Goal: Task Accomplishment & Management: Complete application form

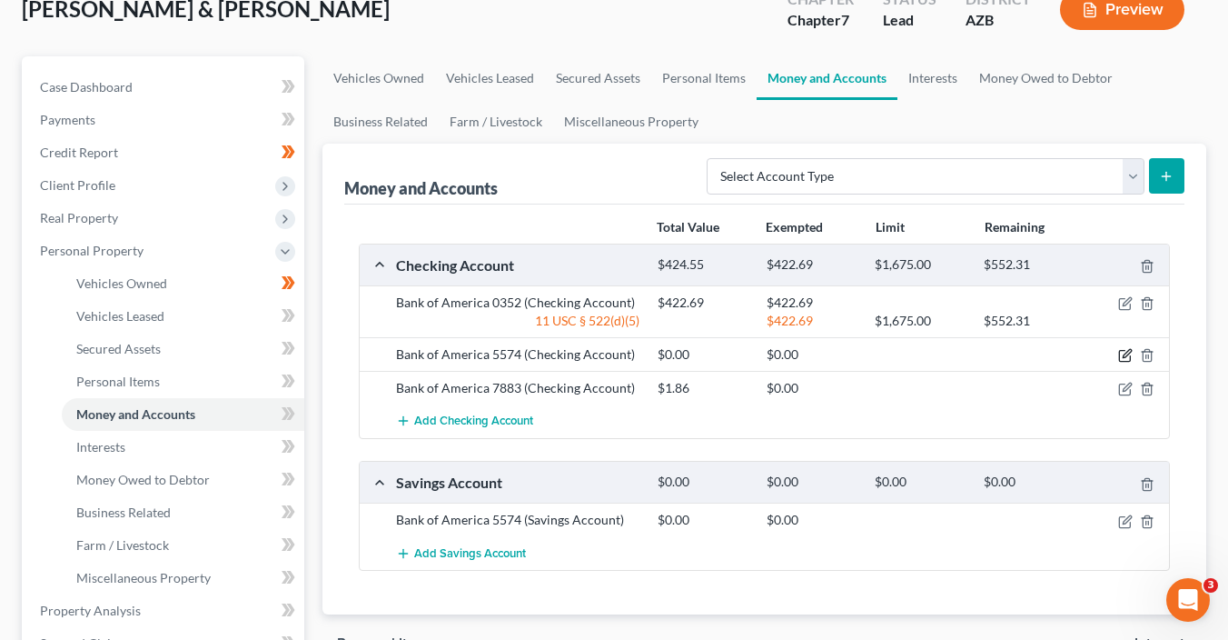
click at [1125, 353] on icon "button" at bounding box center [1125, 355] width 15 height 15
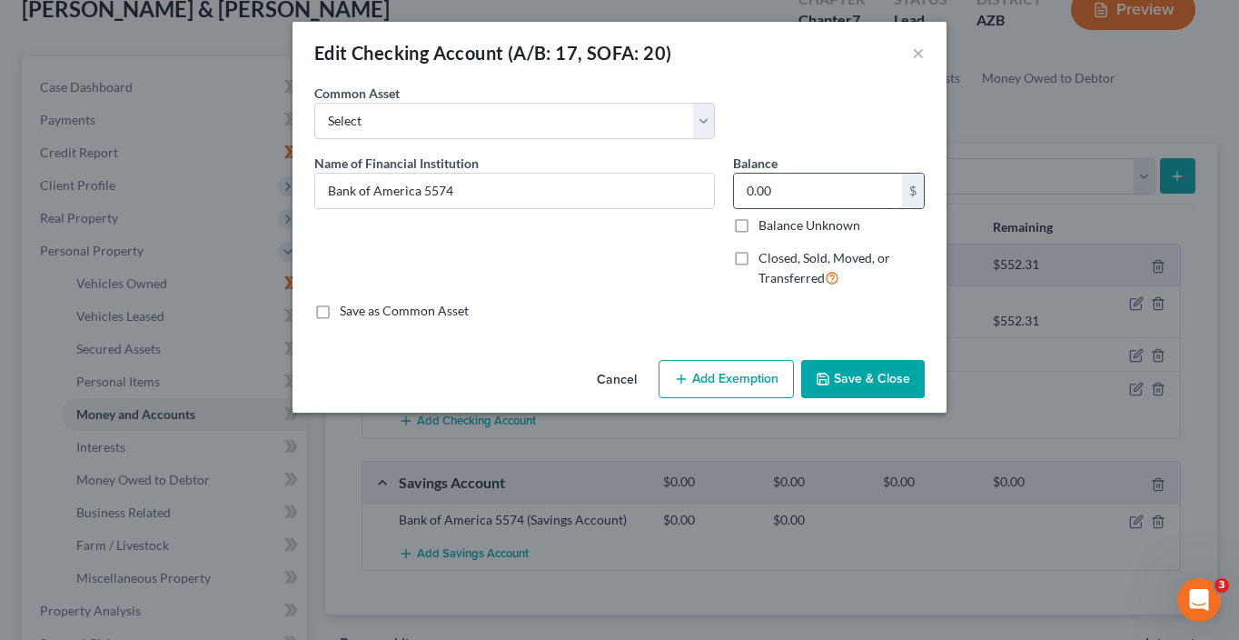
click at [781, 191] on input "0.00" at bounding box center [818, 191] width 168 height 35
type input "19.49"
click at [760, 380] on button "Add Exemption" at bounding box center [726, 379] width 135 height 38
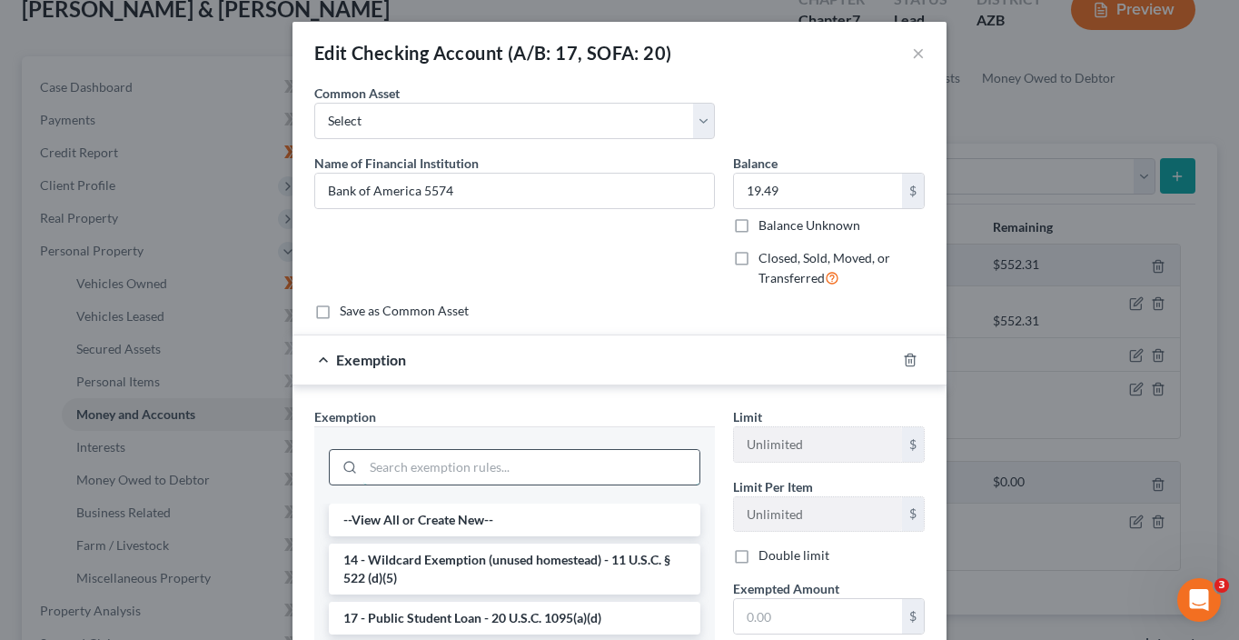
click at [541, 467] on input "search" at bounding box center [531, 467] width 336 height 35
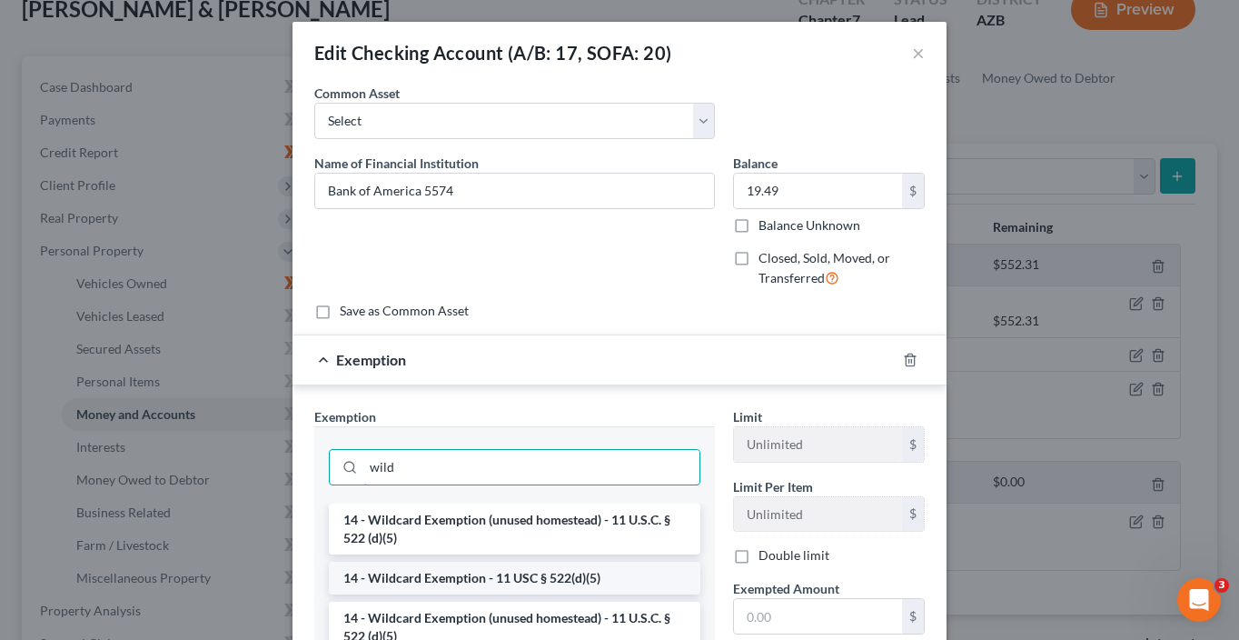
type input "wild"
click at [530, 571] on li "14 - Wildcard Exemption - 11 USC § 522(d)(5)" at bounding box center [515, 577] width 372 height 33
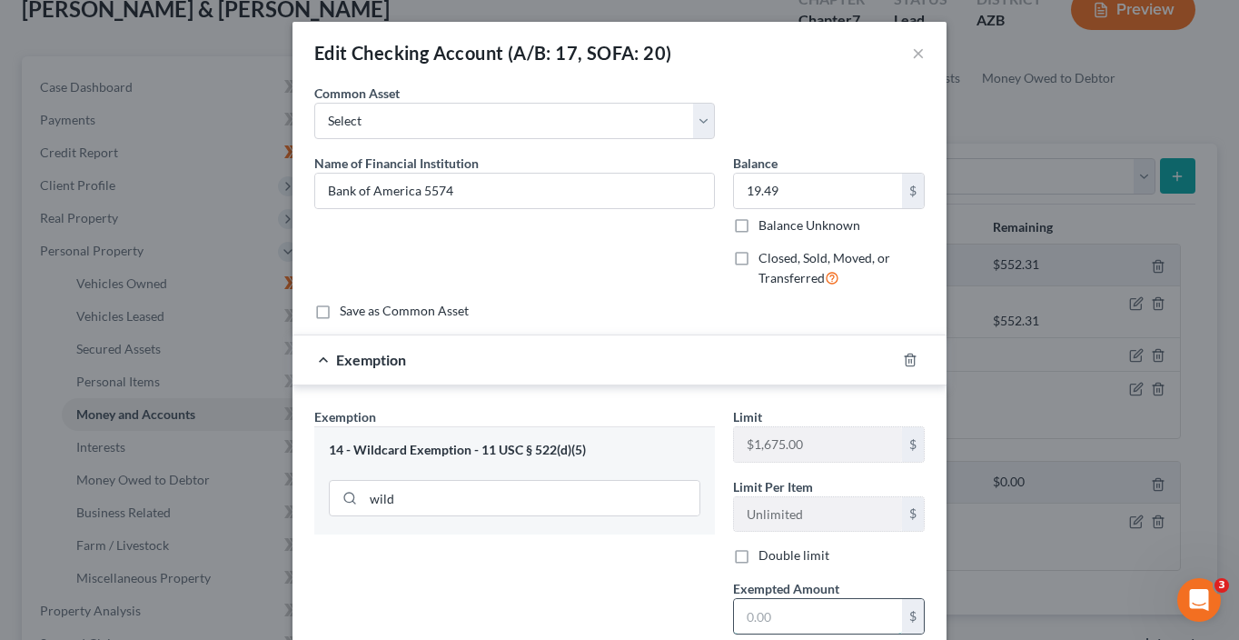
click at [745, 611] on input "text" at bounding box center [818, 616] width 168 height 35
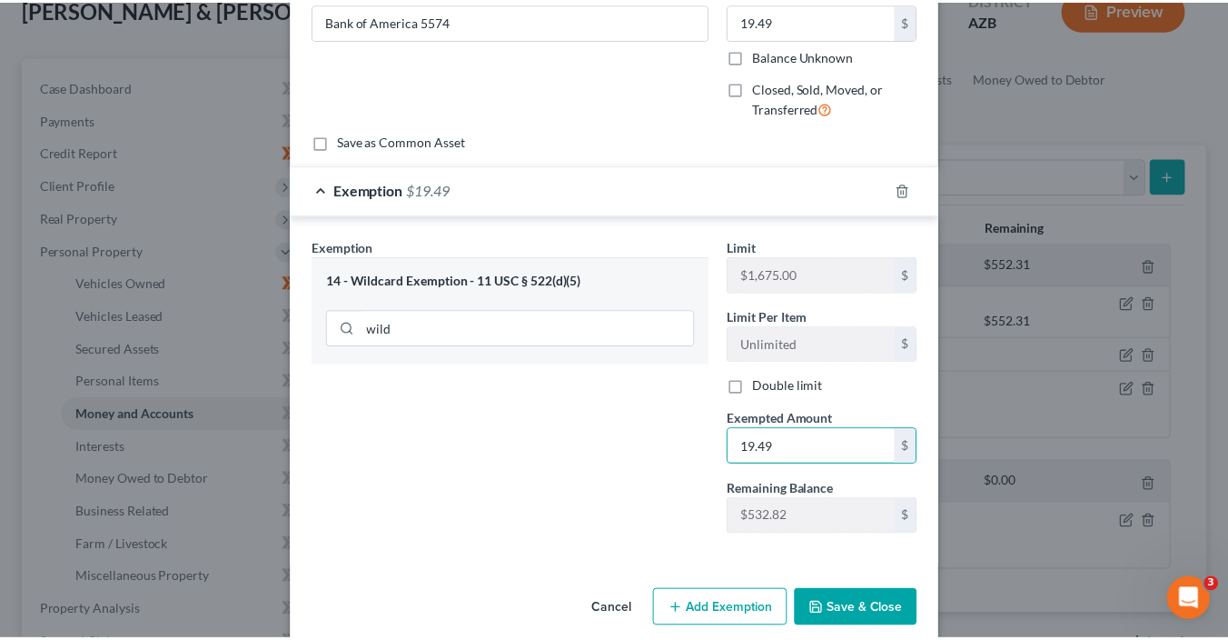
scroll to position [191, 0]
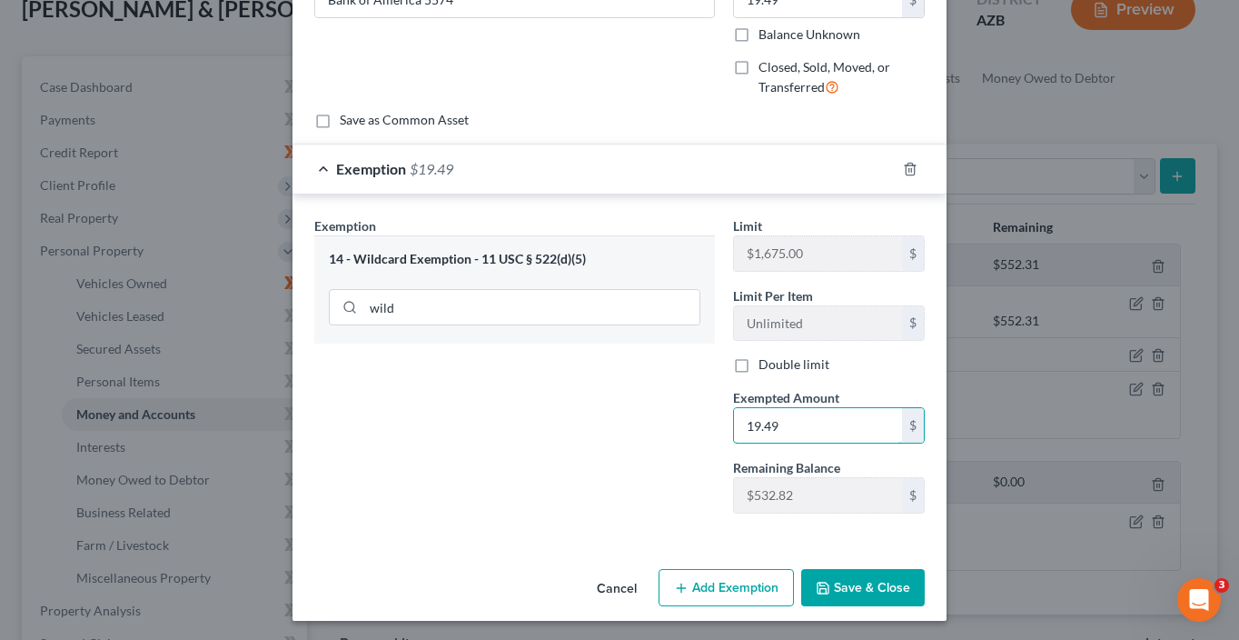
type input "19.49"
click at [824, 582] on icon "button" at bounding box center [823, 587] width 11 height 11
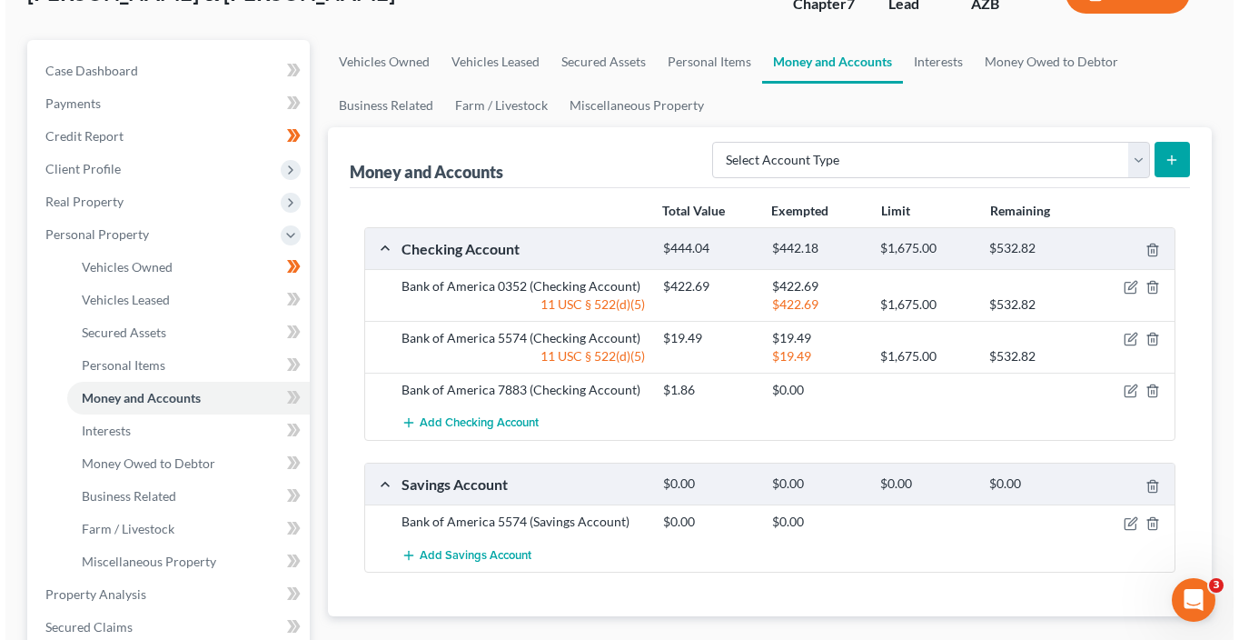
scroll to position [187, 0]
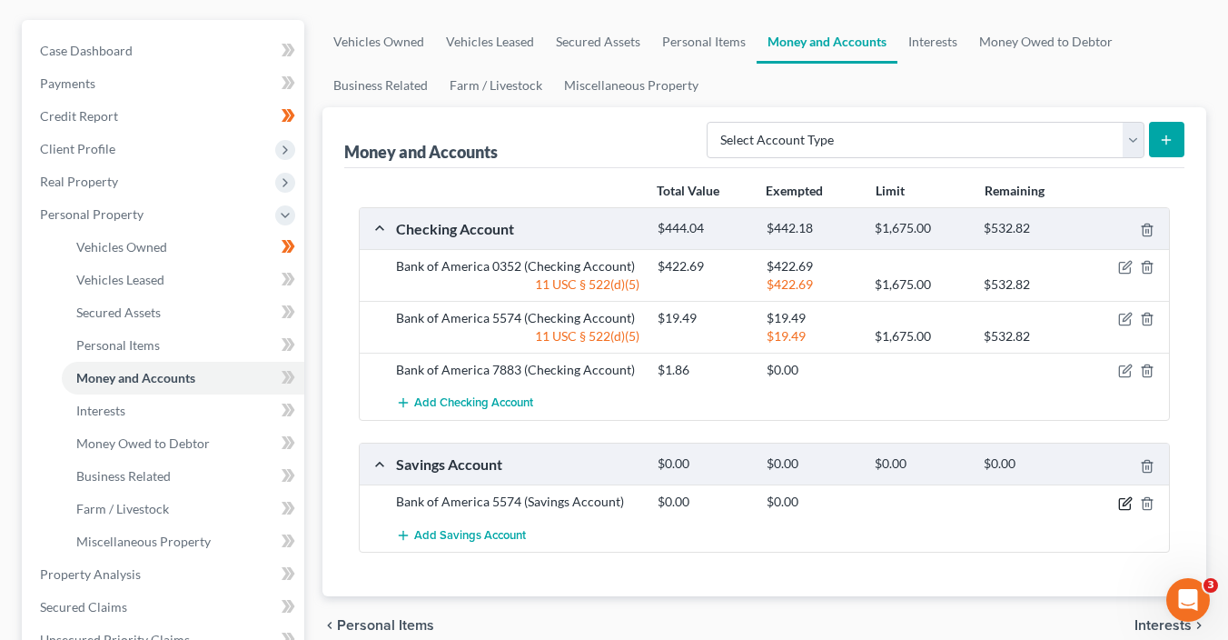
click at [1128, 505] on icon "button" at bounding box center [1125, 503] width 15 height 15
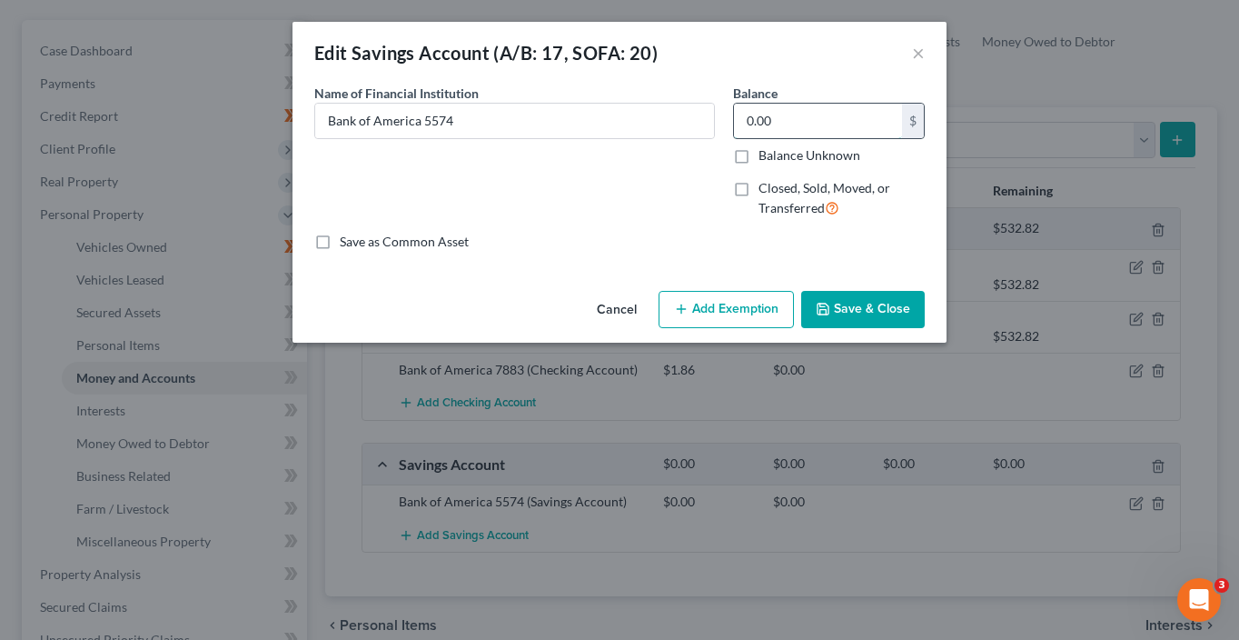
click at [799, 123] on input "0.00" at bounding box center [818, 121] width 168 height 35
type input "1.58"
click at [702, 320] on button "Add Exemption" at bounding box center [726, 310] width 135 height 38
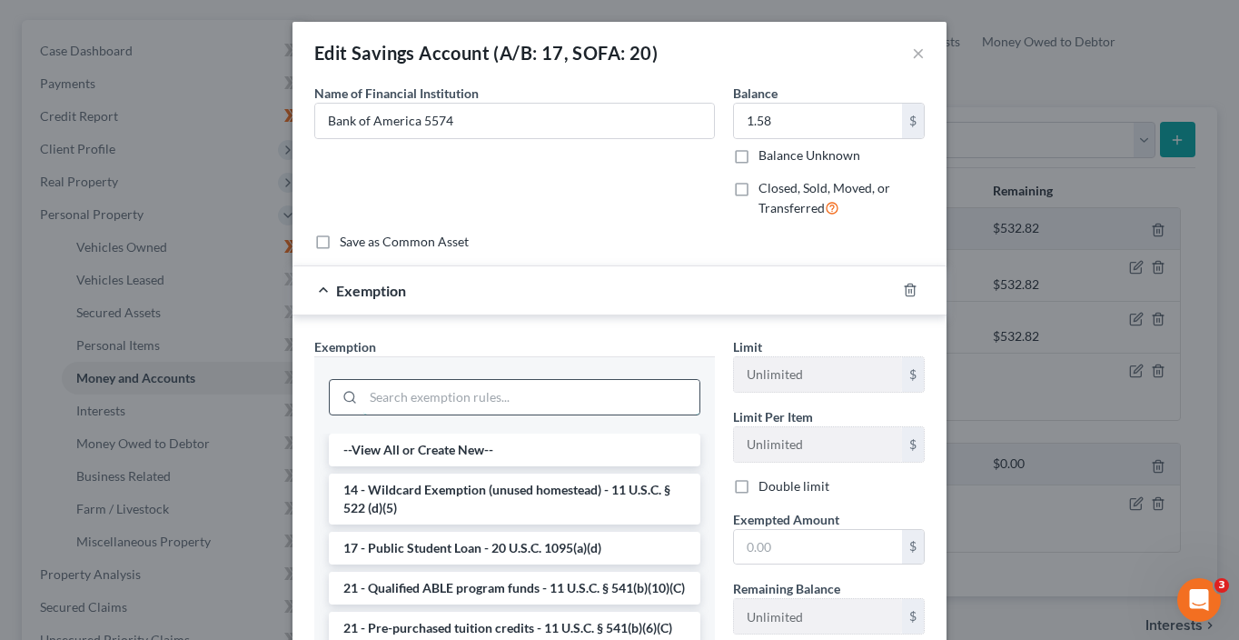
click at [455, 402] on input "search" at bounding box center [531, 397] width 336 height 35
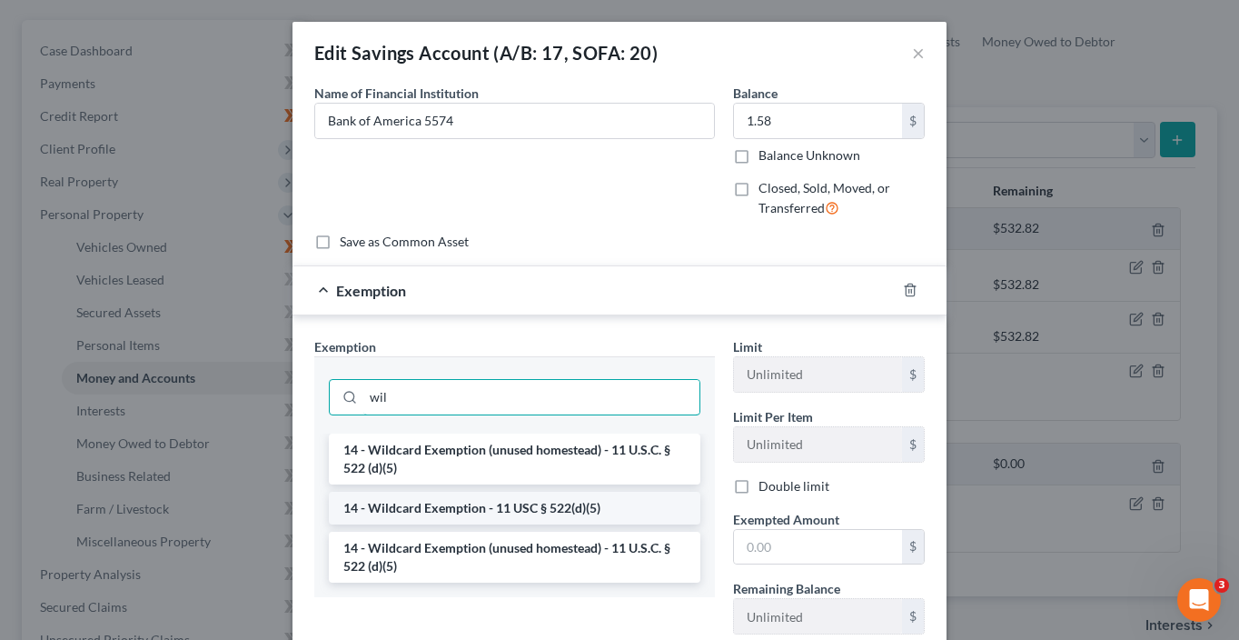
type input "wil"
click at [527, 512] on li "14 - Wildcard Exemption - 11 USC § 522(d)(5)" at bounding box center [515, 508] width 372 height 33
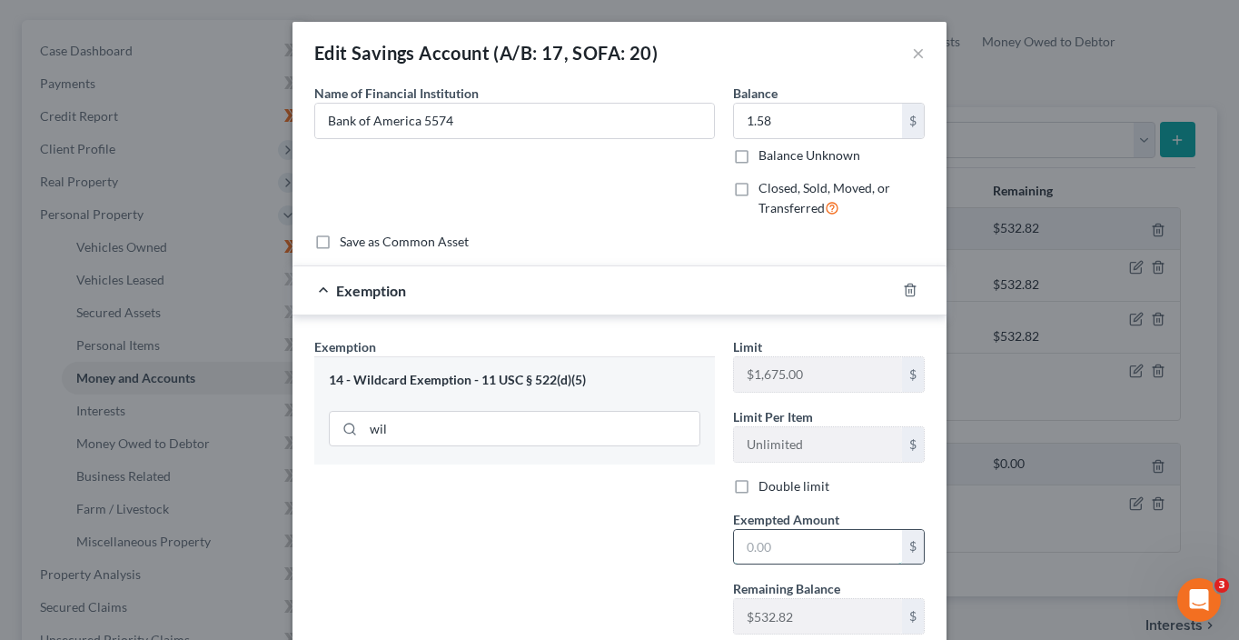
click at [811, 547] on input "text" at bounding box center [818, 547] width 168 height 35
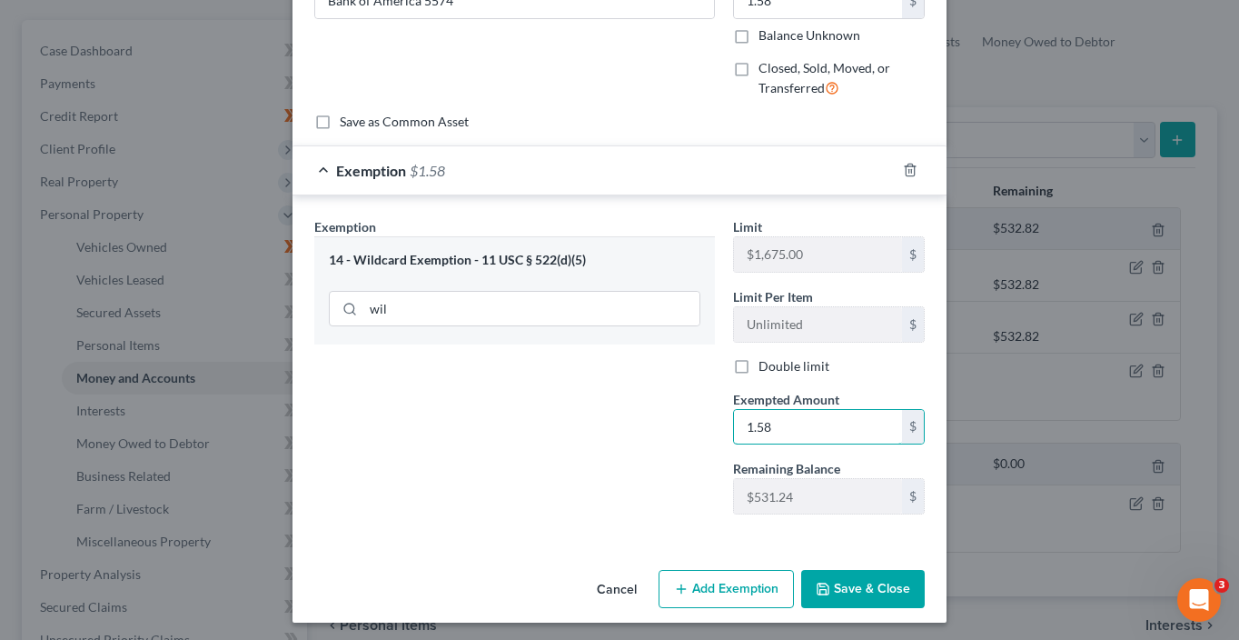
scroll to position [122, 0]
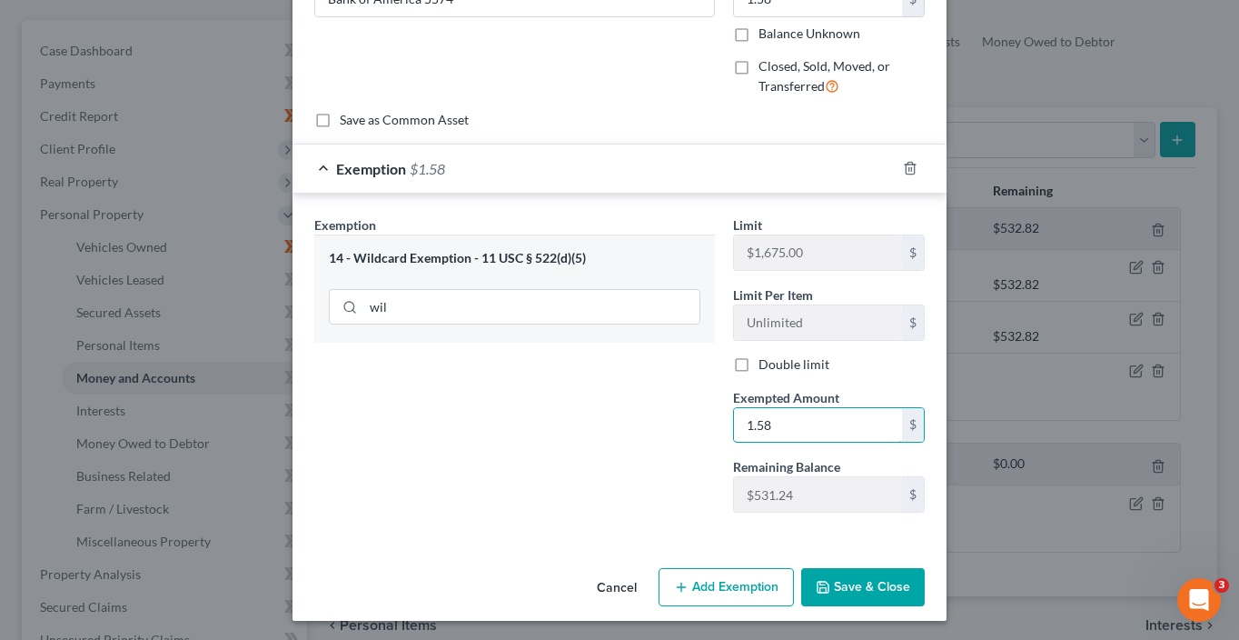
type input "1.58"
click at [866, 578] on button "Save & Close" at bounding box center [863, 587] width 124 height 38
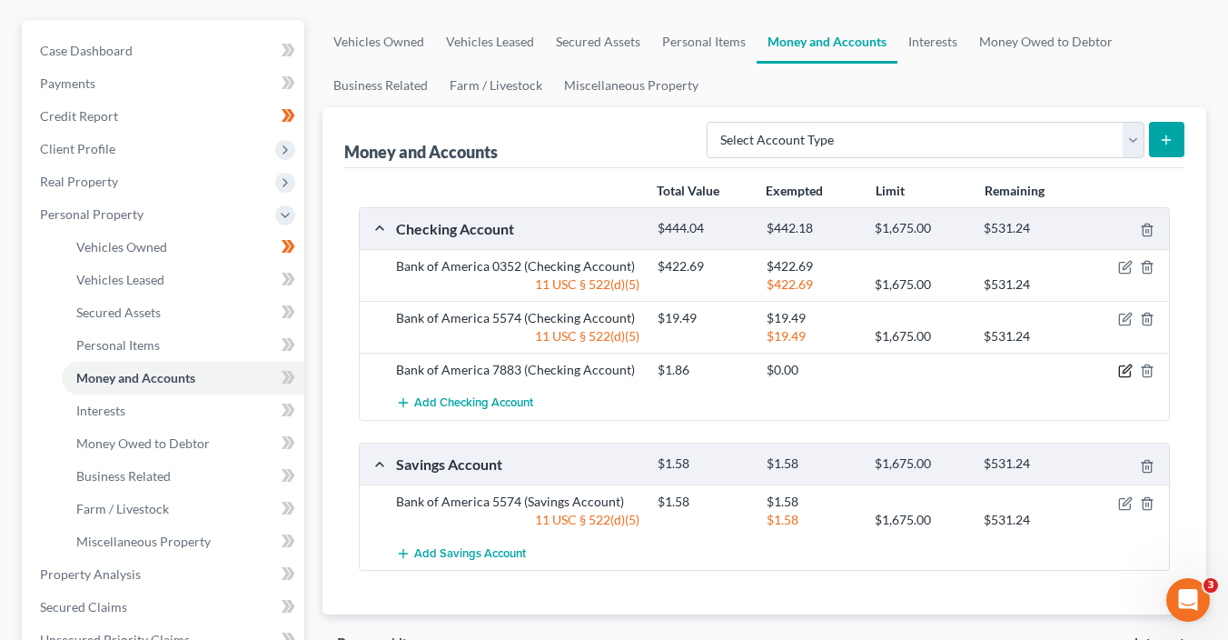
click at [1120, 372] on icon "button" at bounding box center [1125, 370] width 15 height 15
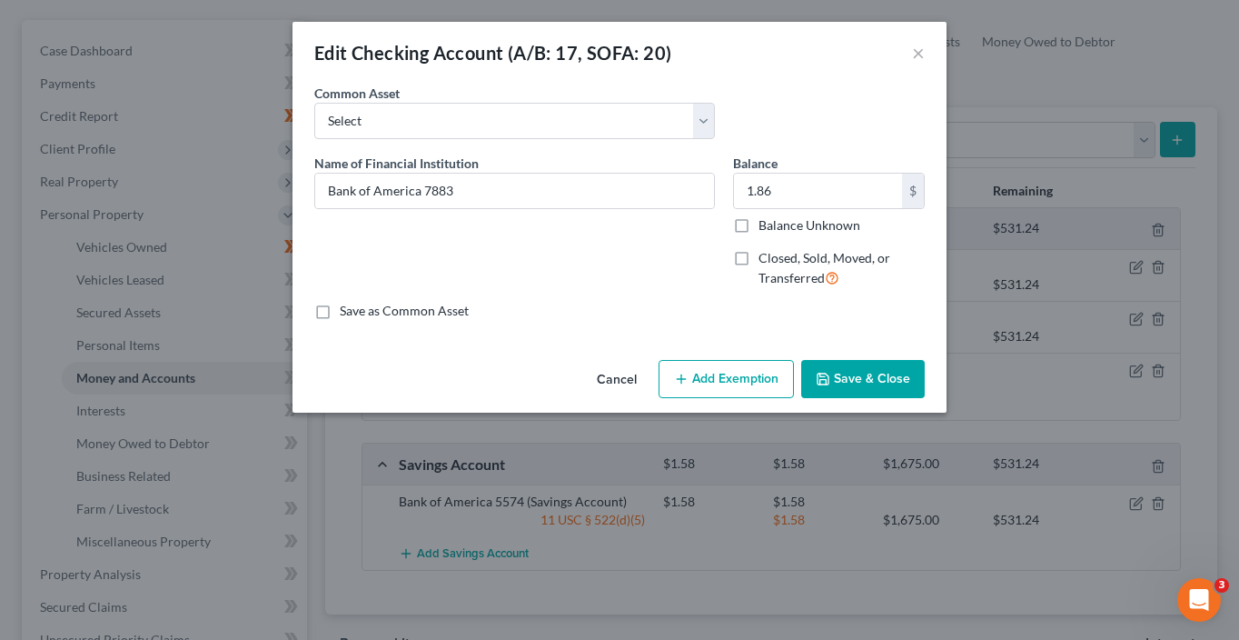
click at [740, 385] on button "Add Exemption" at bounding box center [726, 379] width 135 height 38
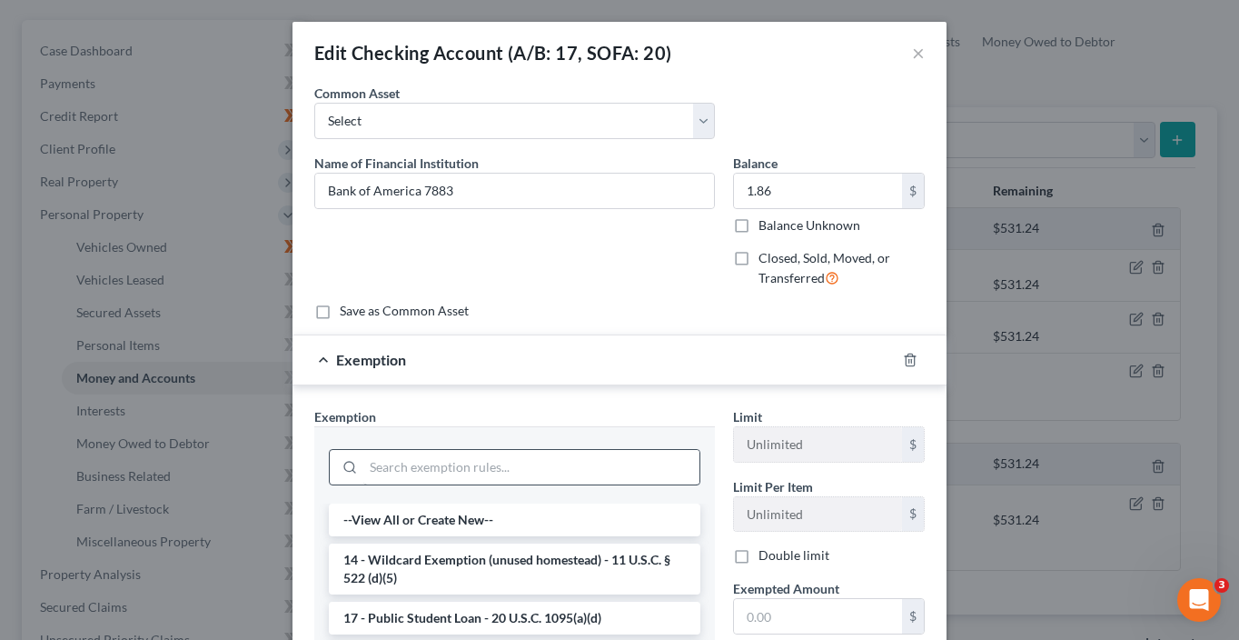
scroll to position [3, 0]
click at [492, 457] on input "search" at bounding box center [531, 467] width 336 height 35
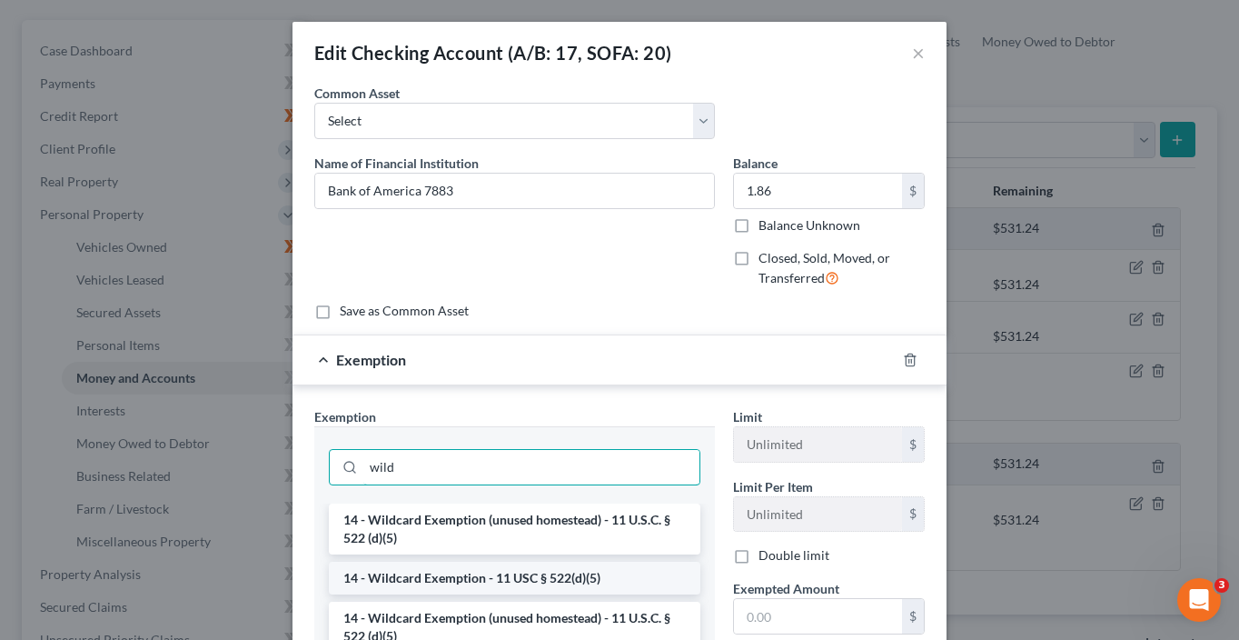
type input "wild"
click at [440, 570] on li "14 - Wildcard Exemption - 11 USC § 522(d)(5)" at bounding box center [515, 577] width 372 height 33
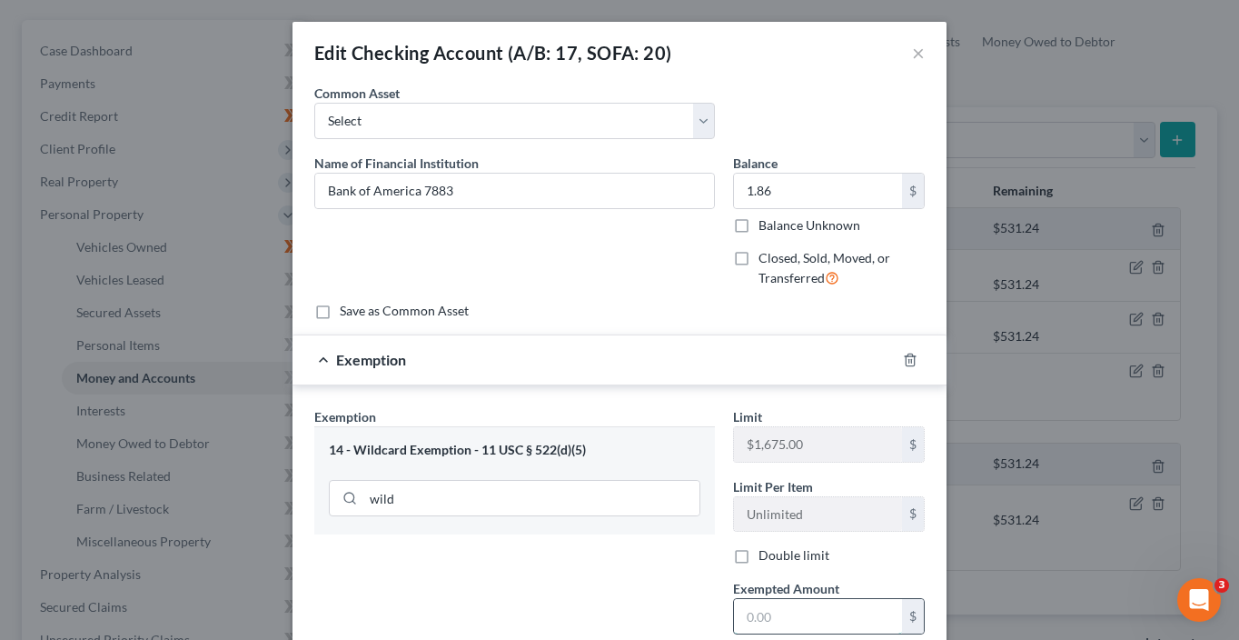
click at [748, 616] on input "text" at bounding box center [818, 616] width 168 height 35
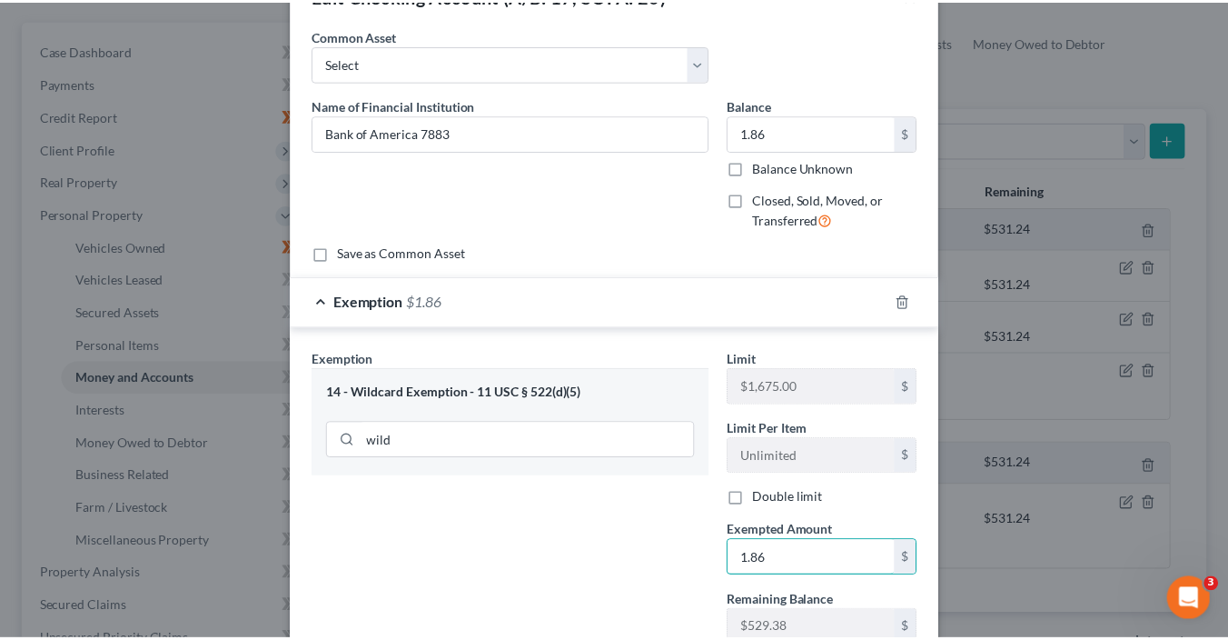
scroll to position [191, 0]
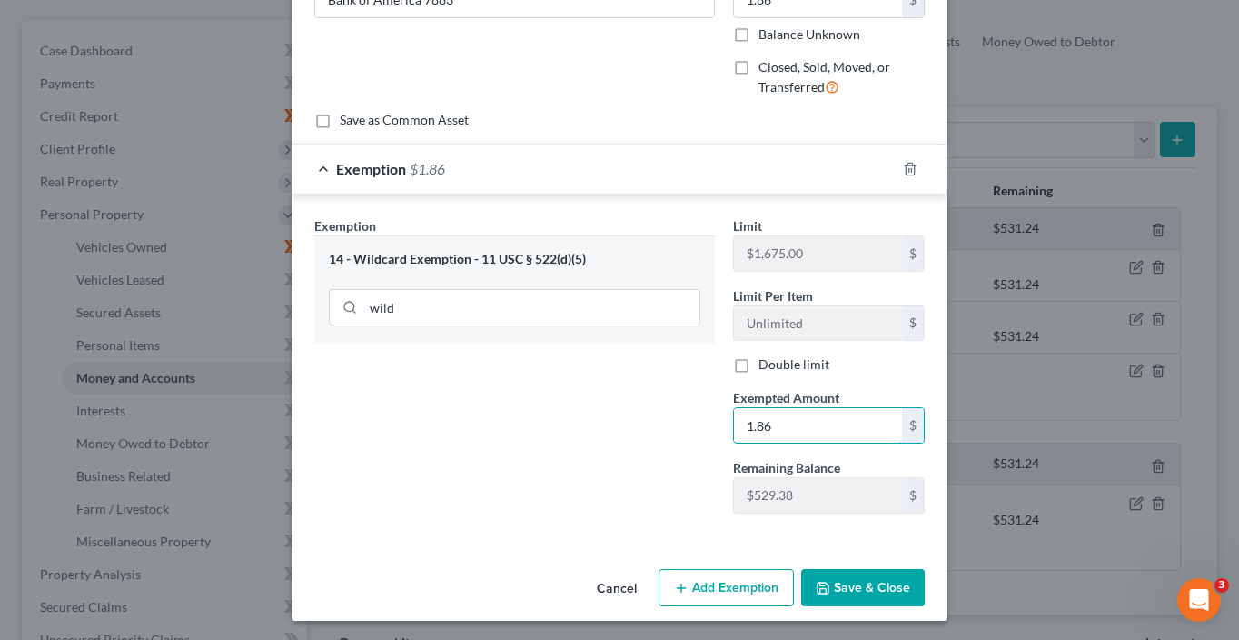
type input "1.86"
click at [878, 591] on button "Save & Close" at bounding box center [863, 588] width 124 height 38
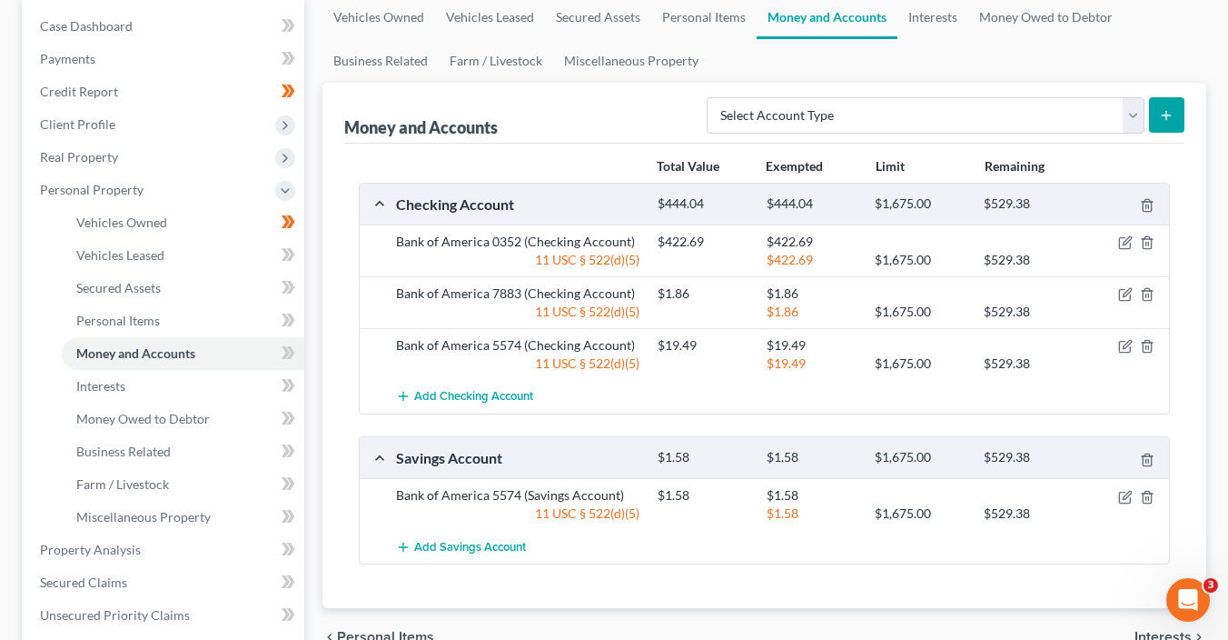
scroll to position [225, 0]
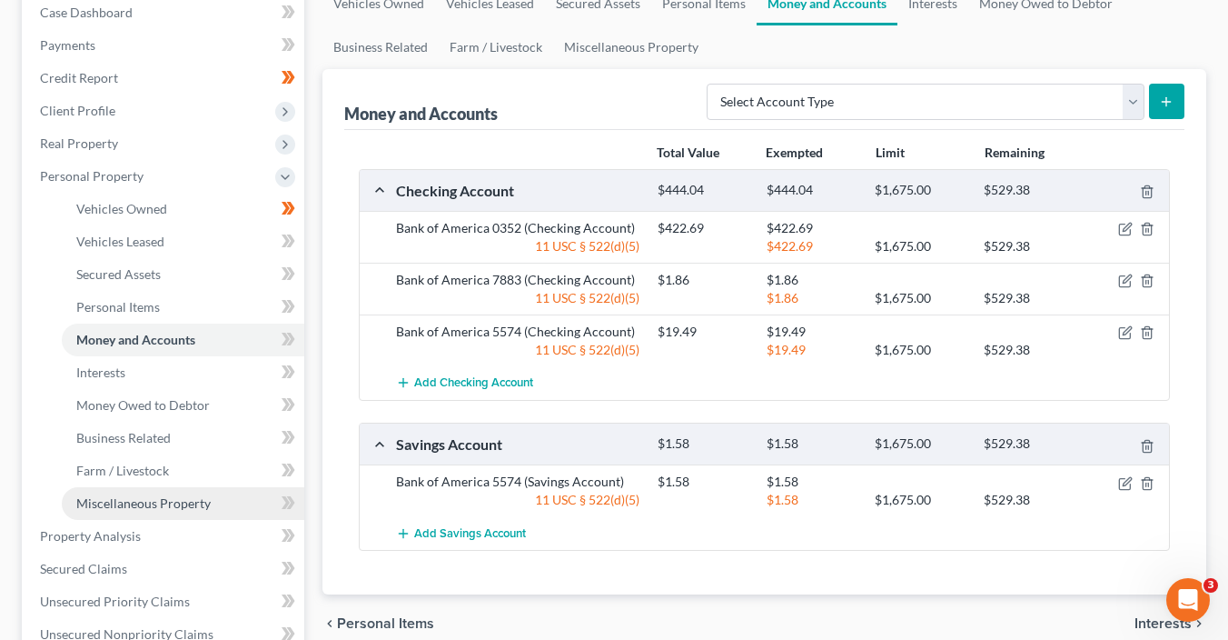
click at [168, 501] on span "Miscellaneous Property" at bounding box center [143, 502] width 134 height 15
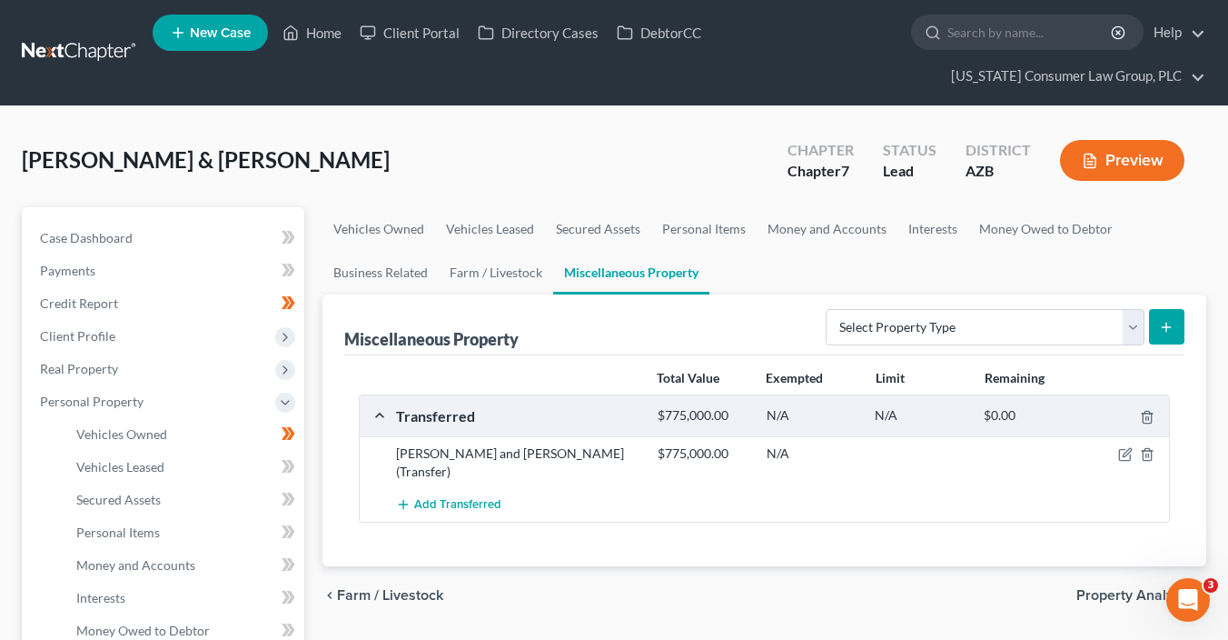
drag, startPoint x: 1058, startPoint y: 483, endPoint x: 1101, endPoint y: 470, distance: 44.8
click at [1058, 484] on div "[PERSON_NAME] and [PERSON_NAME] (Transfer) $775,000.00 N/A" at bounding box center [765, 462] width 810 height 52
click at [1119, 457] on icon "button" at bounding box center [1124, 455] width 11 height 11
select select "Ordinary ([DATE])"
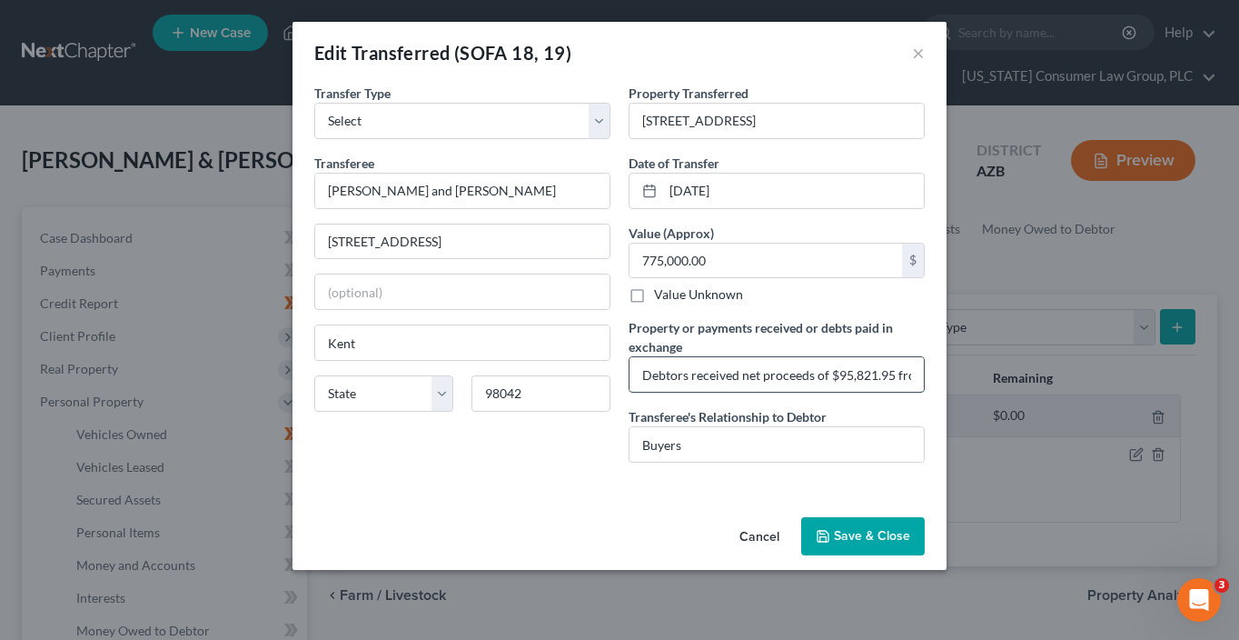
click at [750, 373] on input "Debtors received net proceeds of $95,821.95 from the sale of their real propert…" at bounding box center [777, 374] width 294 height 35
click at [706, 375] on input "Debtors received net proceeds of $95,821.95 from the sale of their real propert…" at bounding box center [777, 374] width 294 height 35
type input "Debtors received net proceeds of $95,821.95 from the sale of their real propert…"
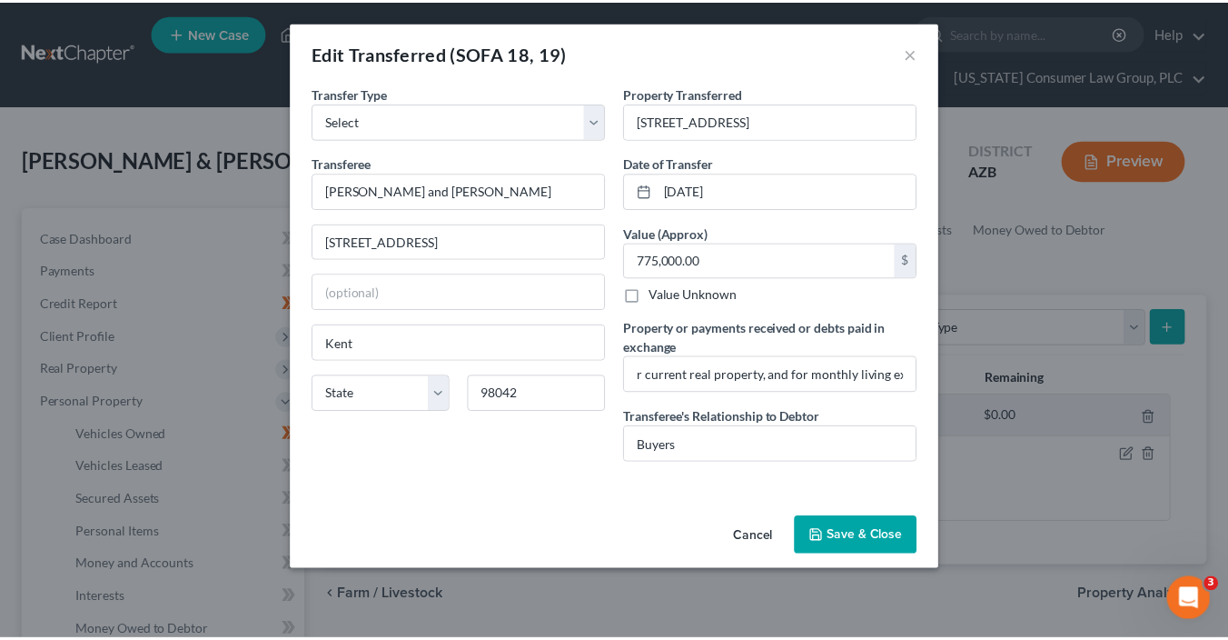
scroll to position [0, 0]
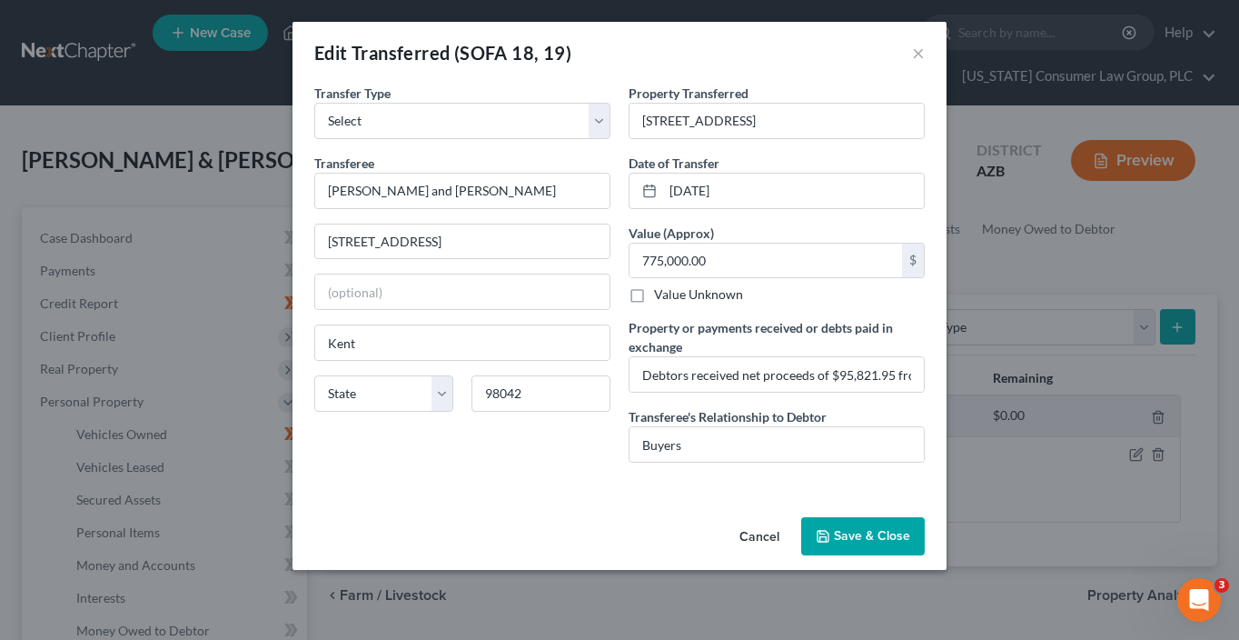
click at [886, 537] on button "Save & Close" at bounding box center [863, 536] width 124 height 38
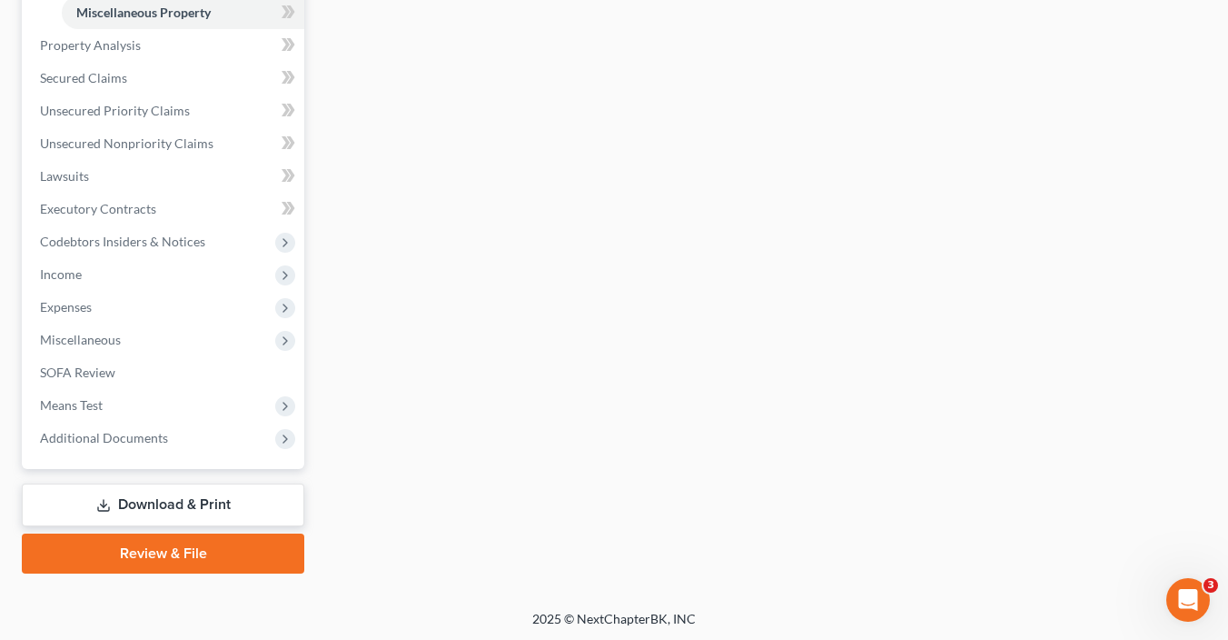
click at [213, 554] on link "Review & File" at bounding box center [163, 553] width 283 height 40
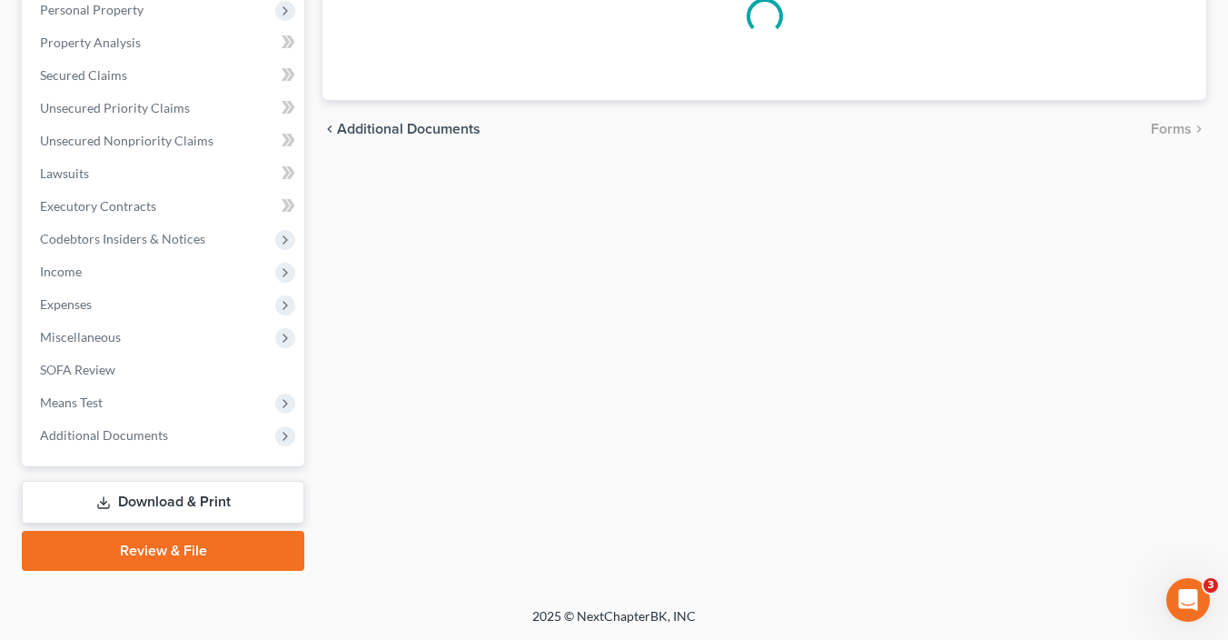
click at [214, 553] on link "Review & File" at bounding box center [163, 551] width 283 height 40
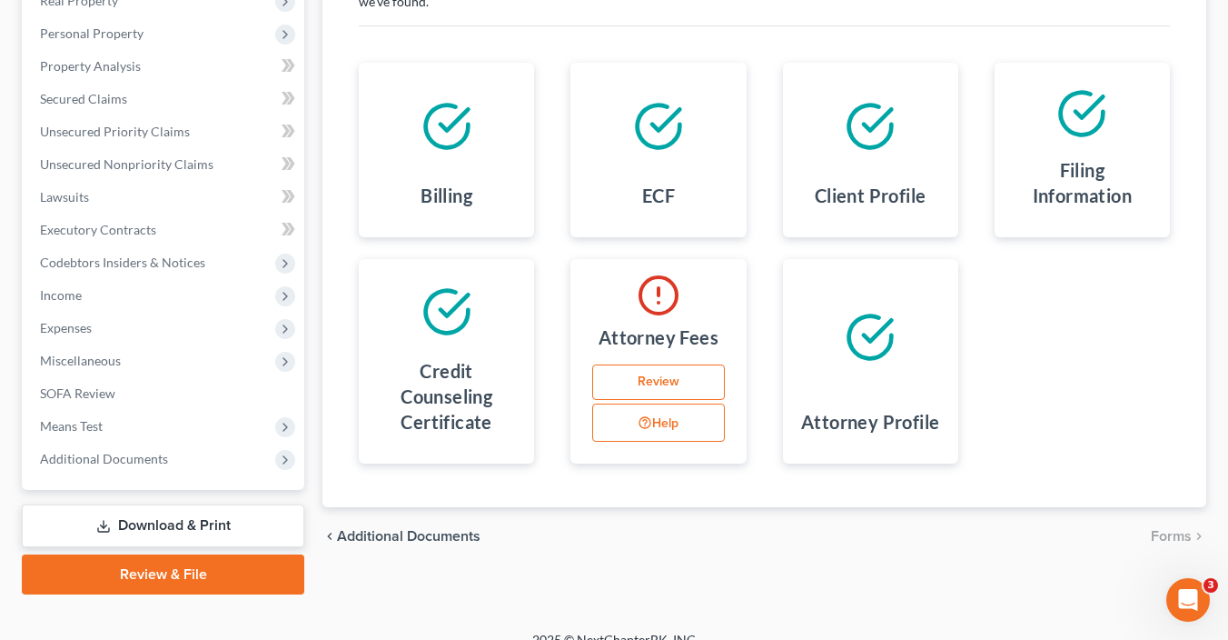
scroll to position [372, 0]
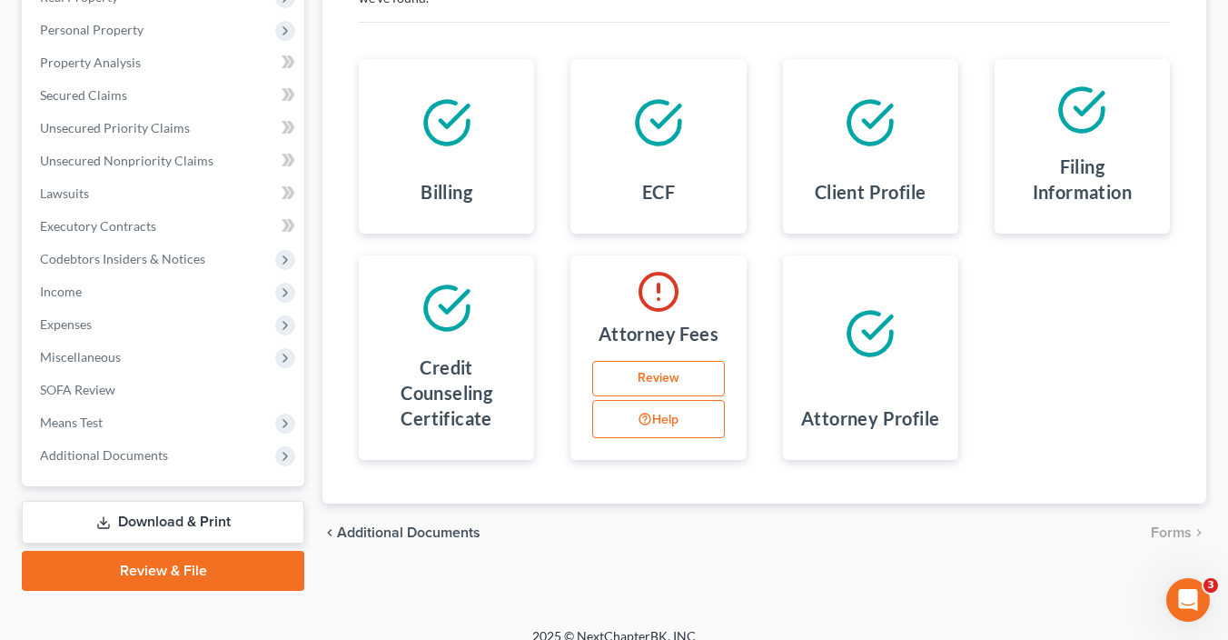
click at [641, 383] on link "Review" at bounding box center [658, 379] width 132 height 36
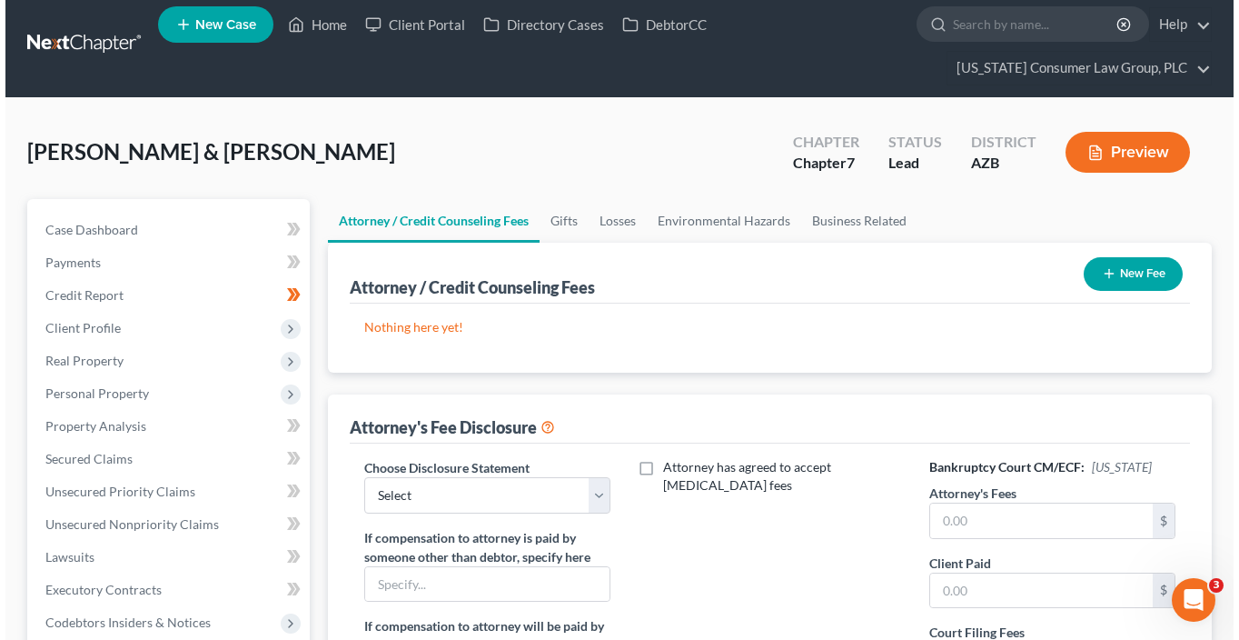
scroll to position [18, 0]
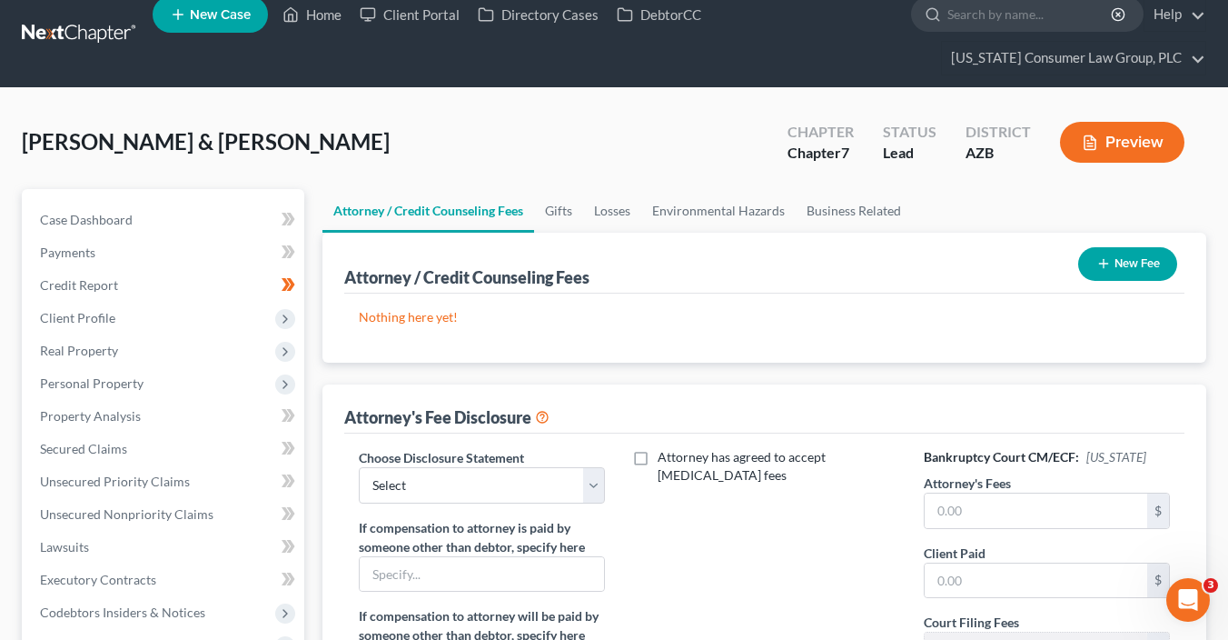
click at [1111, 264] on button "New Fee" at bounding box center [1127, 264] width 99 height 34
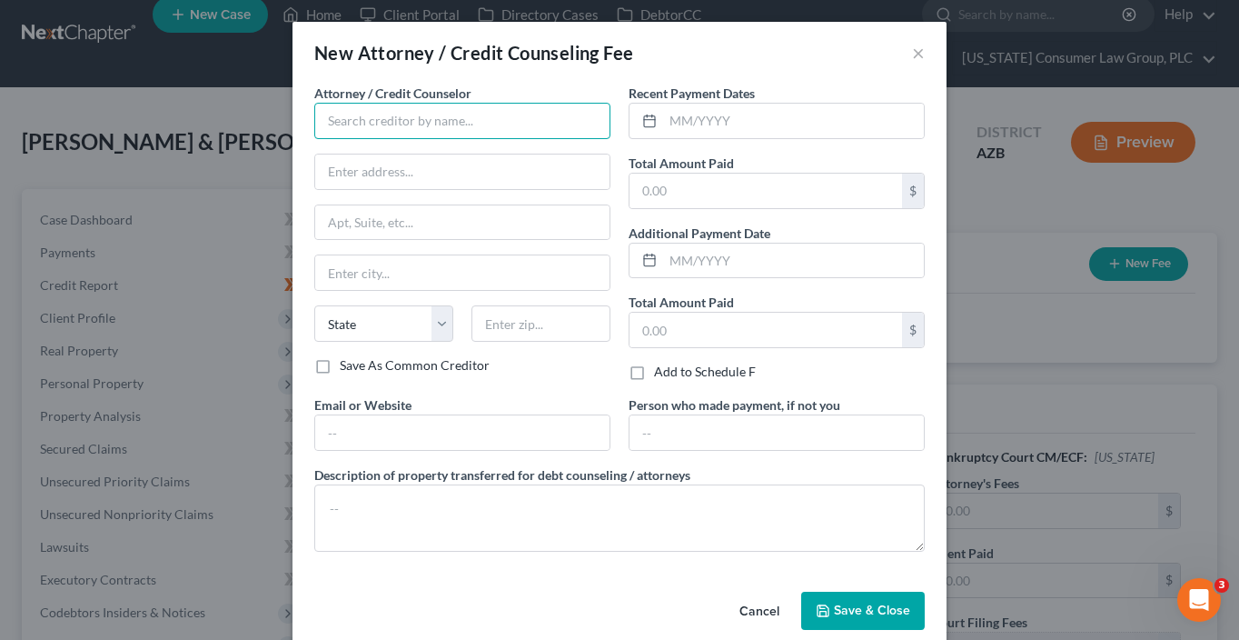
click at [408, 118] on input "text" at bounding box center [462, 121] width 296 height 36
type input "[US_STATE] Consumer Law Group, PLC"
type input "[STREET_ADDRESS][PERSON_NAME]"
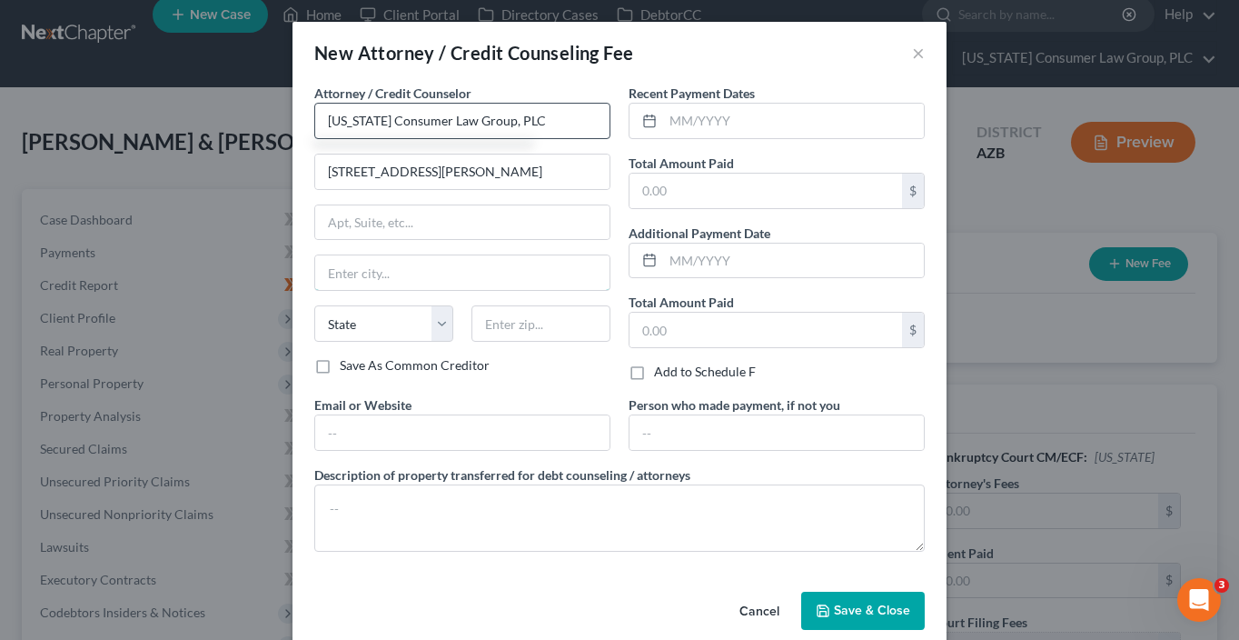
type input "[PERSON_NAME]"
select select "3"
type input "85286"
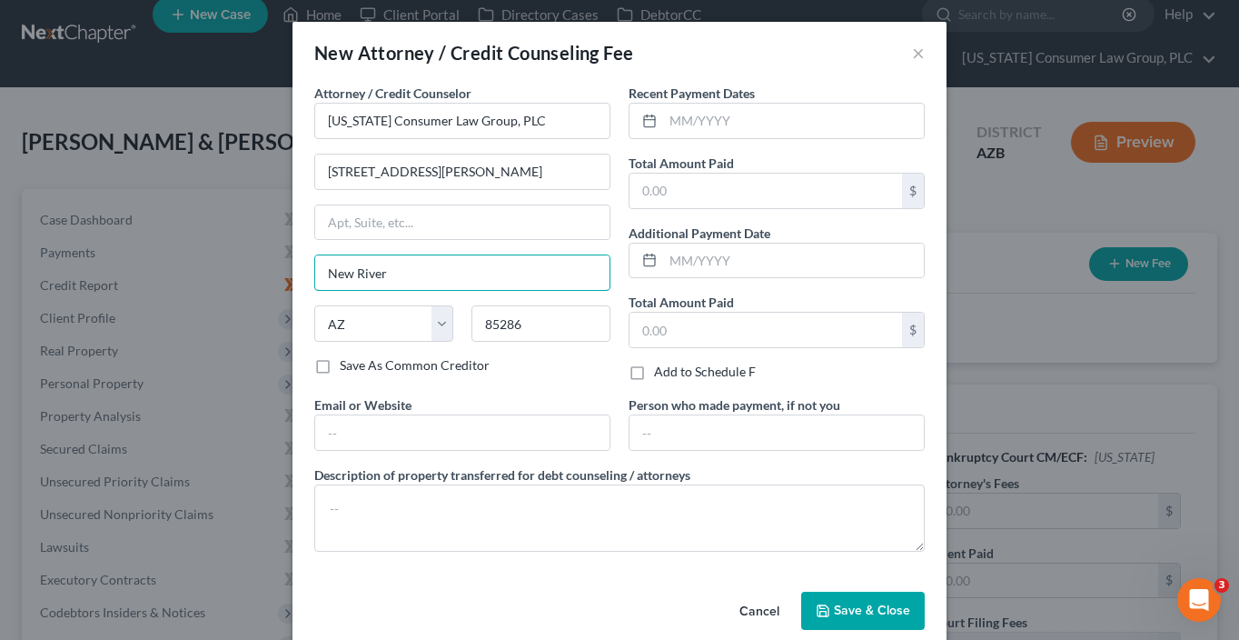
drag, startPoint x: 413, startPoint y: 280, endPoint x: 185, endPoint y: 207, distance: 239.3
click at [191, 218] on div "New Attorney / Credit Counseling Fee × Attorney / Credit Counselor * [US_STATE]…" at bounding box center [619, 320] width 1239 height 640
type input "[PERSON_NAME]"
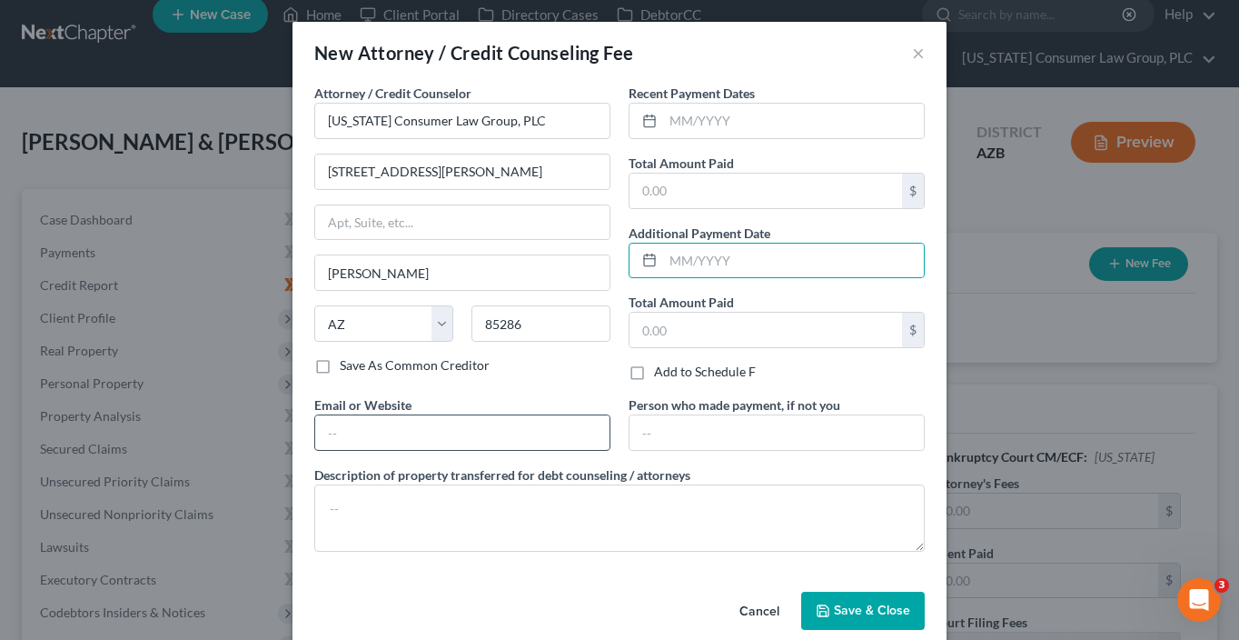
click at [386, 447] on input "text" at bounding box center [462, 432] width 294 height 35
type input "[DOMAIN_NAME]"
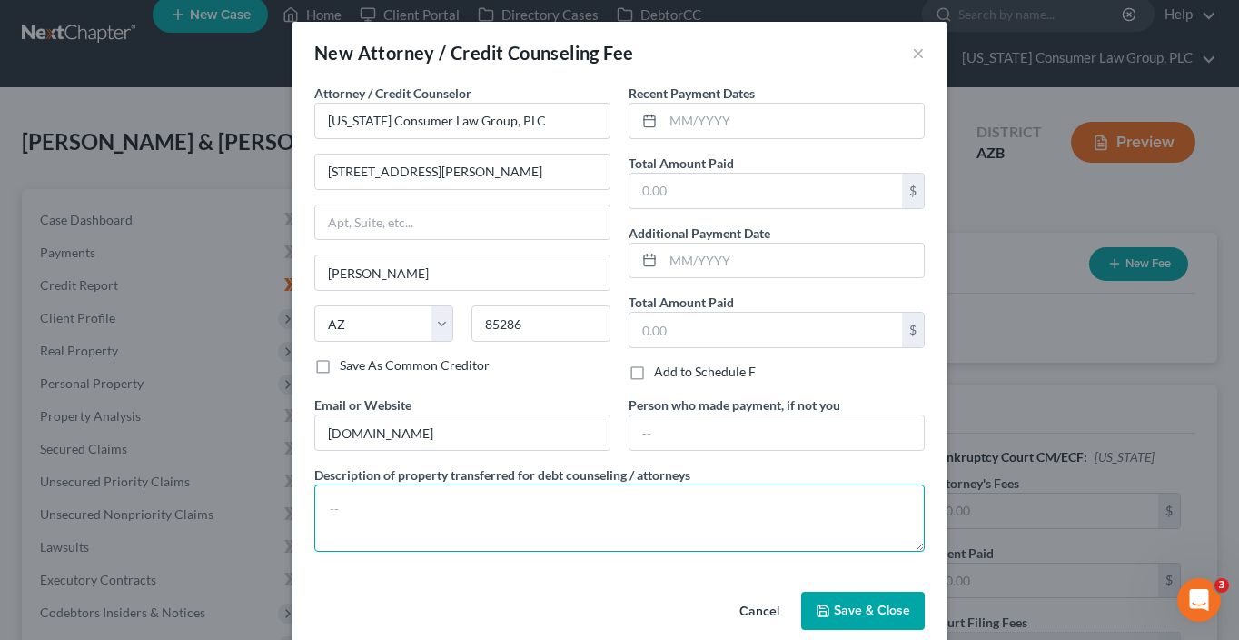
click at [402, 496] on textarea at bounding box center [619, 517] width 611 height 67
type textarea ";"
paste textarea "Filing fee: $338.00"
type textarea "Filing fee: $338.00"
click at [681, 121] on input "text" at bounding box center [793, 121] width 261 height 35
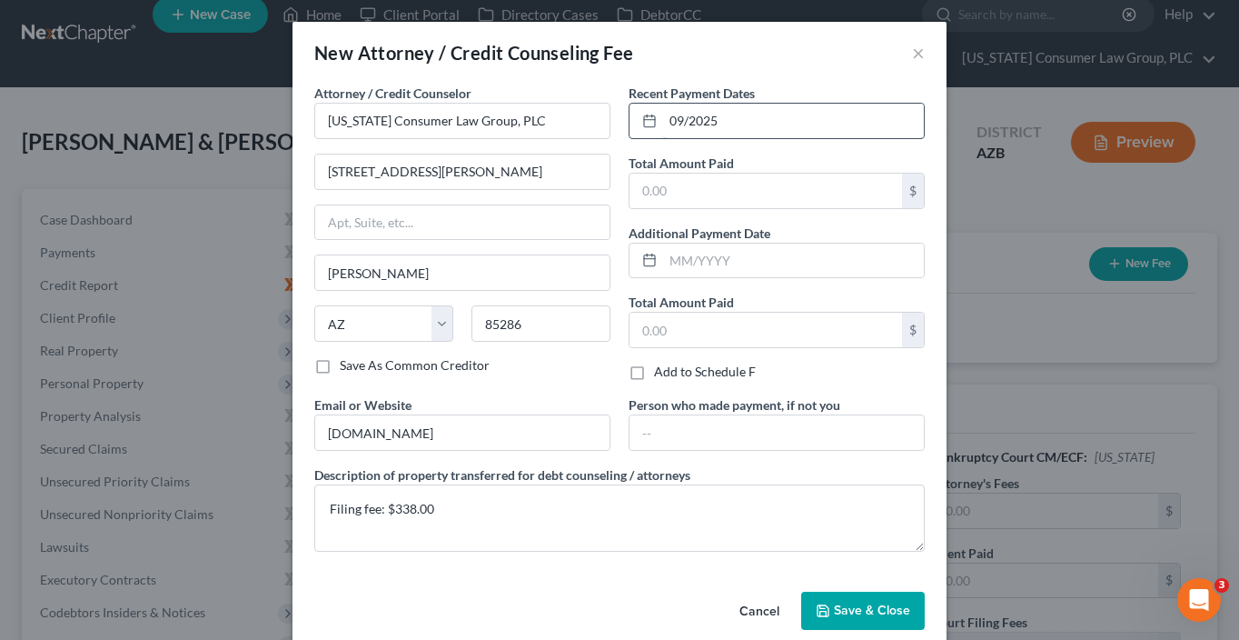
type input "09/2025"
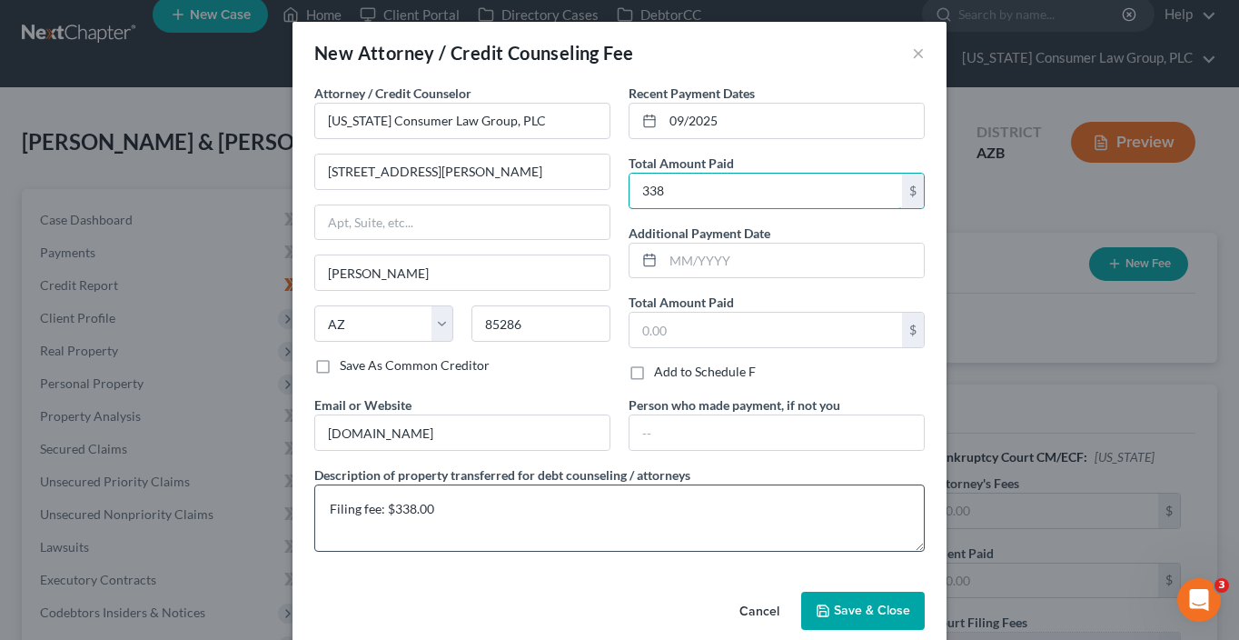
type input "338"
click at [710, 505] on textarea "Filing fee: $338.00" at bounding box center [619, 517] width 611 height 67
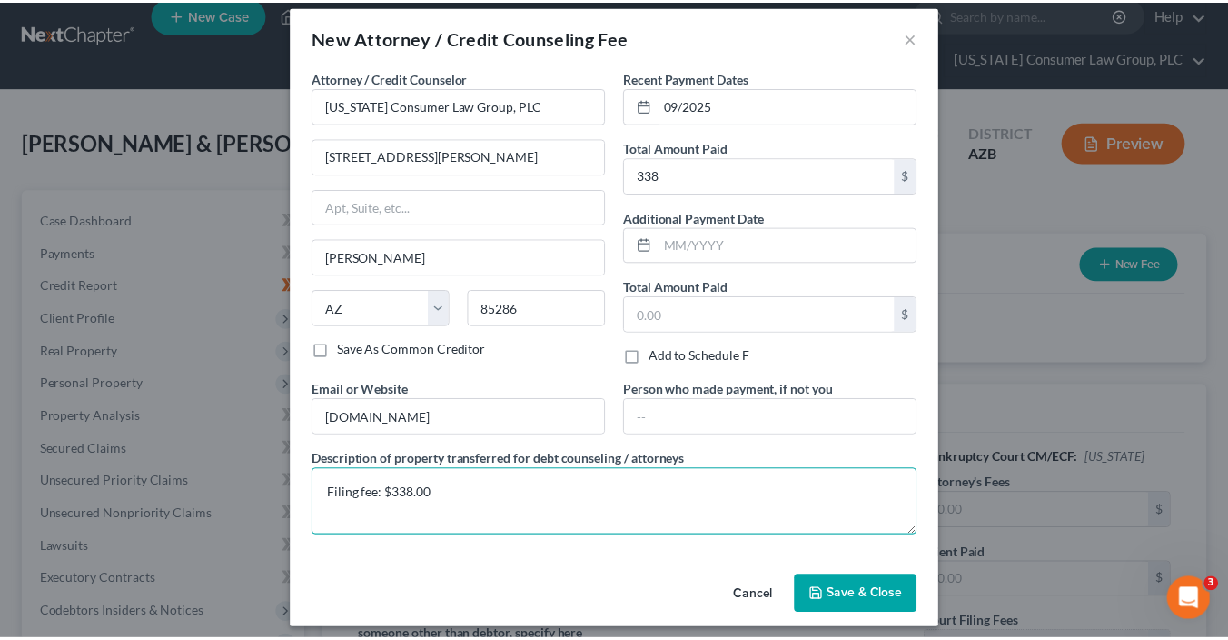
scroll to position [24, 0]
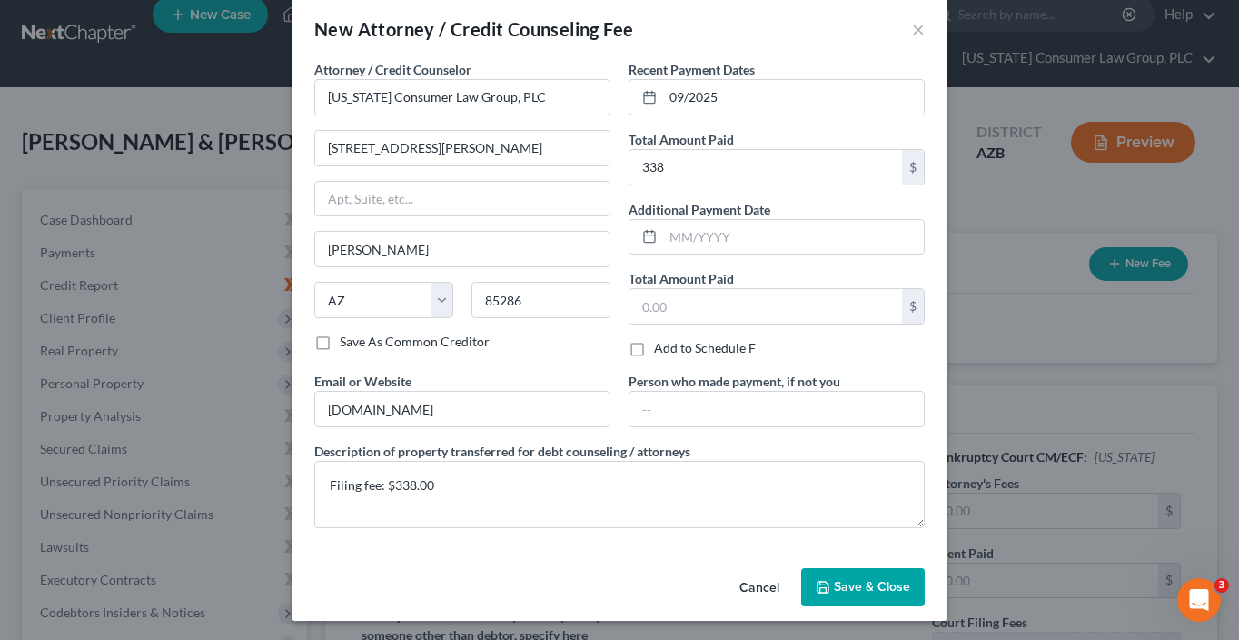
click at [834, 587] on span "Save & Close" at bounding box center [872, 586] width 76 height 15
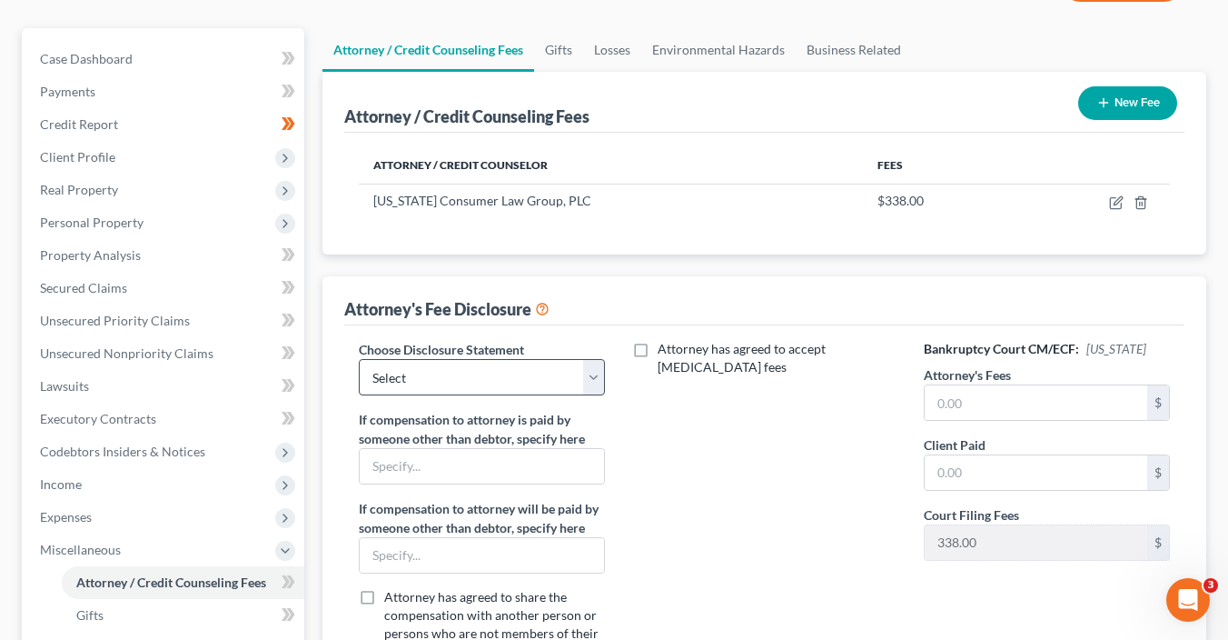
scroll to position [180, 0]
click at [541, 380] on select "Select Bradford Alpha Disclosure [PERSON_NAME] [PERSON_NAME] Disclosure [PERSON…" at bounding box center [482, 376] width 246 height 36
select select "7"
click at [359, 358] on select "Select Bradford Alpha Disclosure [PERSON_NAME] [PERSON_NAME] Disclosure [PERSON…" at bounding box center [482, 376] width 246 height 36
click at [955, 400] on input "text" at bounding box center [1036, 401] width 223 height 35
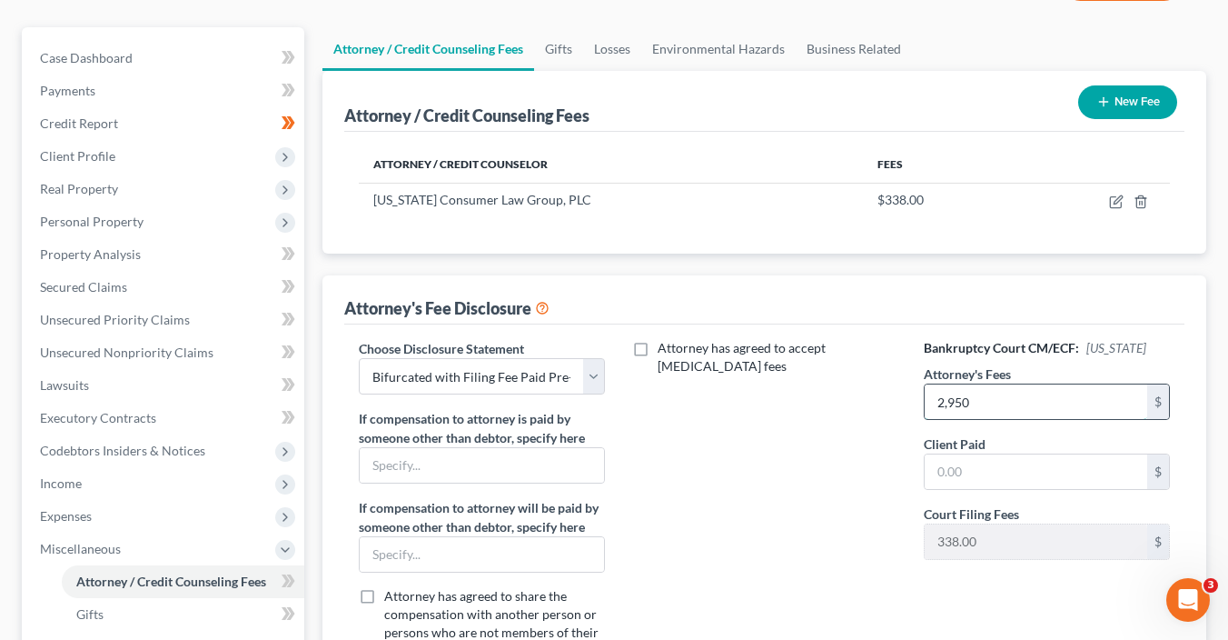
type input "2,950"
type input "0.00"
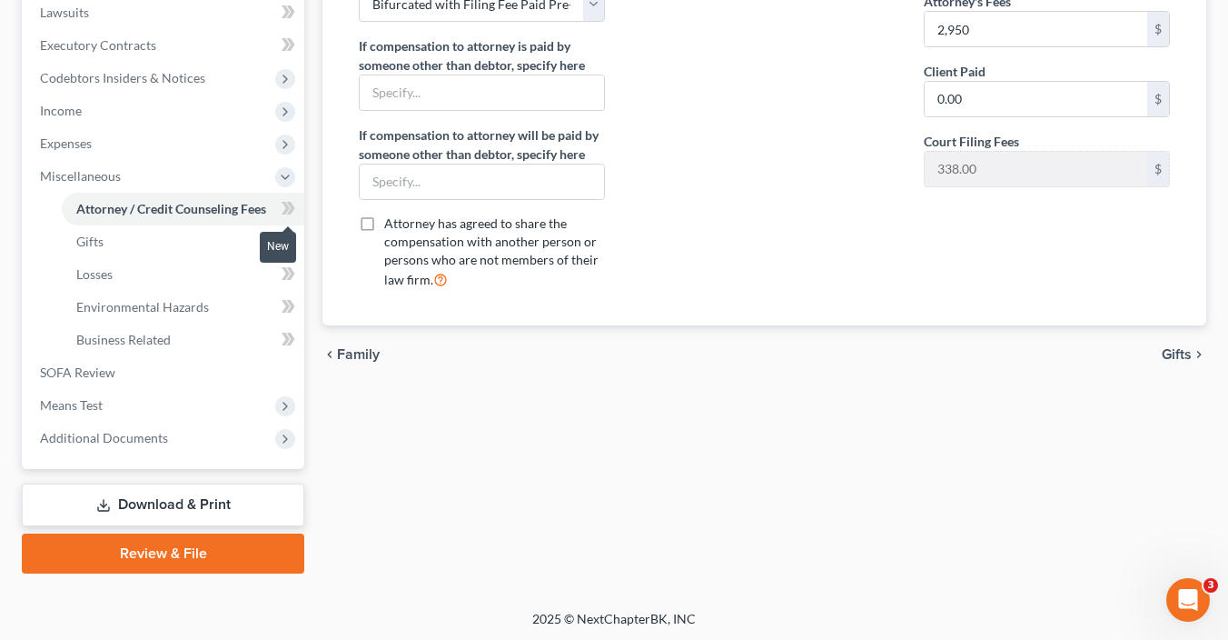
click at [283, 210] on icon at bounding box center [286, 208] width 8 height 13
click at [1189, 353] on span "Gifts" at bounding box center [1177, 354] width 30 height 15
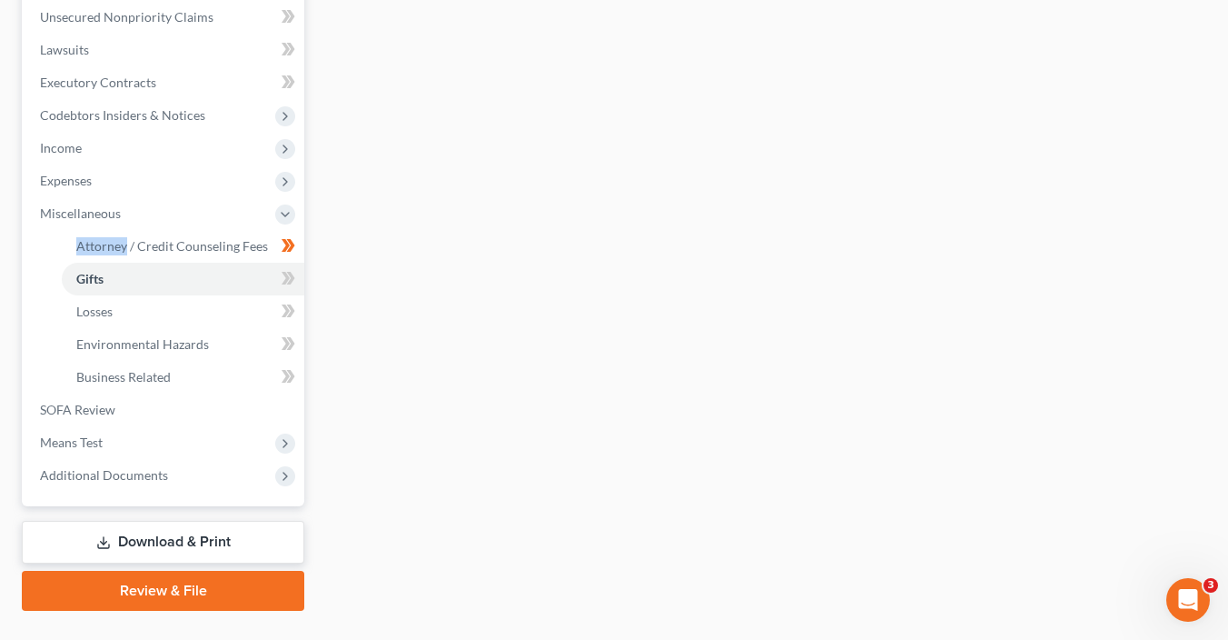
click at [214, 591] on link "Review & File" at bounding box center [163, 591] width 283 height 40
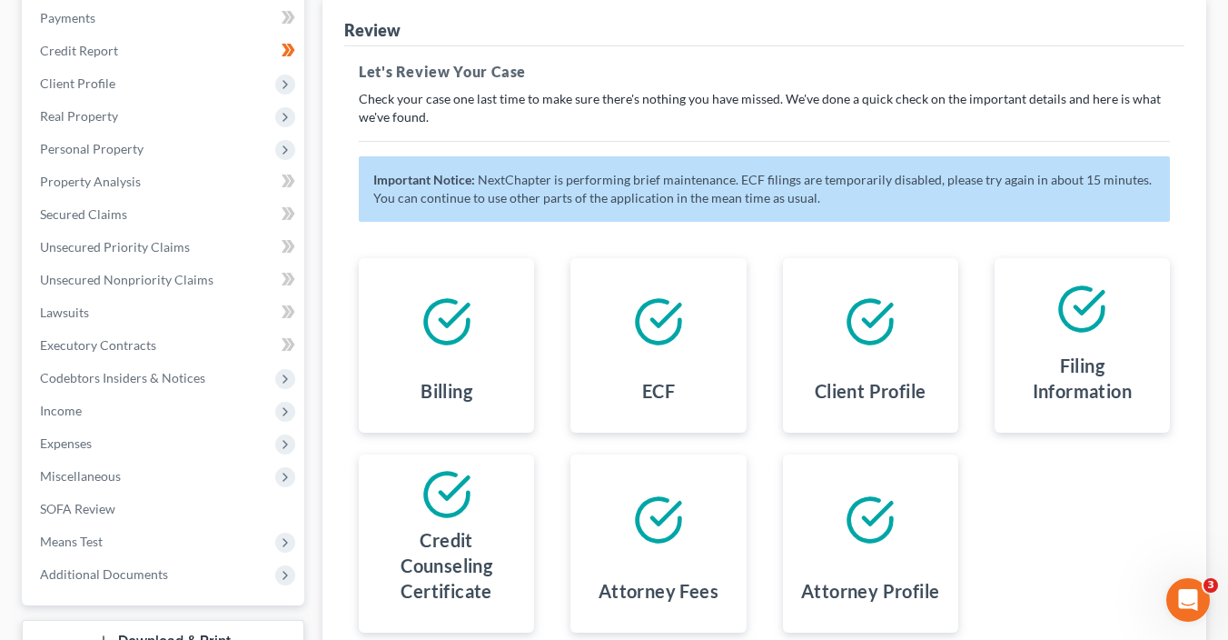
scroll to position [140, 0]
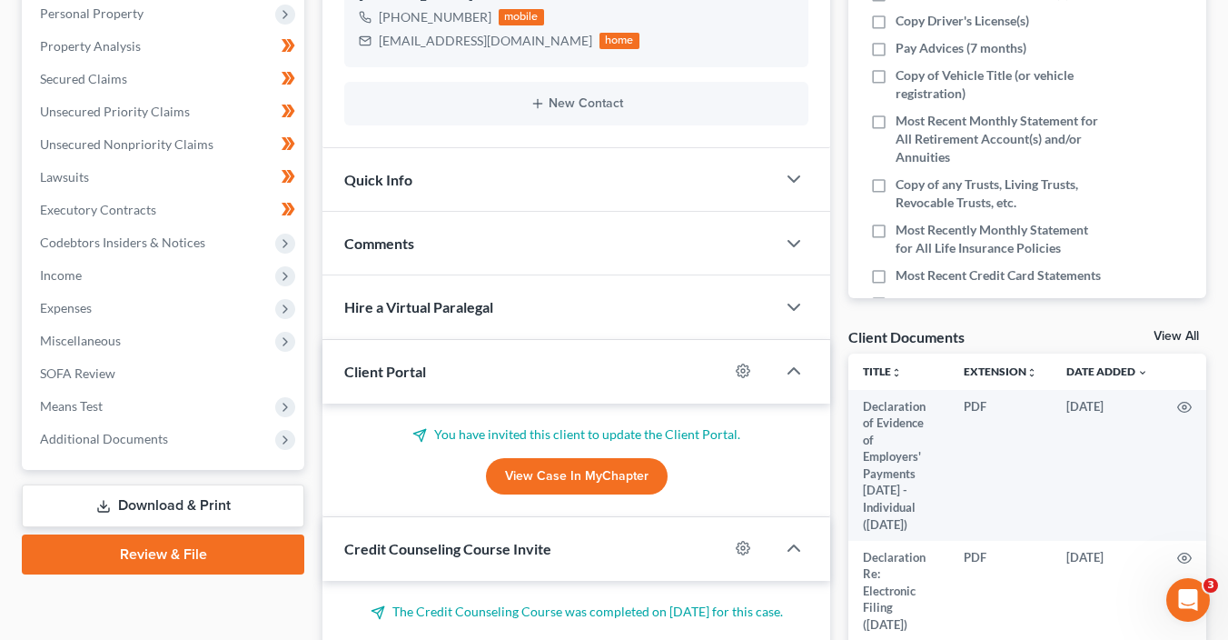
scroll to position [550, 0]
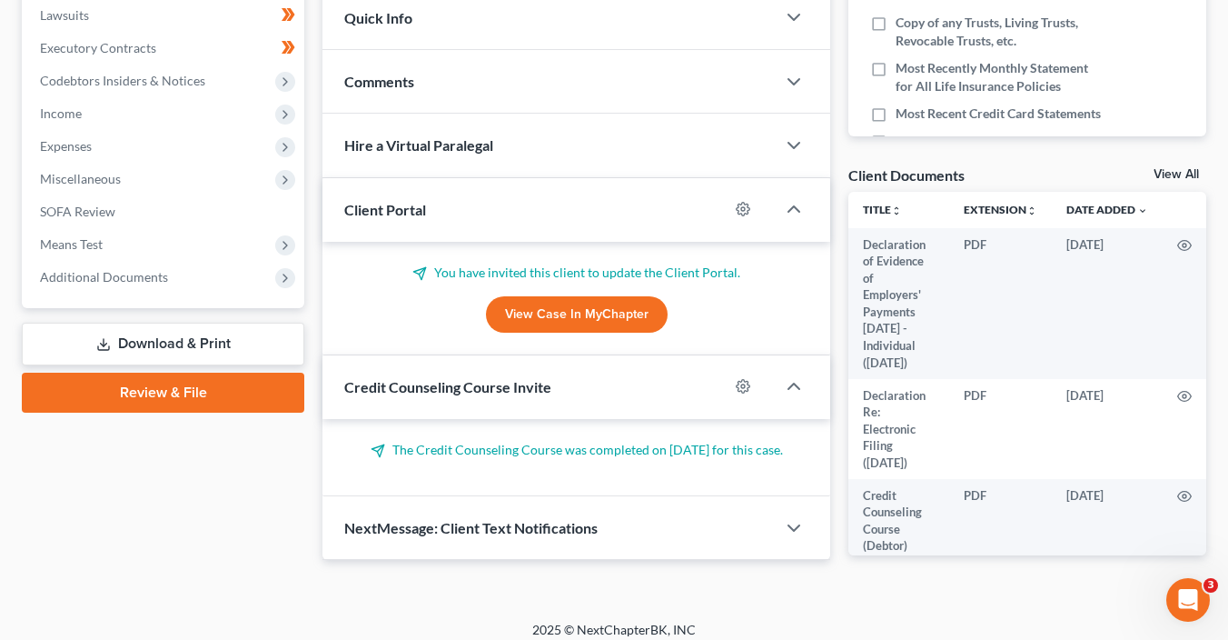
click at [192, 346] on link "Download & Print" at bounding box center [163, 344] width 283 height 43
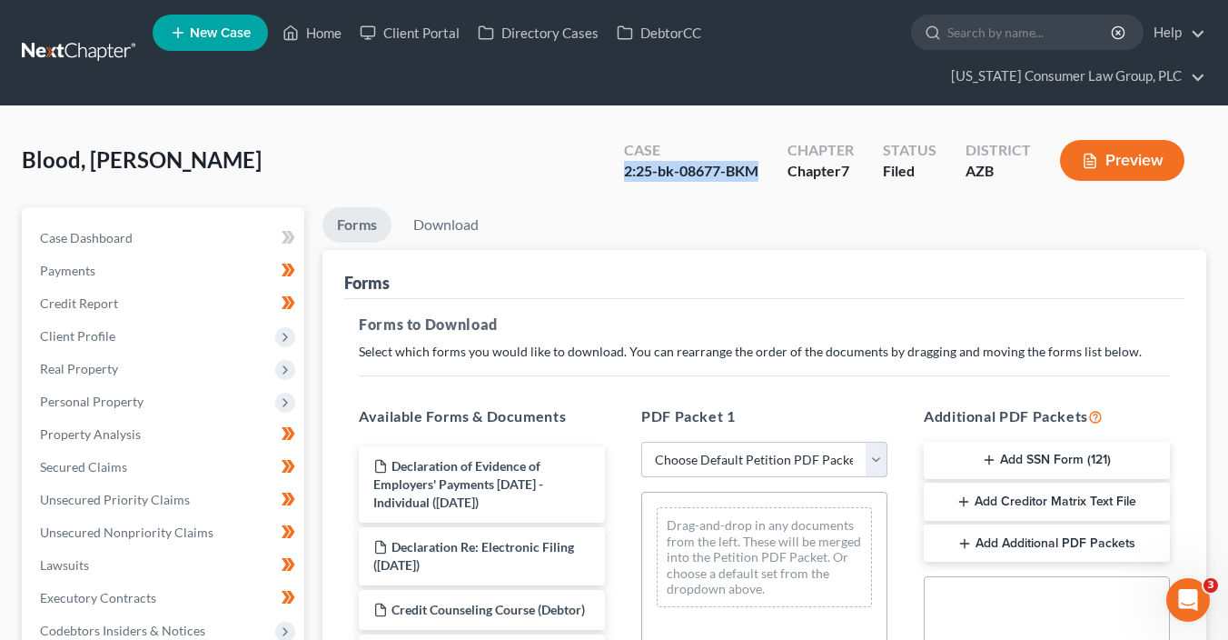
click at [767, 447] on select "Choose Default Petition PDF Packet Complete Bankruptcy Petition (all forms and …" at bounding box center [764, 460] width 246 height 36
select select "6"
click at [641, 442] on select "Choose Default Petition PDF Packet Complete Bankruptcy Petition (all forms and …" at bounding box center [764, 460] width 246 height 36
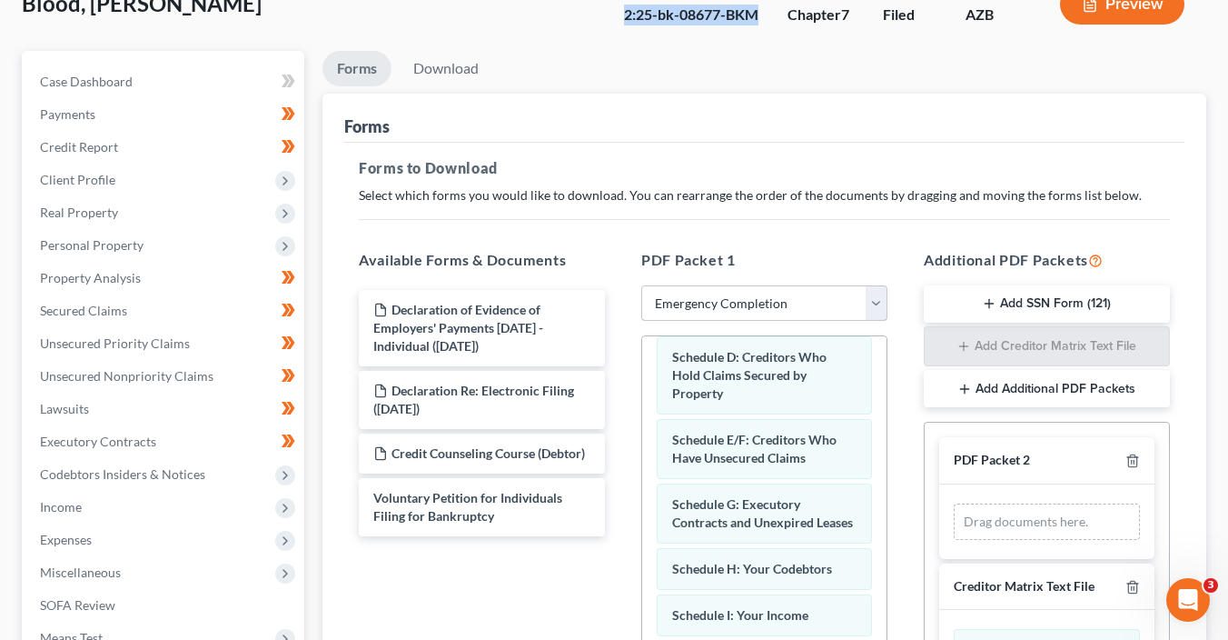
scroll to position [203, 0]
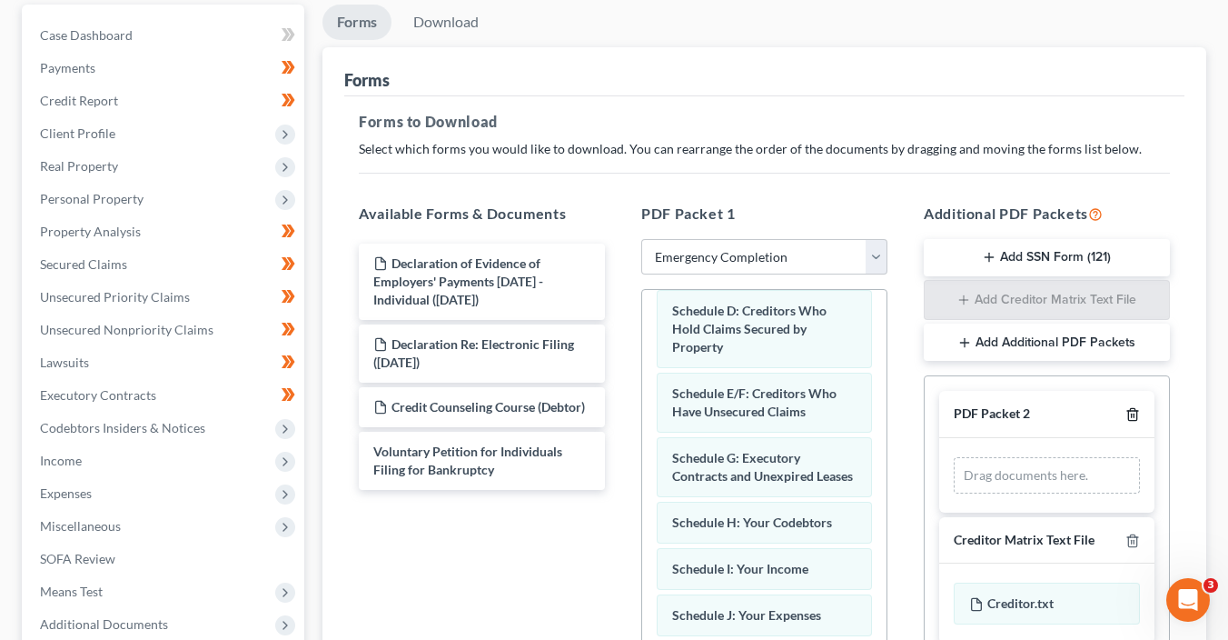
click at [1137, 415] on icon "button" at bounding box center [1132, 415] width 8 height 12
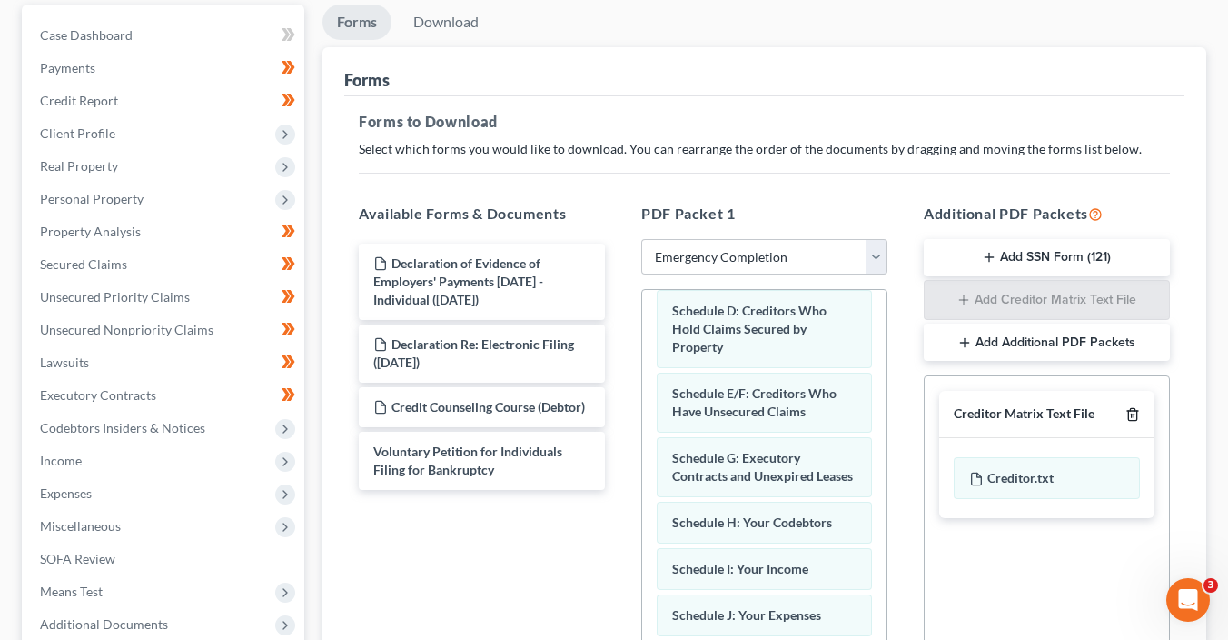
click at [1137, 415] on icon "button" at bounding box center [1132, 415] width 8 height 12
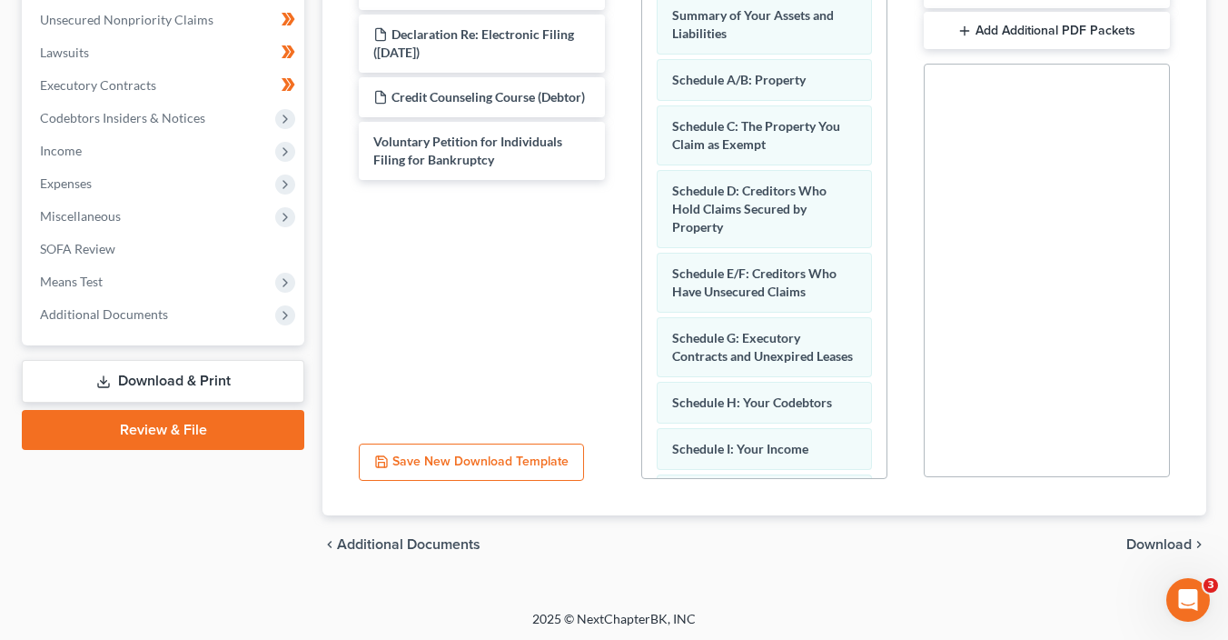
scroll to position [513, 0]
click at [1167, 537] on span "Download" at bounding box center [1159, 543] width 65 height 15
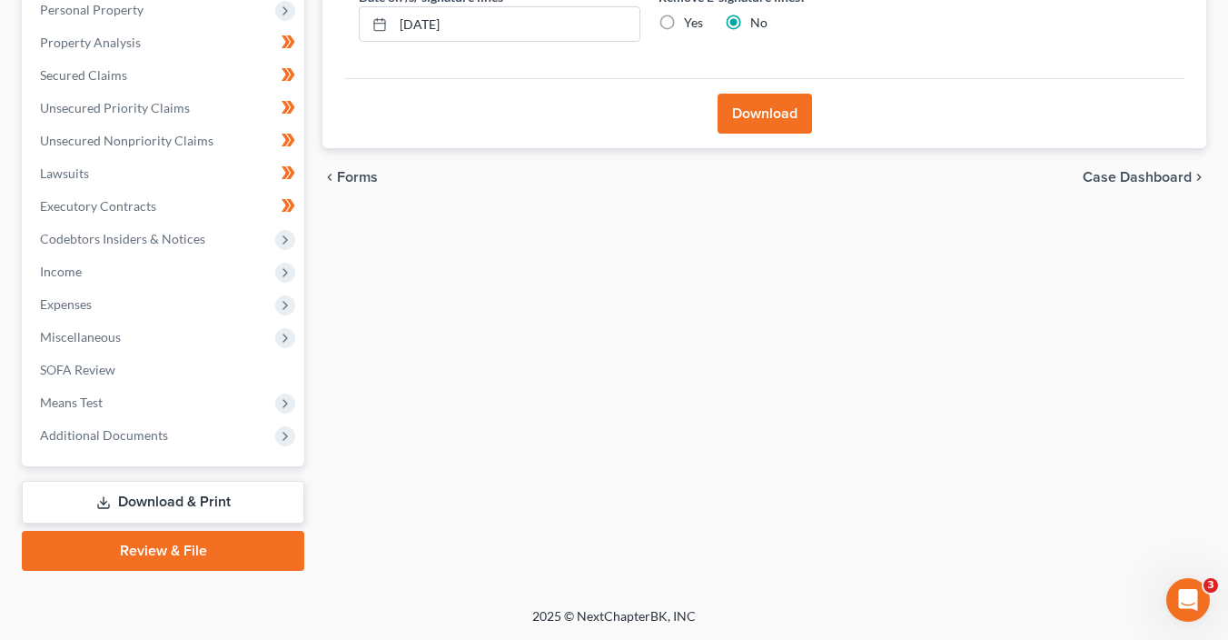
scroll to position [389, 0]
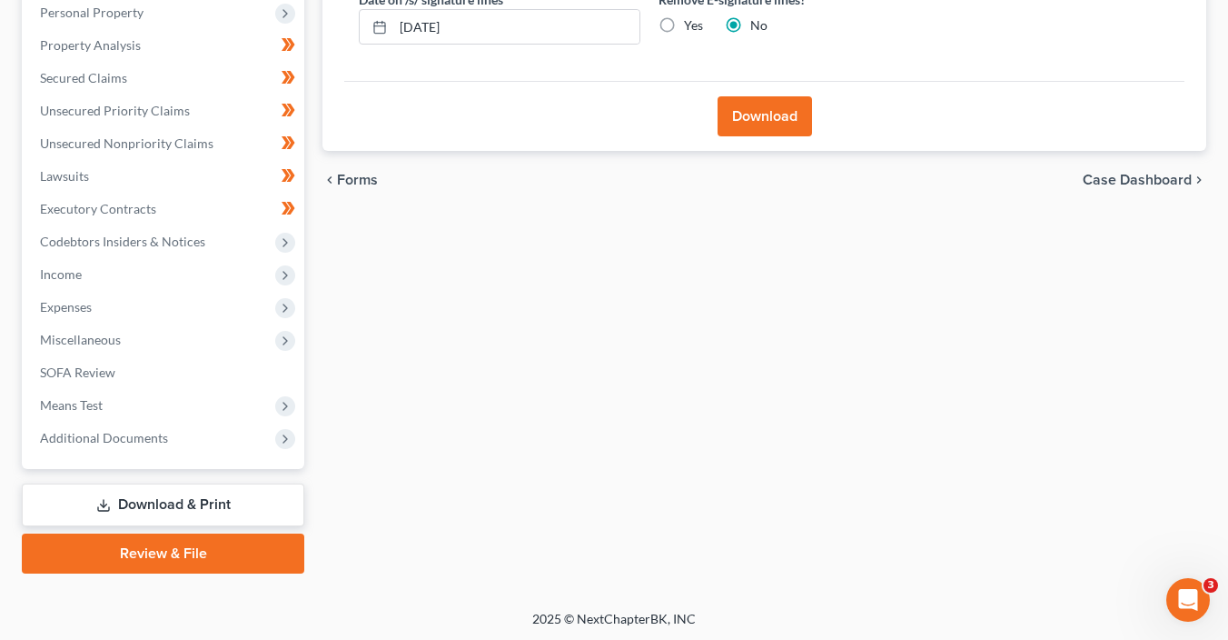
click at [802, 134] on div "Download" at bounding box center [764, 116] width 840 height 70
click at [799, 120] on button "Download" at bounding box center [765, 116] width 94 height 40
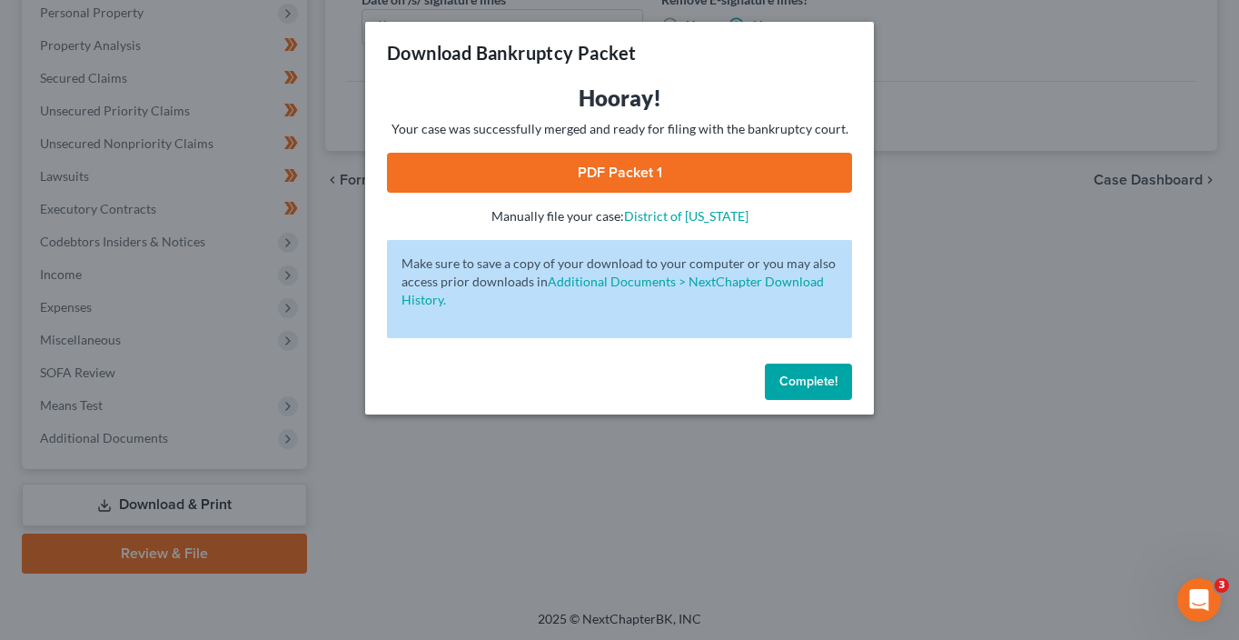
click at [742, 177] on link "PDF Packet 1" at bounding box center [619, 173] width 465 height 40
click at [799, 370] on button "Complete!" at bounding box center [808, 381] width 87 height 36
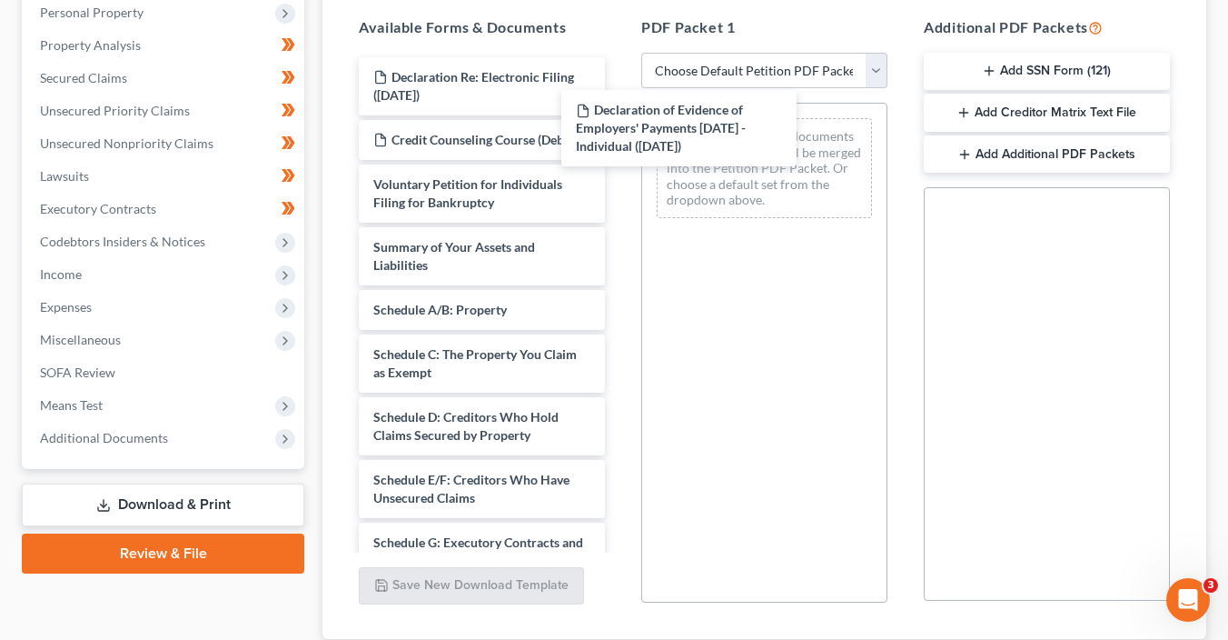
drag, startPoint x: 508, startPoint y: 89, endPoint x: 525, endPoint y: 93, distance: 17.6
click at [620, 124] on div "Declaration of Evidence of Employers' Payments Within 60 Days - Individual (09/…" at bounding box center [481, 627] width 275 height 1140
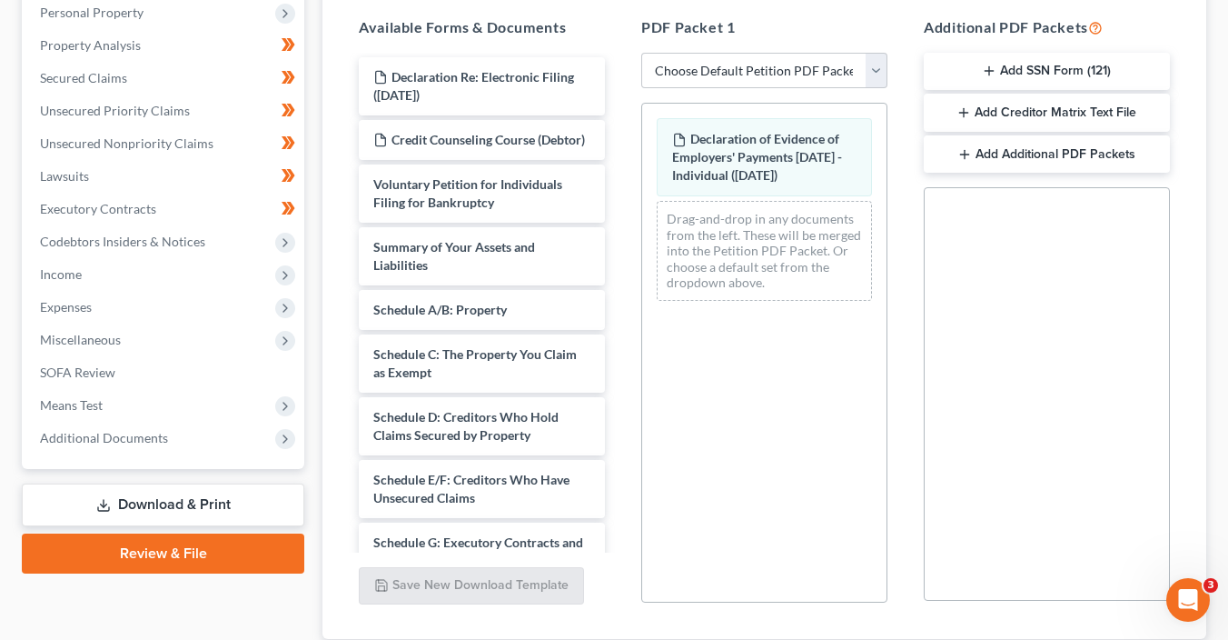
scroll to position [513, 0]
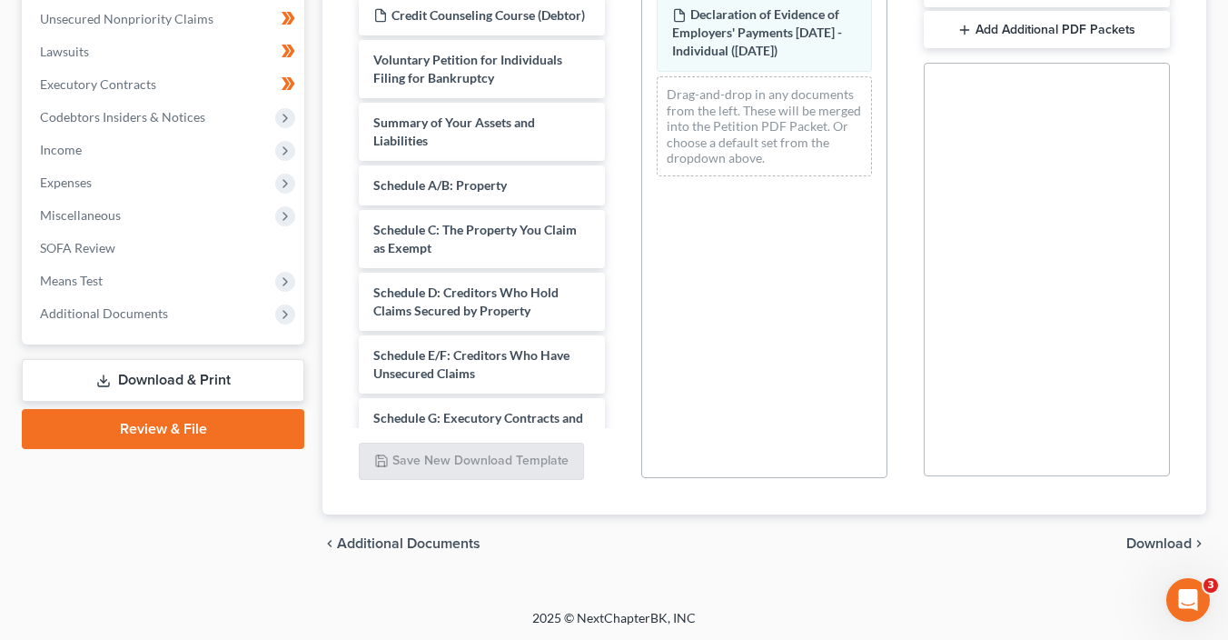
click at [1159, 551] on div "chevron_left Additional Documents Download chevron_right" at bounding box center [765, 543] width 884 height 58
click at [1167, 536] on span "Download" at bounding box center [1159, 543] width 65 height 15
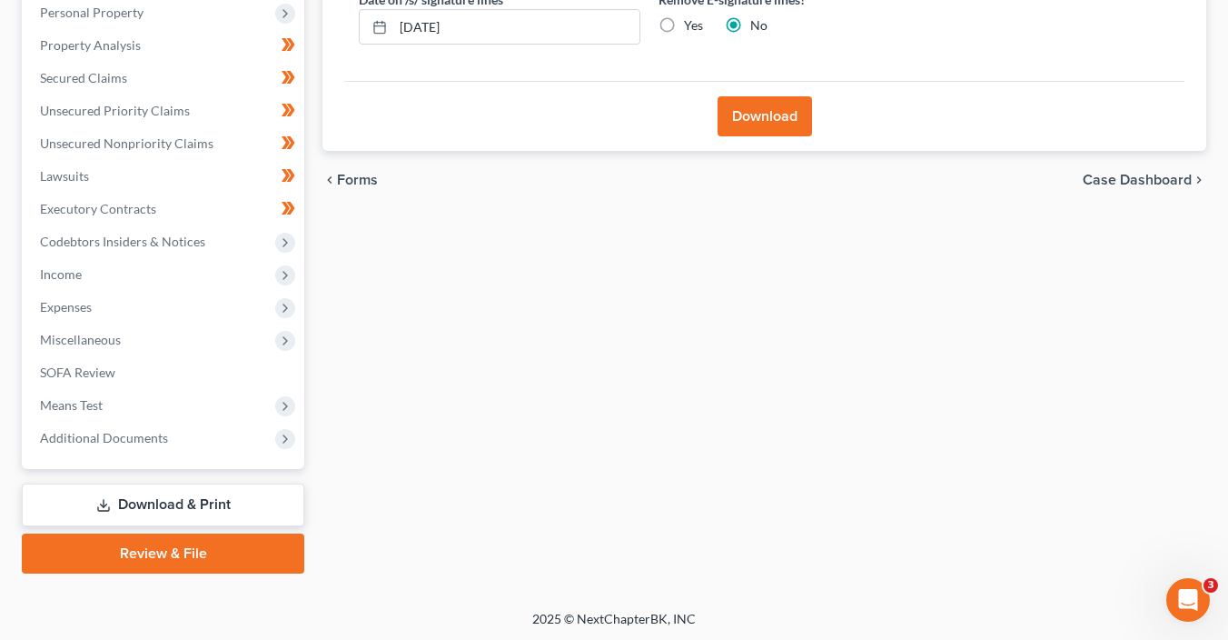
click at [743, 104] on button "Download" at bounding box center [765, 116] width 94 height 40
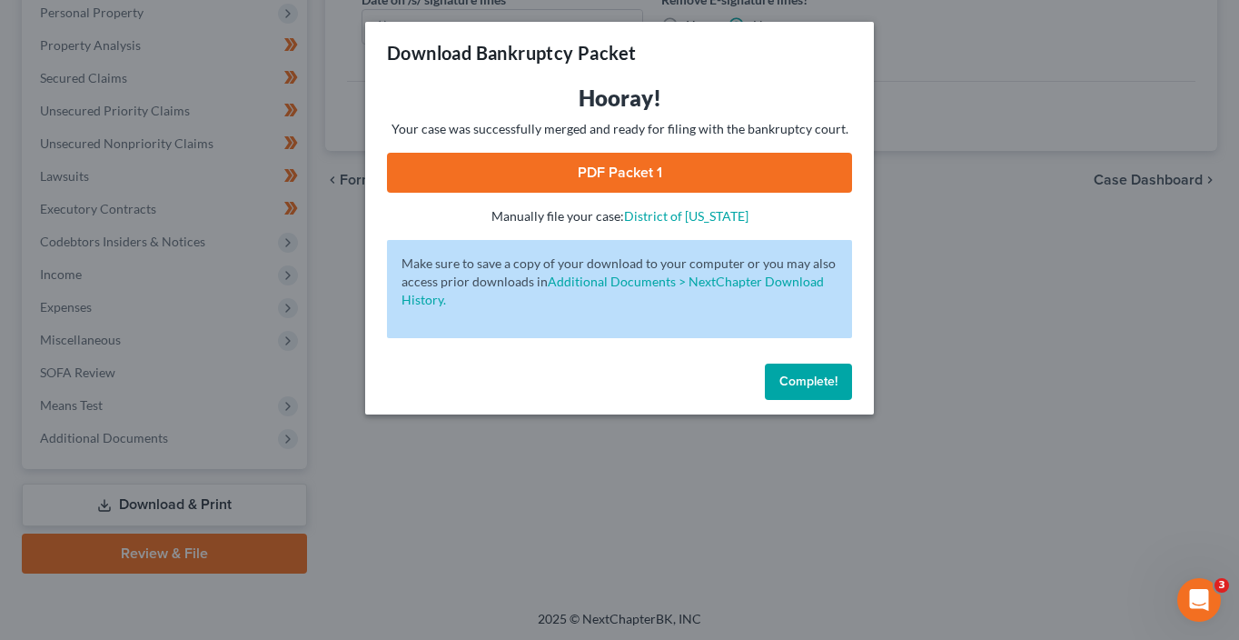
click at [769, 184] on link "PDF Packet 1" at bounding box center [619, 173] width 465 height 40
click at [836, 373] on span "Complete!" at bounding box center [809, 380] width 58 height 15
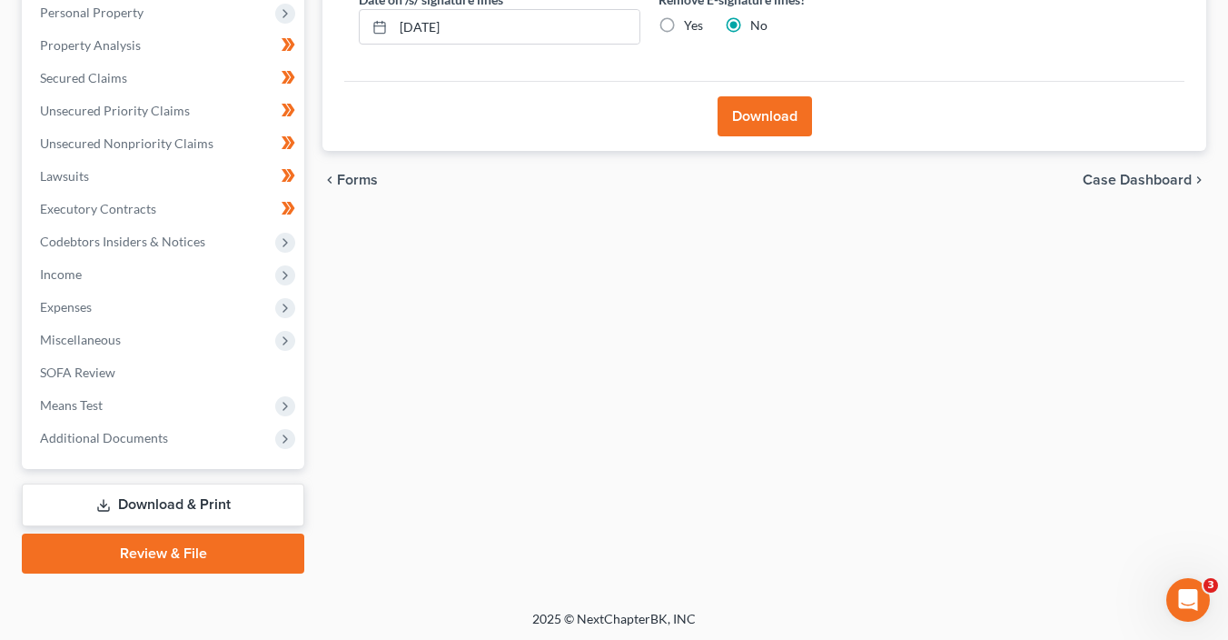
click at [175, 498] on link "Download & Print" at bounding box center [163, 504] width 283 height 43
click at [98, 447] on span "Additional Documents" at bounding box center [164, 438] width 279 height 33
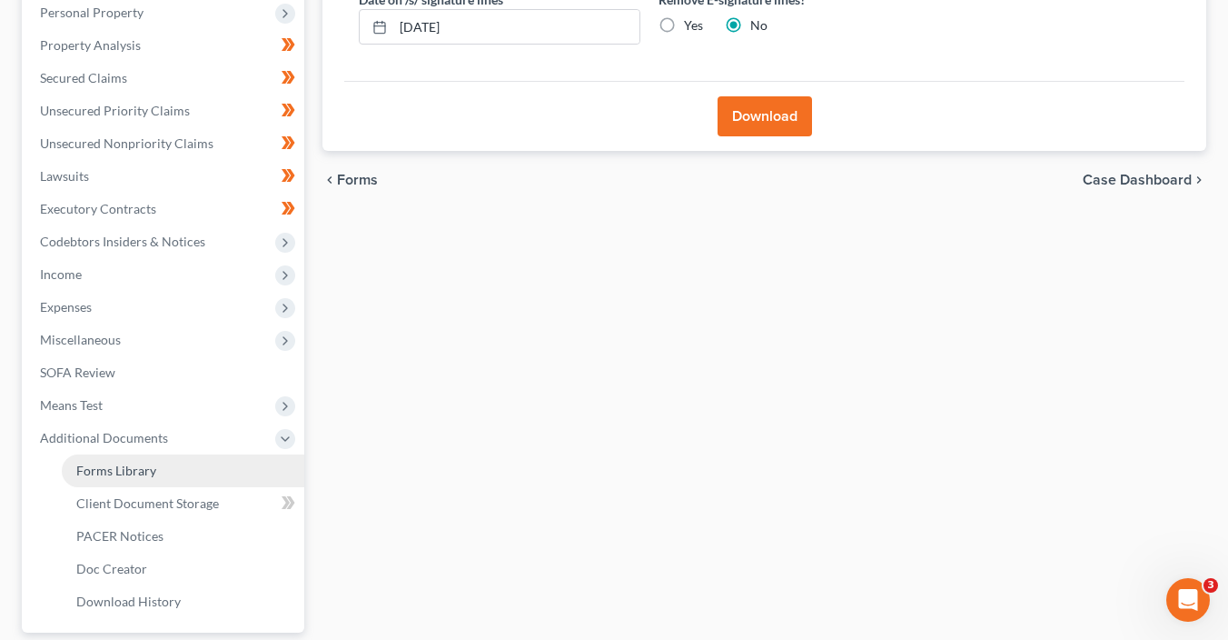
click at [111, 478] on link "Forms Library" at bounding box center [183, 470] width 243 height 33
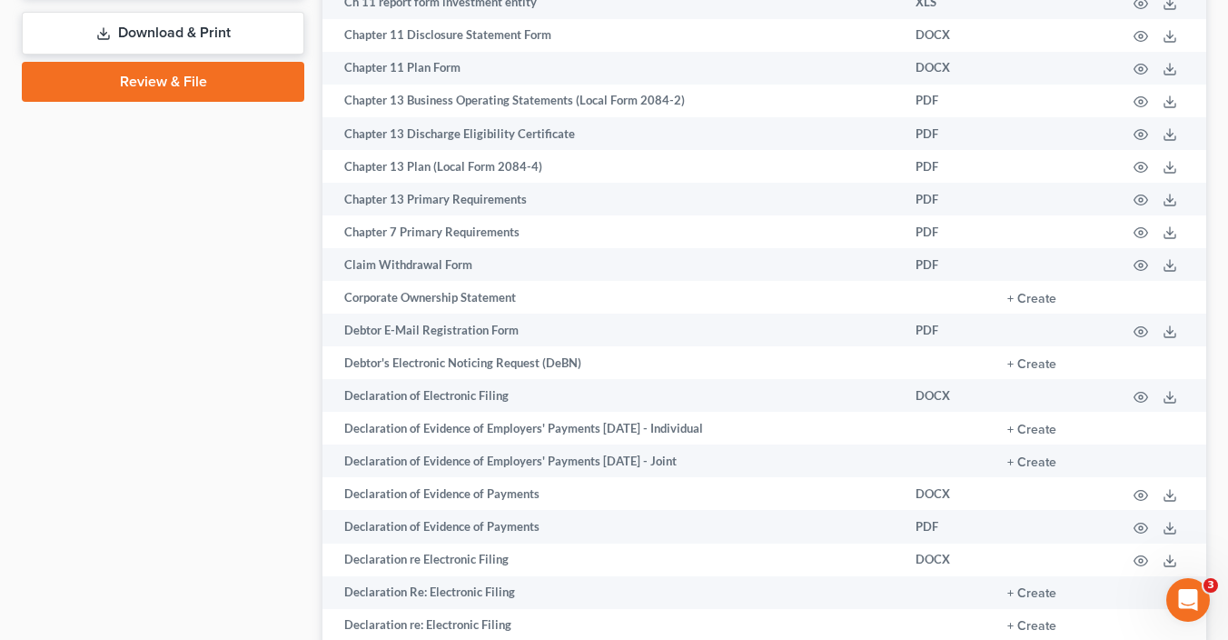
scroll to position [1025, 0]
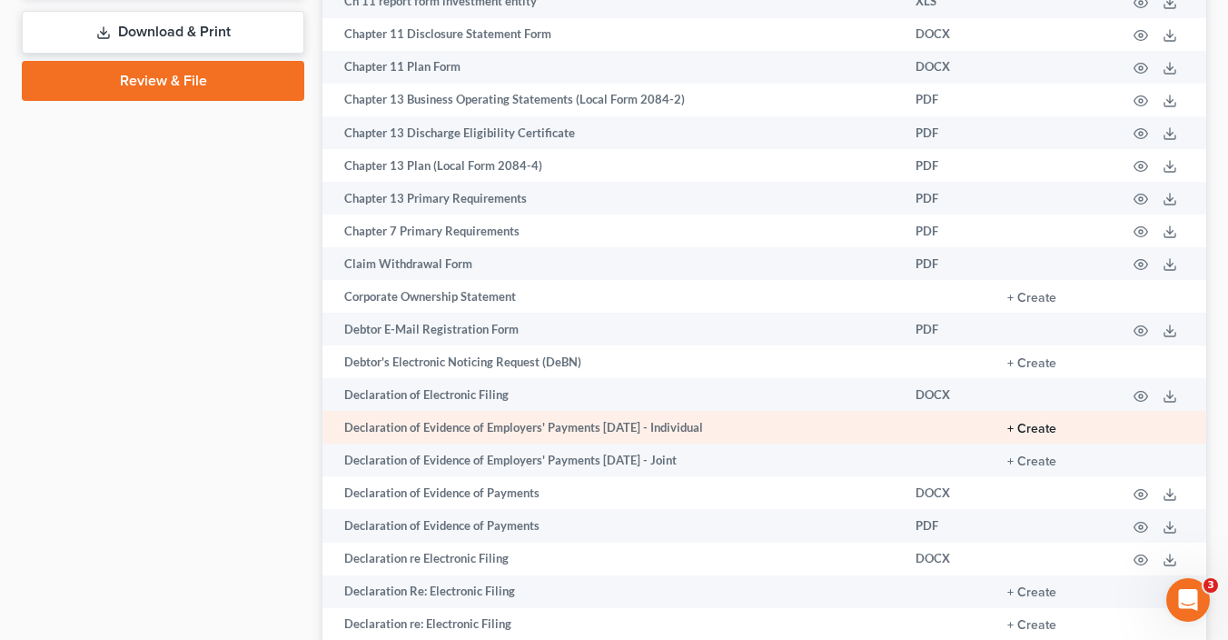
click at [1029, 435] on button "+ Create" at bounding box center [1032, 428] width 49 height 13
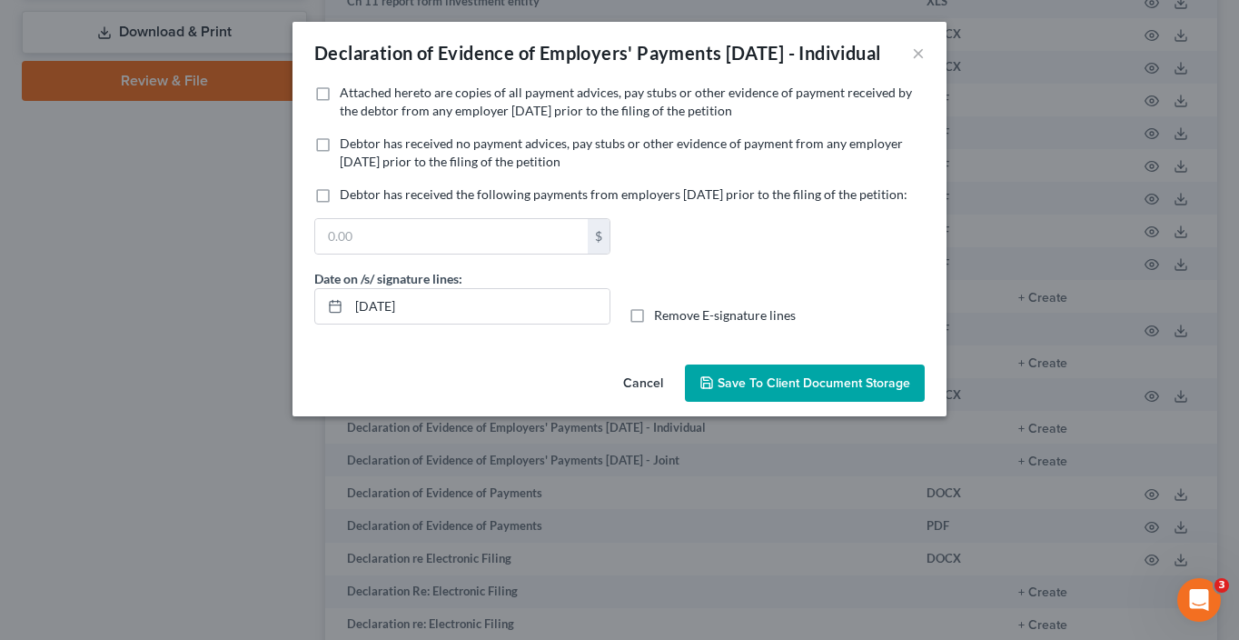
click at [357, 118] on span "Attached hereto are copies of all payment advices, pay stubs or other evidence …" at bounding box center [626, 101] width 572 height 34
click at [357, 95] on input "Attached hereto are copies of all payment advices, pay stubs or other evidence …" at bounding box center [353, 90] width 12 height 12
checkbox input "true"
click at [835, 391] on span "Save to Client Document Storage" at bounding box center [814, 382] width 193 height 15
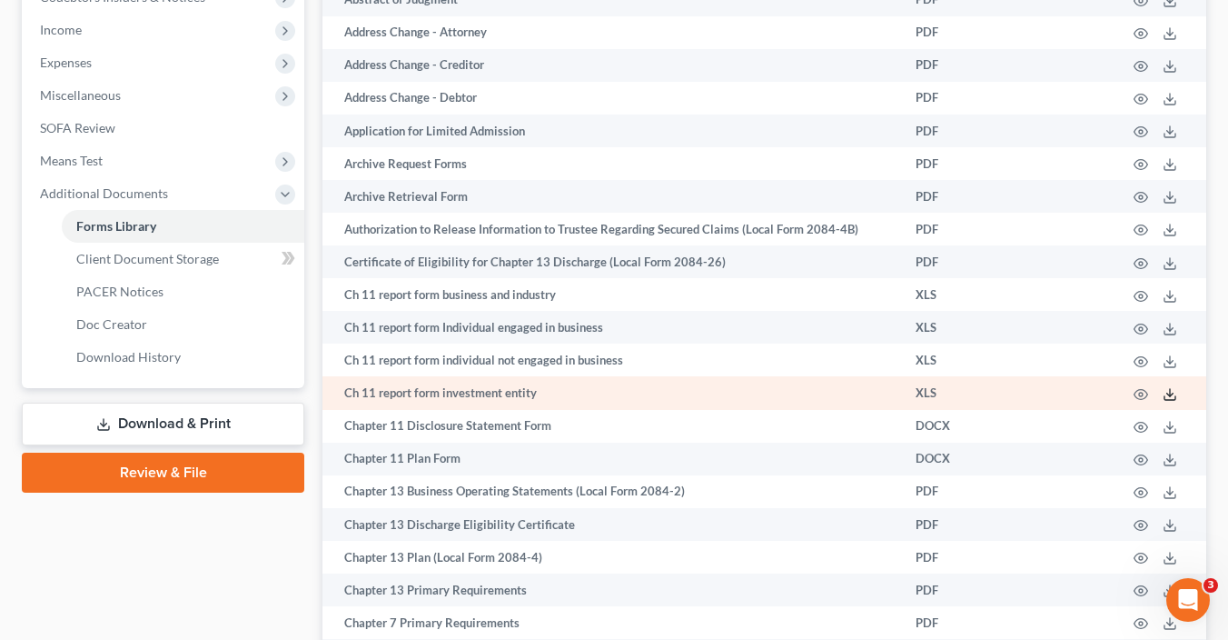
scroll to position [632, 0]
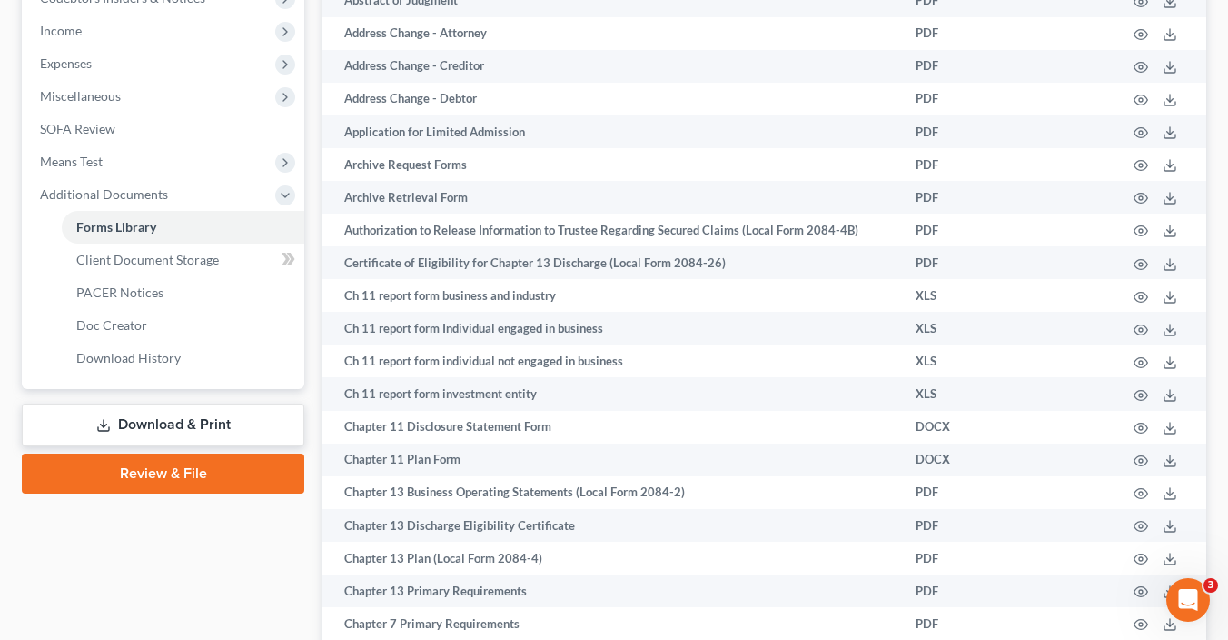
click at [194, 419] on link "Download & Print" at bounding box center [163, 424] width 283 height 43
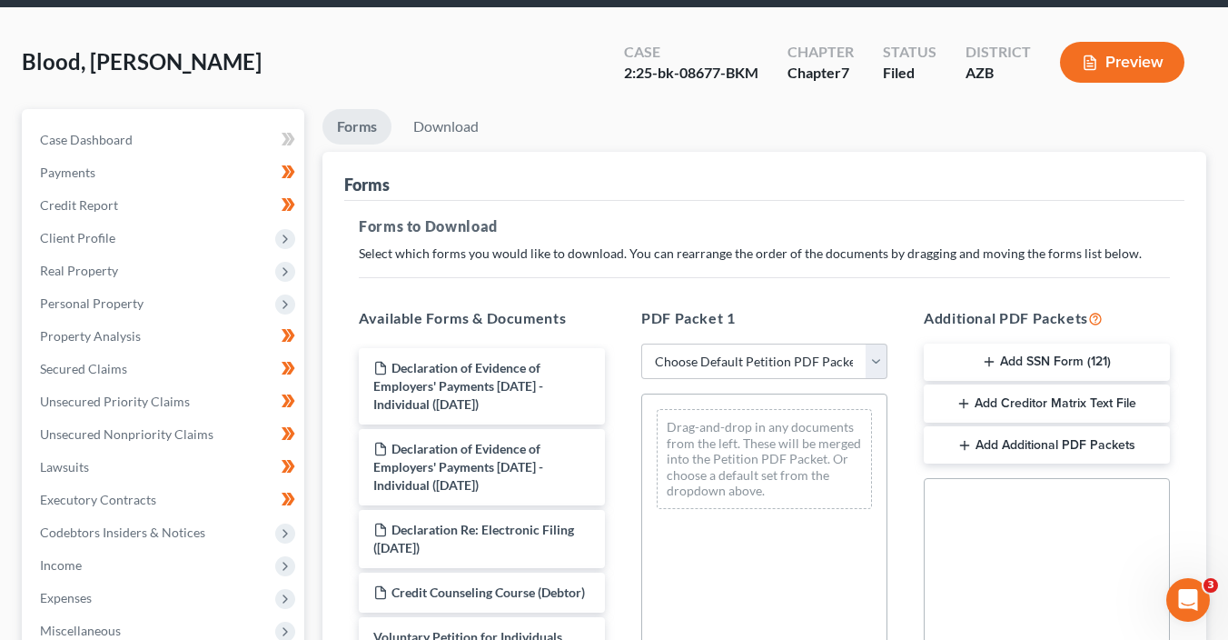
scroll to position [167, 0]
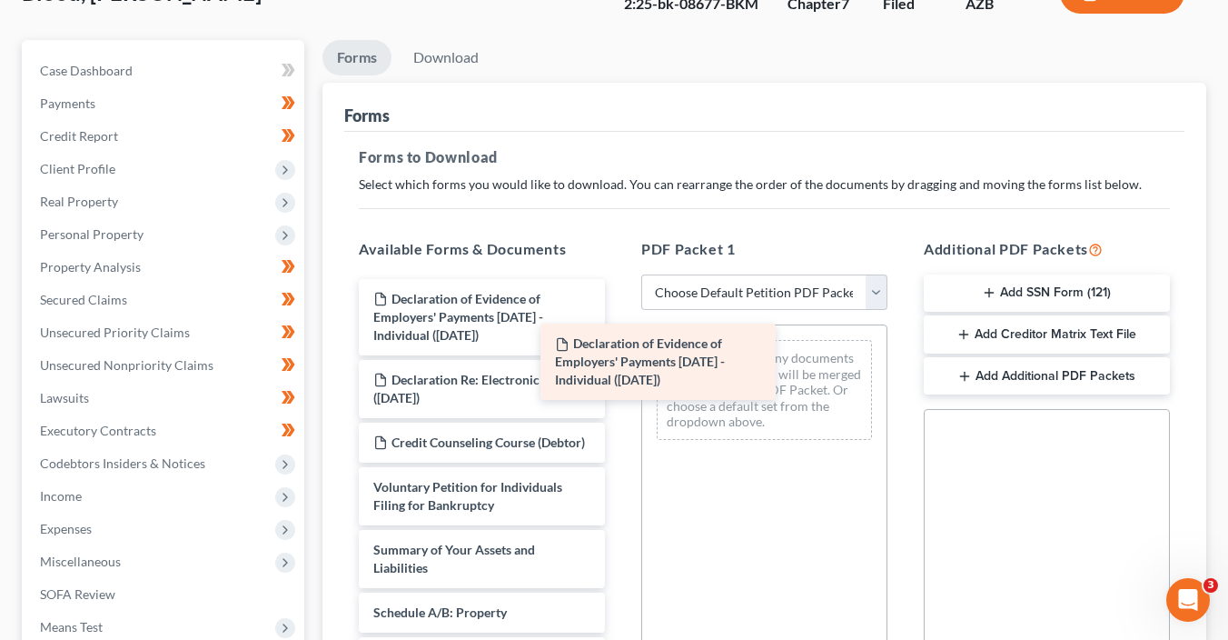
drag, startPoint x: 491, startPoint y: 302, endPoint x: 774, endPoint y: 382, distance: 294.8
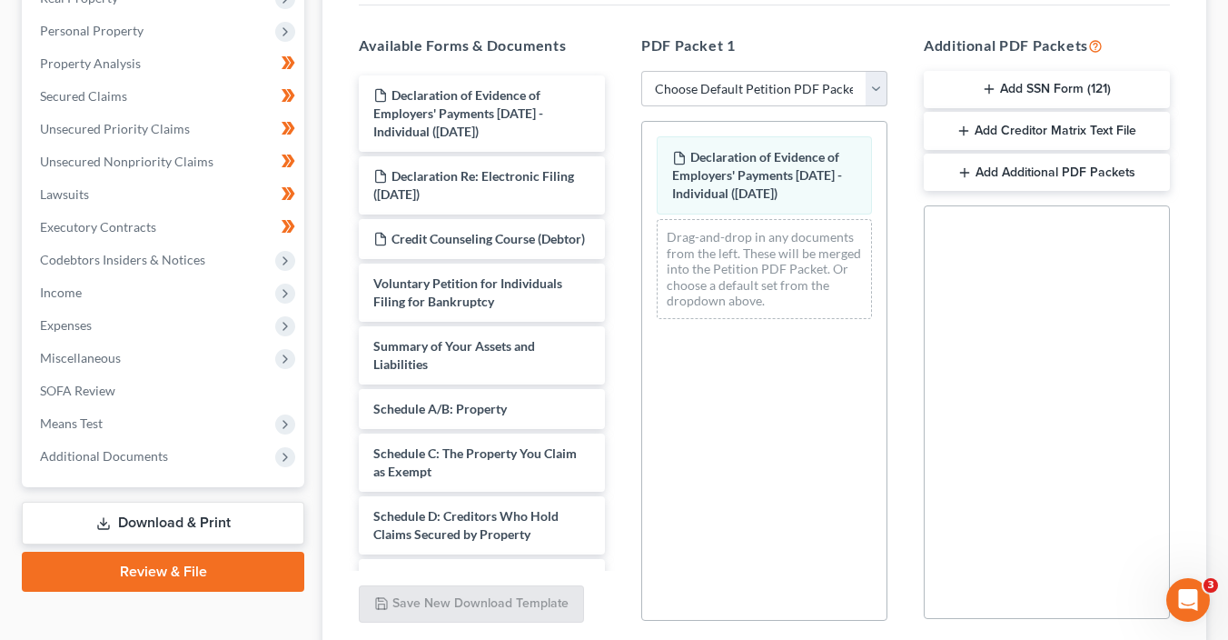
scroll to position [513, 0]
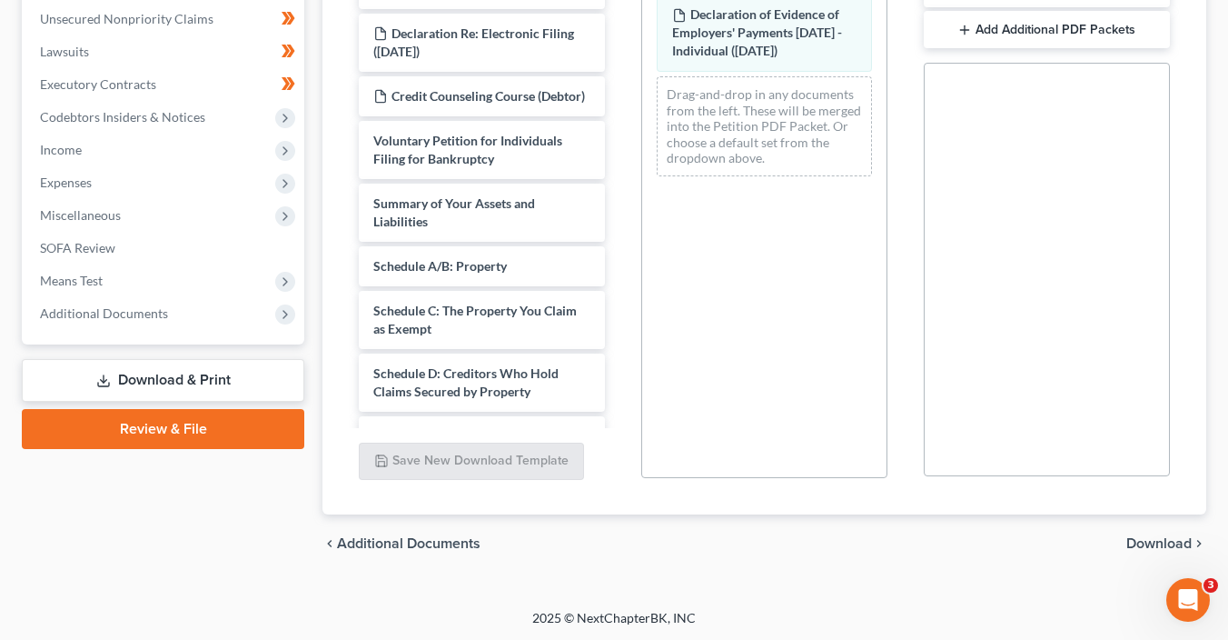
click at [1158, 540] on span "Download" at bounding box center [1159, 543] width 65 height 15
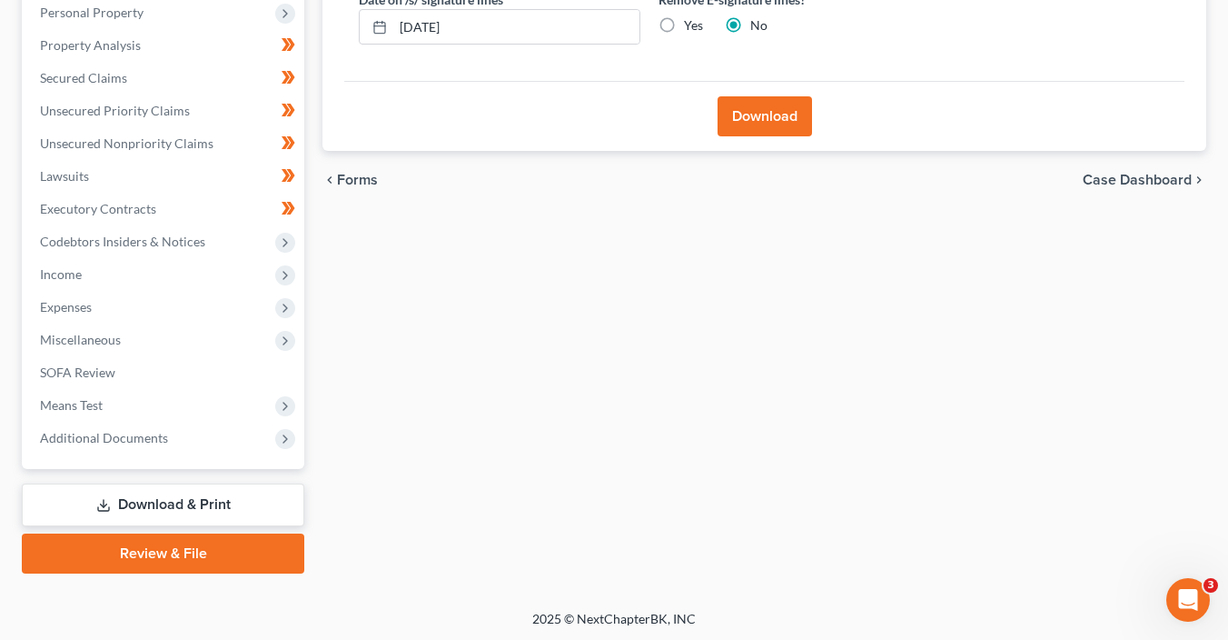
click at [760, 104] on button "Download" at bounding box center [765, 116] width 94 height 40
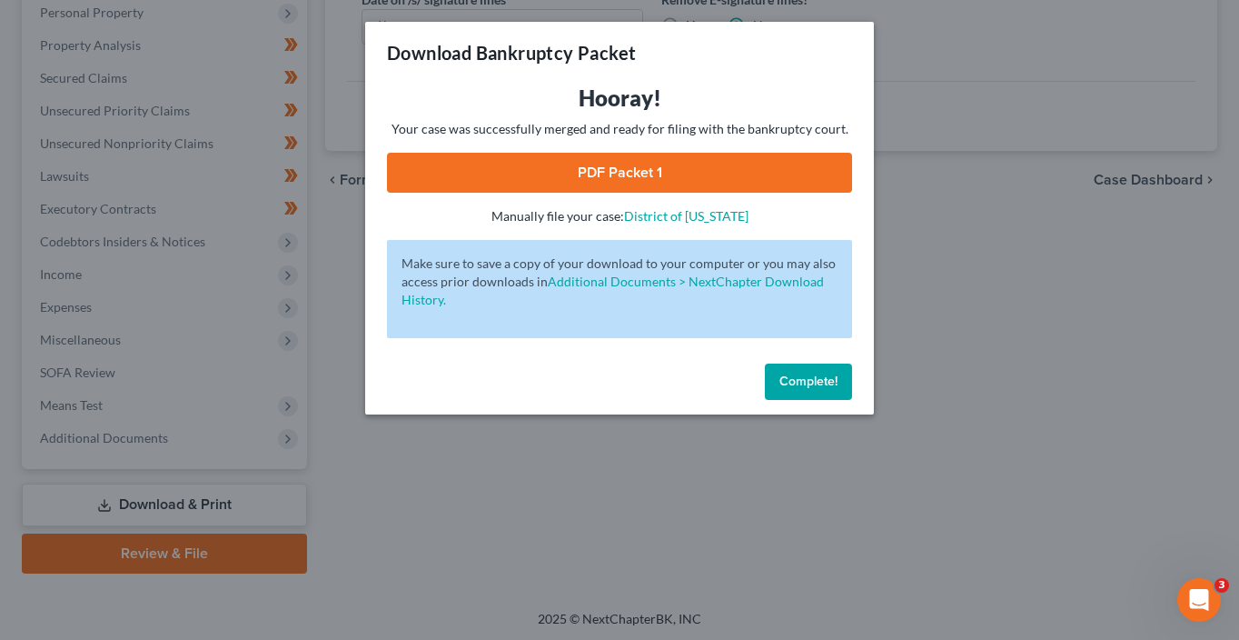
click at [705, 177] on link "PDF Packet 1" at bounding box center [619, 173] width 465 height 40
click at [803, 391] on button "Complete!" at bounding box center [808, 381] width 87 height 36
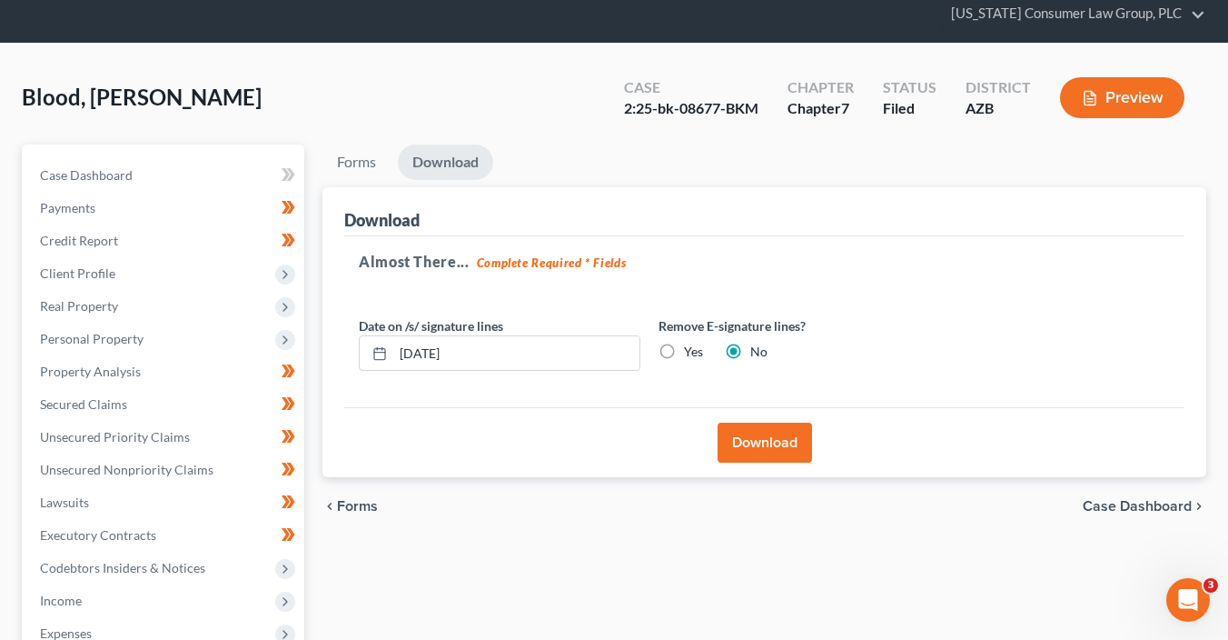
scroll to position [0, 0]
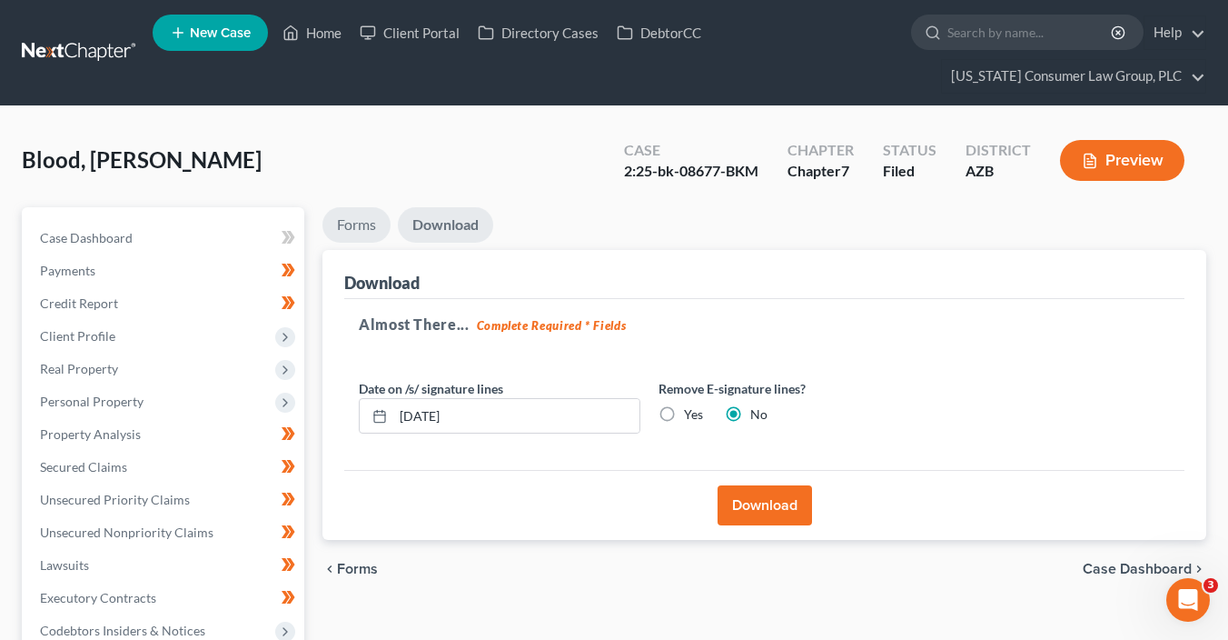
click at [368, 228] on link "Forms" at bounding box center [357, 224] width 68 height 35
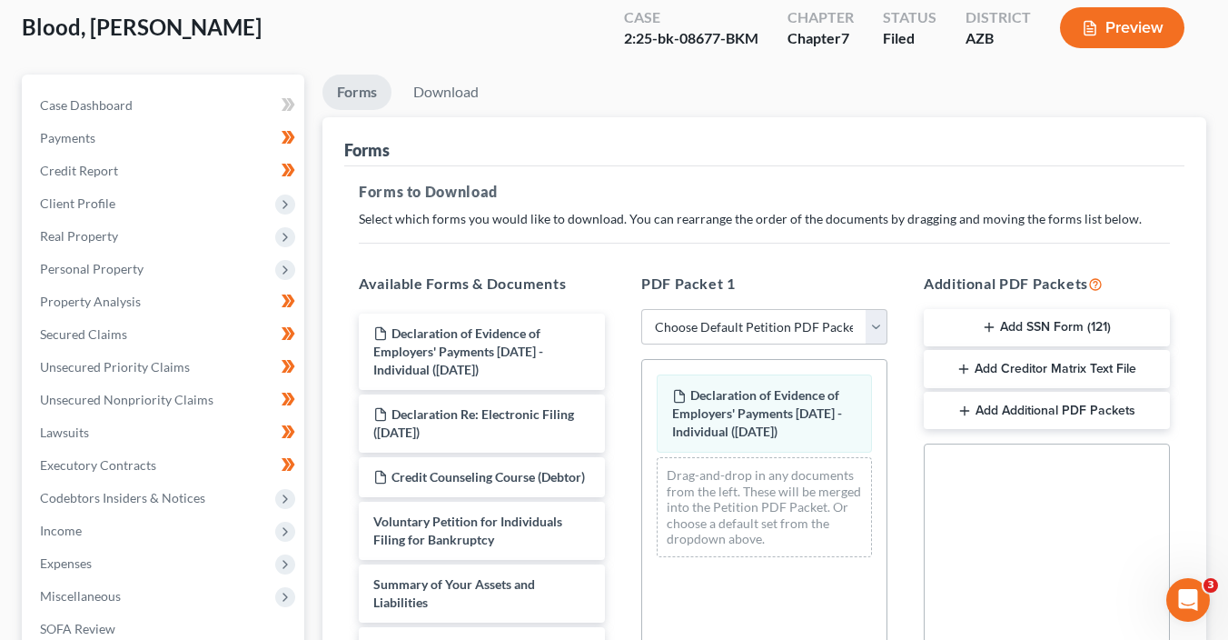
scroll to position [194, 0]
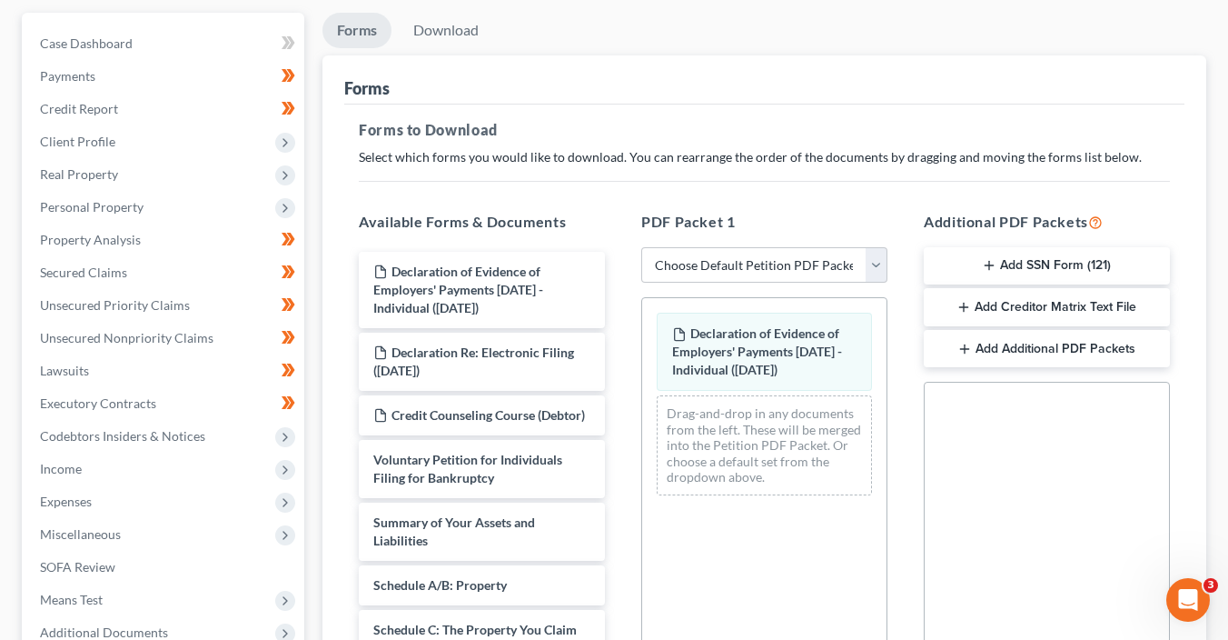
drag, startPoint x: 1058, startPoint y: 265, endPoint x: 1044, endPoint y: 220, distance: 47.4
click at [1044, 220] on div "Additional PDF Packets Add SSN Form (121) Add Creditor Matrix Text File Add Add…" at bounding box center [1047, 504] width 283 height 616
click at [964, 303] on line "button" at bounding box center [964, 307] width 0 height 8
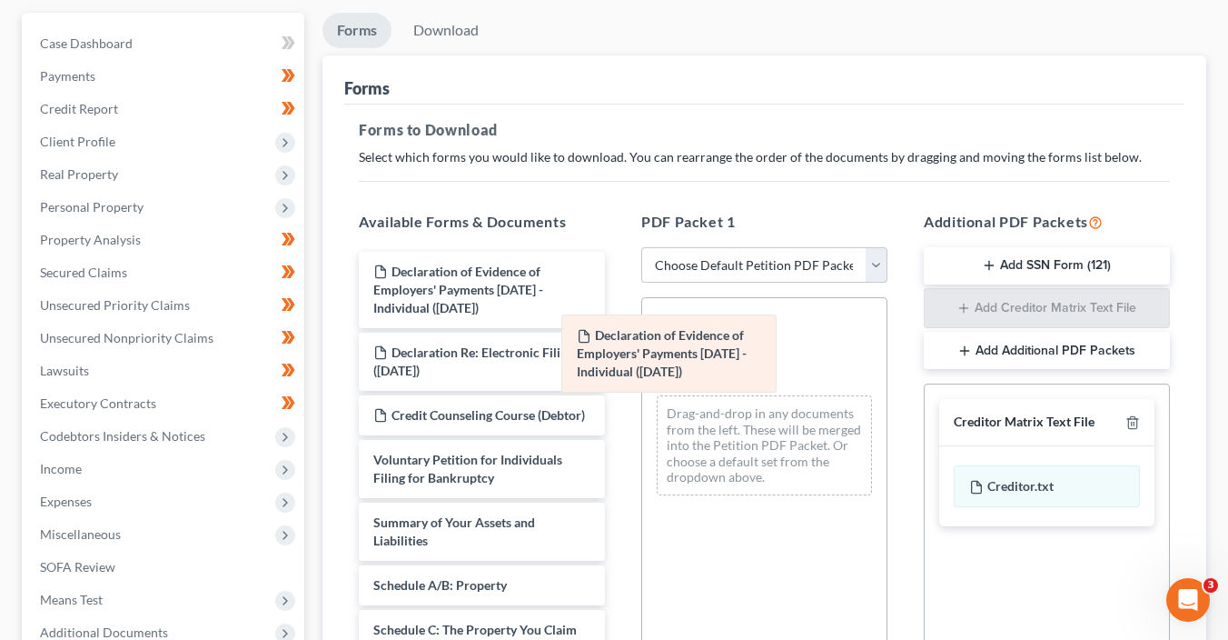
drag, startPoint x: 799, startPoint y: 339, endPoint x: 425, endPoint y: 342, distance: 373.4
click at [642, 342] on div "Declaration of Evidence of Employers' Payments Within 60 Days - Individual (10/…" at bounding box center [764, 403] width 244 height 211
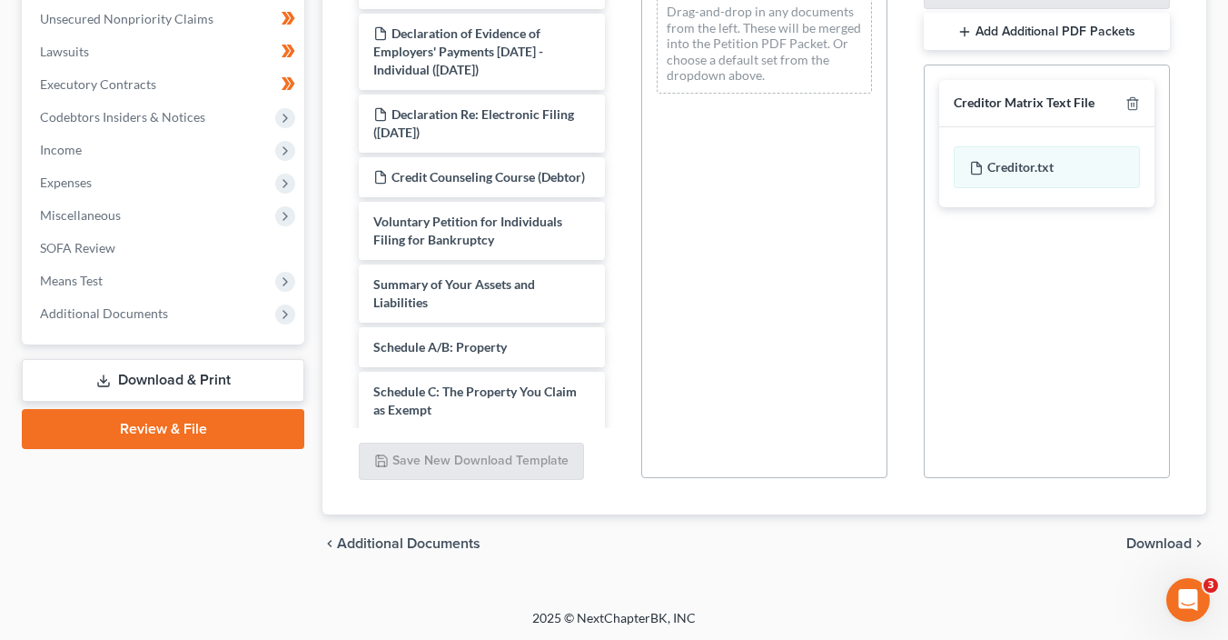
click at [1162, 550] on span "Download" at bounding box center [1159, 543] width 65 height 15
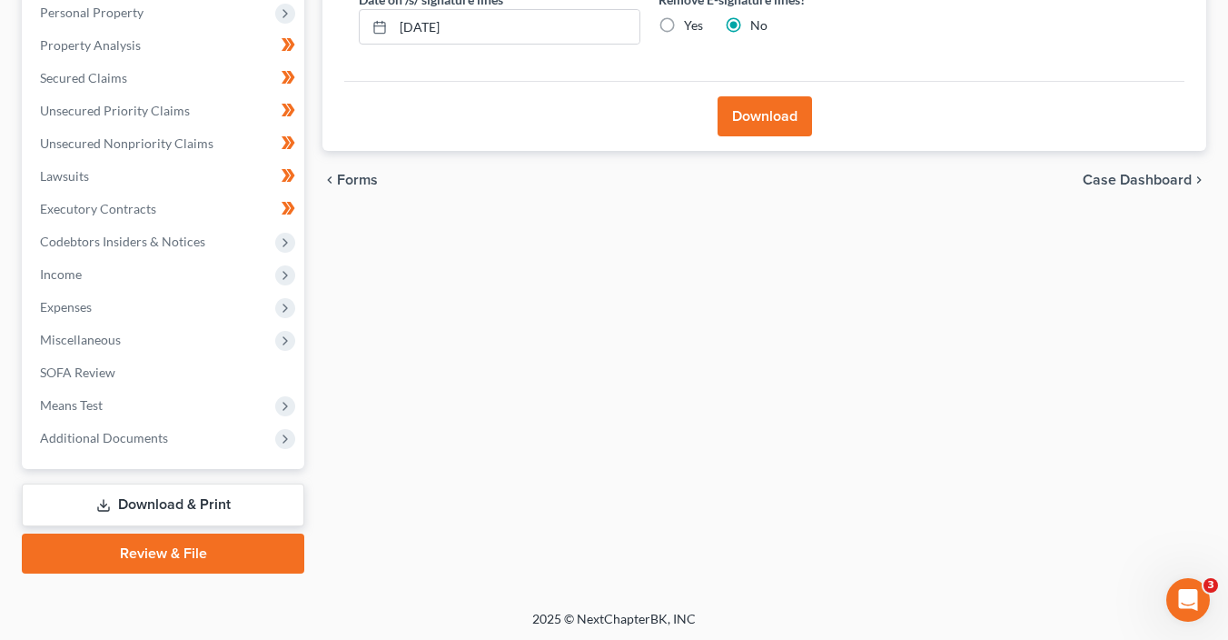
click at [792, 111] on button "Download" at bounding box center [765, 116] width 94 height 40
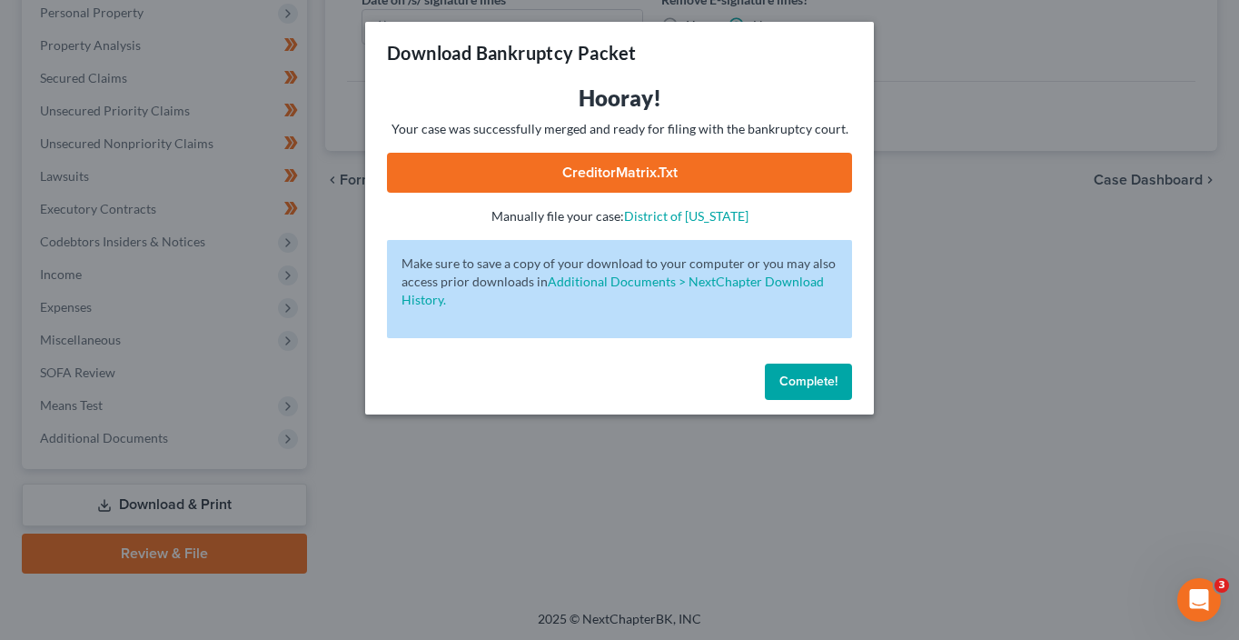
click at [655, 171] on link "CreditorMatrix.txt" at bounding box center [619, 173] width 465 height 40
click at [818, 378] on span "Complete!" at bounding box center [809, 380] width 58 height 15
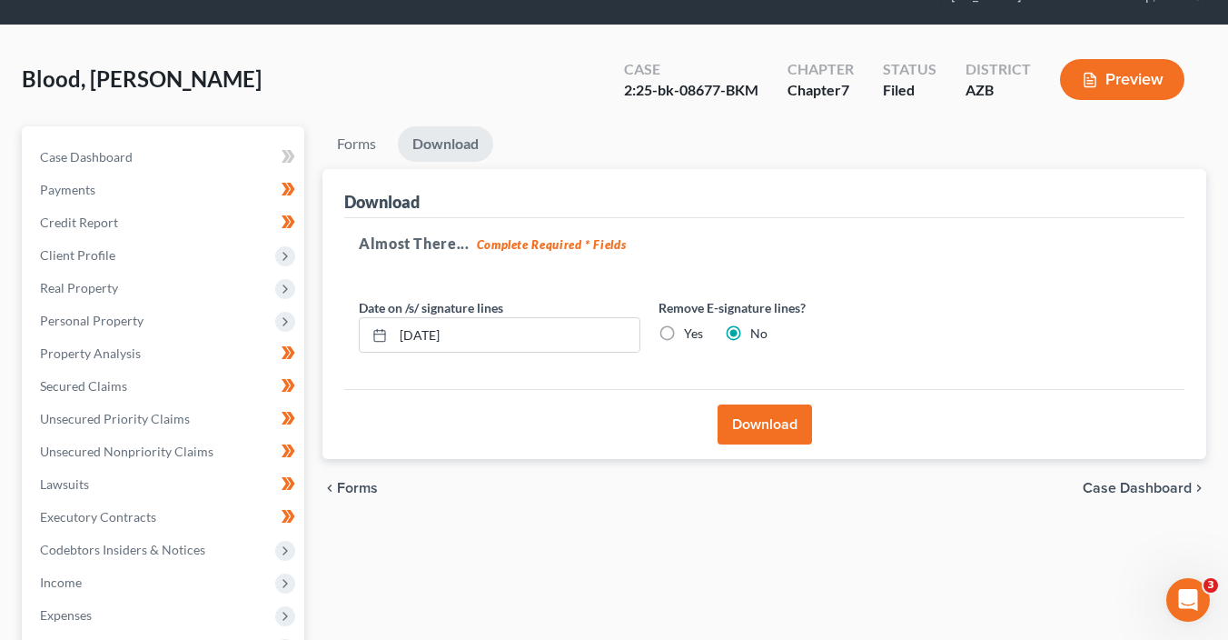
scroll to position [0, 0]
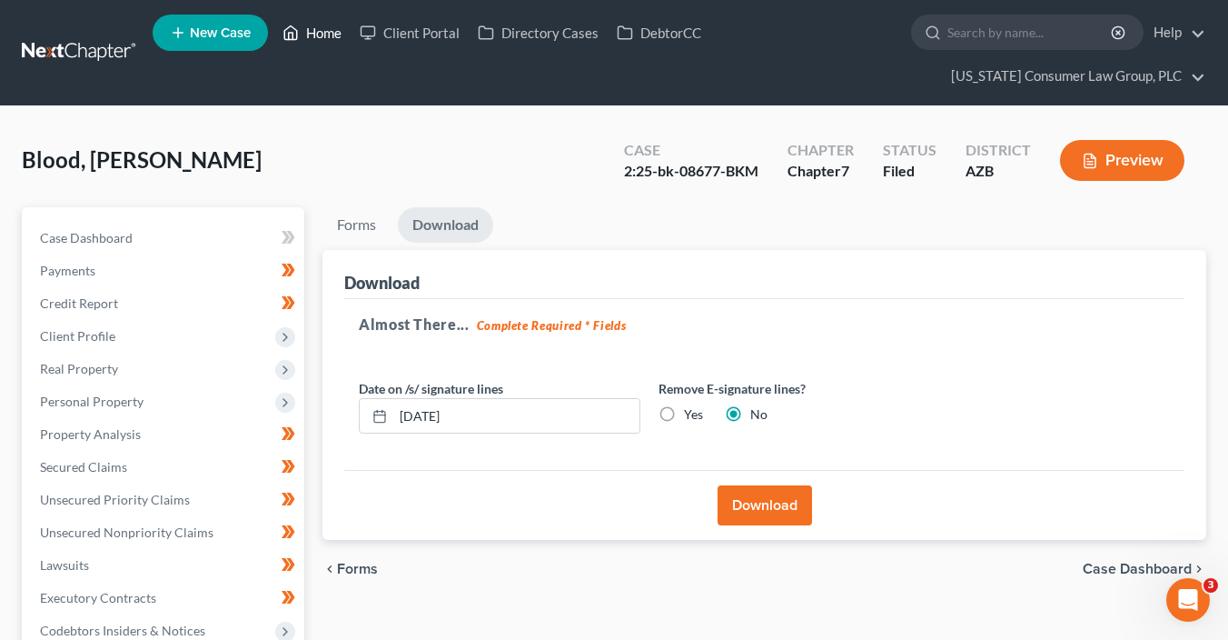
click at [325, 33] on link "Home" at bounding box center [311, 32] width 77 height 33
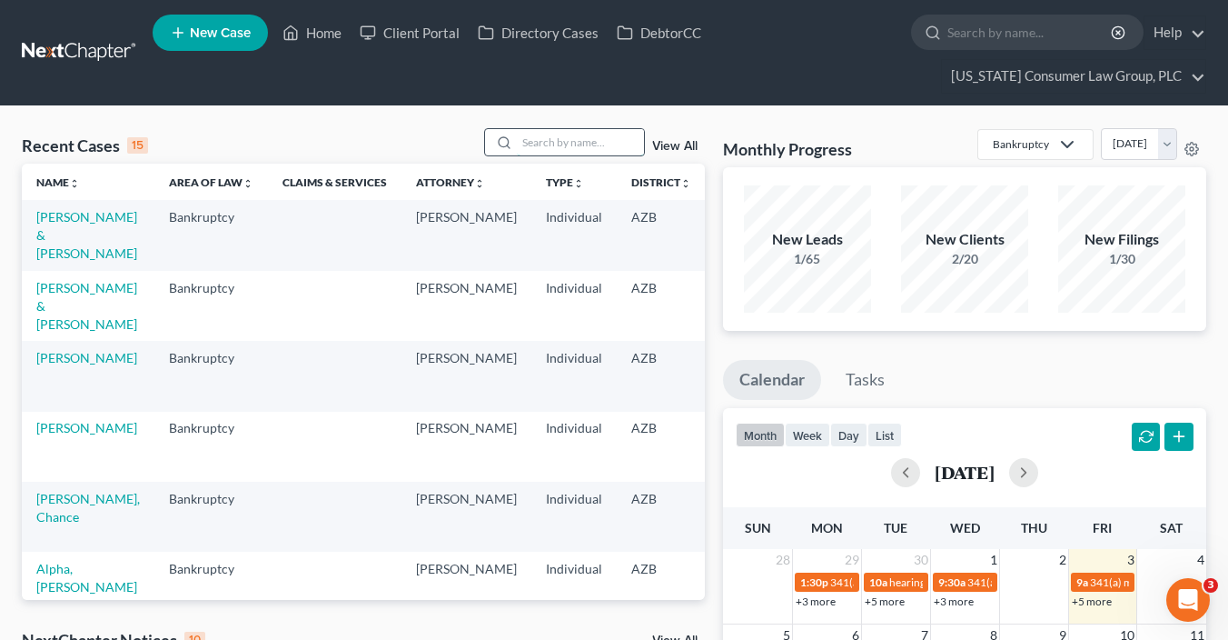
click at [583, 148] on input "search" at bounding box center [580, 142] width 127 height 26
type input "bradford"
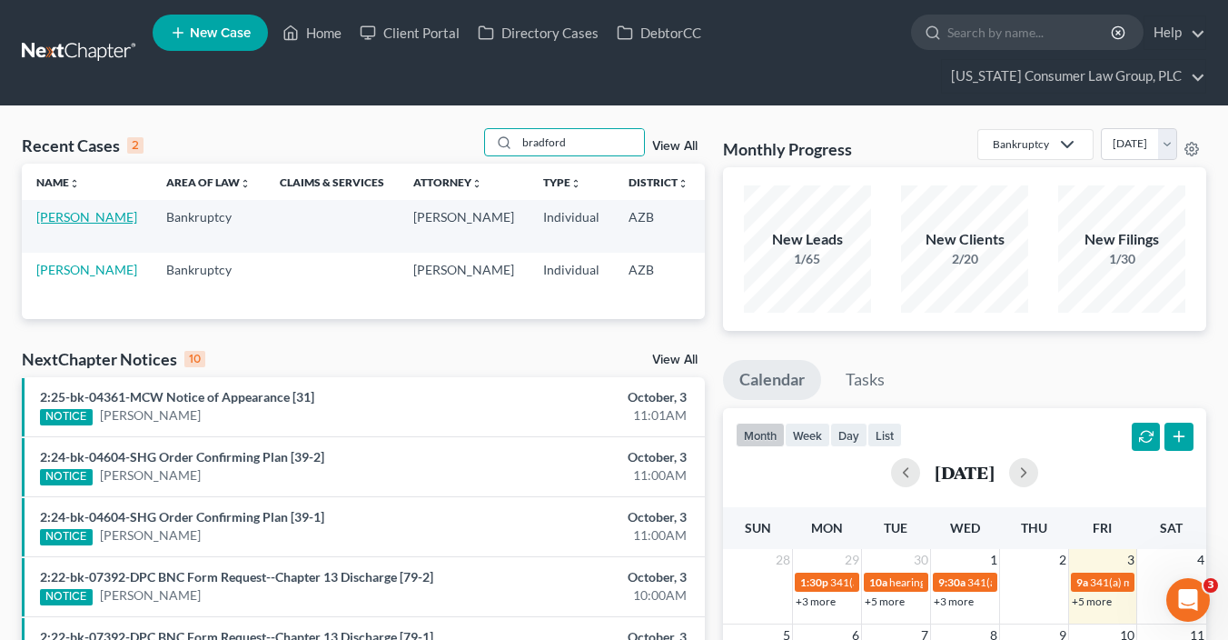
click at [75, 217] on link "Bradford, Judy" at bounding box center [86, 216] width 101 height 15
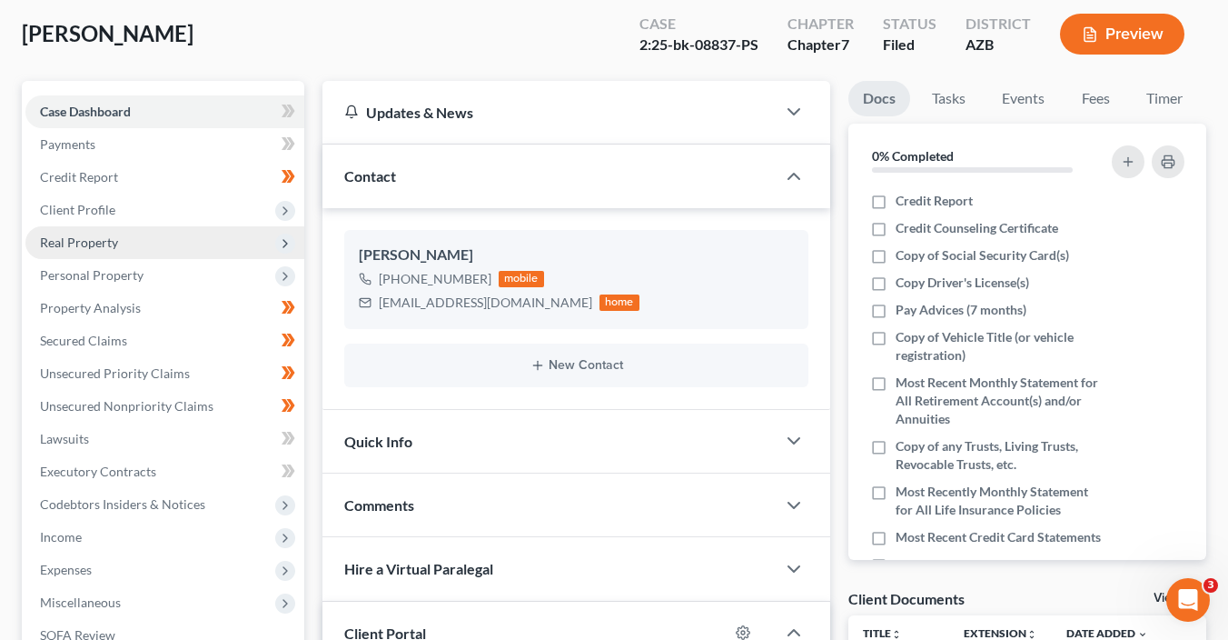
scroll to position [259, 0]
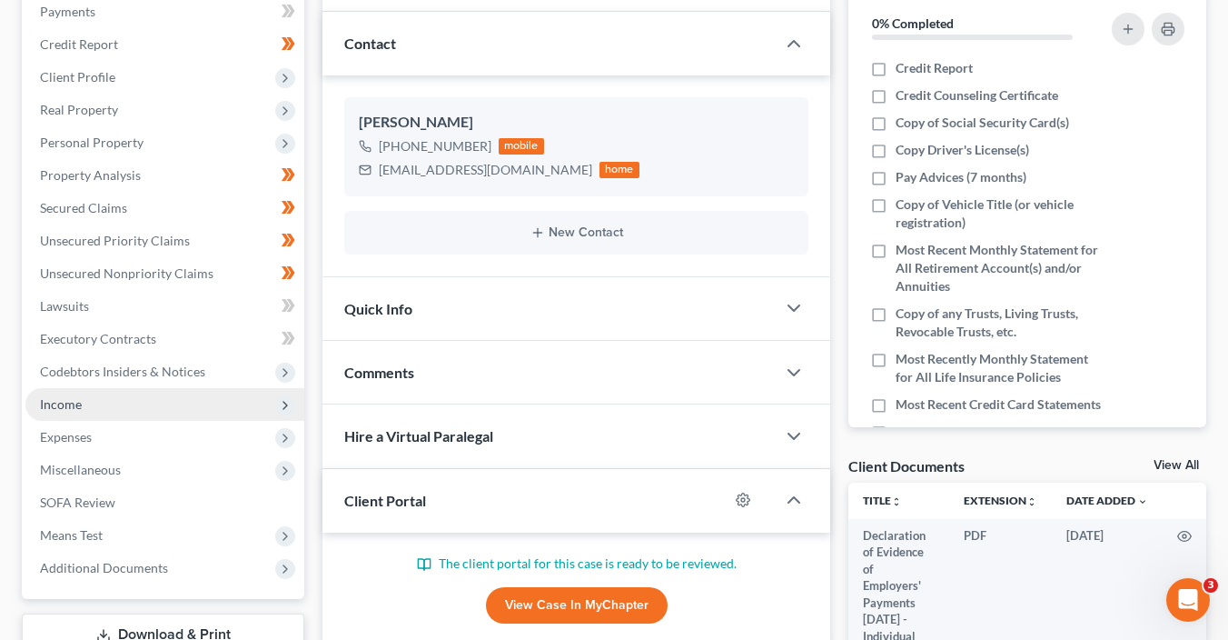
click at [75, 401] on span "Income" at bounding box center [61, 403] width 42 height 15
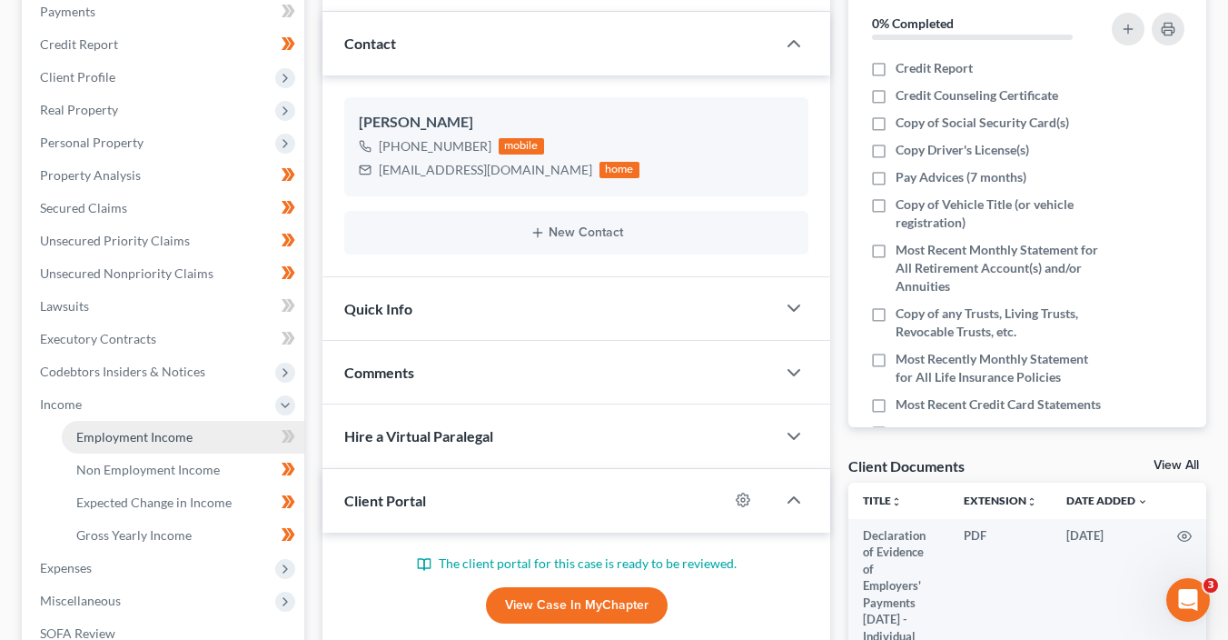
click at [98, 439] on span "Employment Income" at bounding box center [134, 436] width 116 height 15
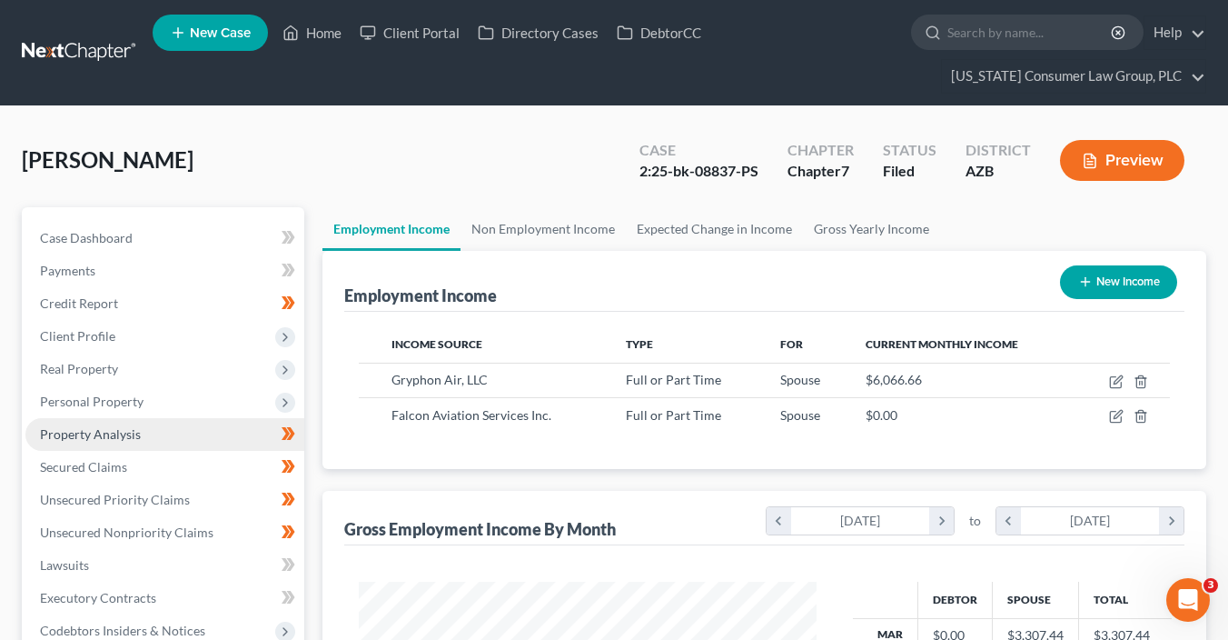
scroll to position [459, 0]
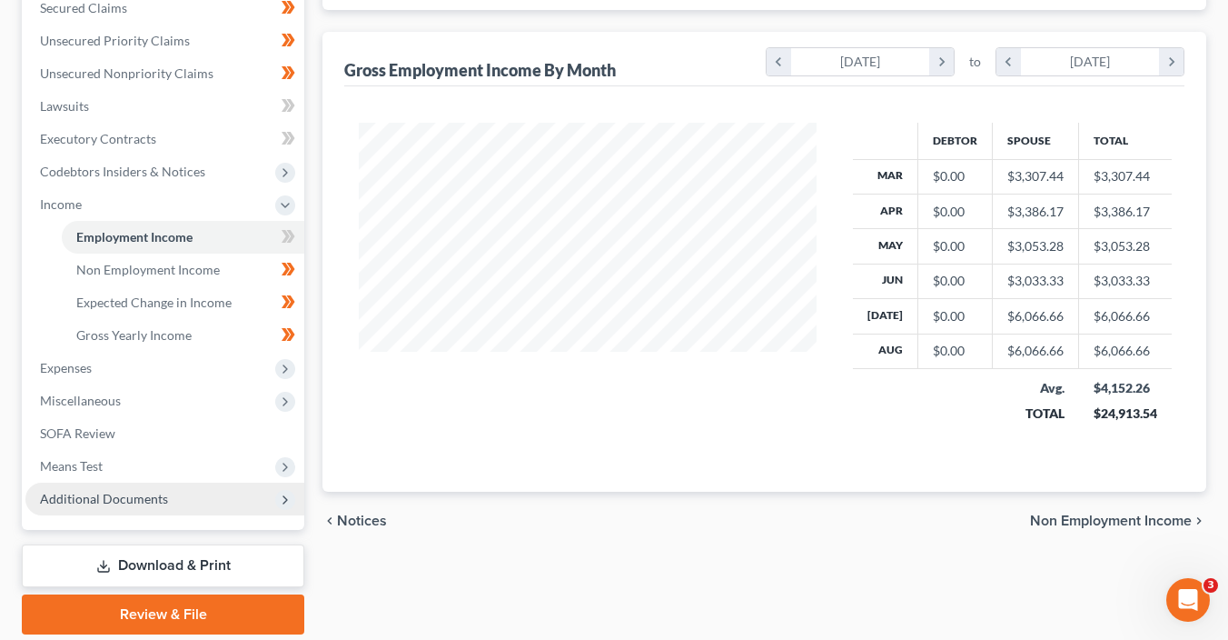
click at [138, 494] on span "Additional Documents" at bounding box center [104, 498] width 128 height 15
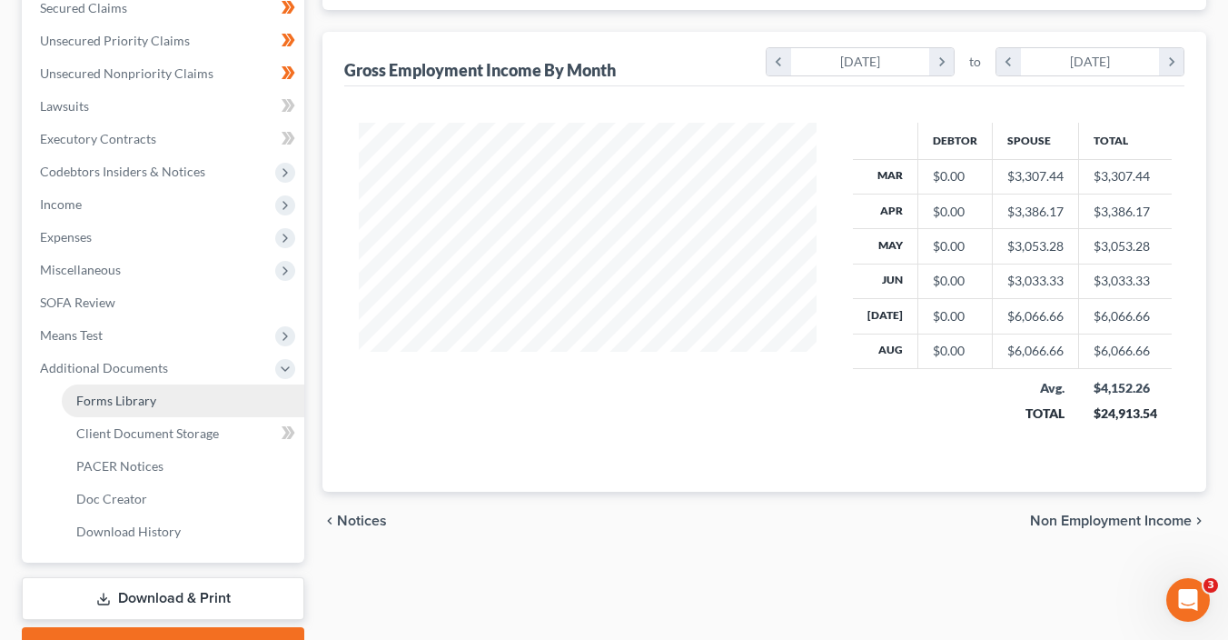
click at [142, 402] on span "Forms Library" at bounding box center [116, 399] width 80 height 15
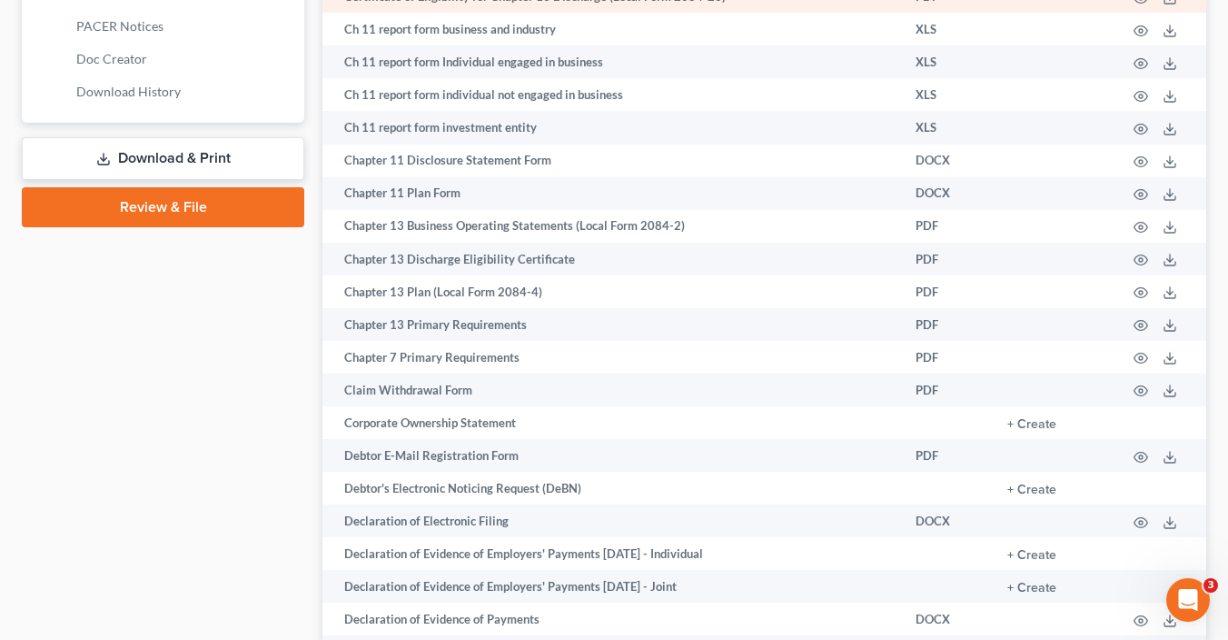
scroll to position [999, 0]
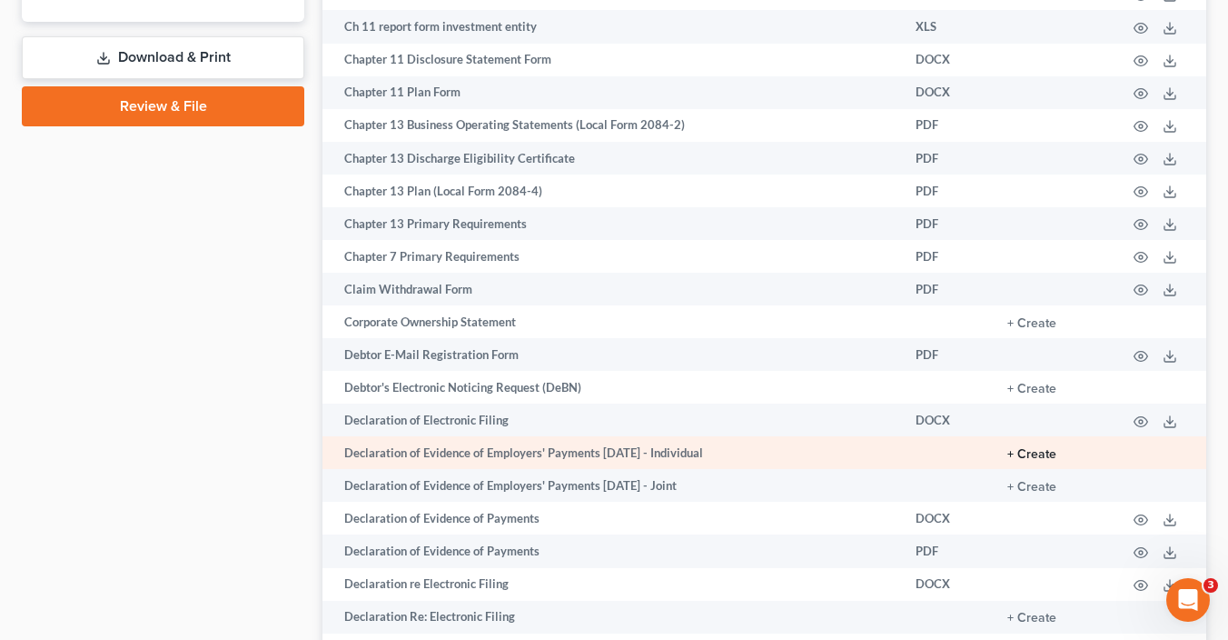
click at [1022, 461] on button "+ Create" at bounding box center [1032, 454] width 49 height 13
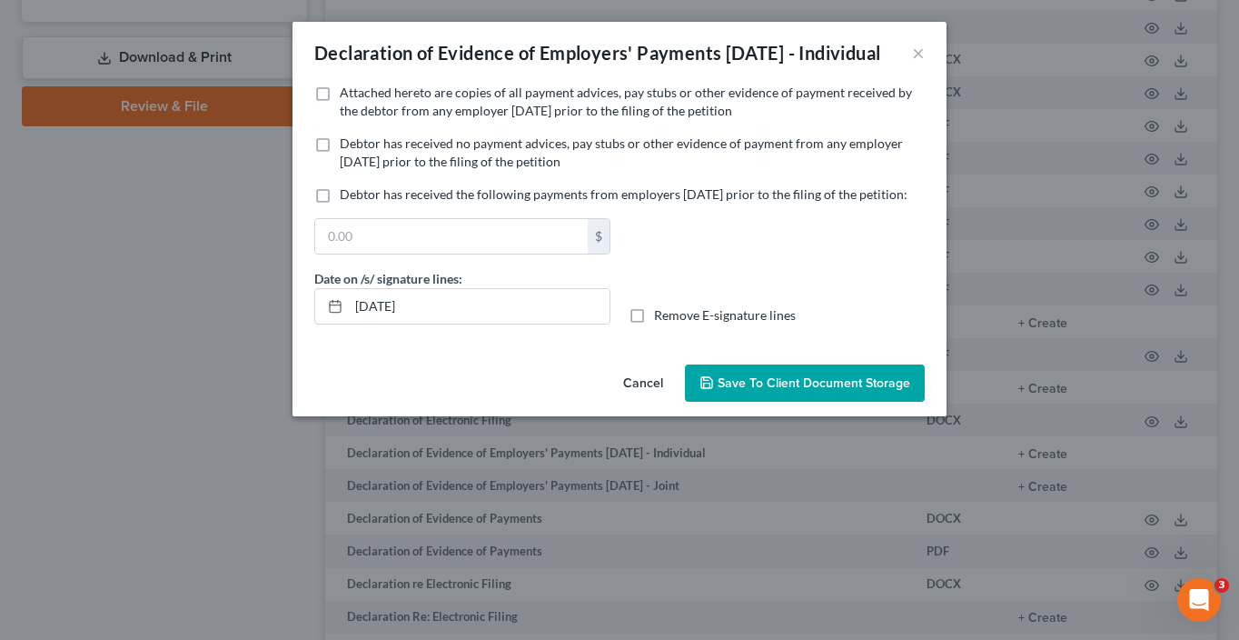
click at [473, 169] on span "Debtor has received no payment advices, pay stubs or other evidence of payment …" at bounding box center [621, 152] width 563 height 34
click at [359, 146] on input "Debtor has received no payment advices, pay stubs or other evidence of payment …" at bounding box center [353, 140] width 12 height 12
checkbox input "true"
click at [813, 402] on button "Save to Client Document Storage" at bounding box center [805, 383] width 240 height 38
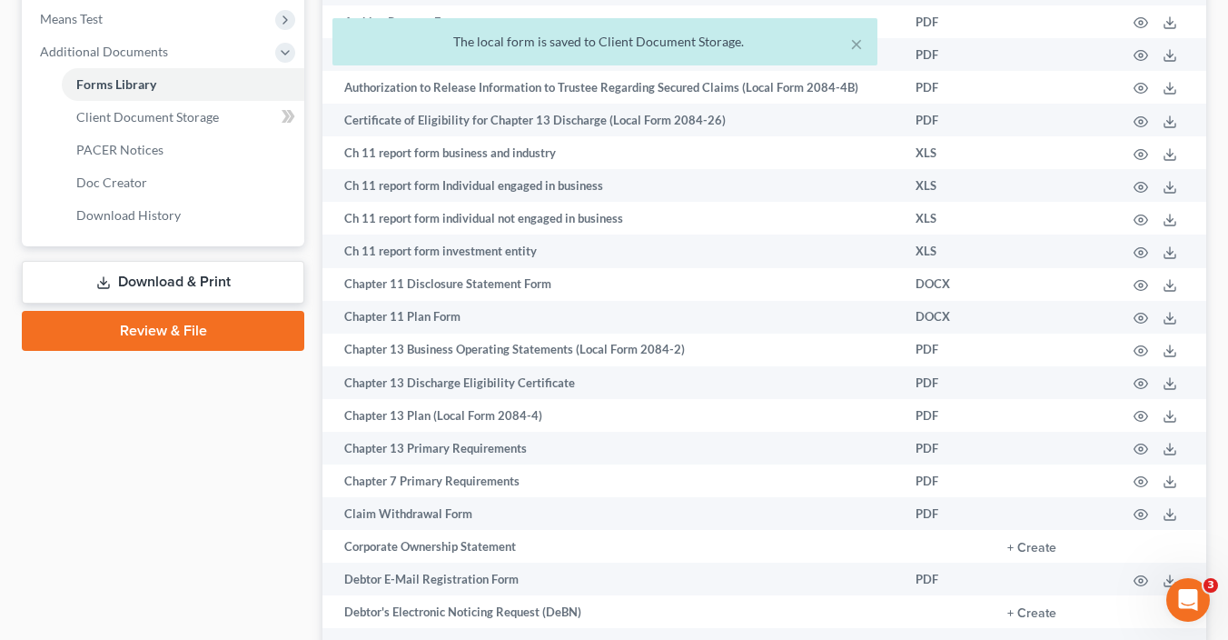
click at [217, 273] on link "Download & Print" at bounding box center [163, 282] width 283 height 43
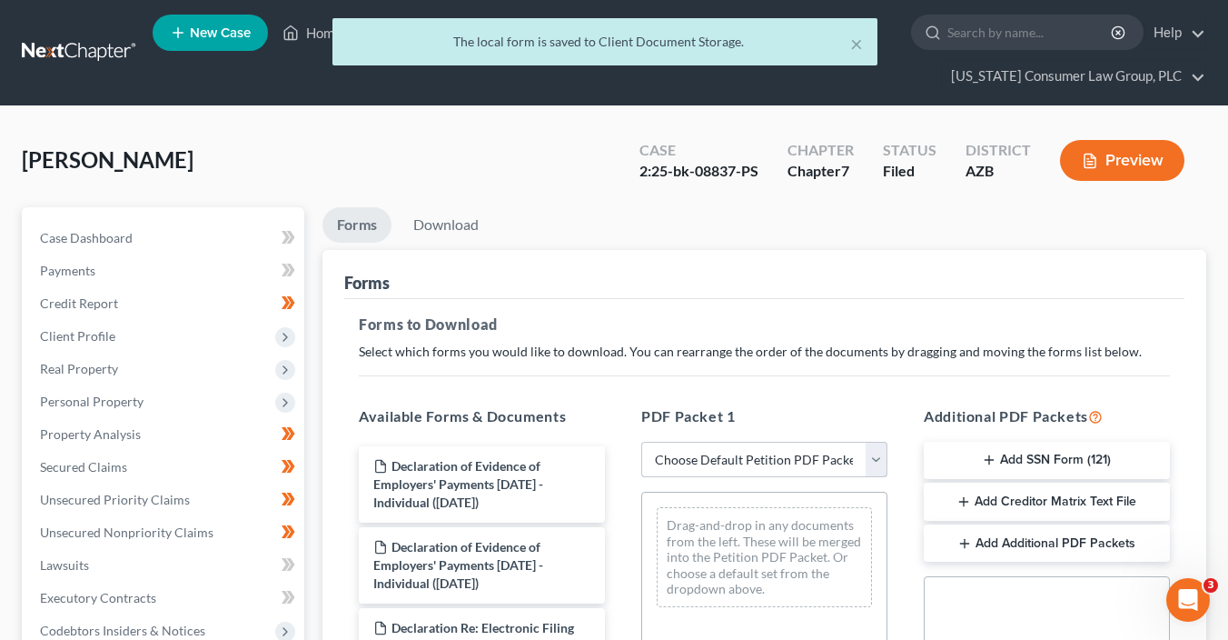
click at [800, 458] on select "Choose Default Petition PDF Packet Complete Bankruptcy Petition (all forms and …" at bounding box center [764, 460] width 246 height 36
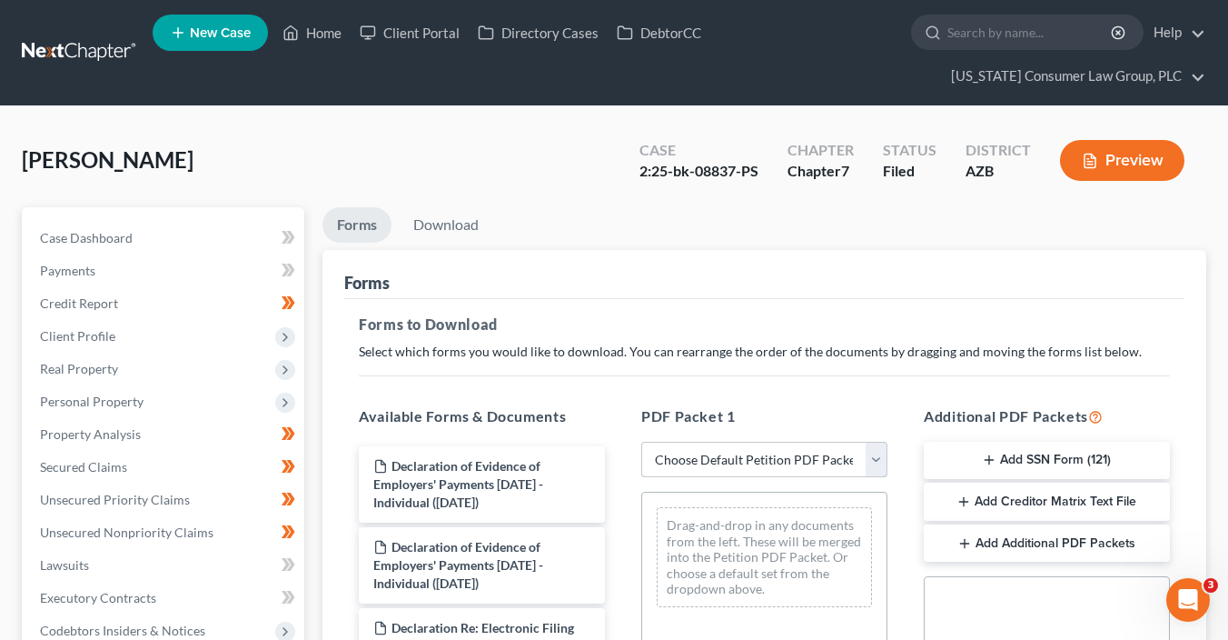
select select "6"
click at [641, 442] on select "Choose Default Petition PDF Packet Complete Bankruptcy Petition (all forms and …" at bounding box center [764, 460] width 246 height 36
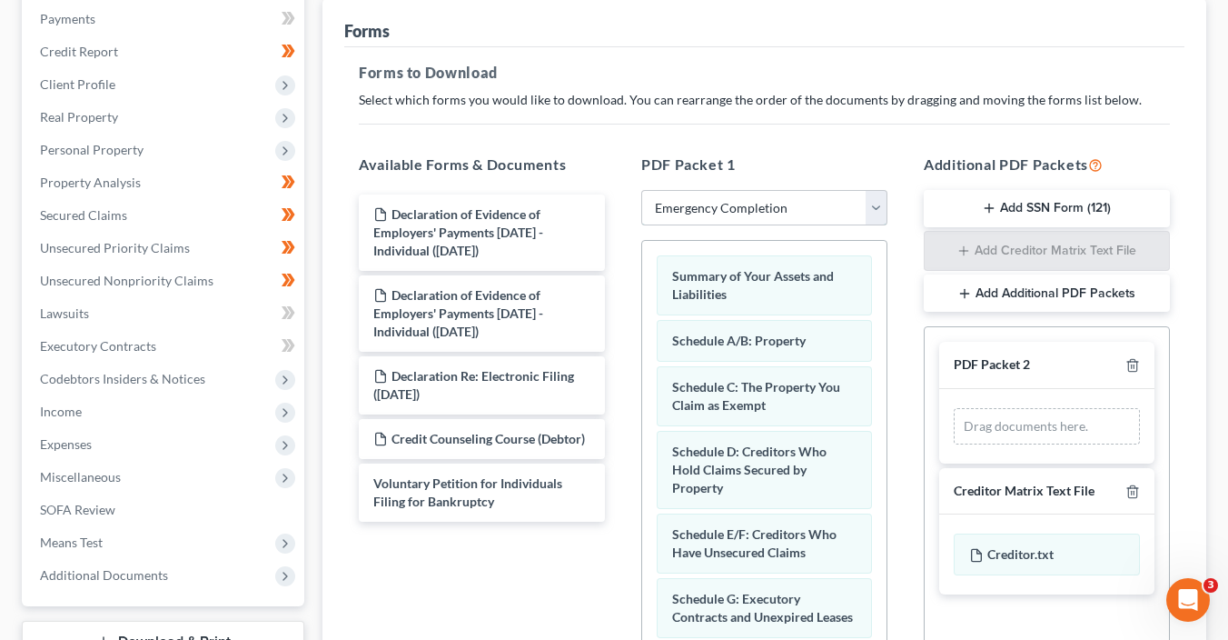
scroll to position [263, 0]
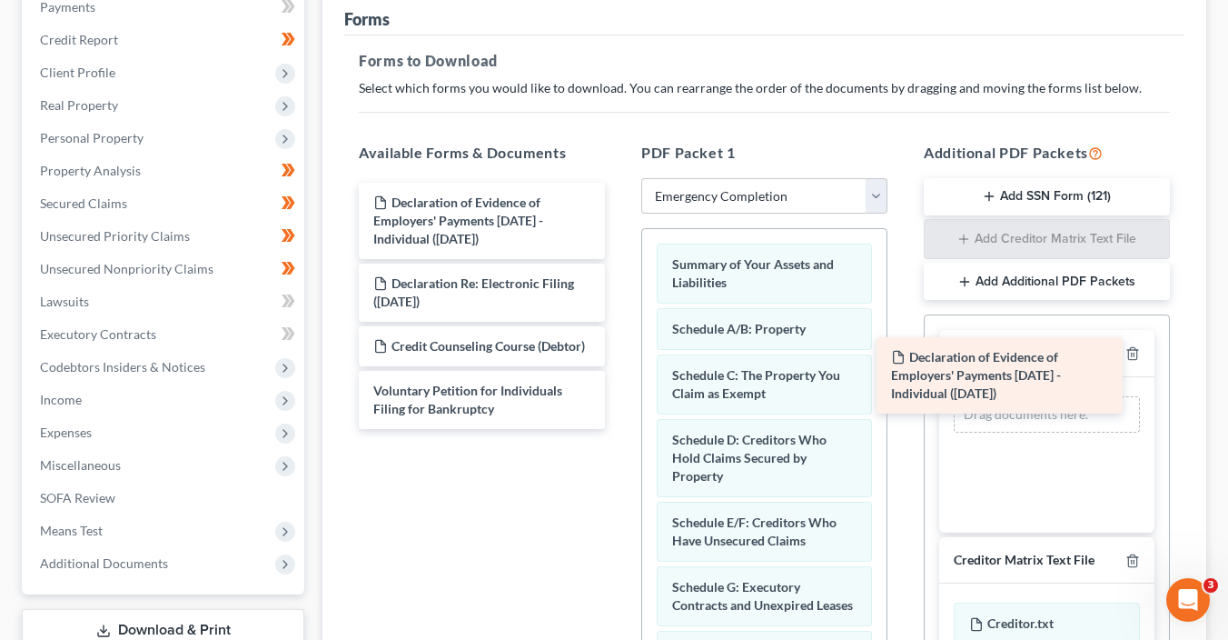
drag, startPoint x: 452, startPoint y: 209, endPoint x: 970, endPoint y: 365, distance: 540.9
click at [620, 365] on div "Declaration of Evidence of Employers' Payments Within 60 Days - Individual (10/…" at bounding box center [481, 306] width 275 height 246
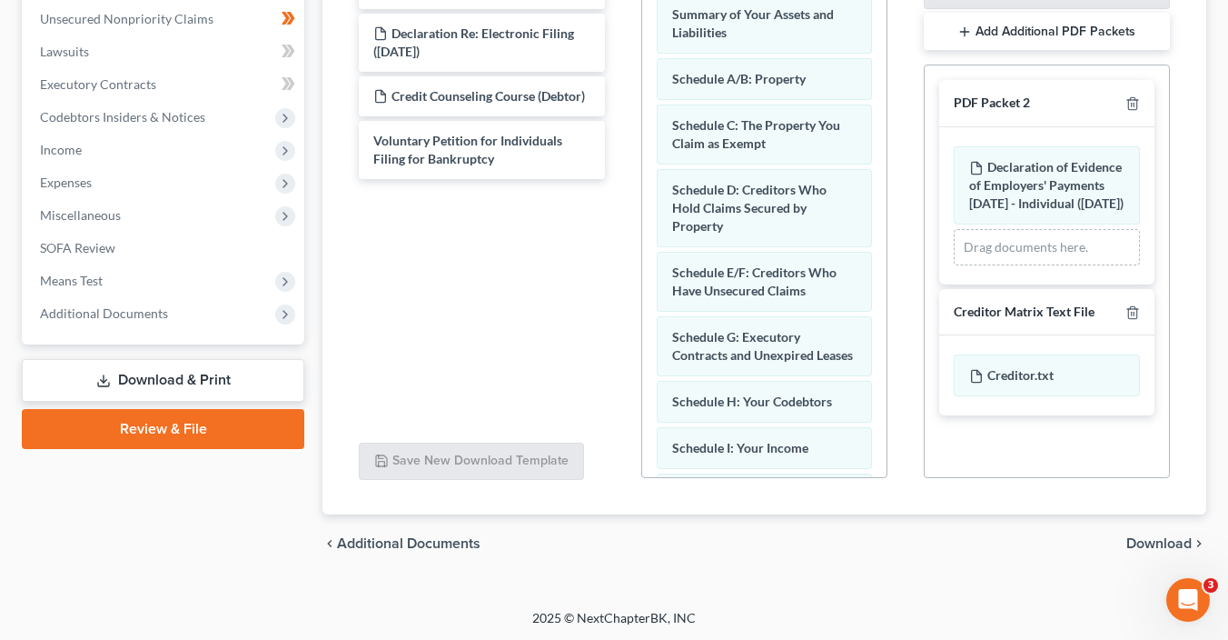
click at [1167, 543] on span "Download" at bounding box center [1159, 543] width 65 height 15
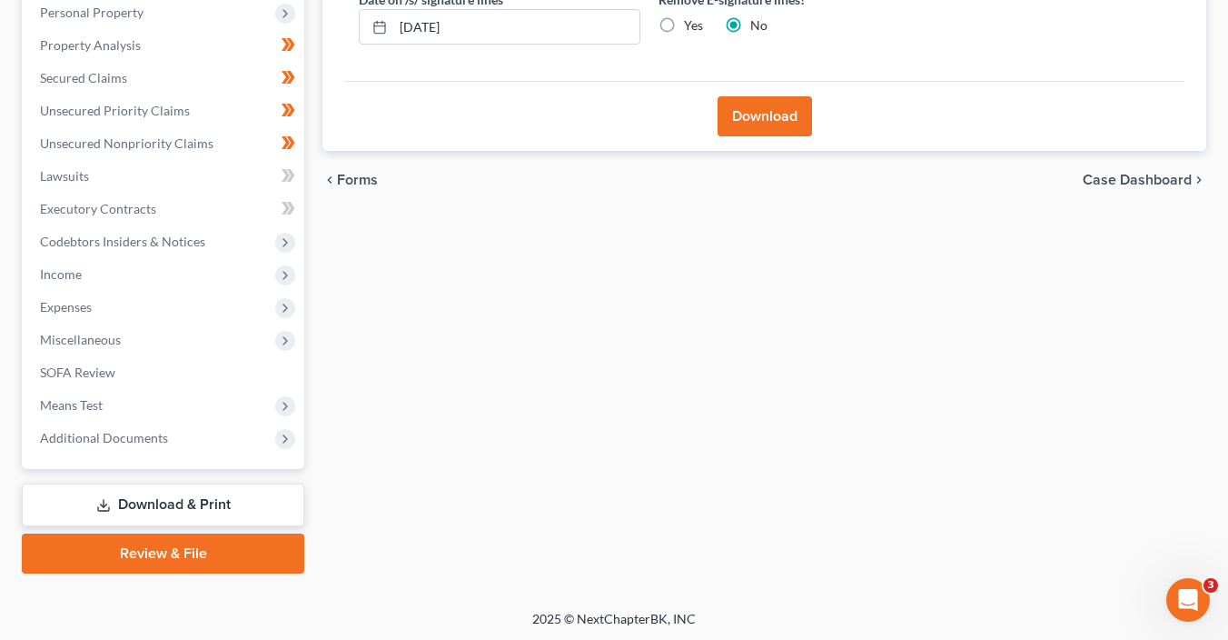
scroll to position [386, 0]
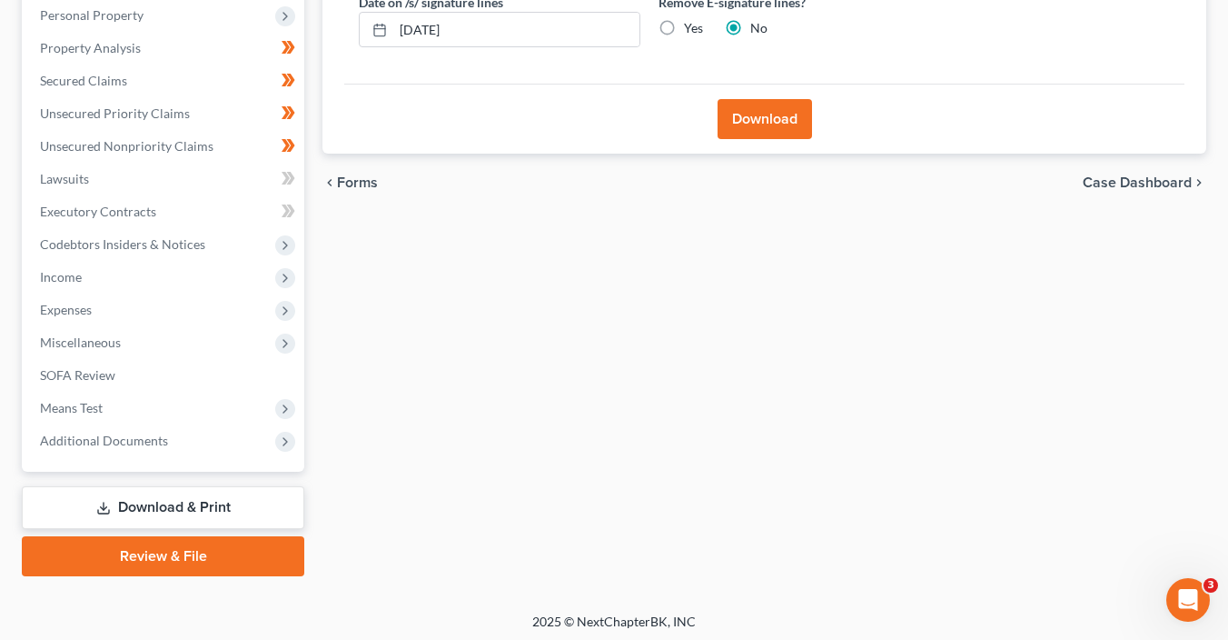
click at [772, 120] on button "Download" at bounding box center [765, 119] width 94 height 40
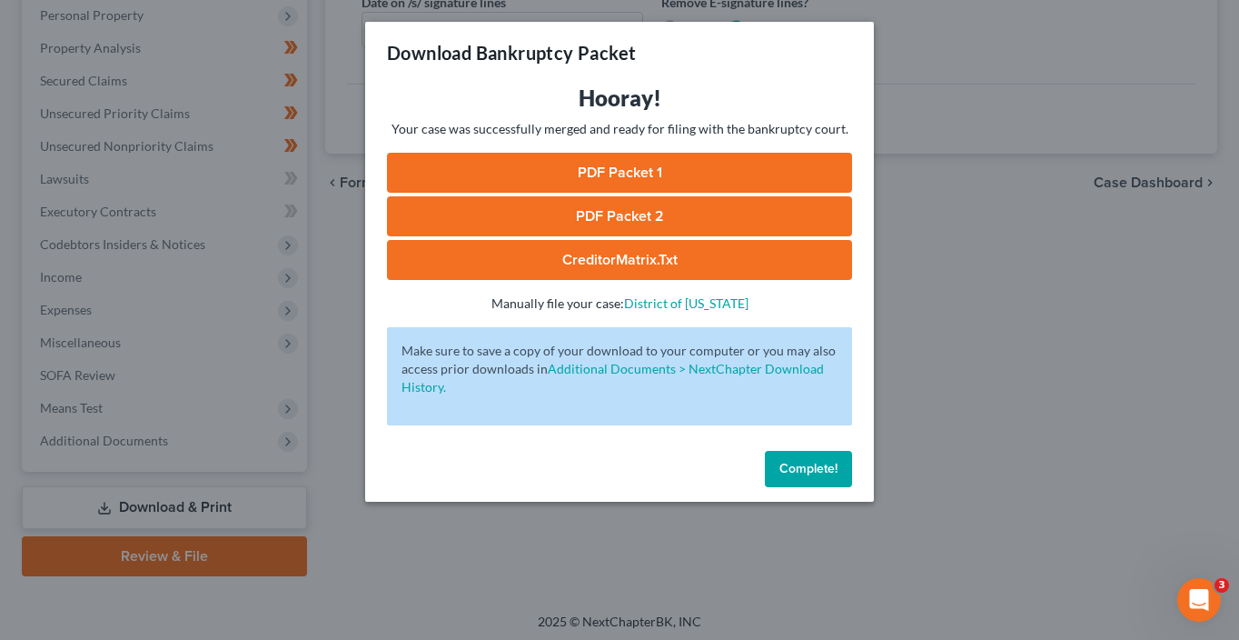
click at [666, 171] on link "PDF Packet 1" at bounding box center [619, 173] width 465 height 40
click at [550, 217] on link "PDF Packet 2" at bounding box center [619, 216] width 465 height 40
click at [661, 254] on link "CreditorMatrix.txt" at bounding box center [619, 260] width 465 height 40
click at [792, 476] on button "Complete!" at bounding box center [808, 469] width 87 height 36
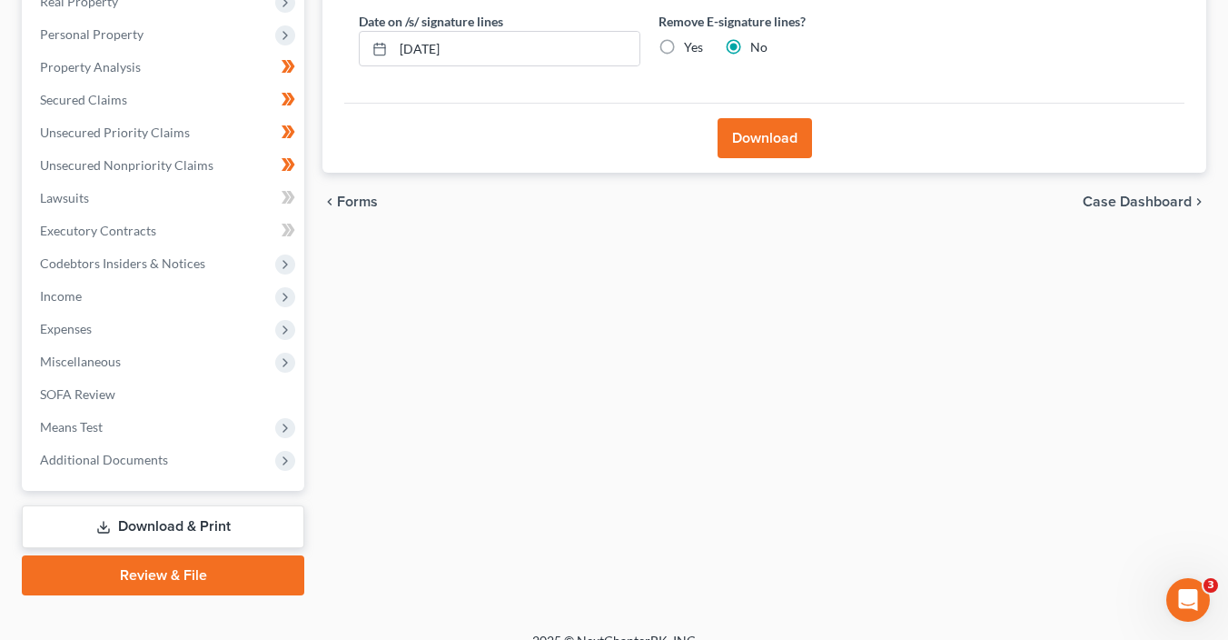
scroll to position [0, 0]
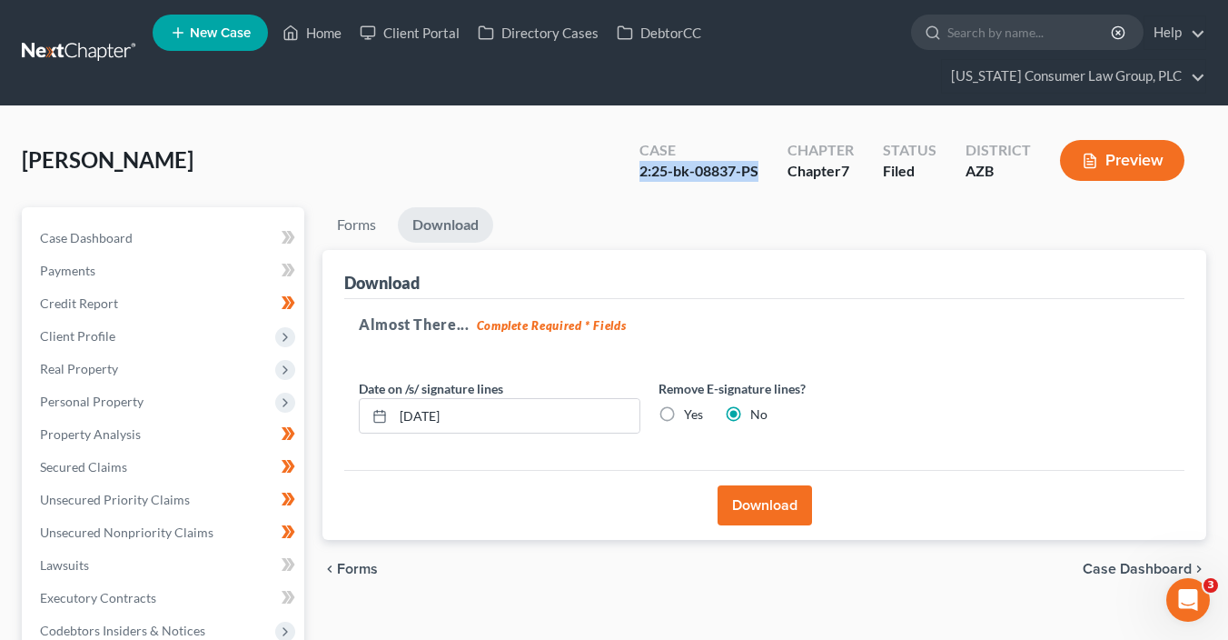
drag, startPoint x: 764, startPoint y: 172, endPoint x: 638, endPoint y: 174, distance: 126.3
click at [638, 174] on div "Case 2:25-bk-08837-PS" at bounding box center [699, 162] width 148 height 54
copy div "2:25-bk-08837-PS"
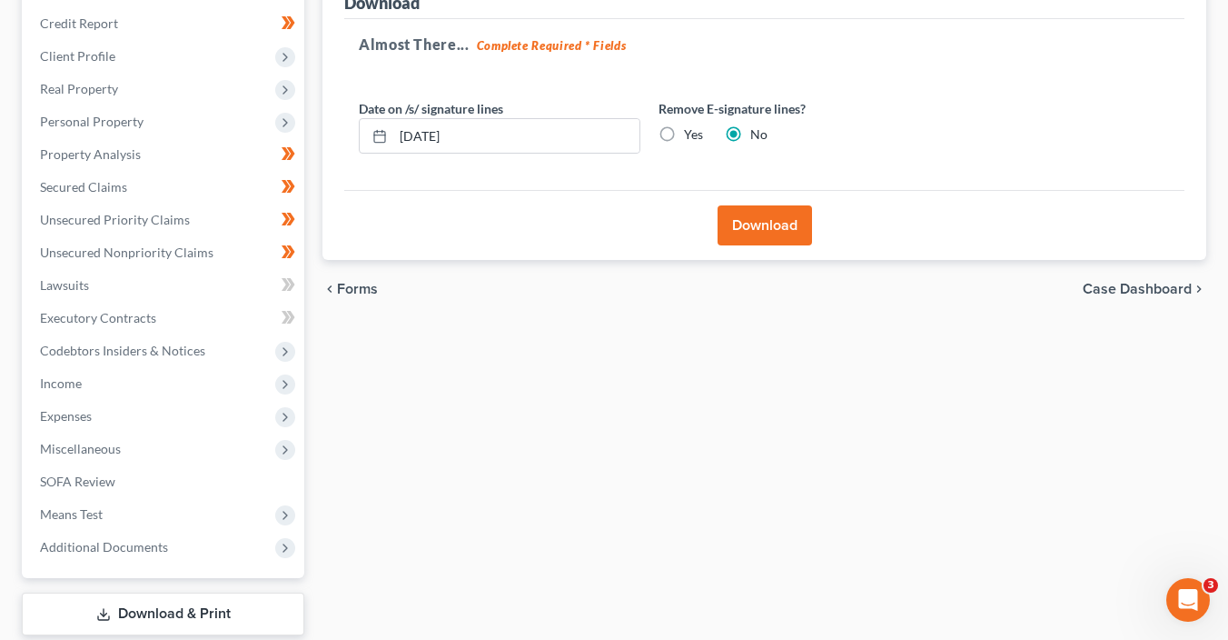
scroll to position [344, 0]
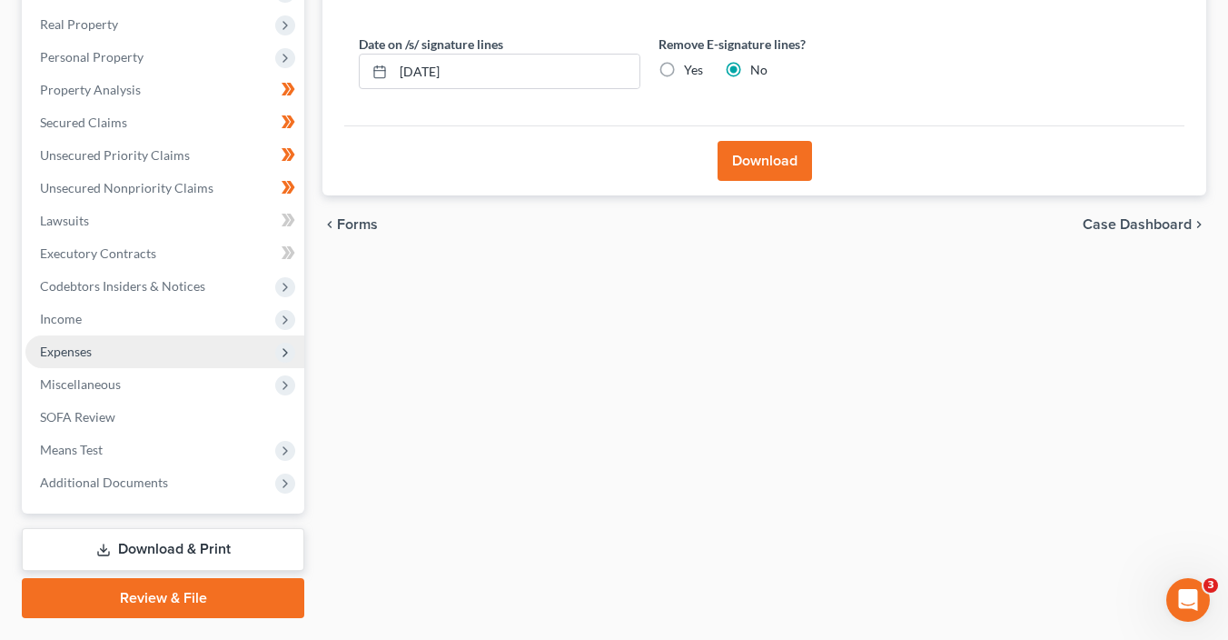
click at [90, 353] on span "Expenses" at bounding box center [66, 350] width 52 height 15
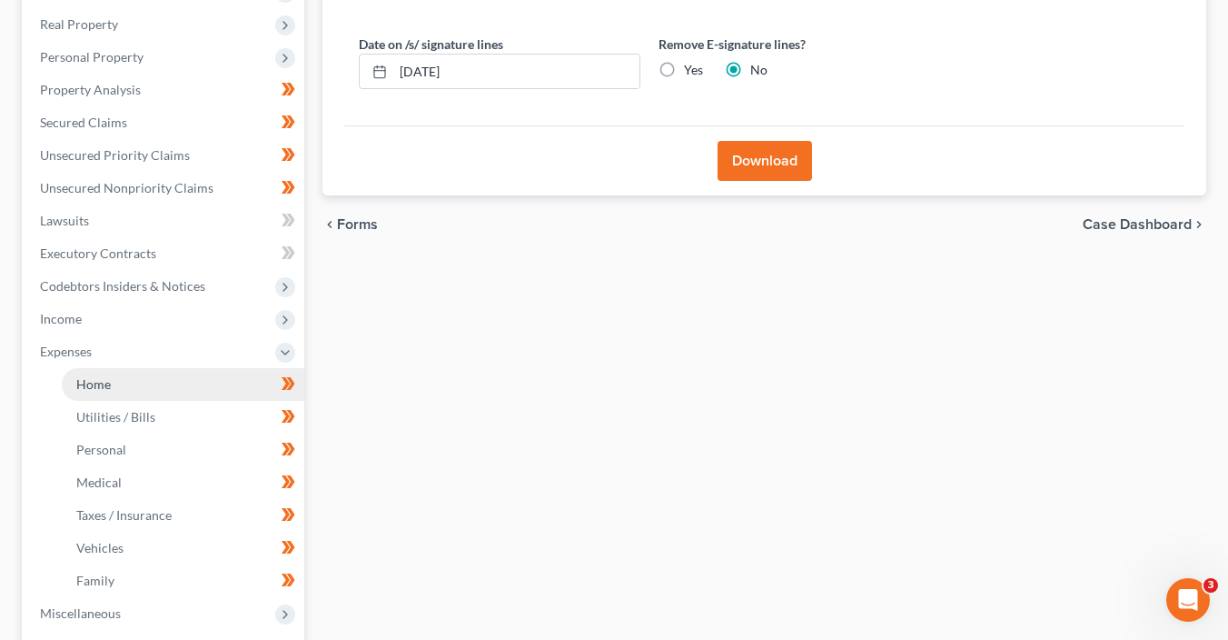
click at [126, 388] on link "Home" at bounding box center [183, 384] width 243 height 33
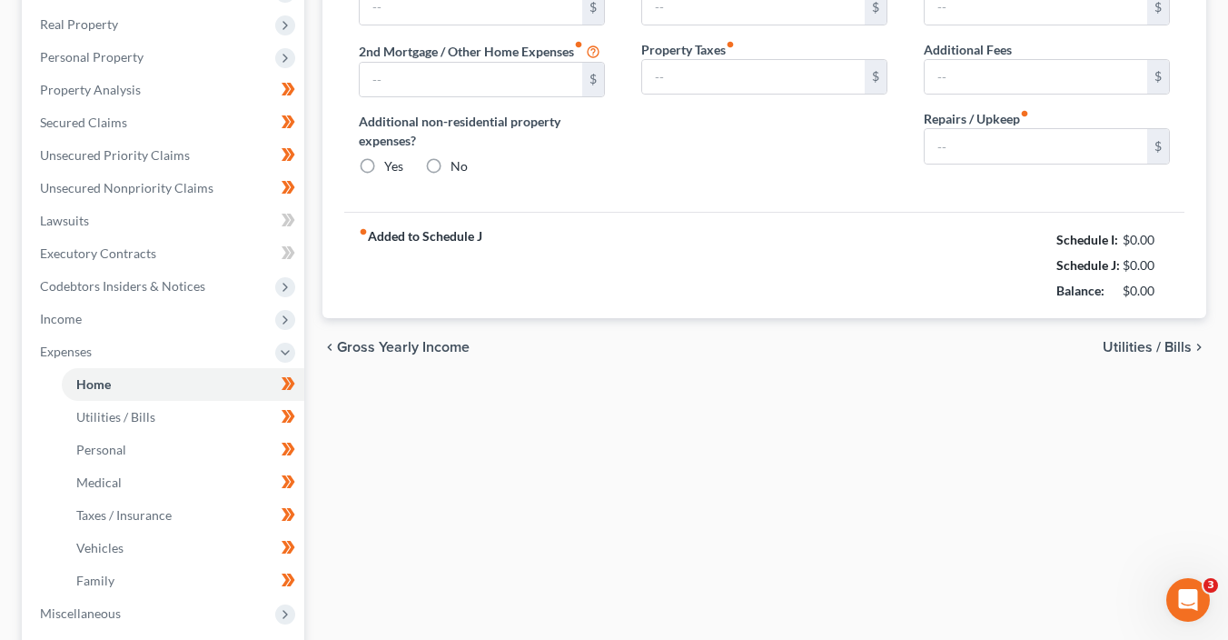
scroll to position [91, 0]
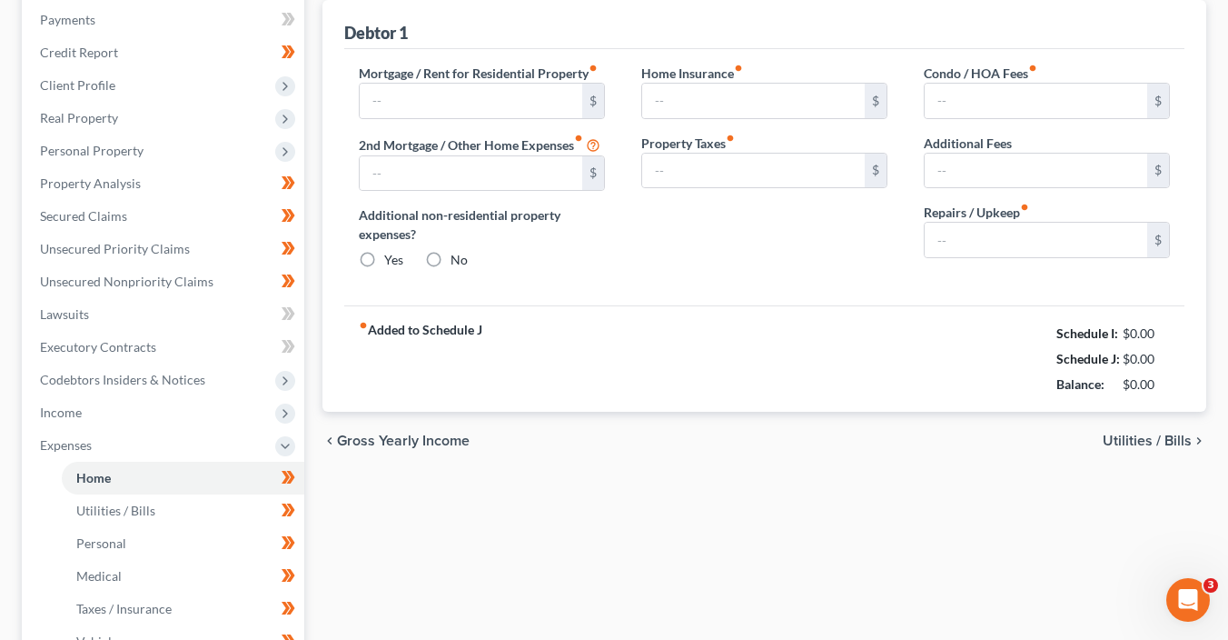
type input "1,430.50"
type input "0.00"
radio input "true"
type input "0.00"
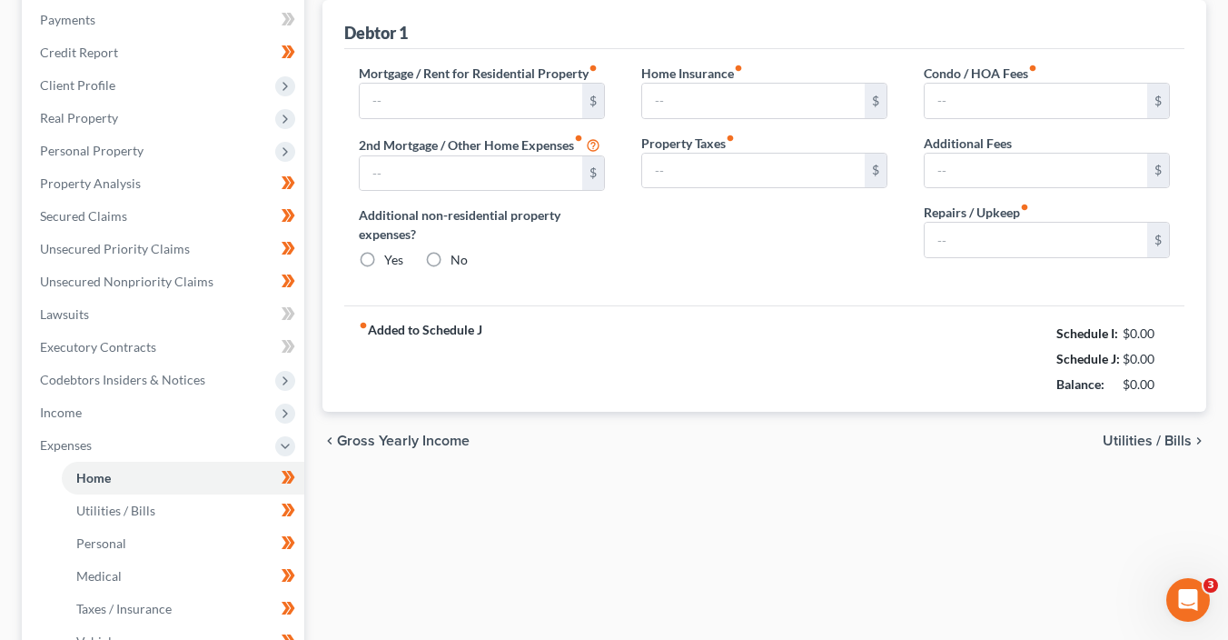
type input "0.00"
type input "100.00"
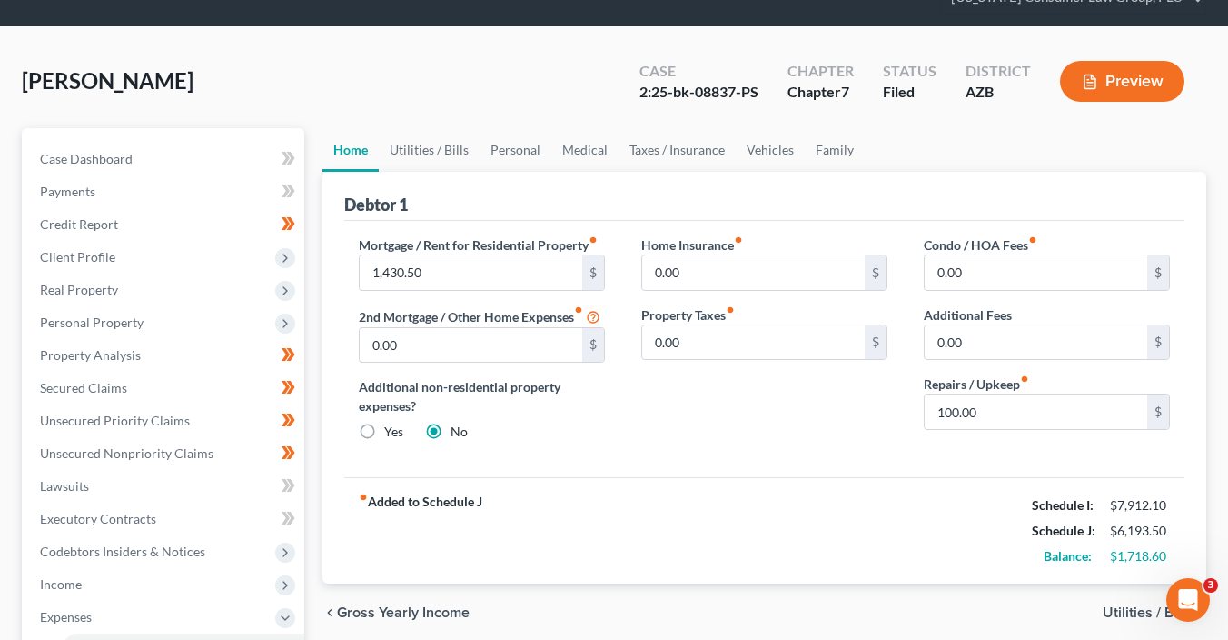
scroll to position [98, 0]
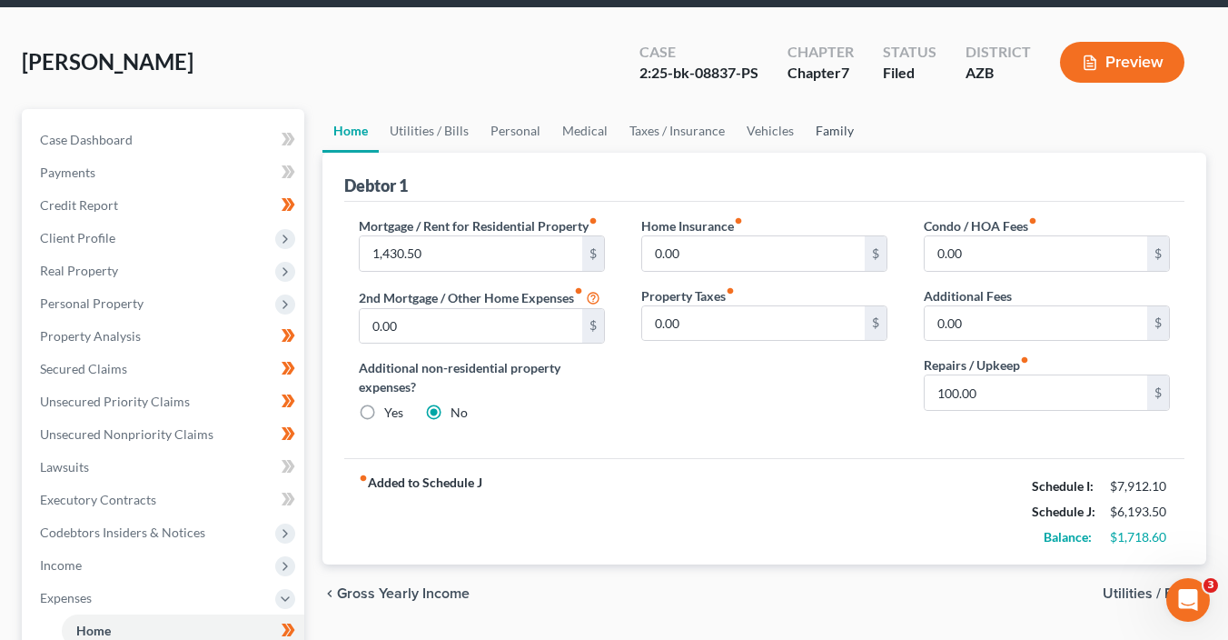
click at [822, 130] on link "Family" at bounding box center [835, 131] width 60 height 44
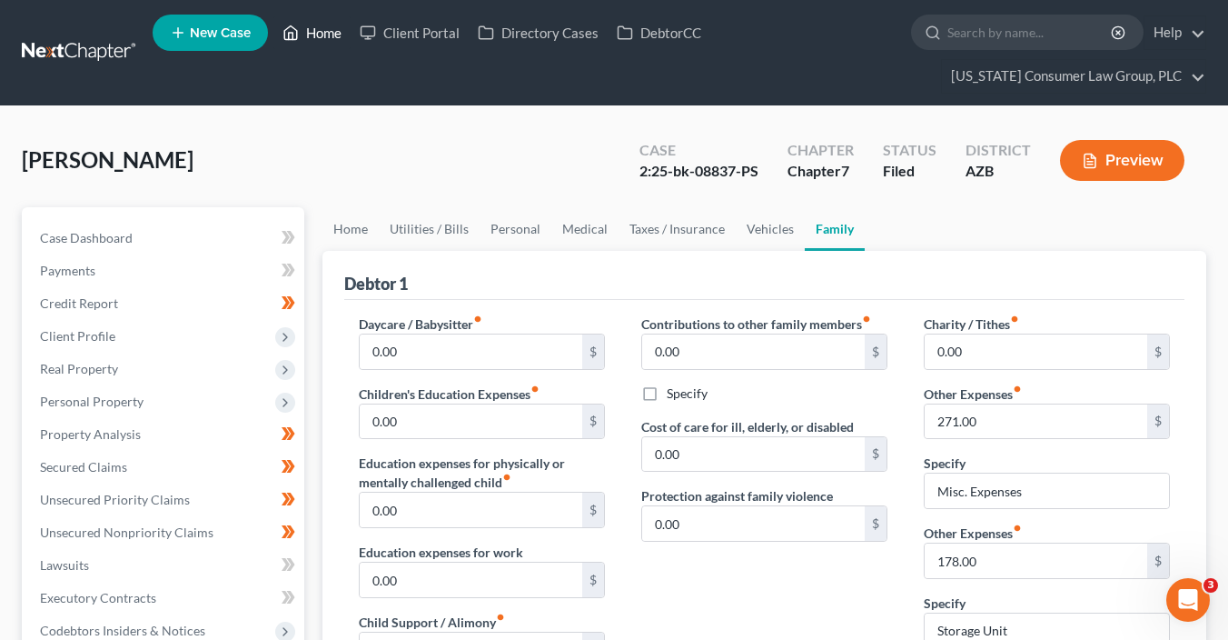
click at [333, 42] on link "Home" at bounding box center [311, 32] width 77 height 33
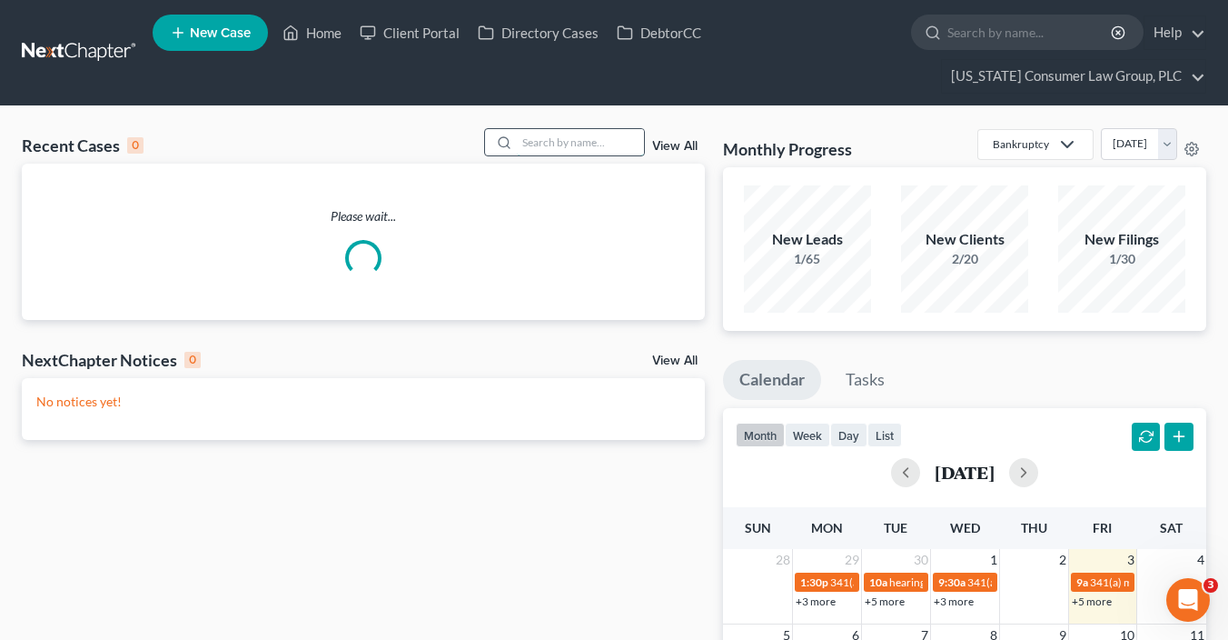
click at [577, 147] on input "search" at bounding box center [580, 142] width 127 height 26
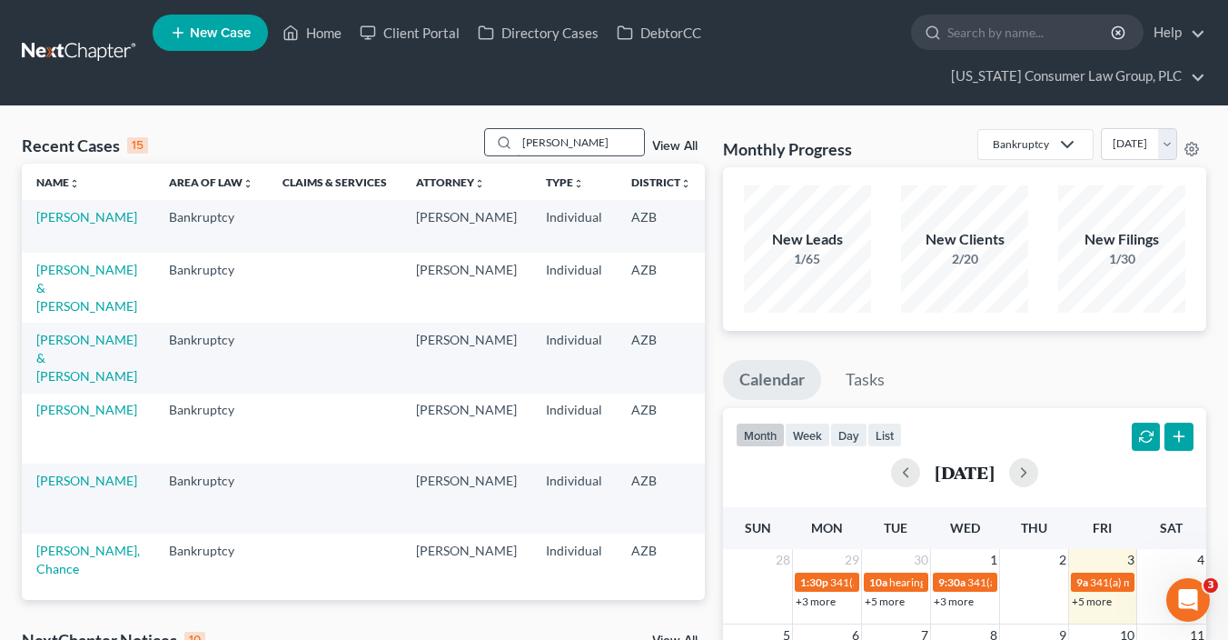
type input "WENTZEL"
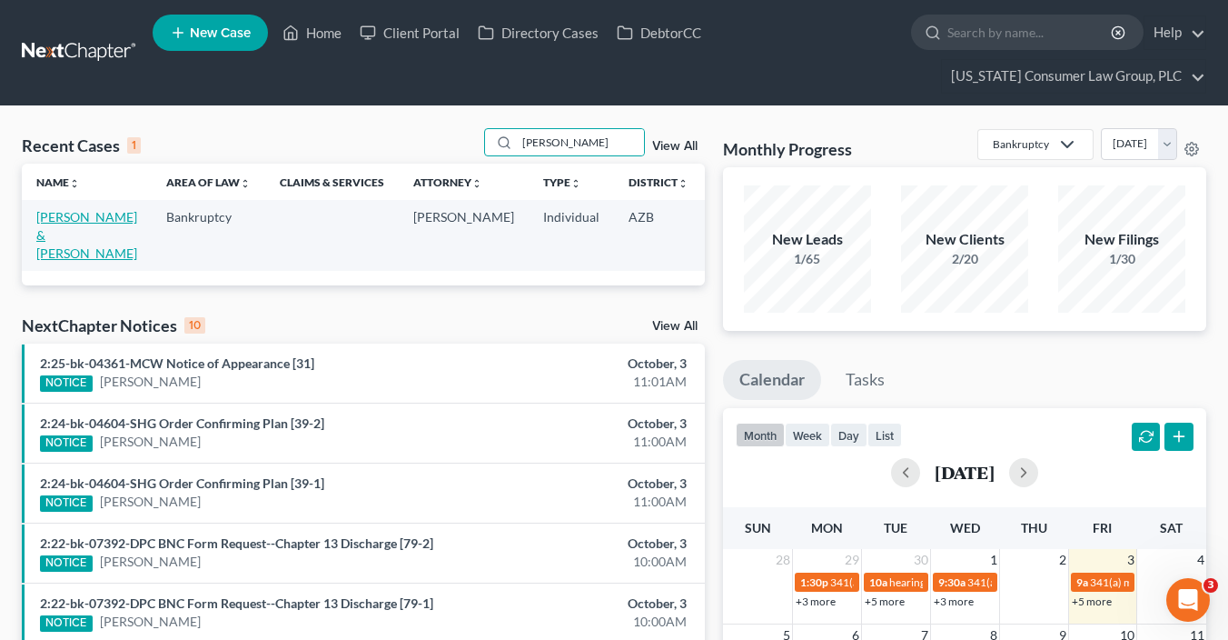
click at [47, 244] on link "Wentzel, Greg & Lisa" at bounding box center [86, 235] width 101 height 52
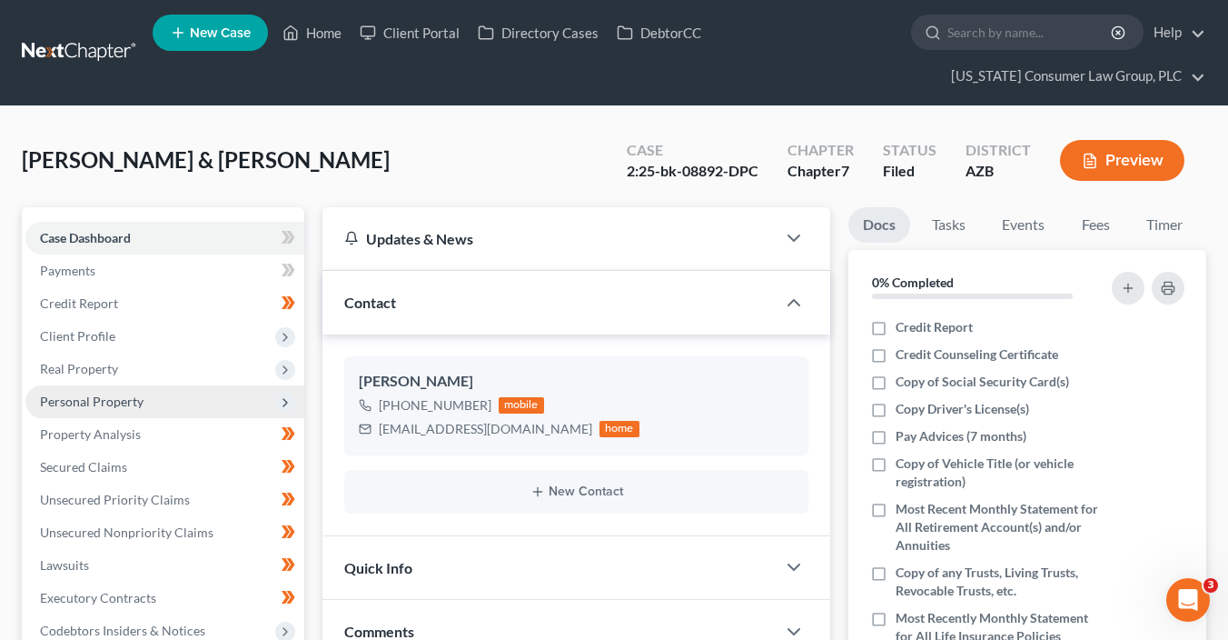
click at [121, 403] on span "Personal Property" at bounding box center [92, 400] width 104 height 15
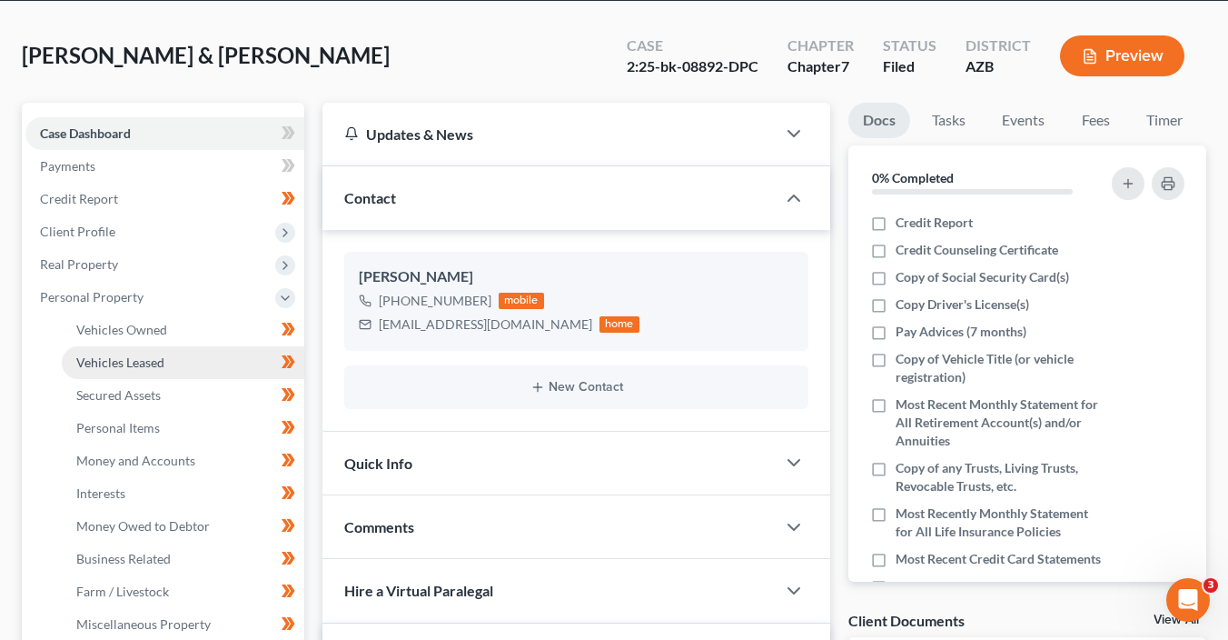
scroll to position [159, 0]
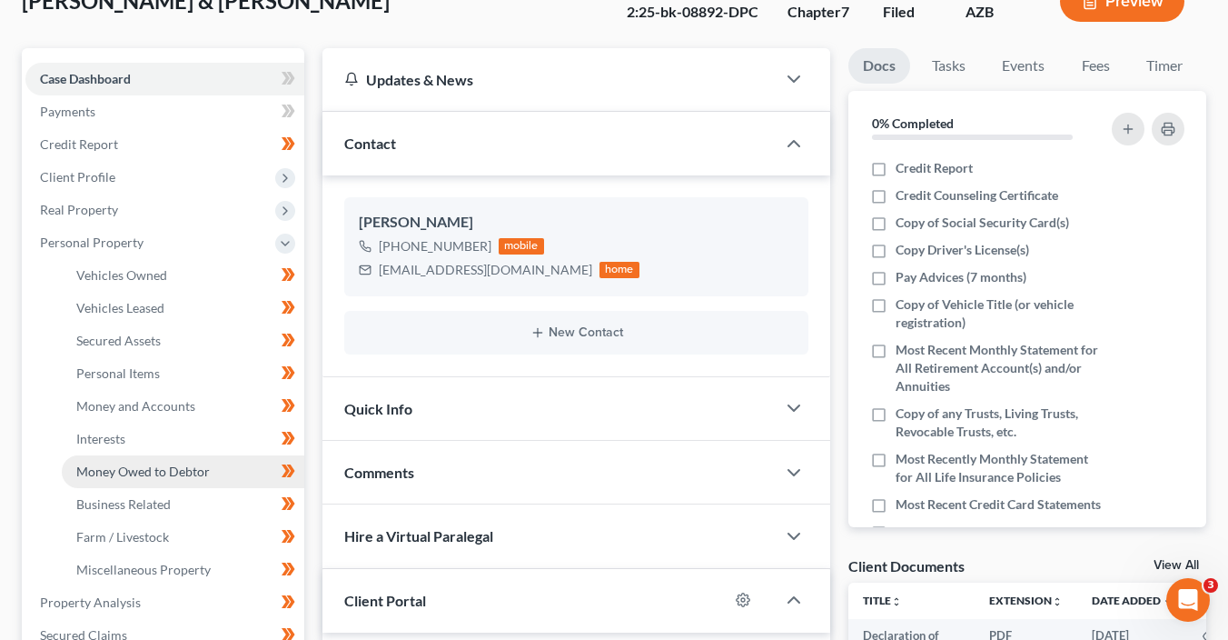
click at [168, 470] on span "Money Owed to Debtor" at bounding box center [143, 470] width 134 height 15
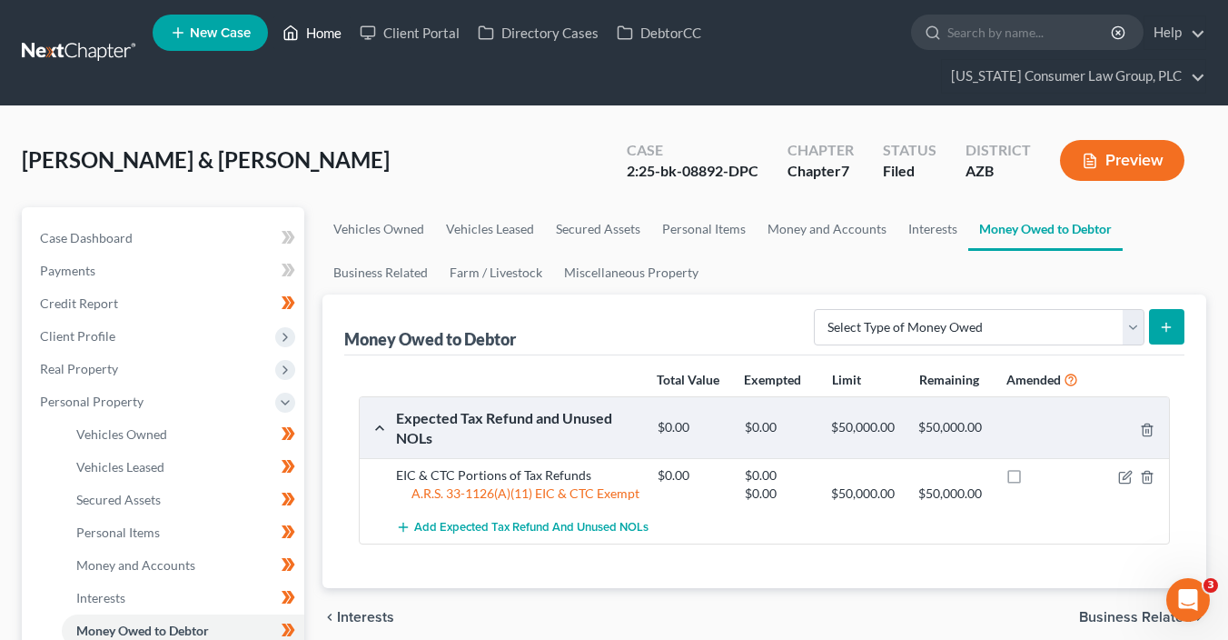
click at [296, 40] on icon at bounding box center [291, 33] width 16 height 22
click at [302, 37] on link "Home" at bounding box center [311, 32] width 77 height 33
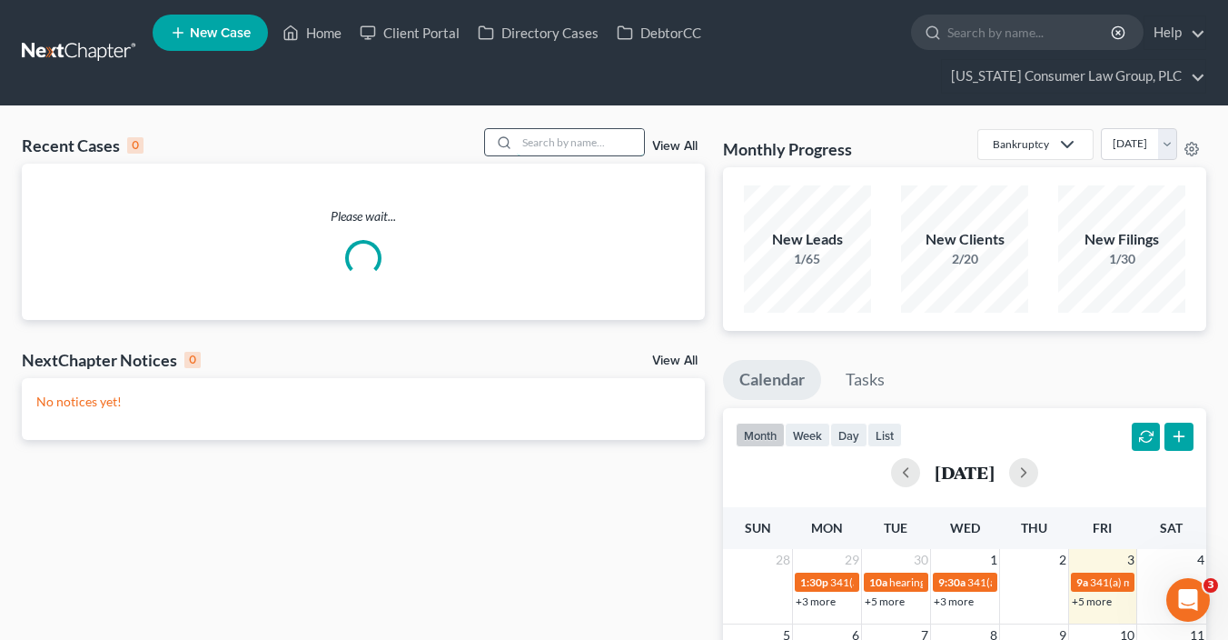
click at [552, 136] on input "search" at bounding box center [580, 142] width 127 height 26
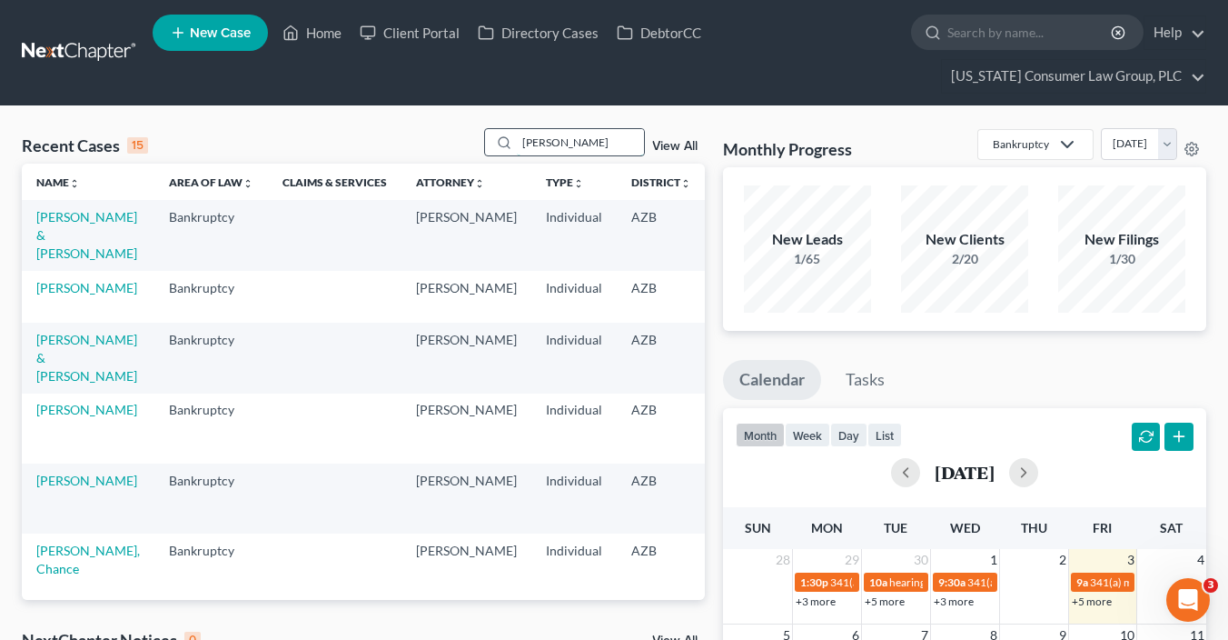
type input "mata"
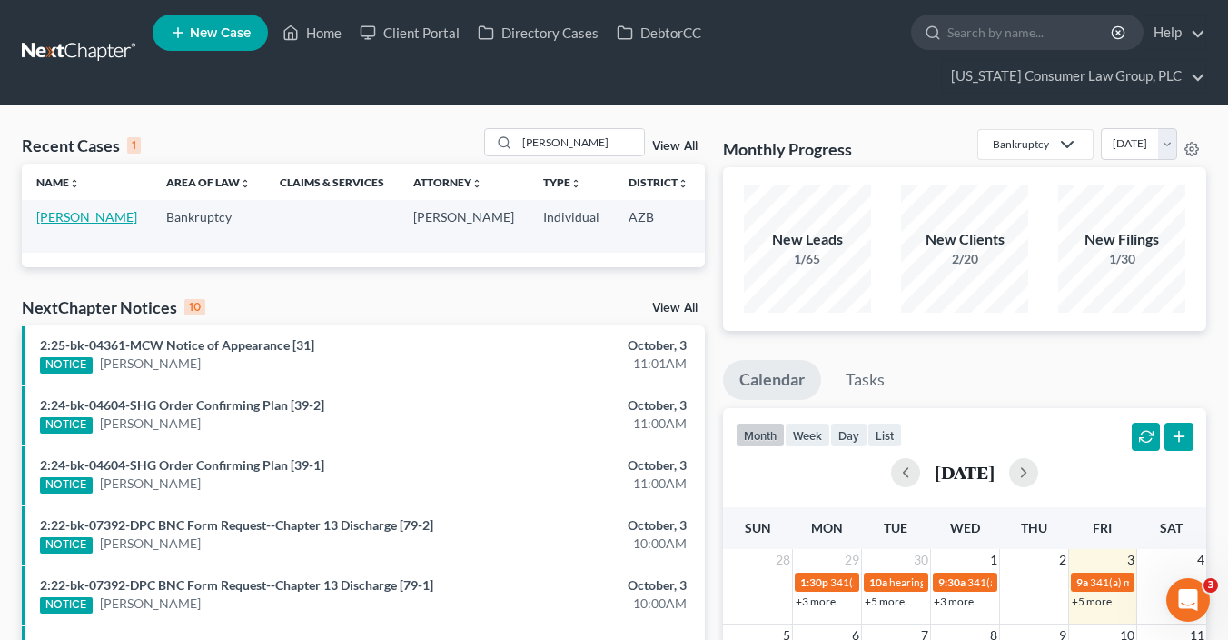
click at [44, 219] on link "Mata, Luis" at bounding box center [86, 216] width 101 height 15
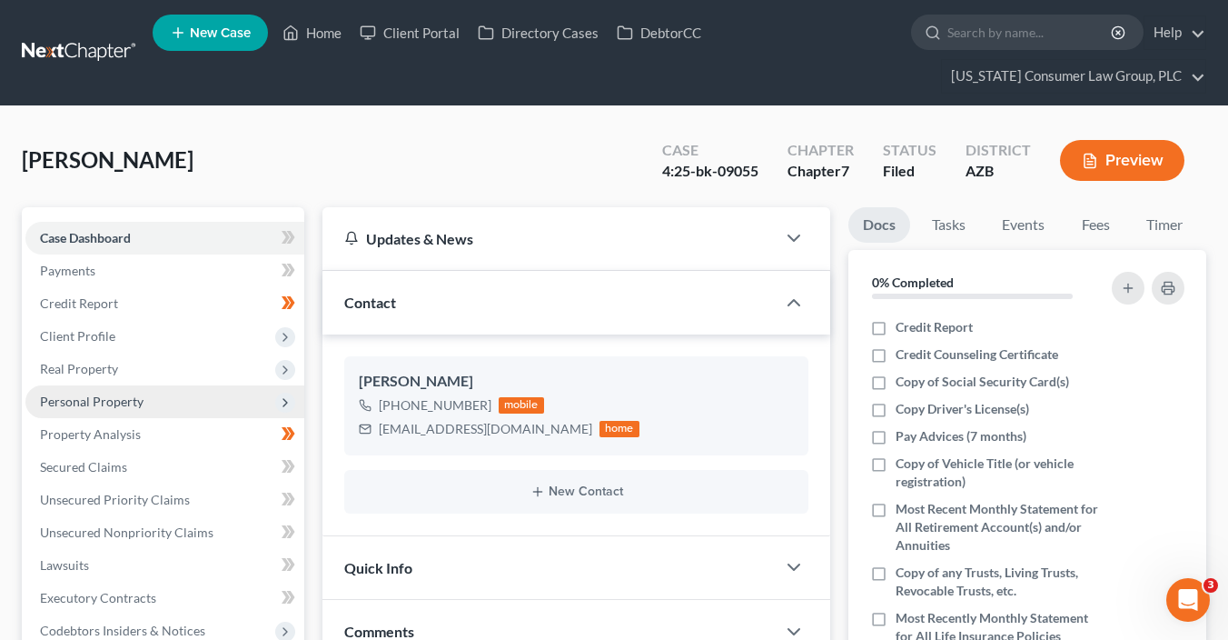
click at [134, 403] on span "Personal Property" at bounding box center [92, 400] width 104 height 15
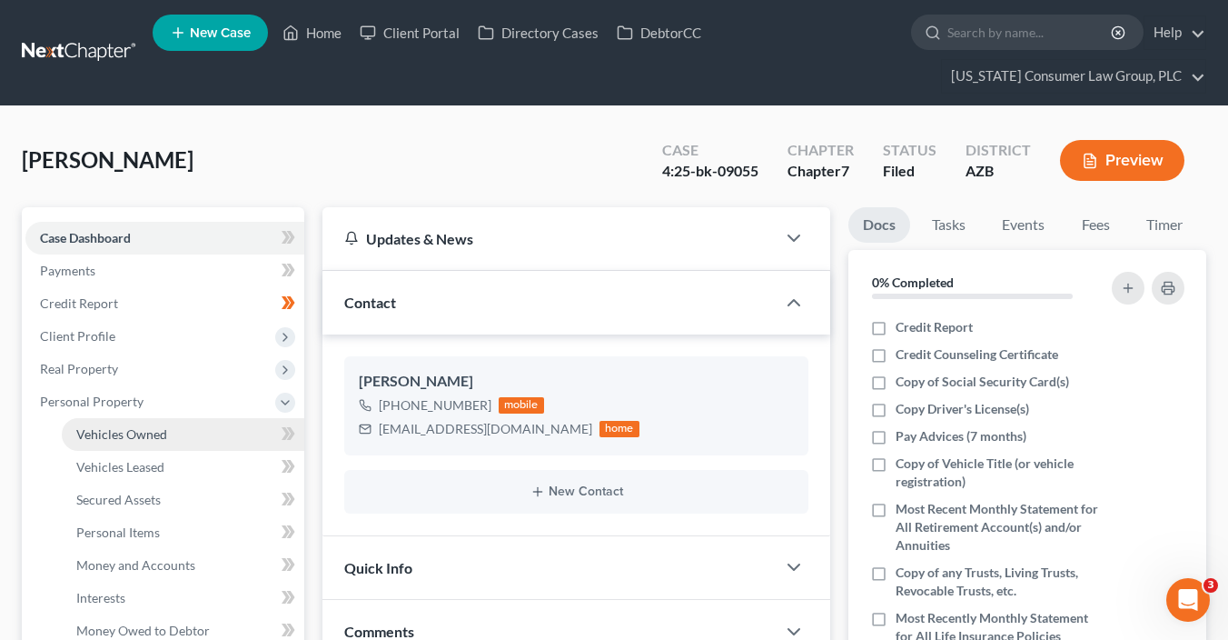
click at [189, 427] on link "Vehicles Owned" at bounding box center [183, 434] width 243 height 33
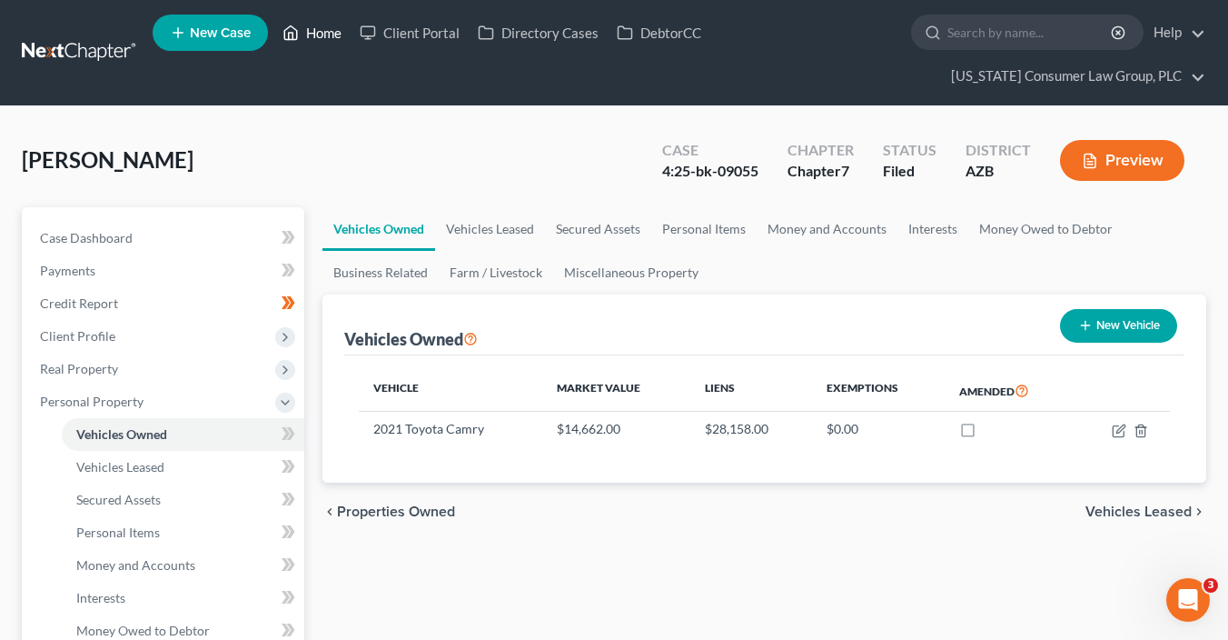
click at [312, 34] on link "Home" at bounding box center [311, 32] width 77 height 33
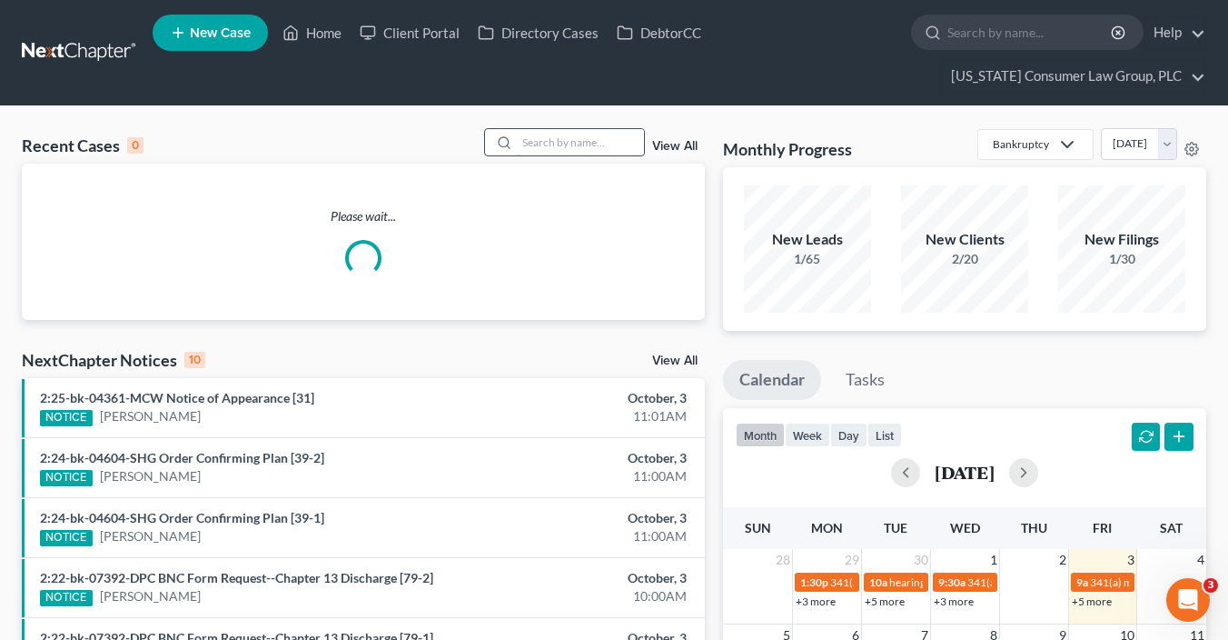
click at [550, 147] on input "search" at bounding box center [580, 142] width 127 height 26
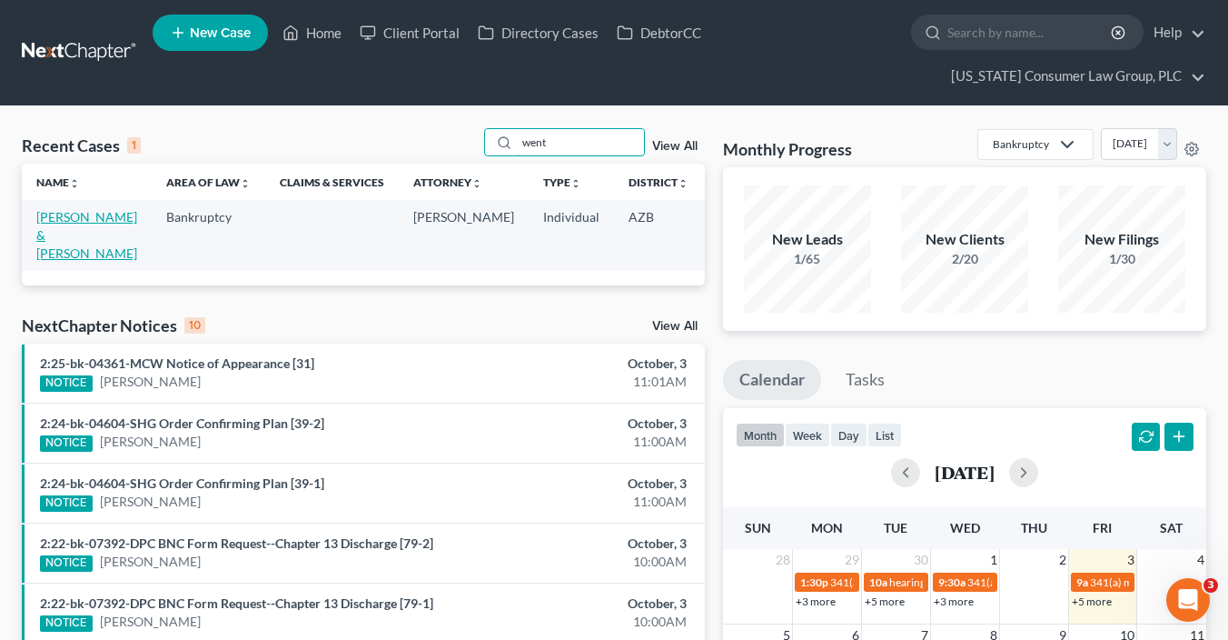
type input "went"
click at [63, 233] on link "Wentzel, Greg & Lisa" at bounding box center [86, 235] width 101 height 52
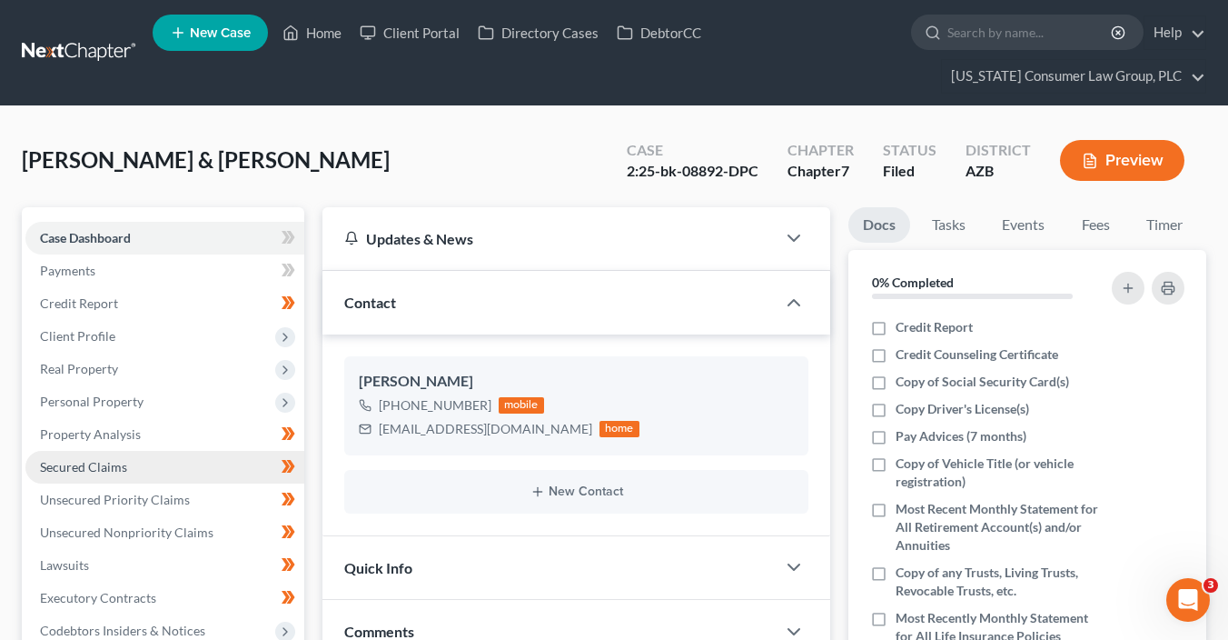
click at [170, 471] on link "Secured Claims" at bounding box center [164, 467] width 279 height 33
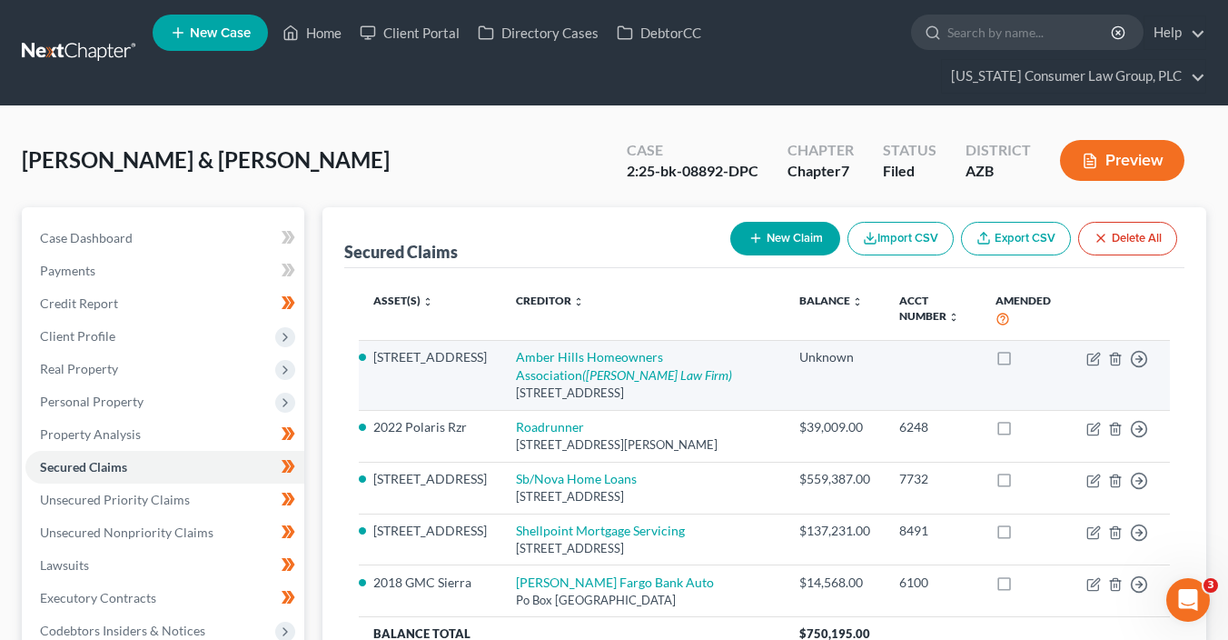
drag, startPoint x: 710, startPoint y: 392, endPoint x: 499, endPoint y: 390, distance: 210.8
click at [516, 390] on div "33815 N. 24th Ave, Phoenix, AZ 85027" at bounding box center [643, 392] width 254 height 17
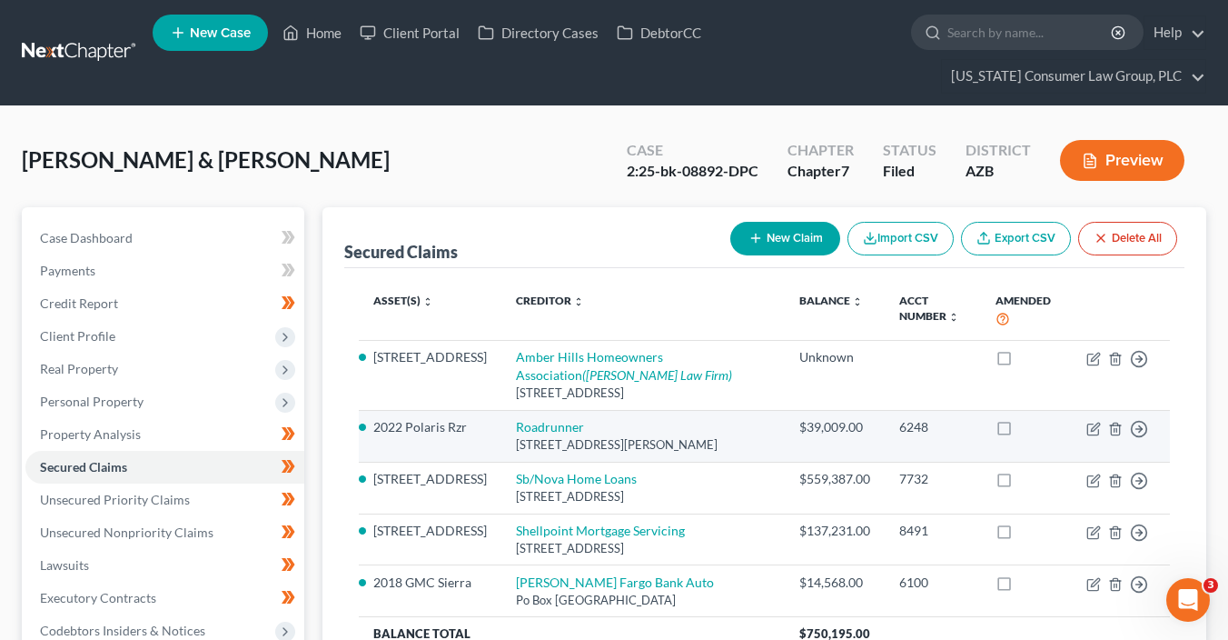
copy div "33815 N. 24th Ave, Phoenix, AZ 85027"
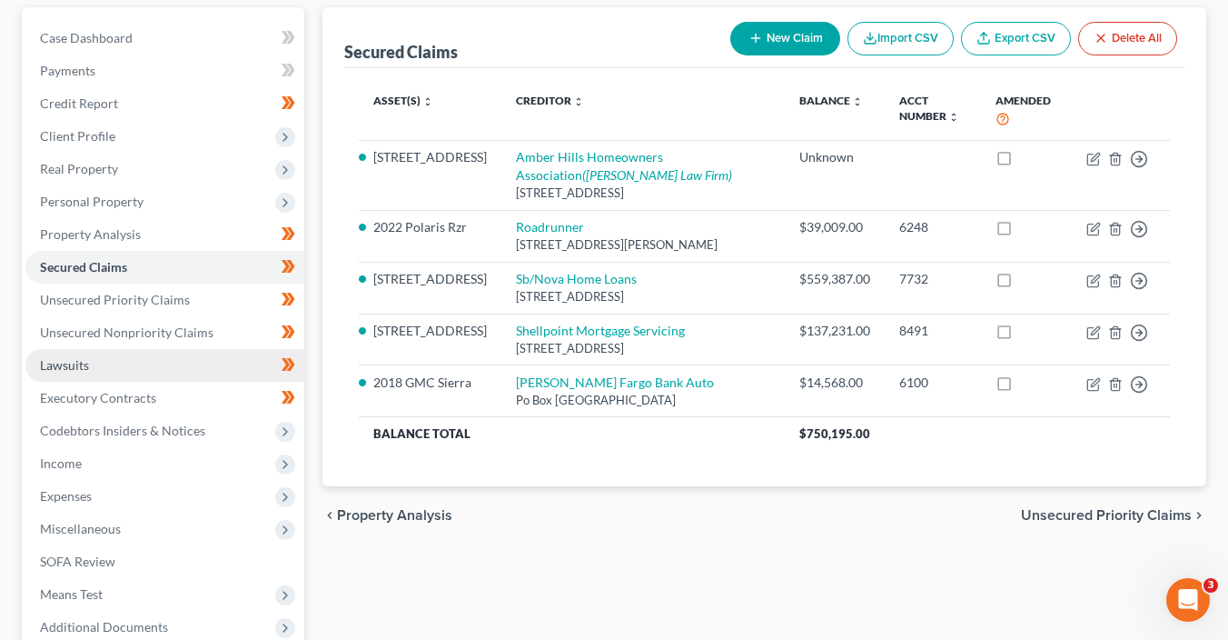
scroll to position [265, 0]
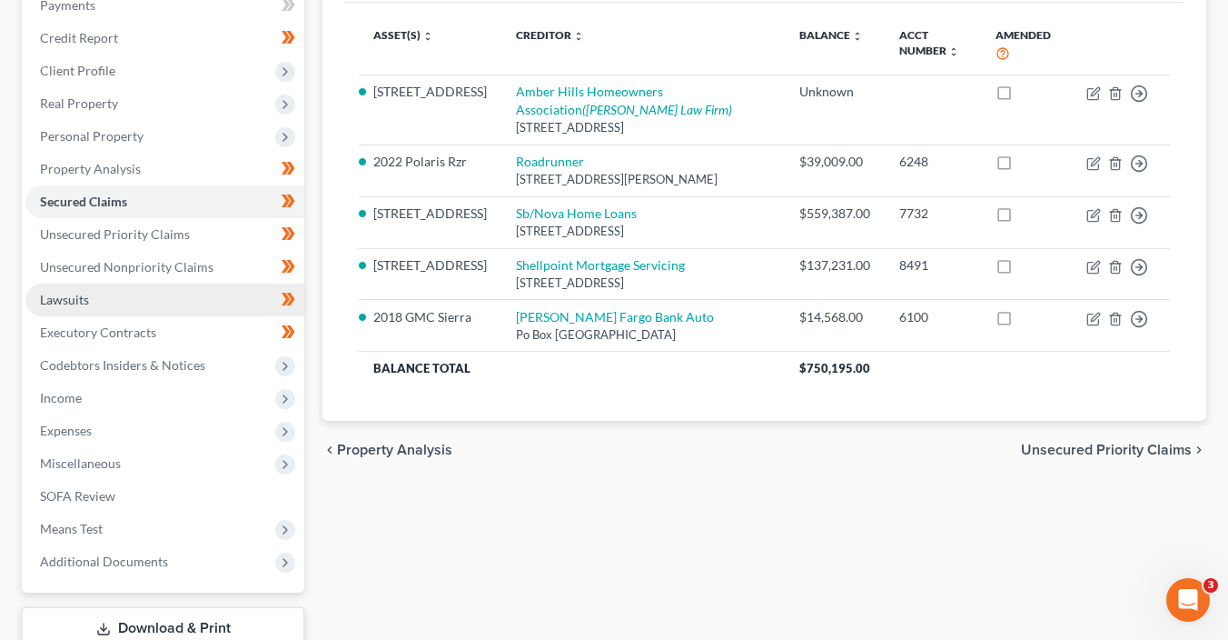
click at [104, 302] on link "Lawsuits" at bounding box center [164, 299] width 279 height 33
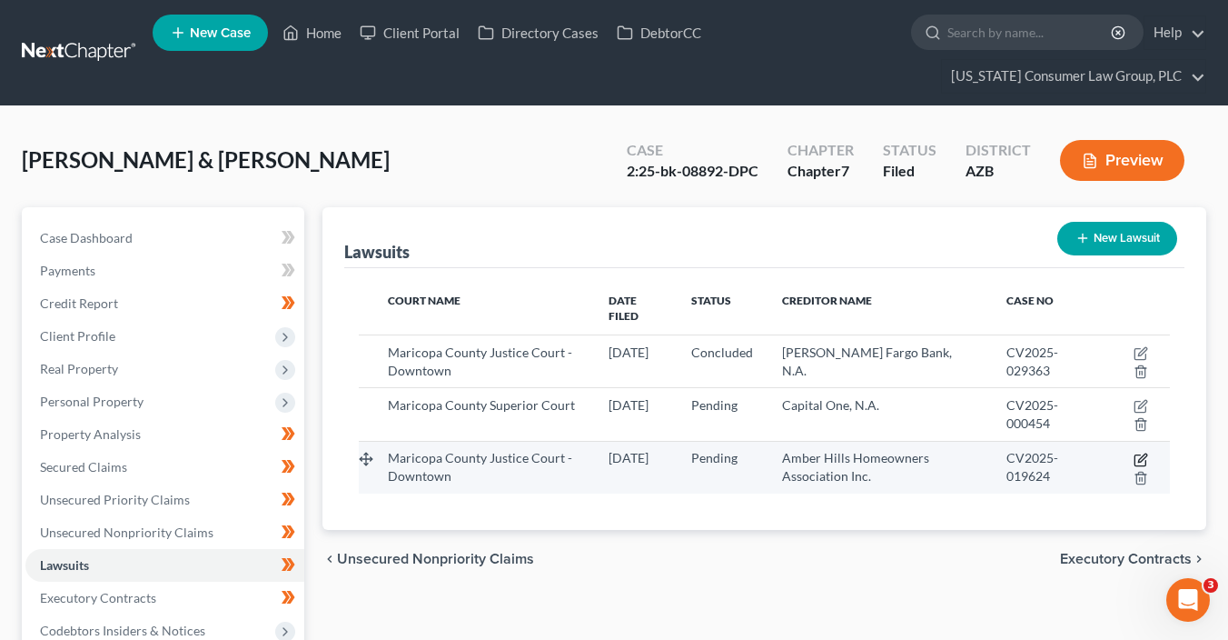
click at [1137, 452] on icon "button" at bounding box center [1141, 459] width 15 height 15
select select "3"
select select "0"
select select "4"
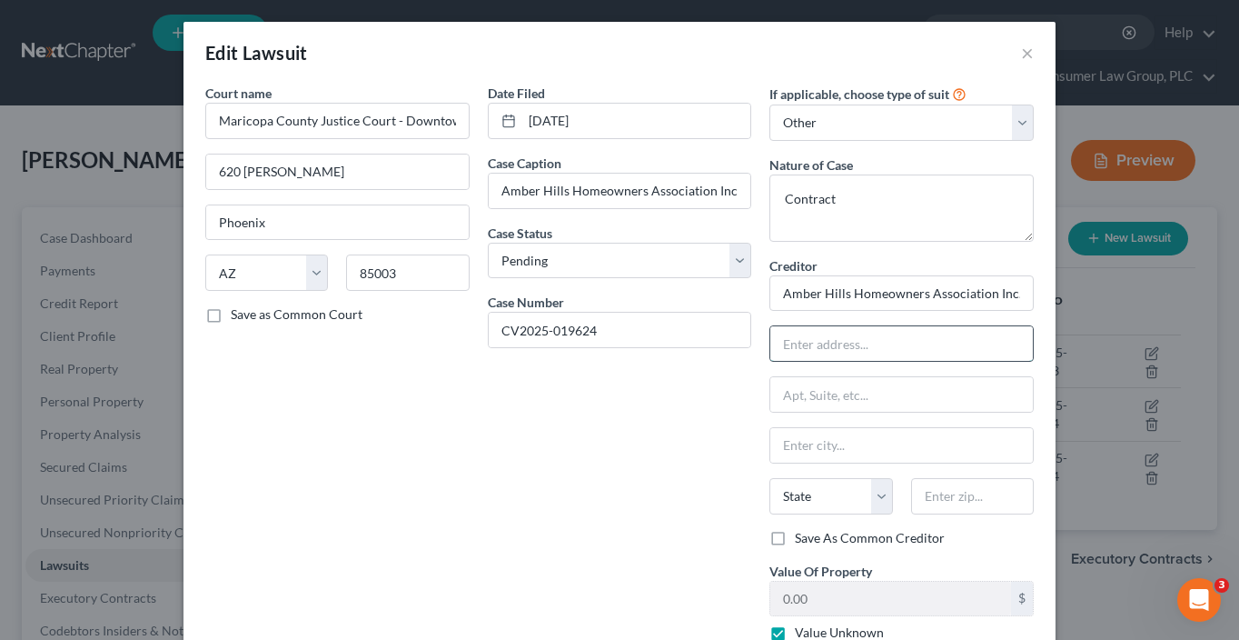
click at [811, 340] on input "text" at bounding box center [901, 343] width 263 height 35
paste input "33815 N. 24th Ave, Phoenix, AZ 85027"
type input "33815 N. 24th Ave"
type input "85027"
type input "Phoenix"
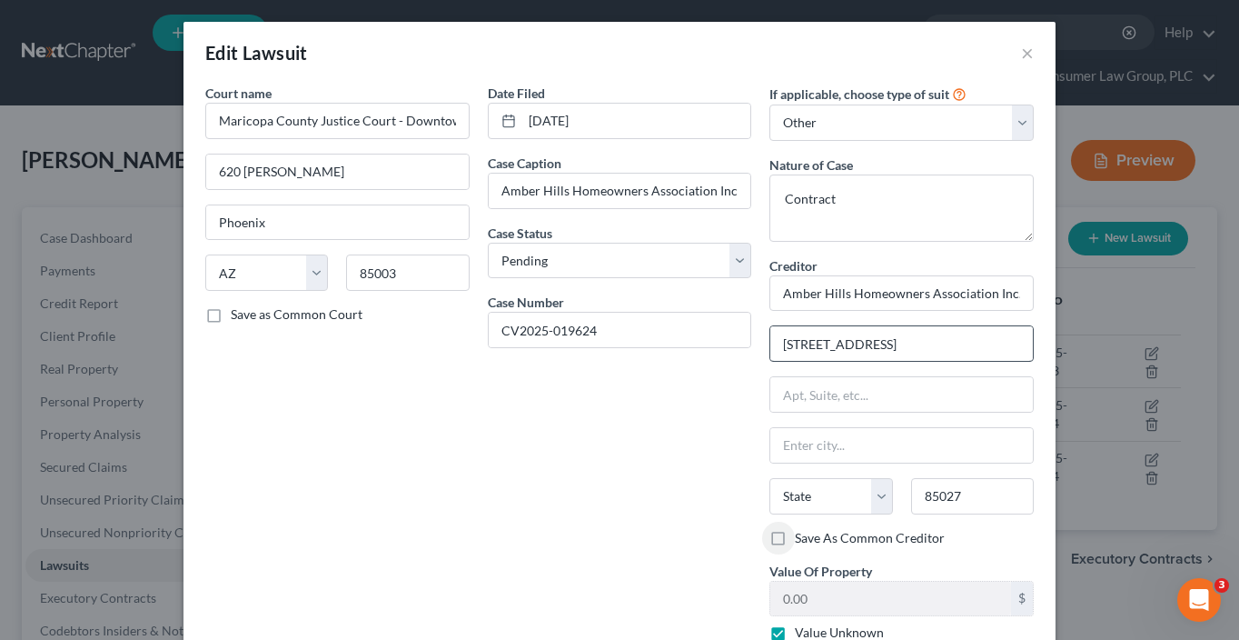
select select "3"
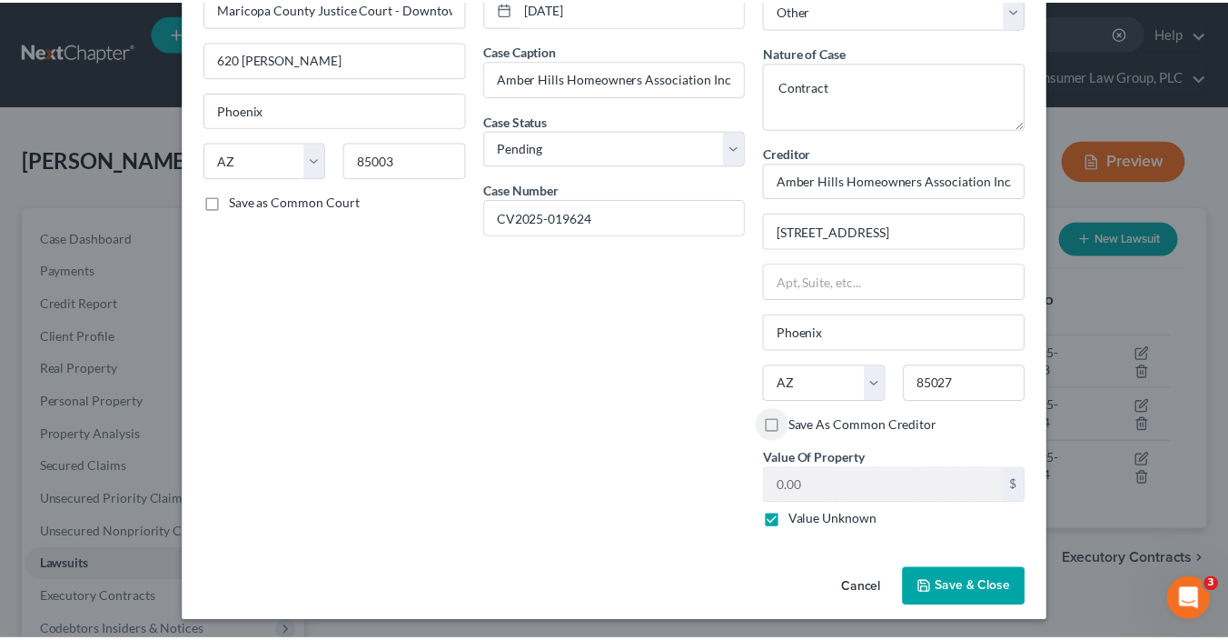
scroll to position [114, 0]
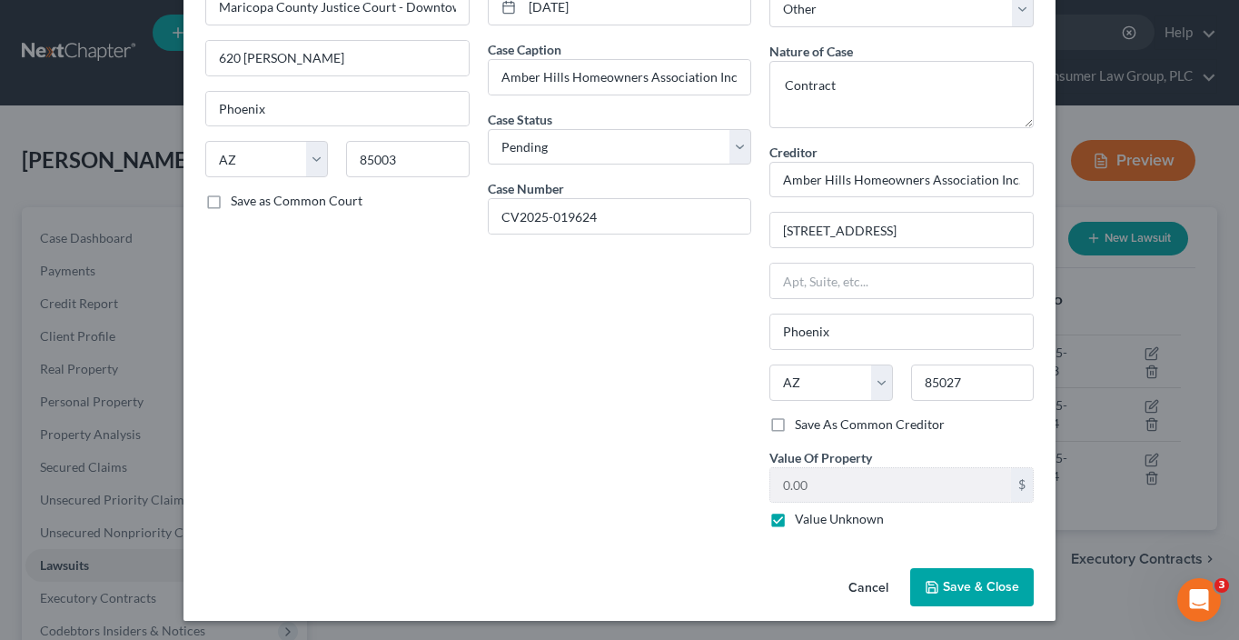
click at [936, 585] on button "Save & Close" at bounding box center [972, 587] width 124 height 38
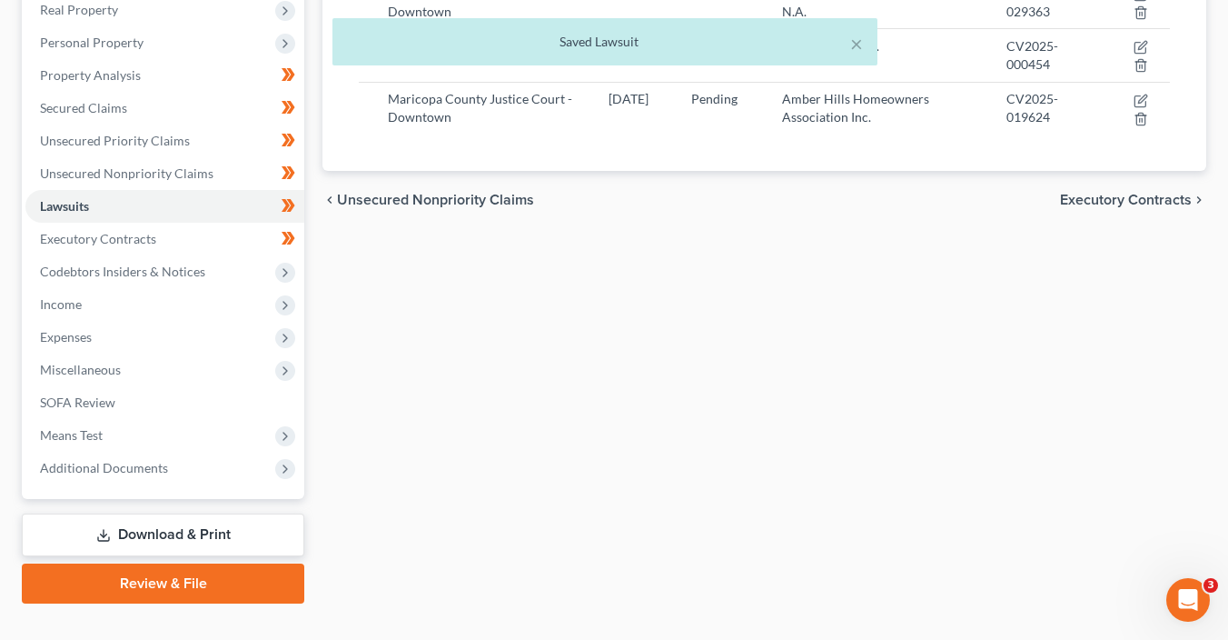
scroll to position [389, 0]
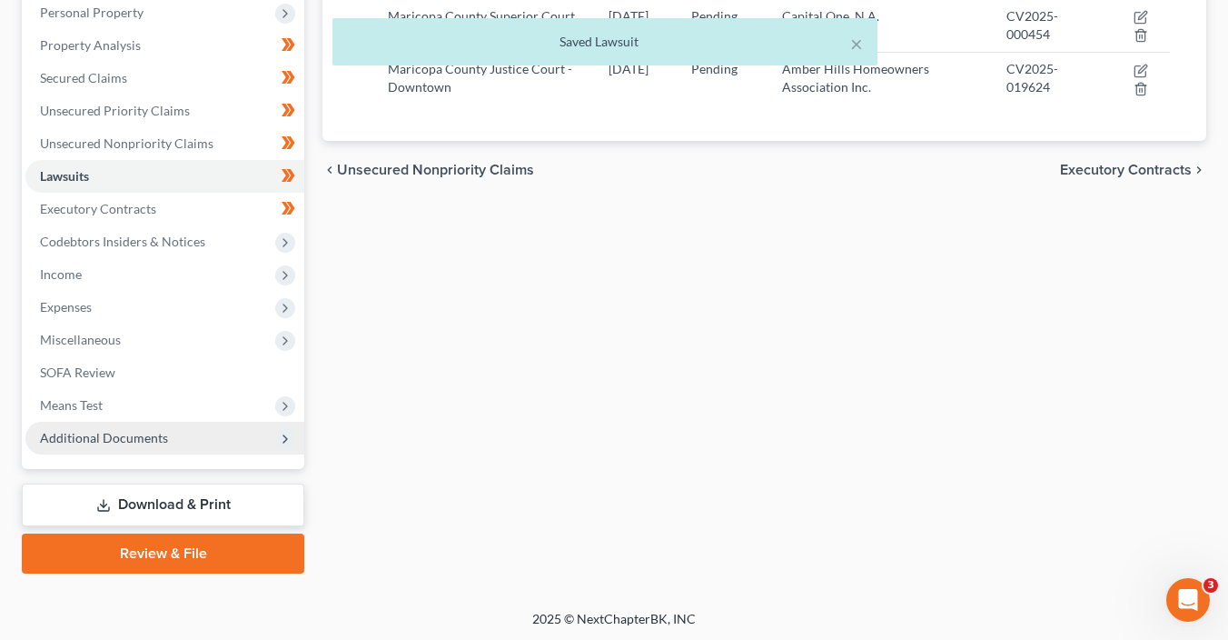
click at [144, 440] on span "Additional Documents" at bounding box center [104, 437] width 128 height 15
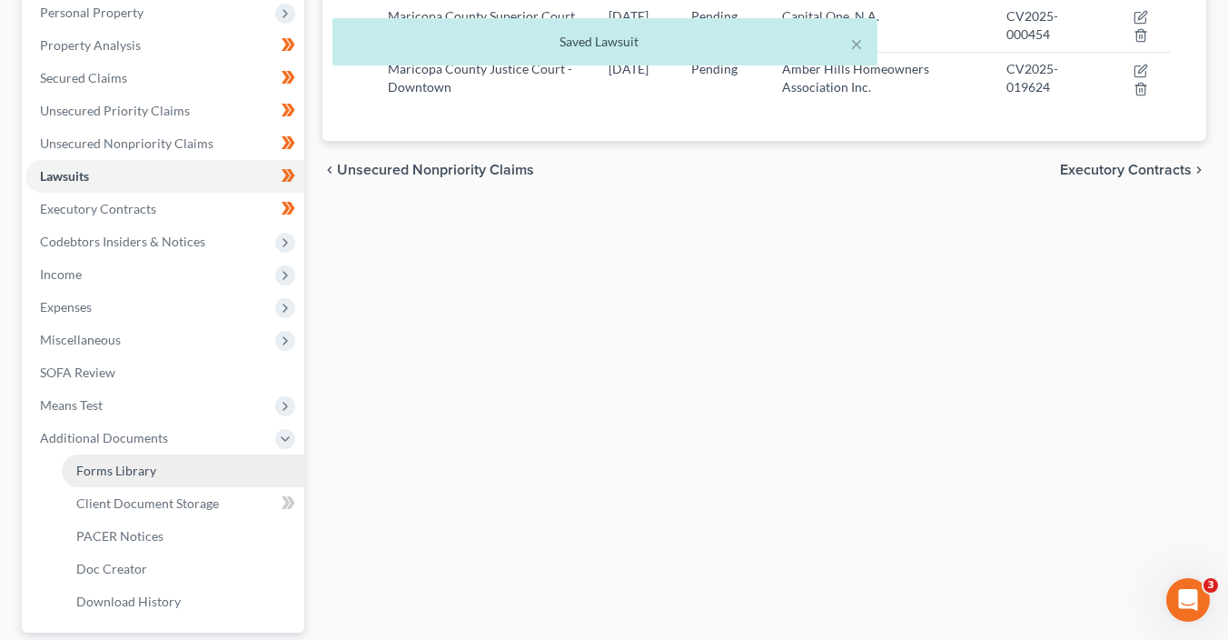
click at [174, 477] on link "Forms Library" at bounding box center [183, 470] width 243 height 33
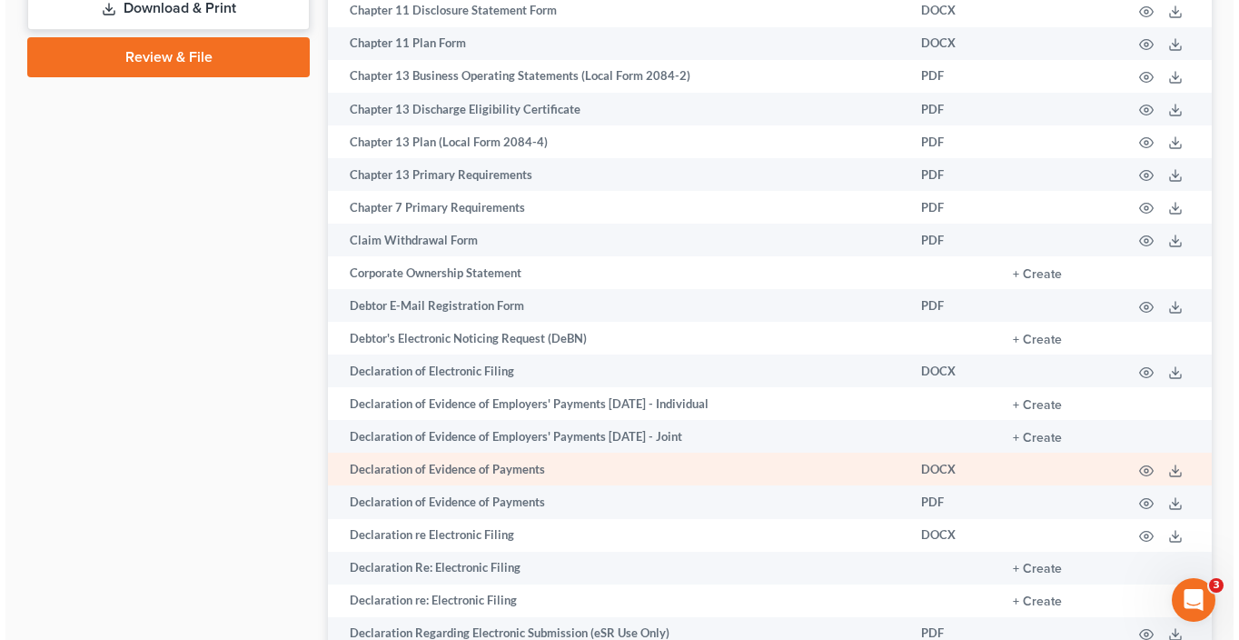
scroll to position [1049, 0]
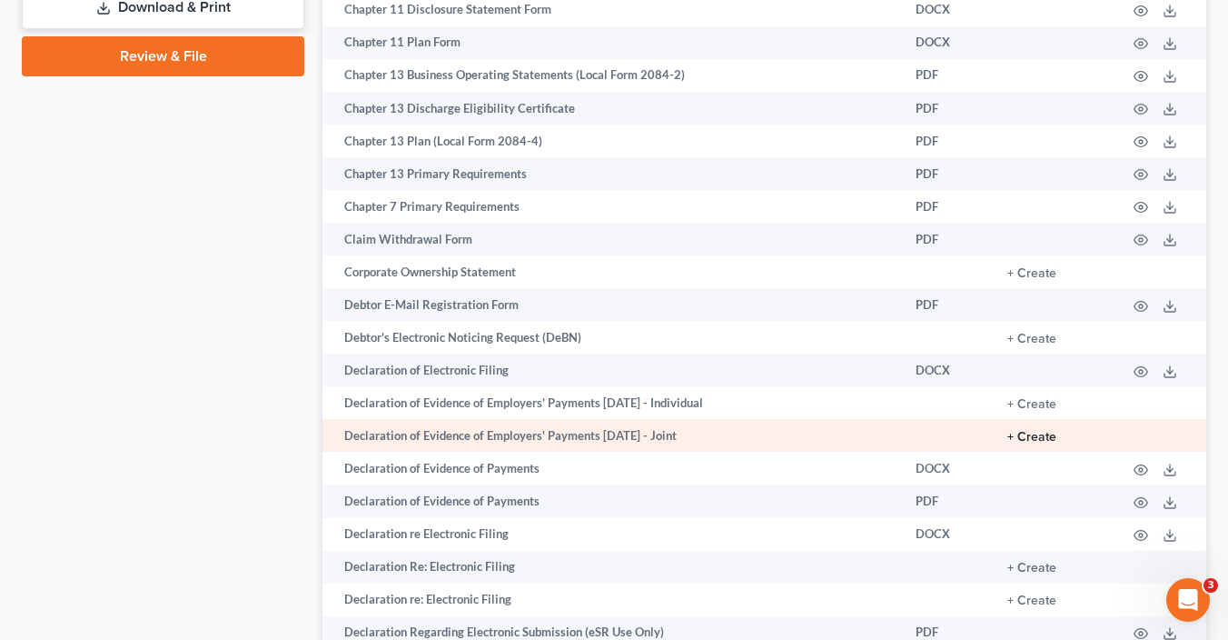
click at [1035, 443] on button "+ Create" at bounding box center [1032, 437] width 49 height 13
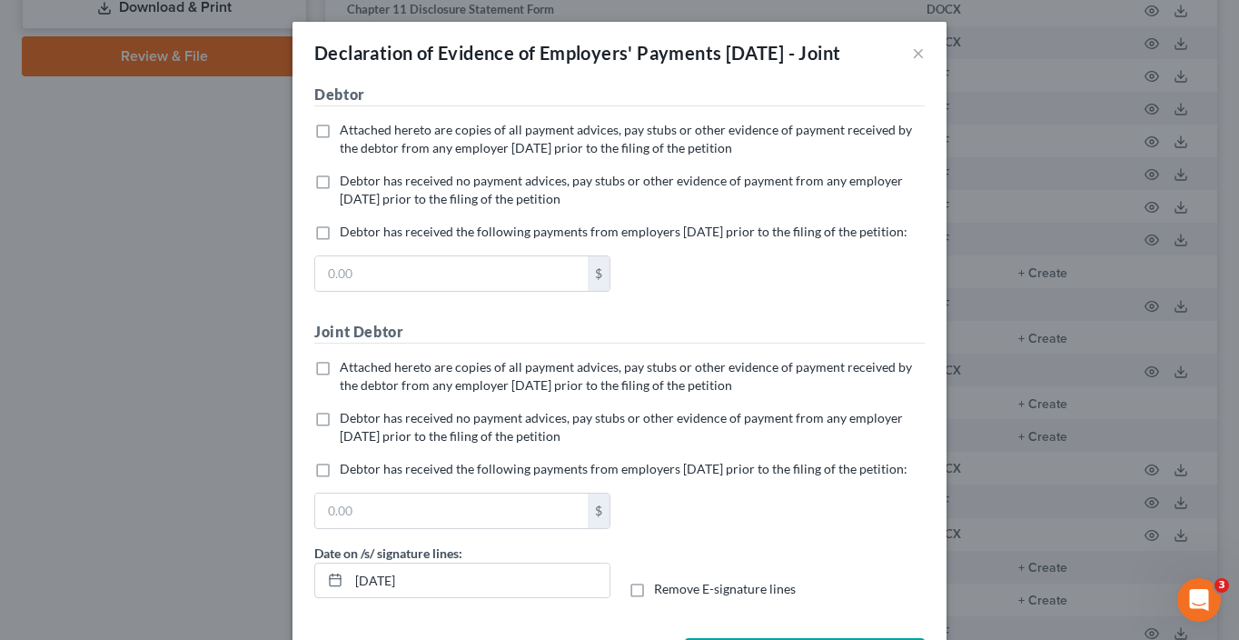
click at [488, 147] on span "Attached hereto are copies of all payment advices, pay stubs or other evidence …" at bounding box center [626, 139] width 572 height 34
click at [359, 133] on input "Attached hereto are copies of all payment advices, pay stubs or other evidence …" at bounding box center [353, 127] width 12 height 12
checkbox input "true"
drag, startPoint x: 472, startPoint y: 470, endPoint x: 504, endPoint y: 470, distance: 32.7
click at [472, 445] on label "Debtor has received no payment advices, pay stubs or other evidence of payment …" at bounding box center [632, 427] width 585 height 36
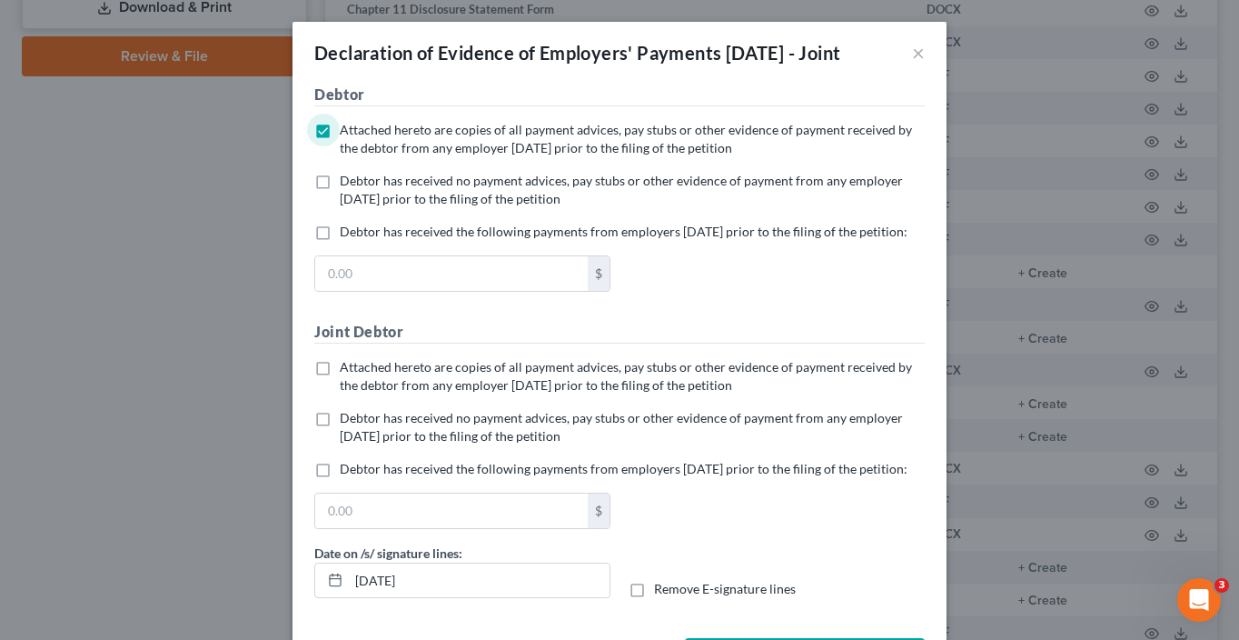
click at [359, 421] on input "Debtor has received no payment advices, pay stubs or other evidence of payment …" at bounding box center [353, 415] width 12 height 12
checkbox input "true"
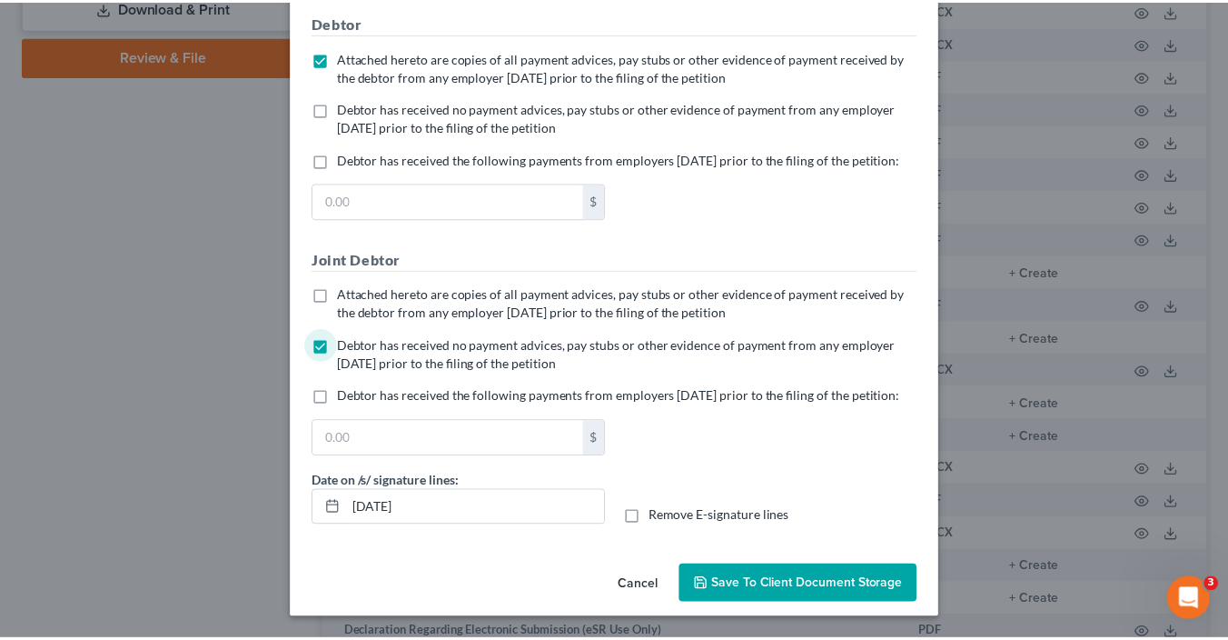
scroll to position [133, 0]
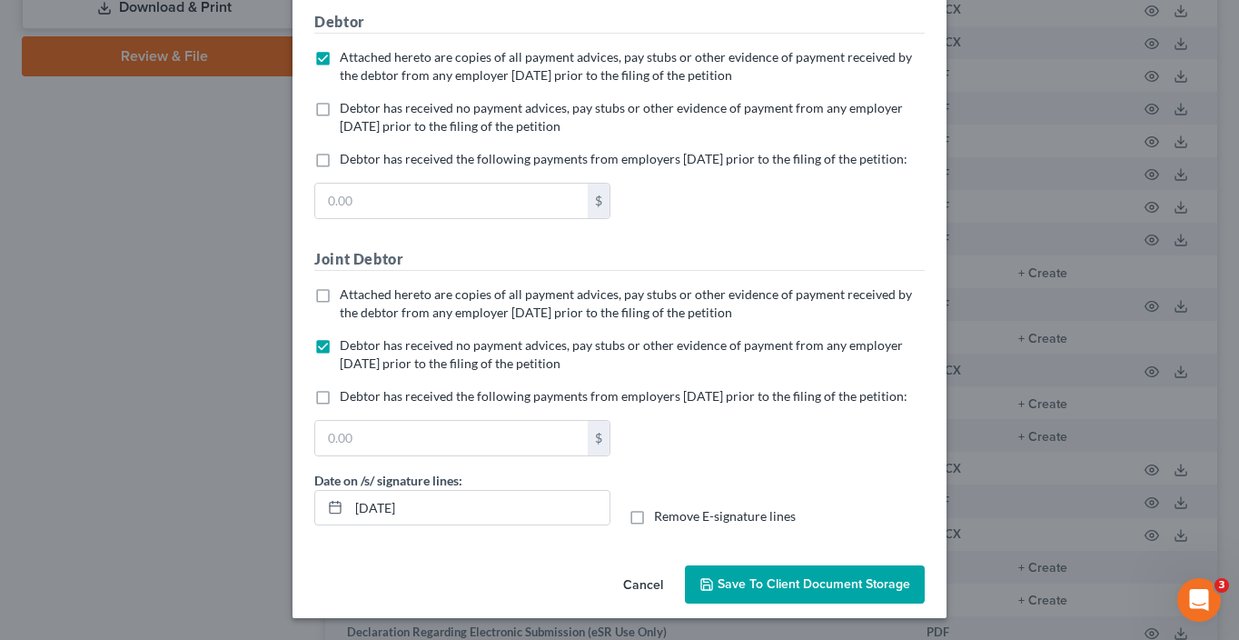
click at [850, 582] on span "Save to Client Document Storage" at bounding box center [814, 583] width 193 height 15
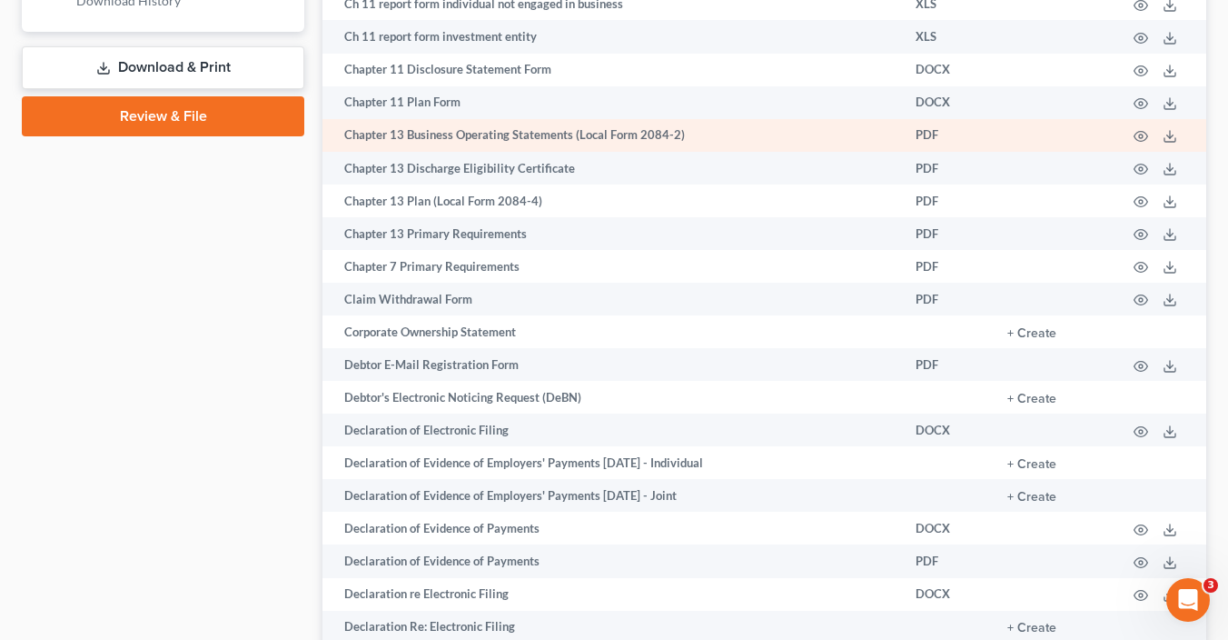
scroll to position [775, 0]
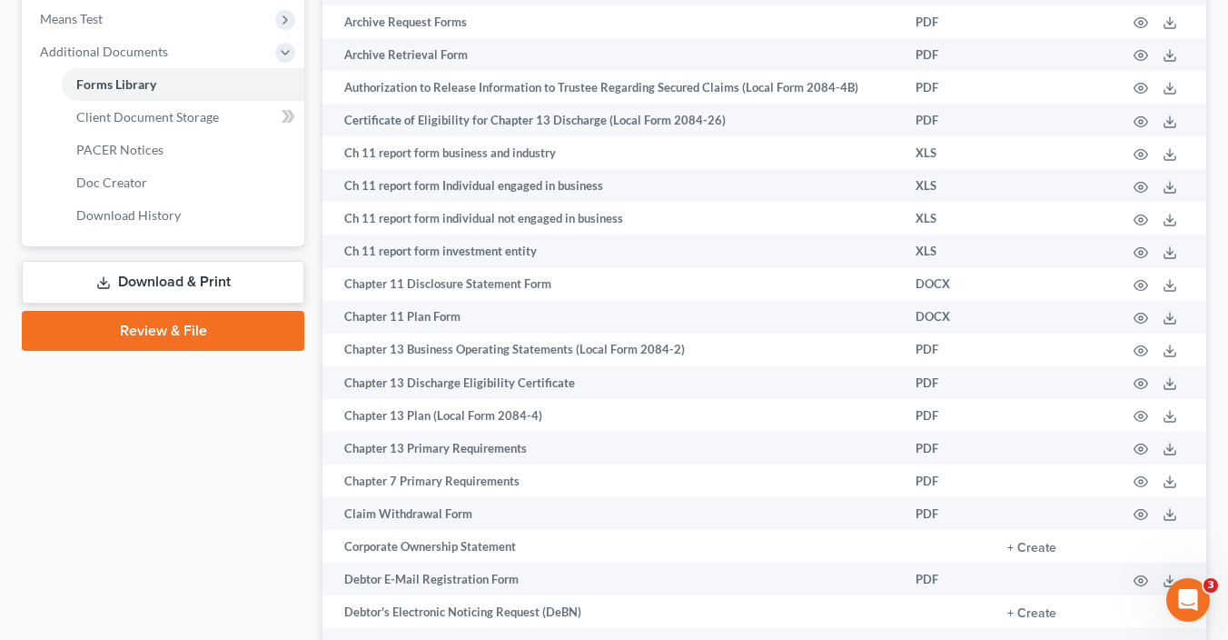
click at [253, 276] on link "Download & Print" at bounding box center [163, 282] width 283 height 43
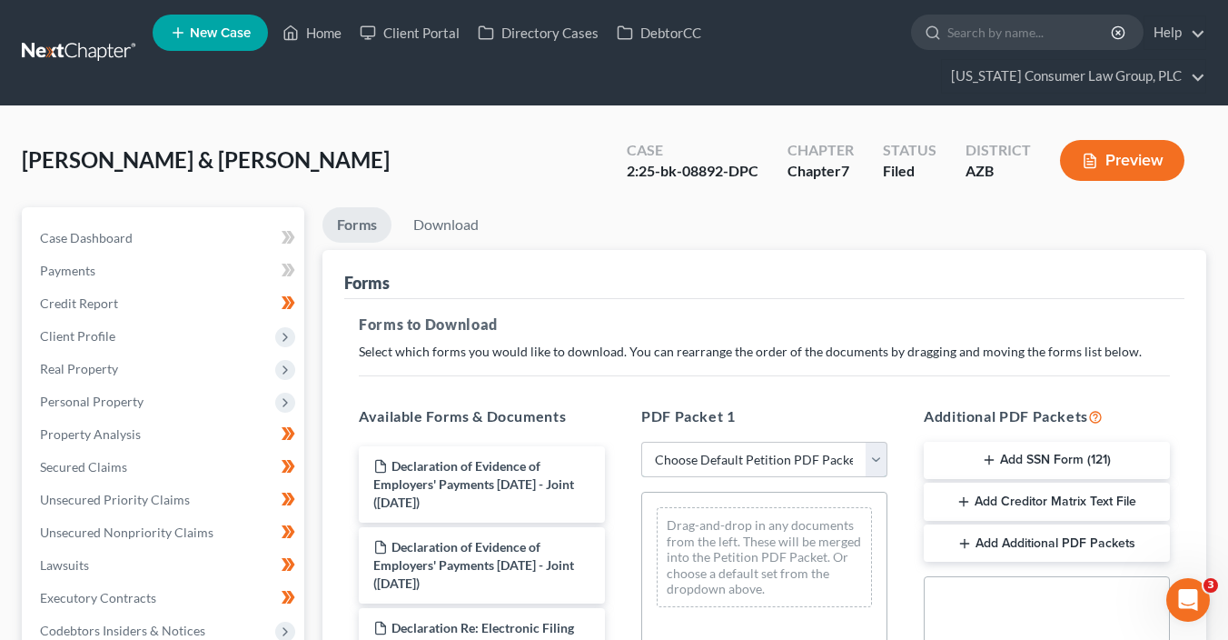
click at [759, 453] on select "Choose Default Petition PDF Packet Complete Bankruptcy Petition (all forms and …" at bounding box center [764, 460] width 246 height 36
select select "6"
click at [641, 442] on select "Choose Default Petition PDF Packet Complete Bankruptcy Petition (all forms and …" at bounding box center [764, 460] width 246 height 36
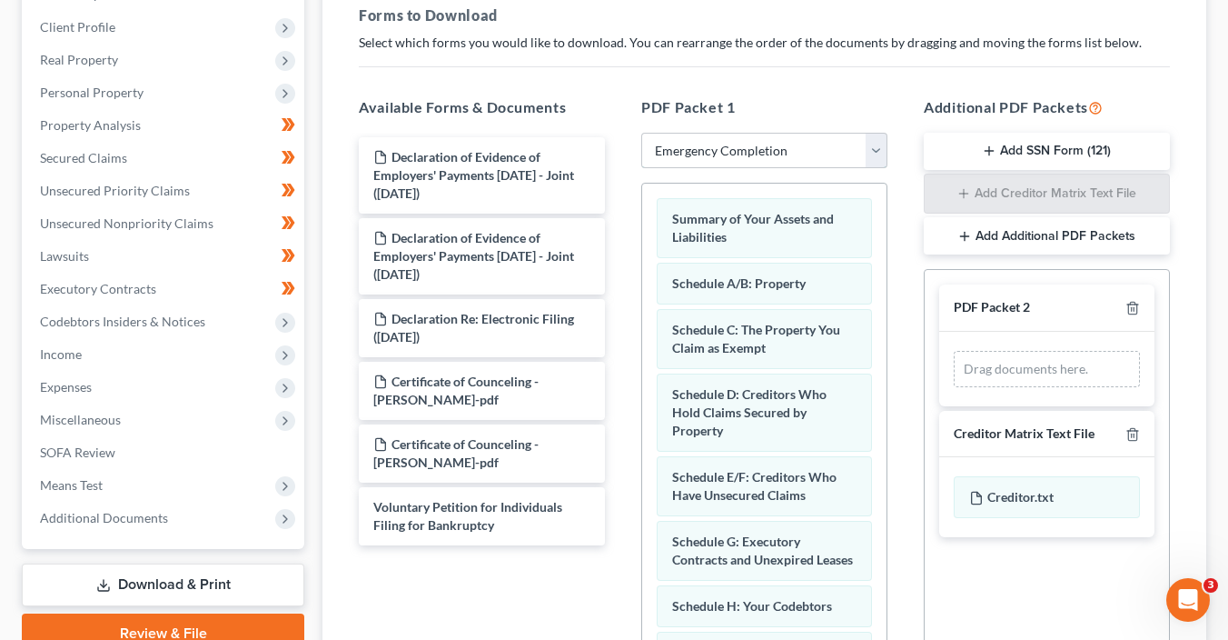
scroll to position [310, 0]
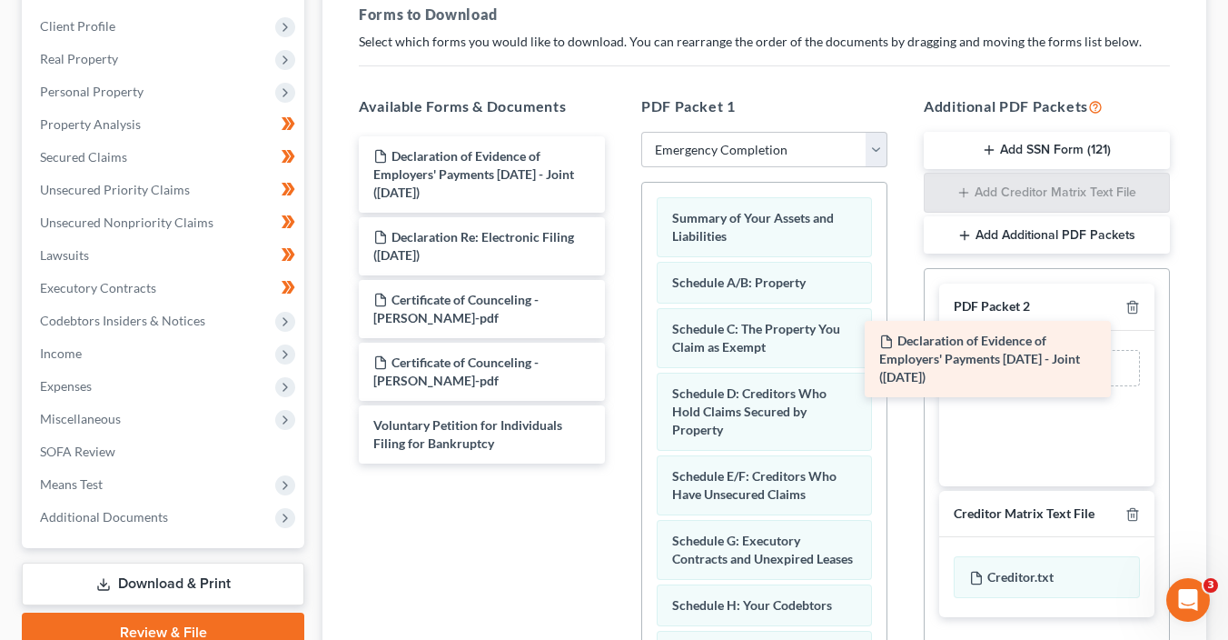
drag, startPoint x: 514, startPoint y: 168, endPoint x: 1084, endPoint y: 382, distance: 608.7
click at [620, 382] on div "Declaration of Evidence of Employers' Payments Within 60 Days - Joint (10/03/20…" at bounding box center [481, 299] width 275 height 327
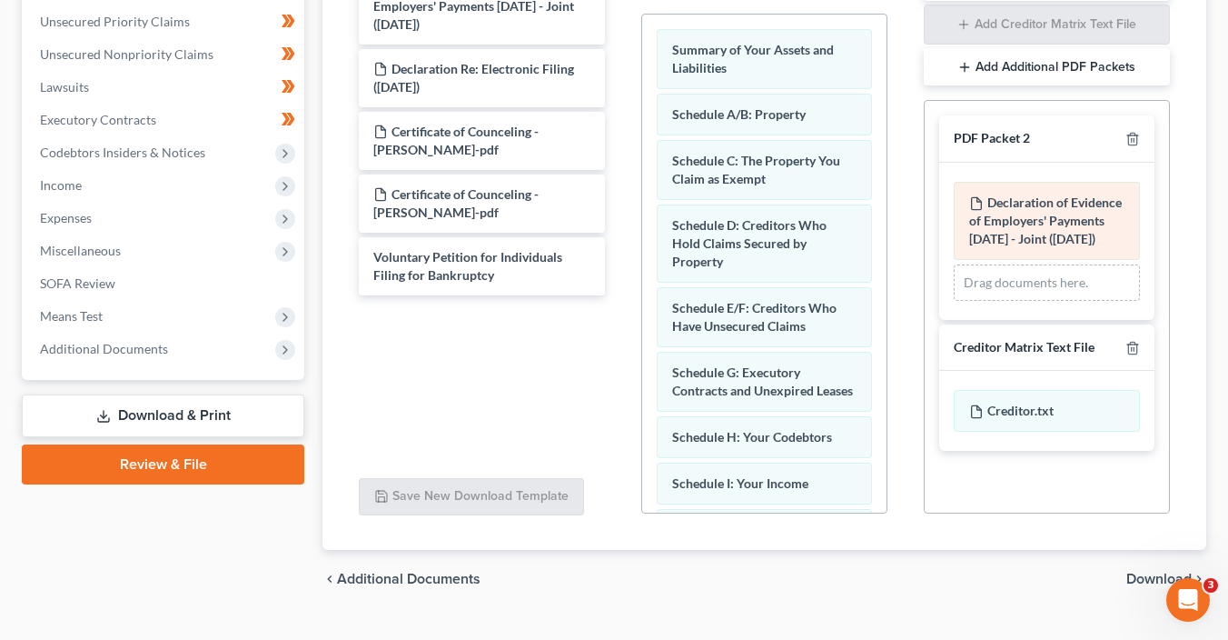
scroll to position [513, 0]
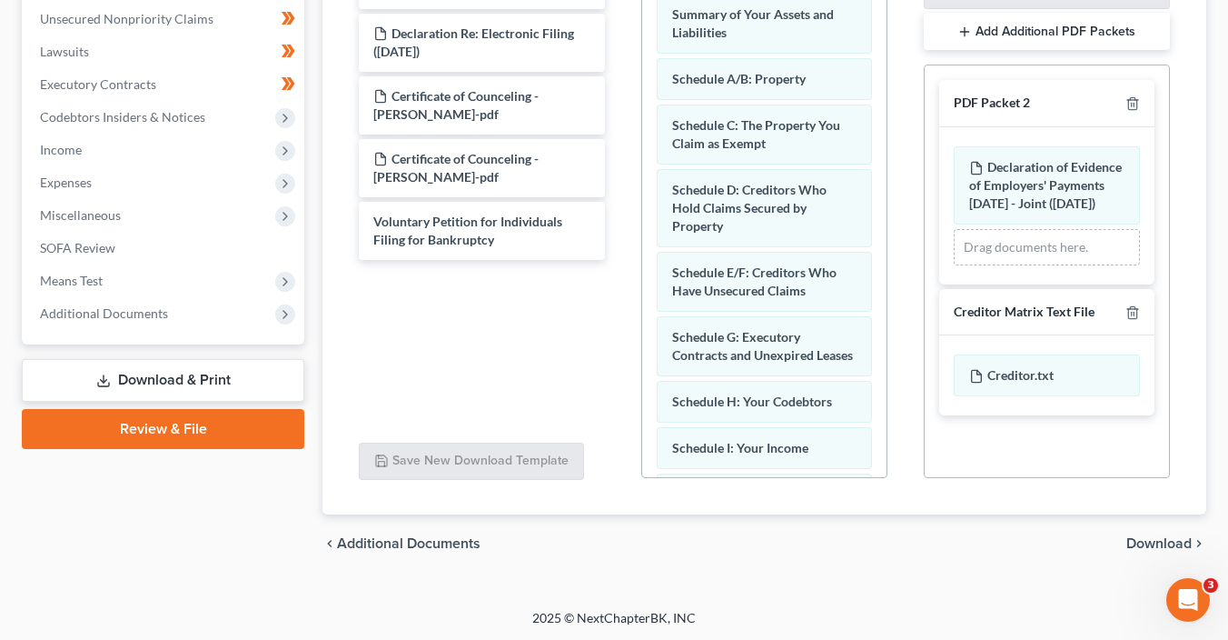
click at [1140, 537] on span "Download" at bounding box center [1159, 543] width 65 height 15
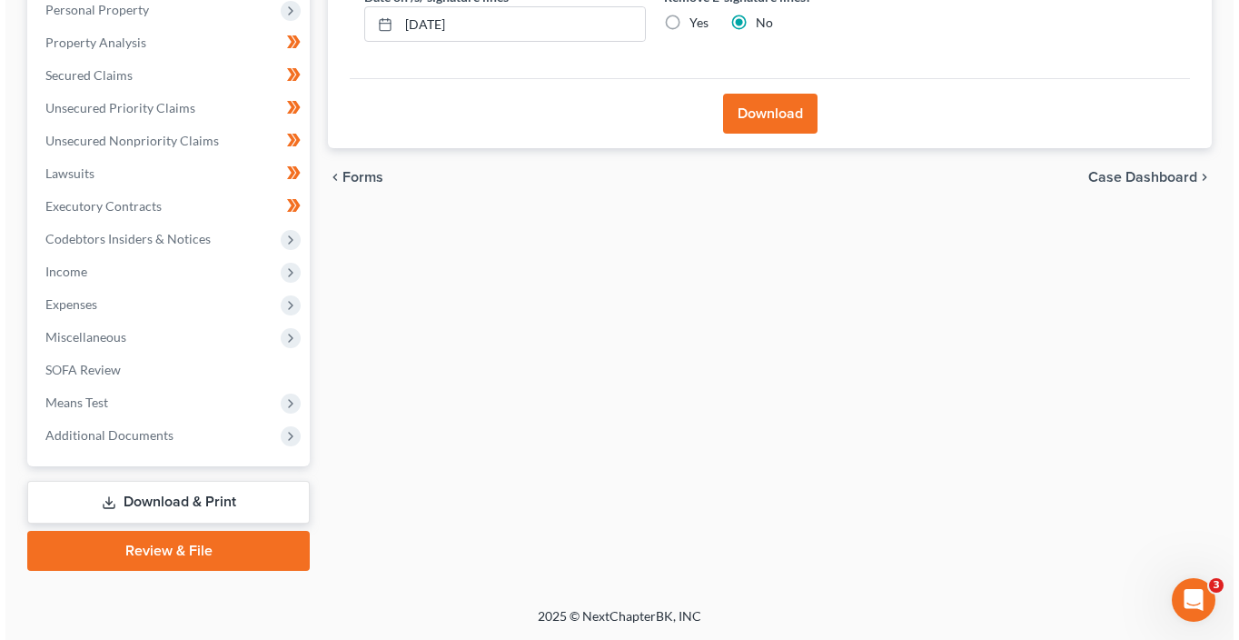
scroll to position [389, 0]
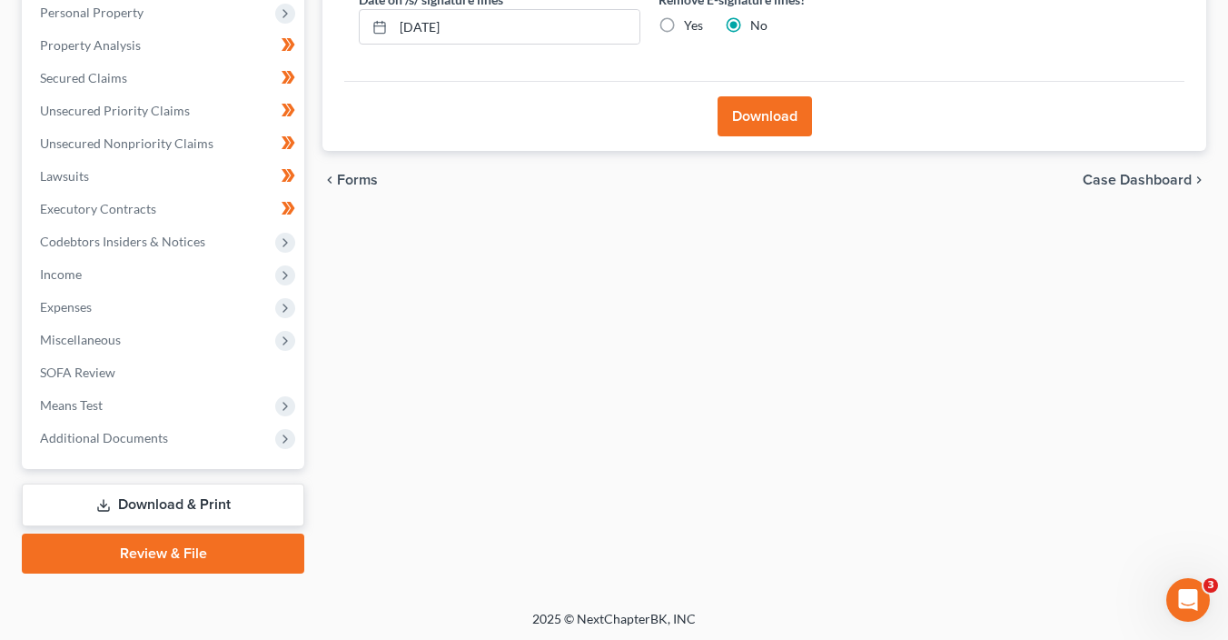
click at [771, 133] on button "Download" at bounding box center [765, 116] width 94 height 40
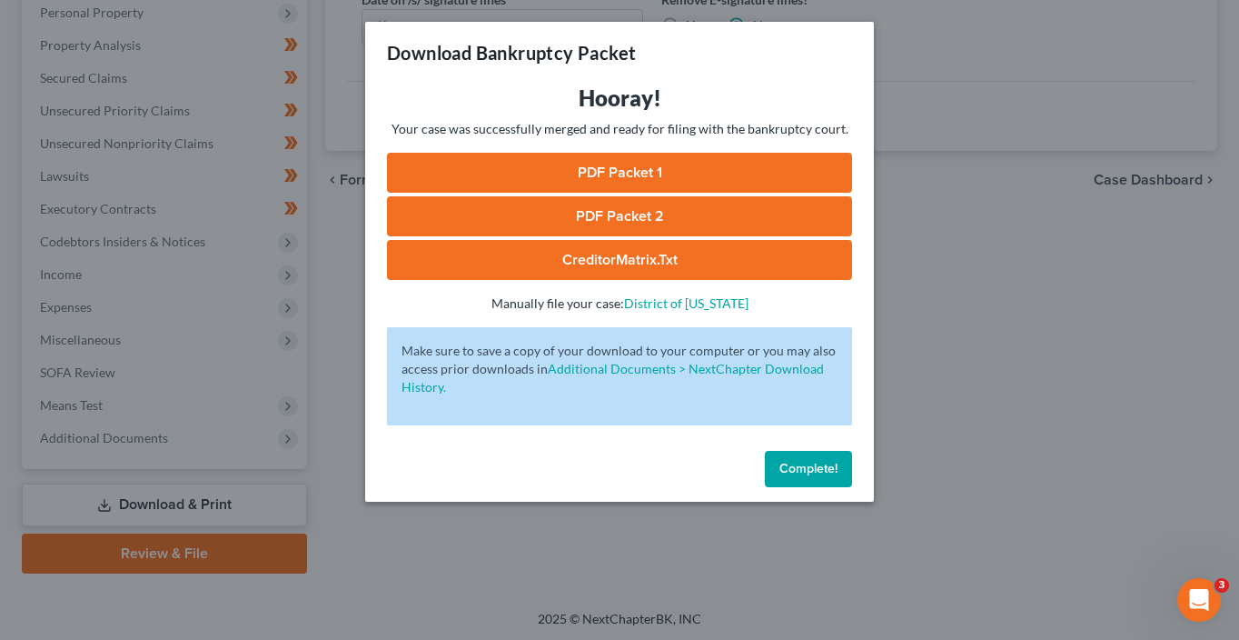
click at [740, 174] on link "PDF Packet 1" at bounding box center [619, 173] width 465 height 40
click at [630, 203] on link "PDF Packet 2" at bounding box center [619, 216] width 465 height 40
click at [751, 263] on link "CreditorMatrix.txt" at bounding box center [619, 260] width 465 height 40
click at [720, 167] on link "PDF Packet 1" at bounding box center [619, 173] width 465 height 40
click at [690, 214] on link "PDF Packet 2" at bounding box center [619, 216] width 465 height 40
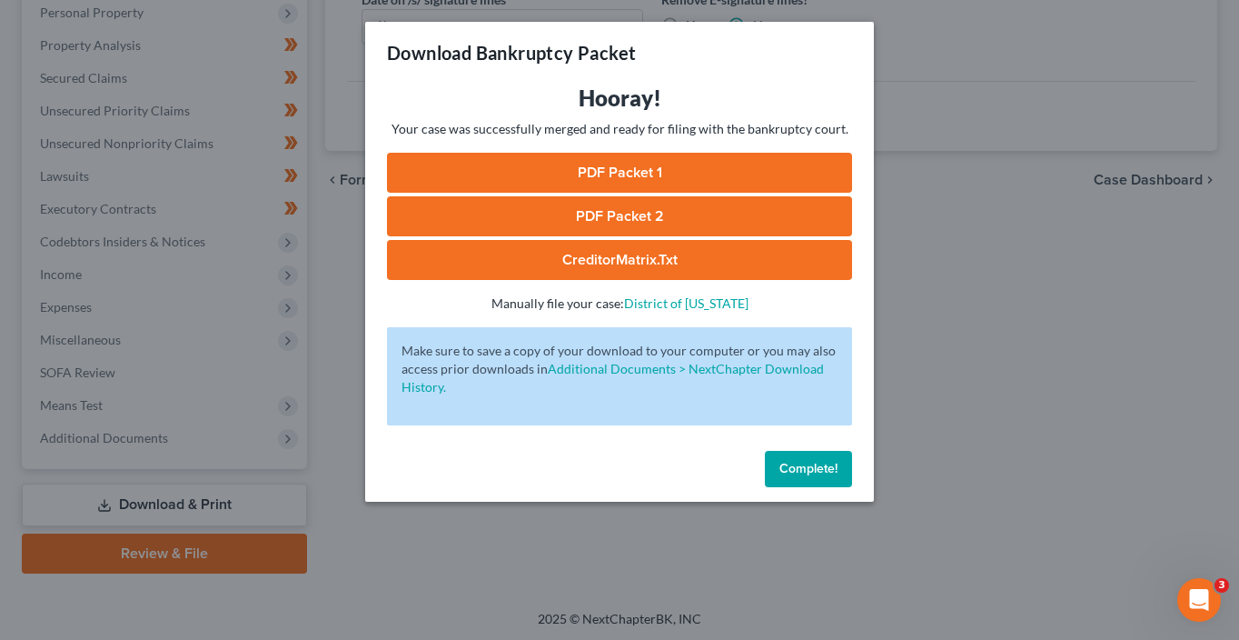
click at [657, 268] on link "CreditorMatrix.txt" at bounding box center [619, 260] width 465 height 40
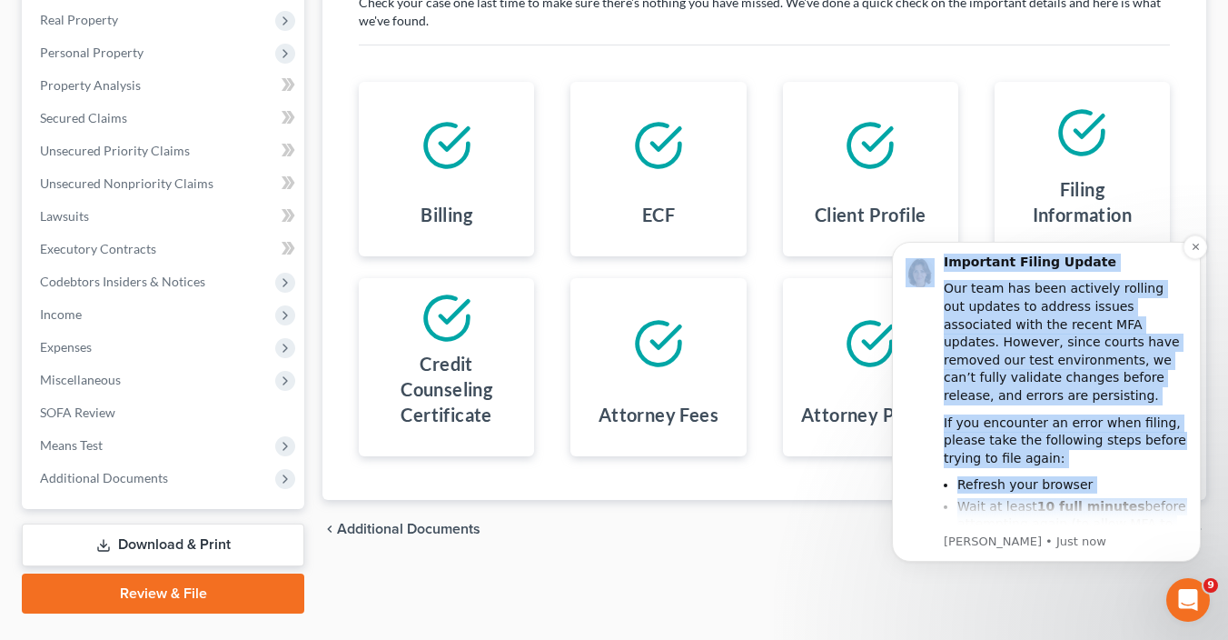
drag, startPoint x: 1154, startPoint y: 531, endPoint x: 1008, endPoint y: 554, distance: 148.2
click at [1008, 554] on div "Important Filing Update Our team has been actively rolling out updates to addre…" at bounding box center [1046, 402] width 309 height 320
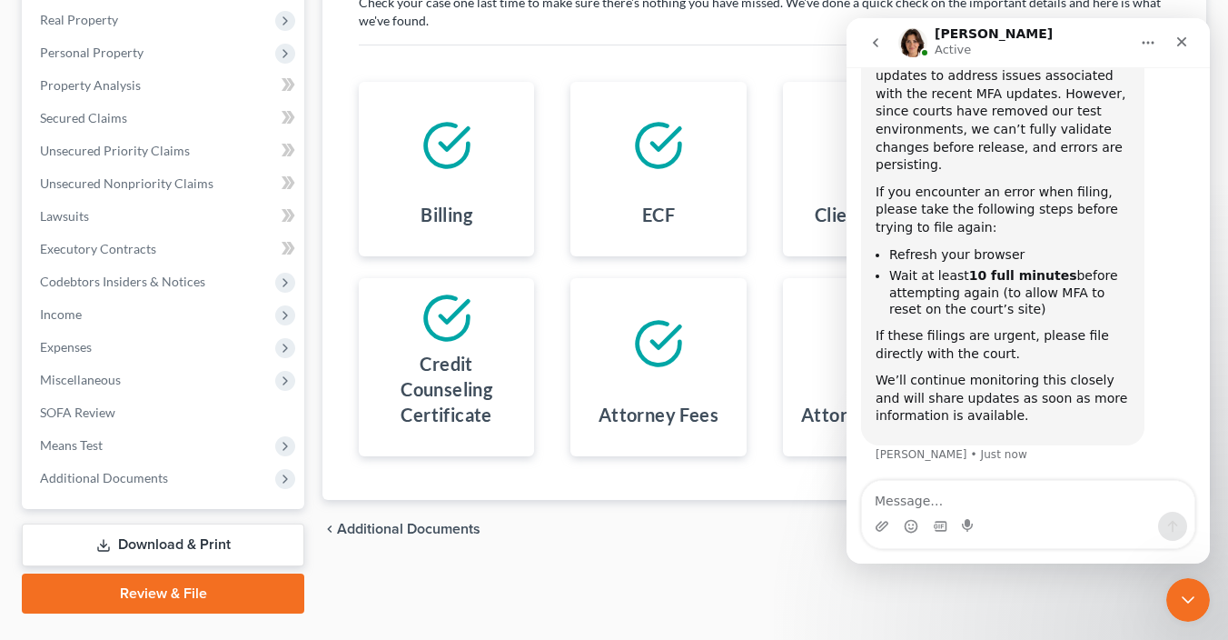
scroll to position [151, 0]
click at [1193, 45] on div "Close" at bounding box center [1182, 41] width 33 height 33
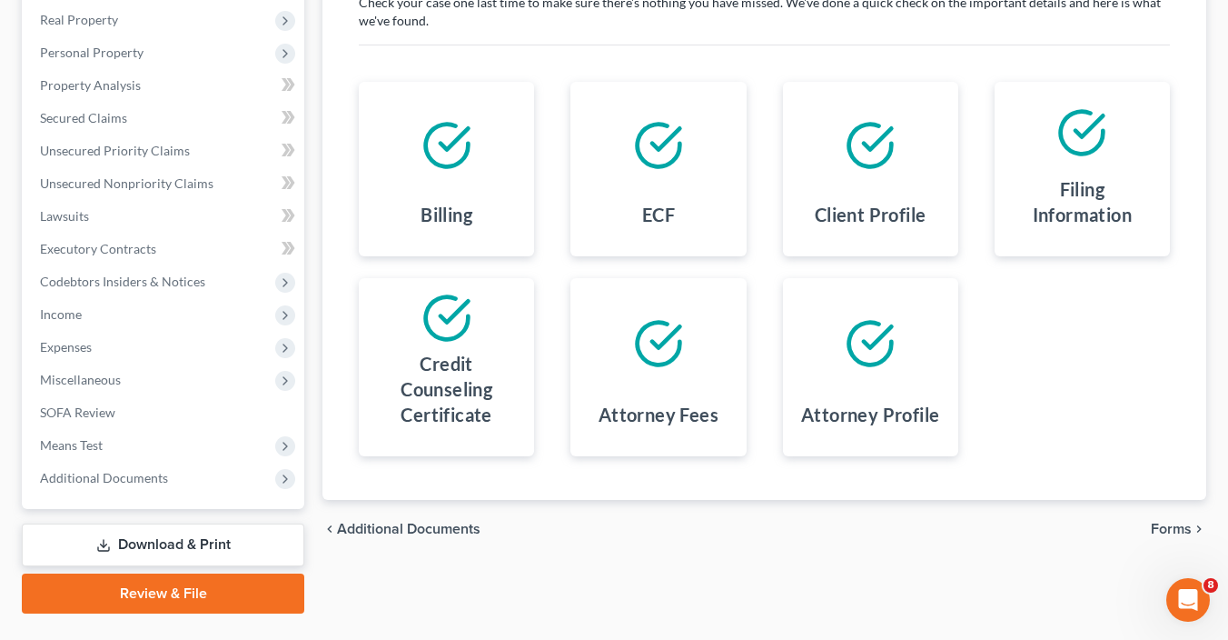
click at [1173, 525] on span "Forms" at bounding box center [1171, 529] width 41 height 15
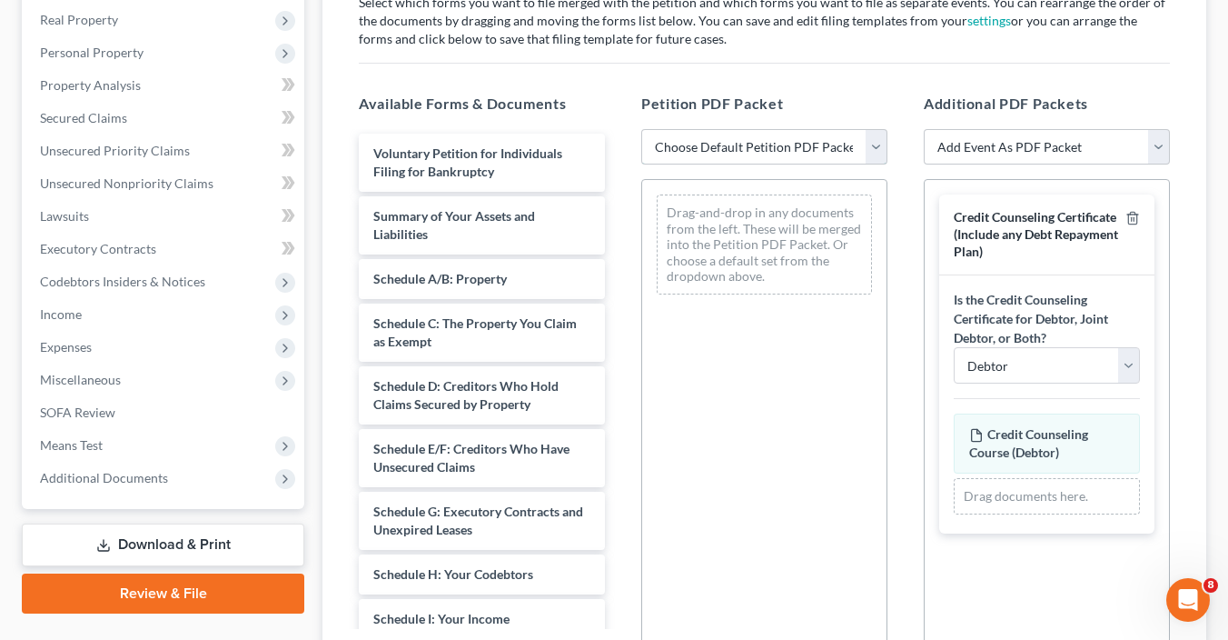
click at [779, 138] on select "Choose Default Petition PDF Packet Complete Bankruptcy Petition (all forms and …" at bounding box center [764, 147] width 246 height 36
click at [115, 475] on span "Additional Documents" at bounding box center [104, 477] width 128 height 15
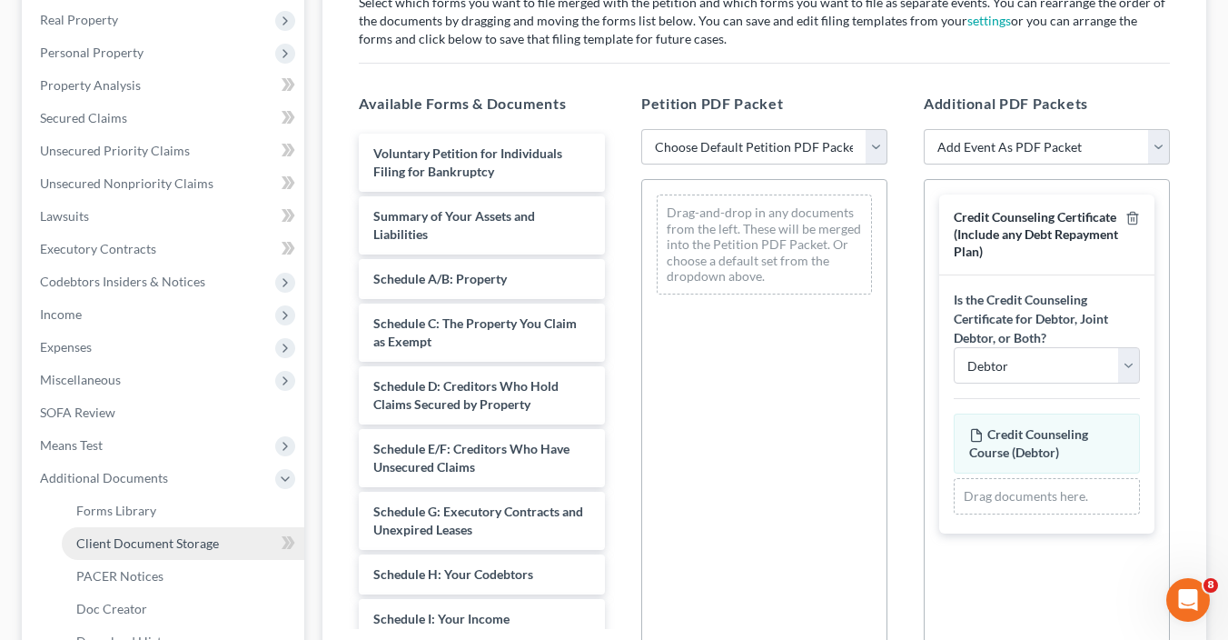
click at [149, 549] on span "Client Document Storage" at bounding box center [147, 542] width 143 height 15
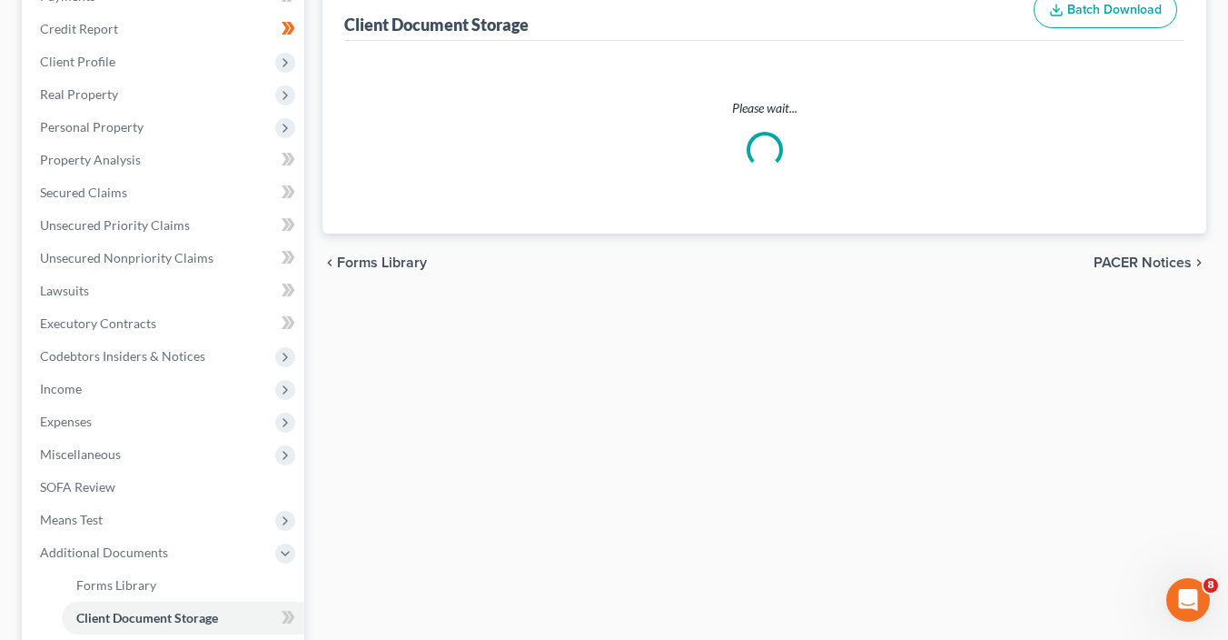
scroll to position [12, 0]
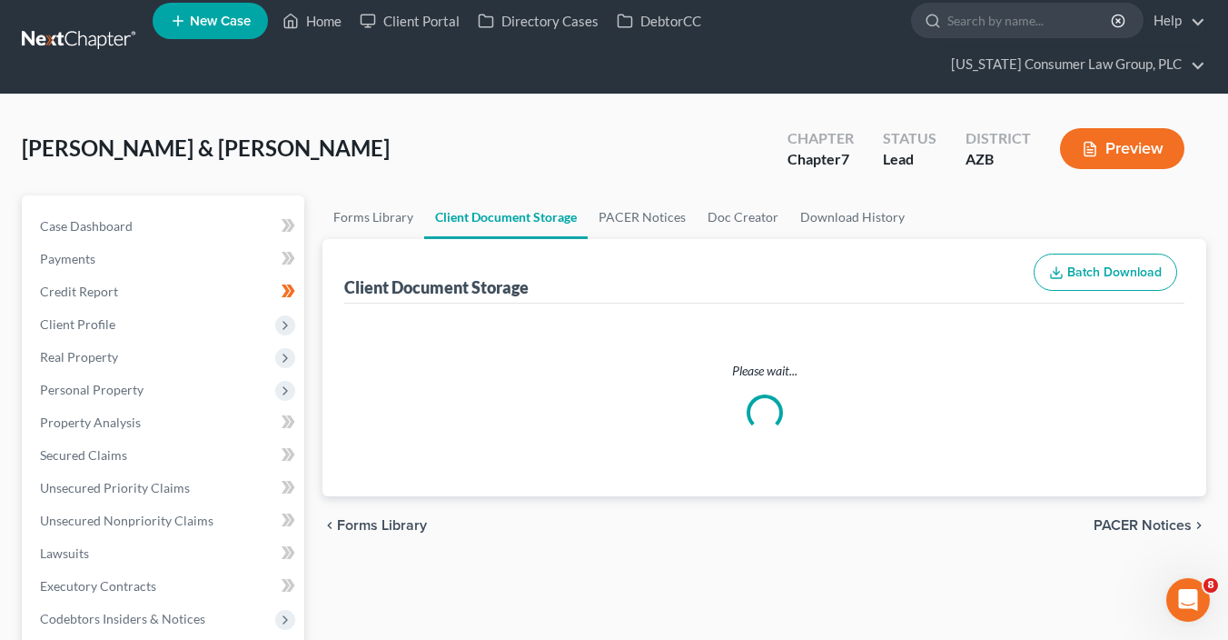
select select "14"
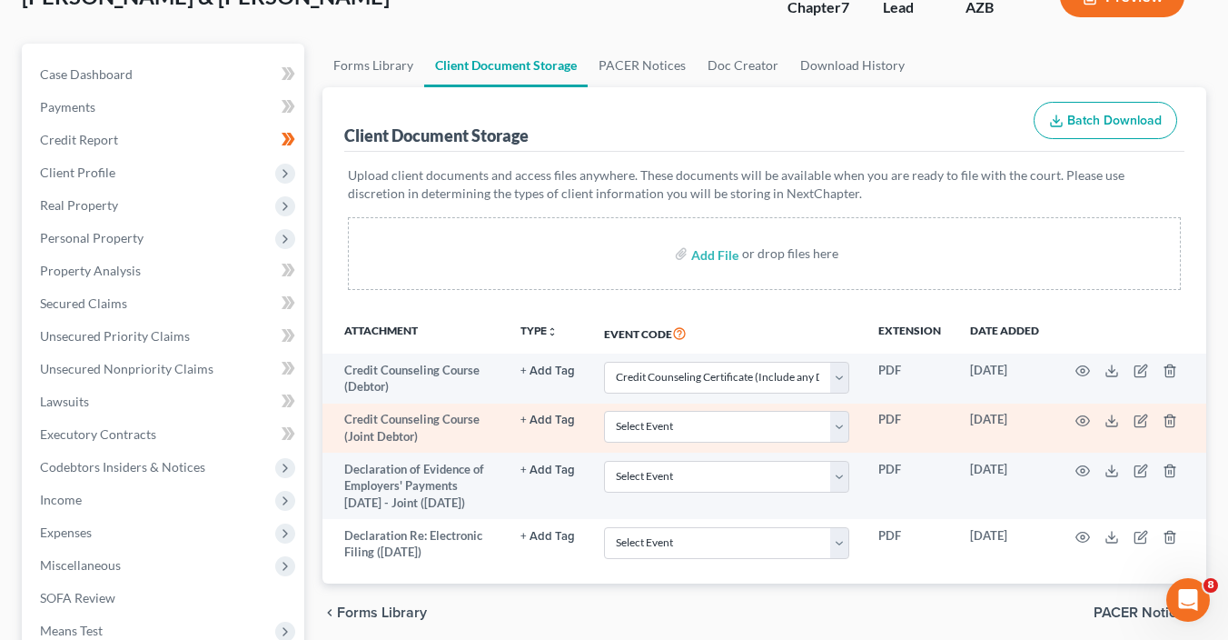
scroll to position [211, 0]
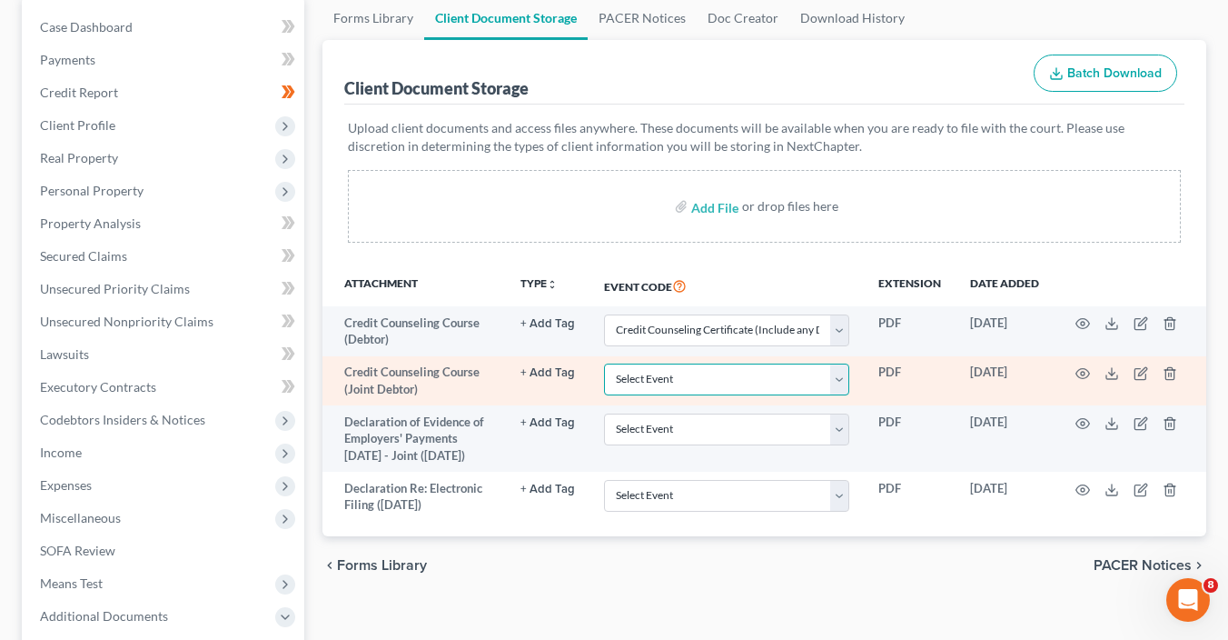
click at [740, 373] on select "Select Event AA Schedules and Statements (Formerly All Required) Amended Chapte…" at bounding box center [726, 379] width 245 height 32
select select "14"
click at [604, 363] on select "Select Event AA Schedules and Statements (Formerly All Required) Amended Chapte…" at bounding box center [726, 379] width 245 height 32
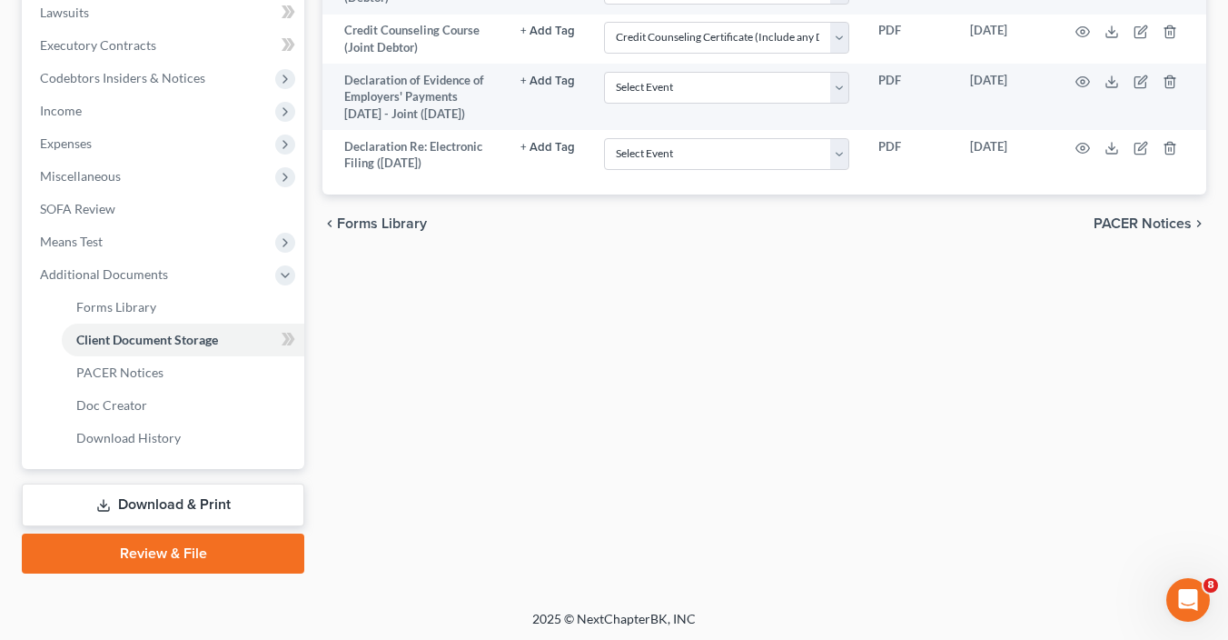
click at [222, 561] on link "Review & File" at bounding box center [163, 553] width 283 height 40
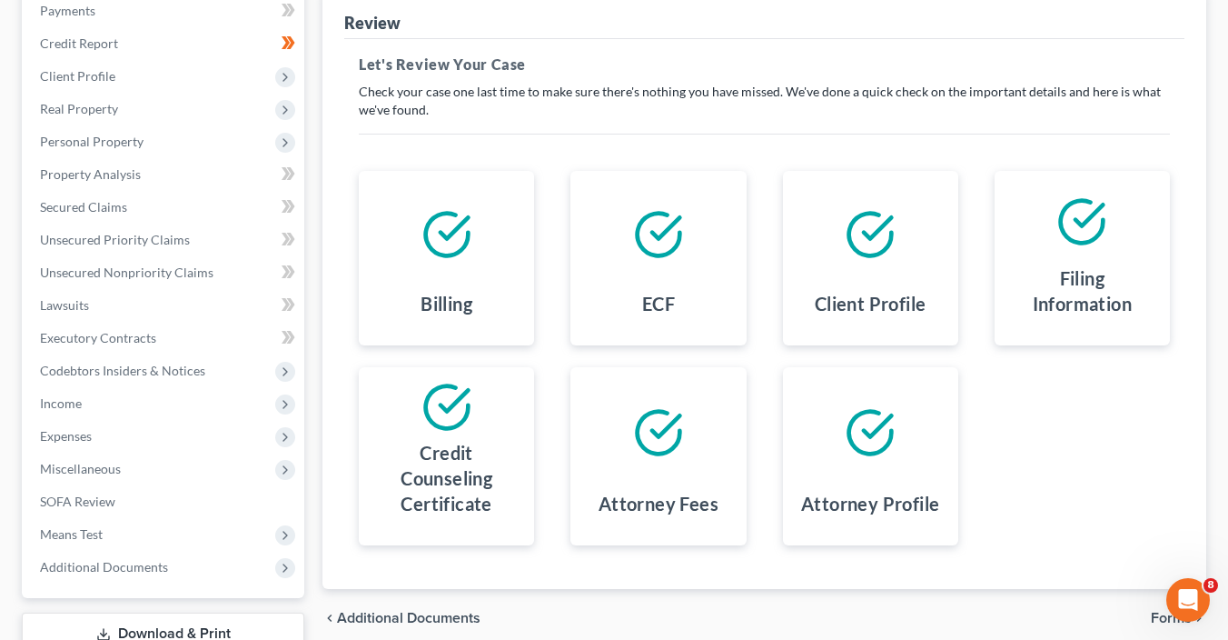
scroll to position [388, 0]
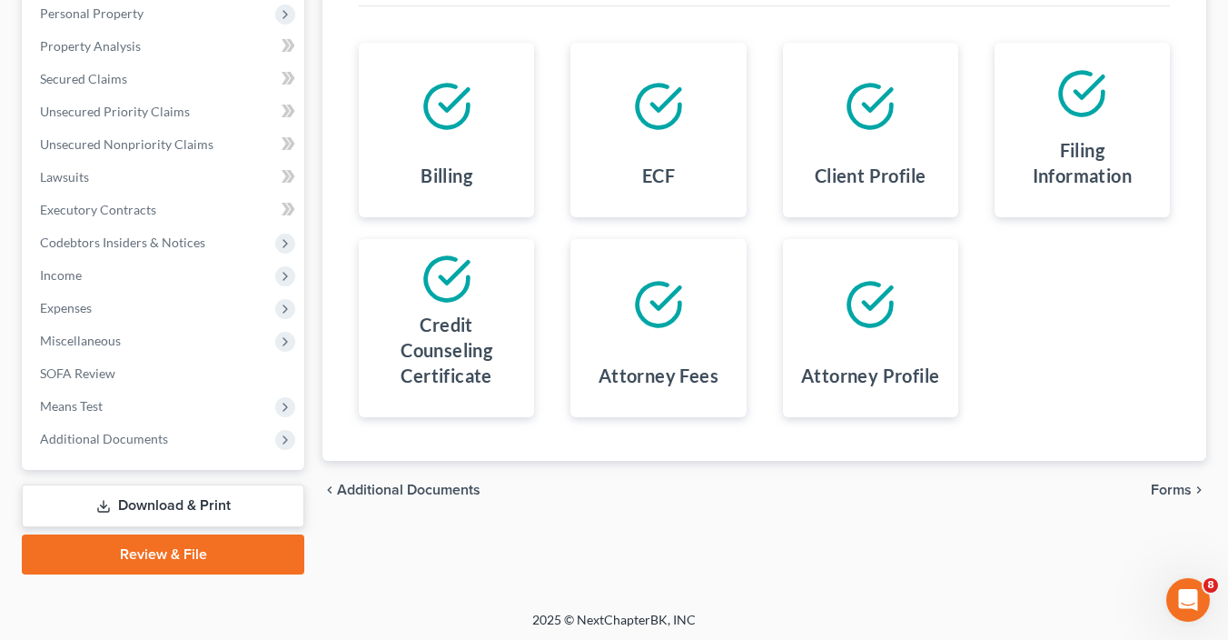
click at [1186, 485] on span "Forms" at bounding box center [1171, 489] width 41 height 15
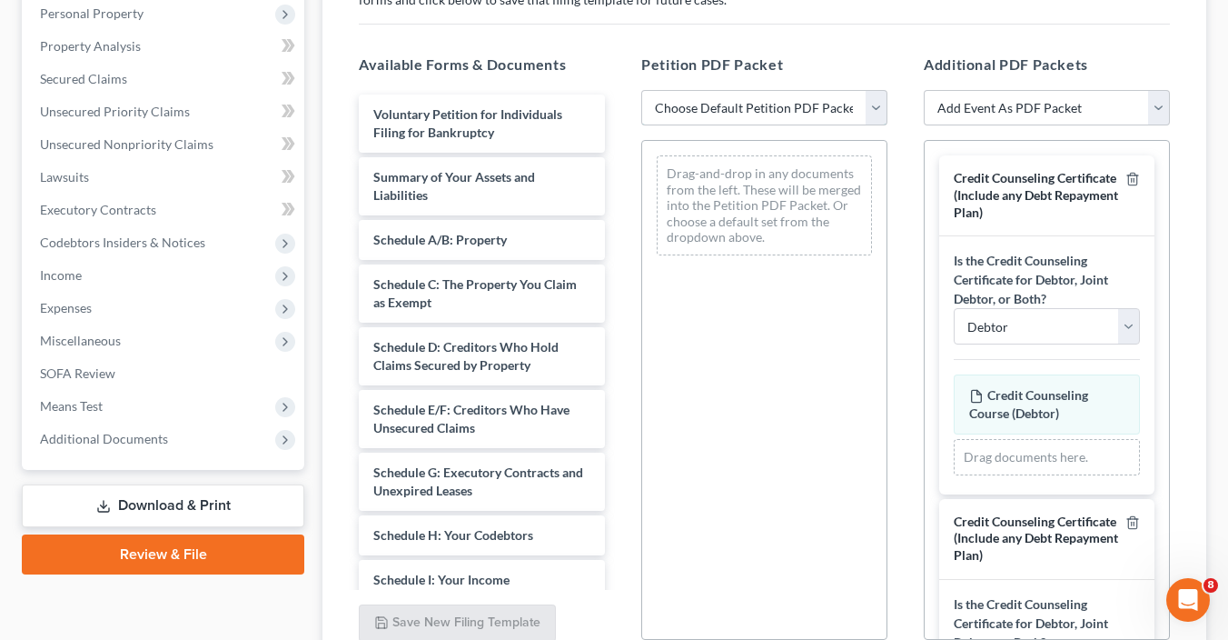
click at [787, 106] on select "Choose Default Petition PDF Packet Complete Bankruptcy Petition (all forms and …" at bounding box center [764, 108] width 246 height 36
select select "1"
click at [641, 90] on select "Choose Default Petition PDF Packet Complete Bankruptcy Petition (all forms and …" at bounding box center [764, 108] width 246 height 36
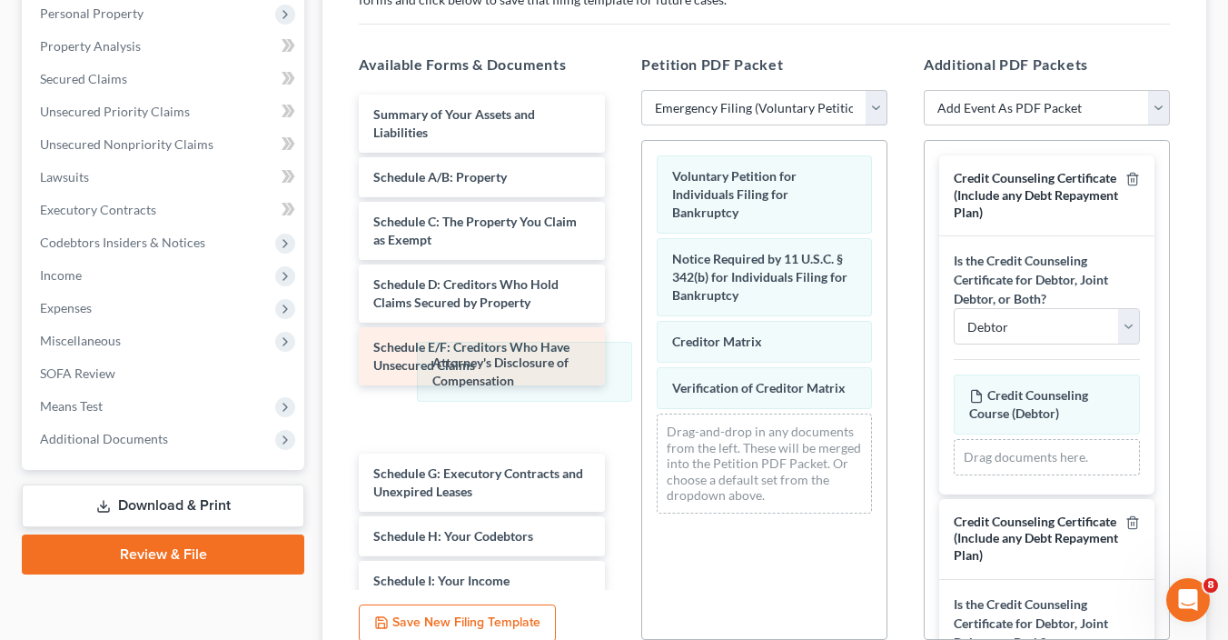
drag, startPoint x: 790, startPoint y: 412, endPoint x: 538, endPoint y: 355, distance: 259.0
click at [642, 362] on div "Attorney's Disclosure of Compensation Voluntary Petition for Individuals Filing…" at bounding box center [764, 334] width 244 height 387
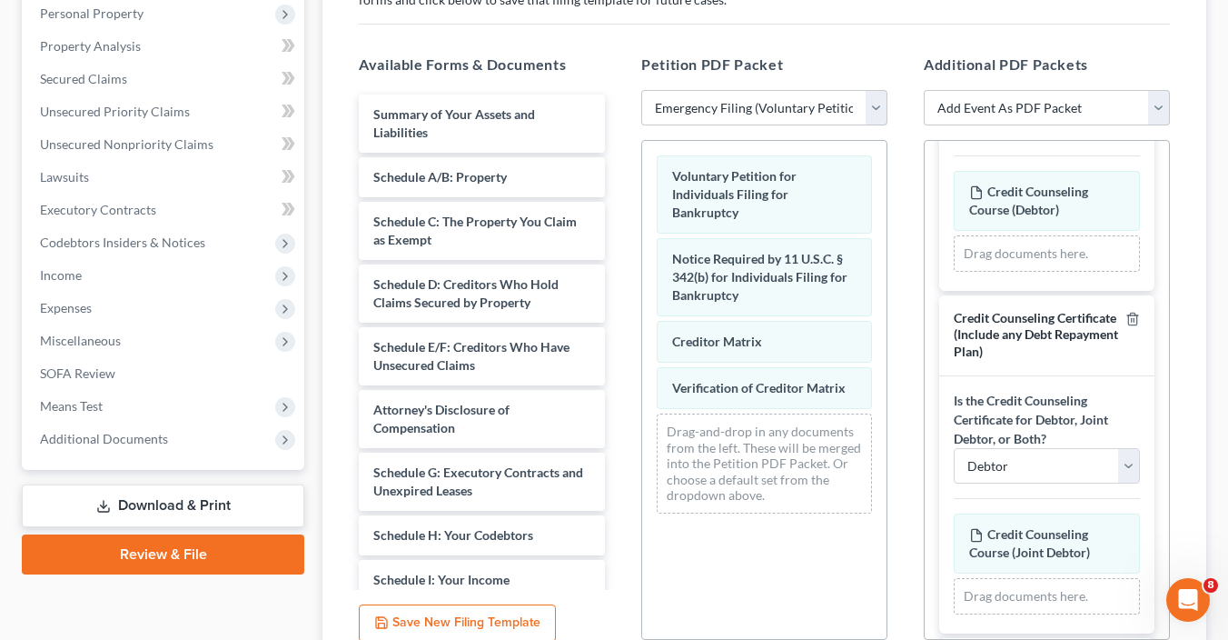
scroll to position [289, 0]
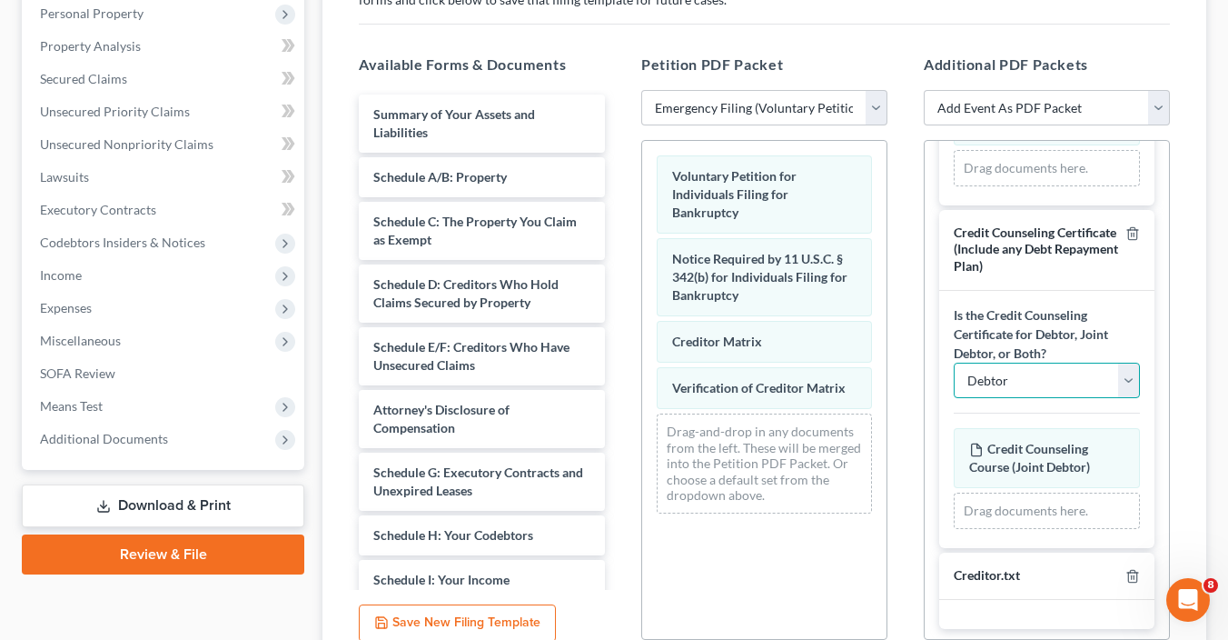
click at [1039, 380] on select "Debtor Joint Debtor Debtor and Joint Debtor" at bounding box center [1047, 381] width 186 height 36
select select "1"
click at [954, 363] on select "Debtor Joint Debtor Debtor and Joint Debtor" at bounding box center [1047, 381] width 186 height 36
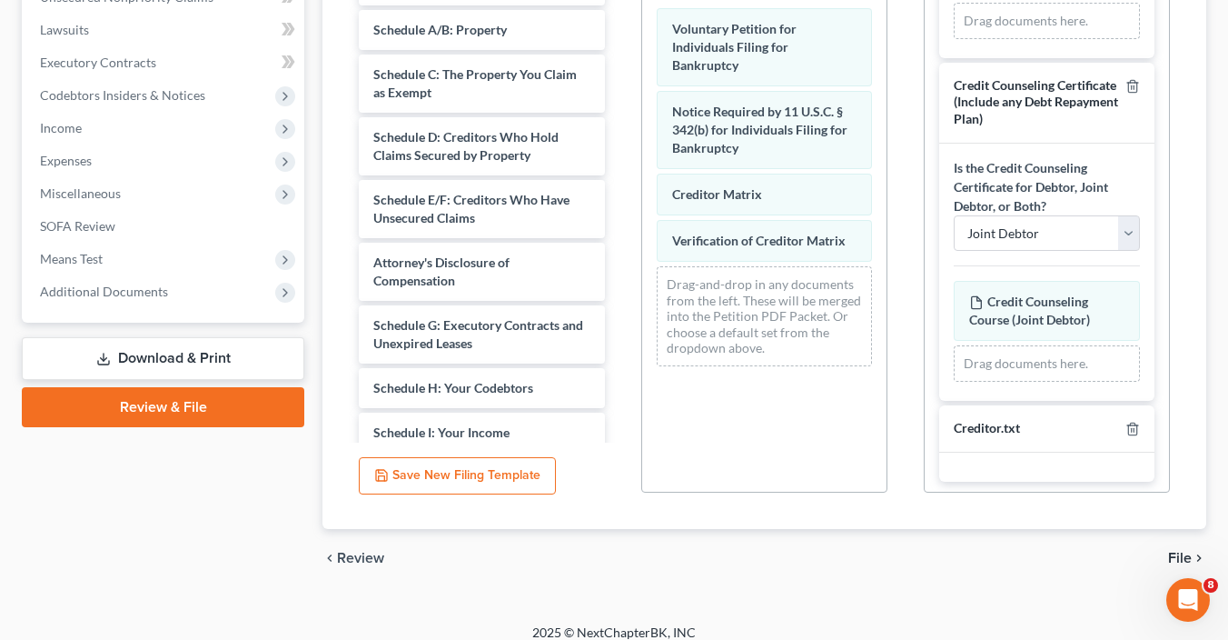
scroll to position [550, 0]
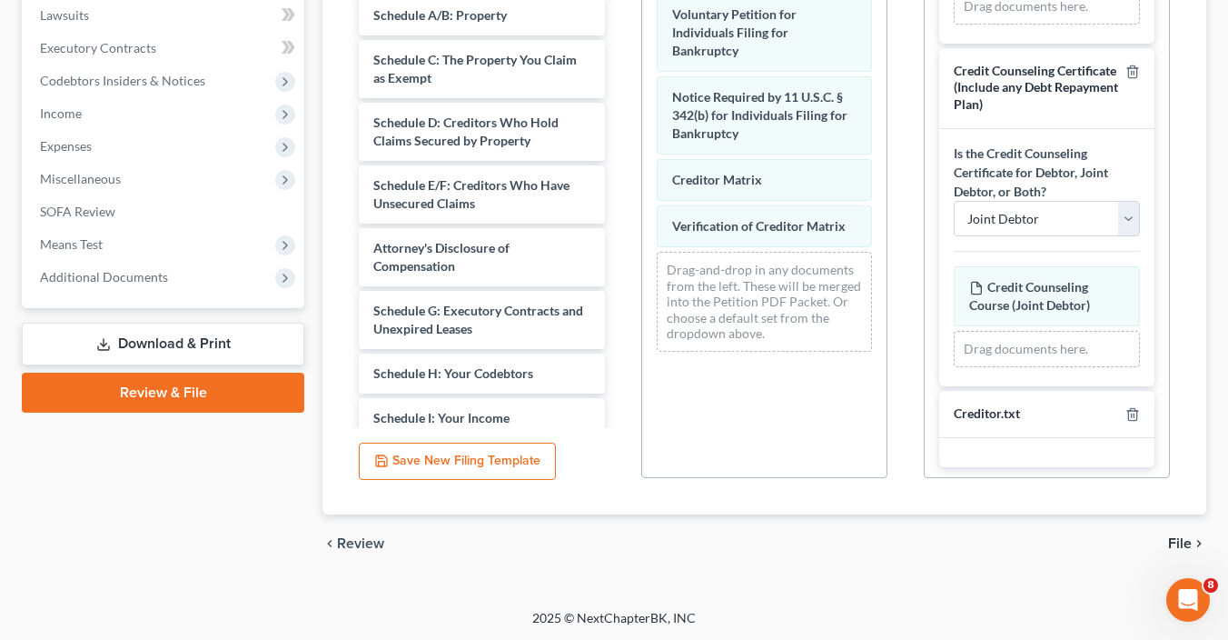
click at [1184, 536] on span "File" at bounding box center [1180, 543] width 24 height 15
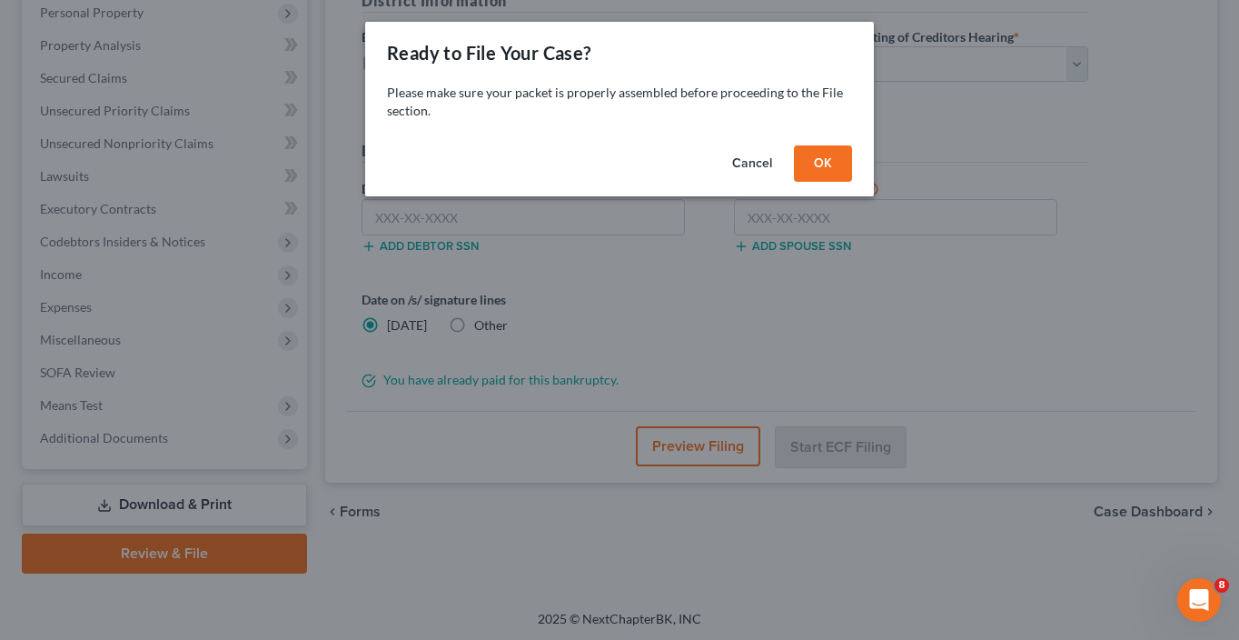
click at [832, 163] on button "OK" at bounding box center [823, 163] width 58 height 36
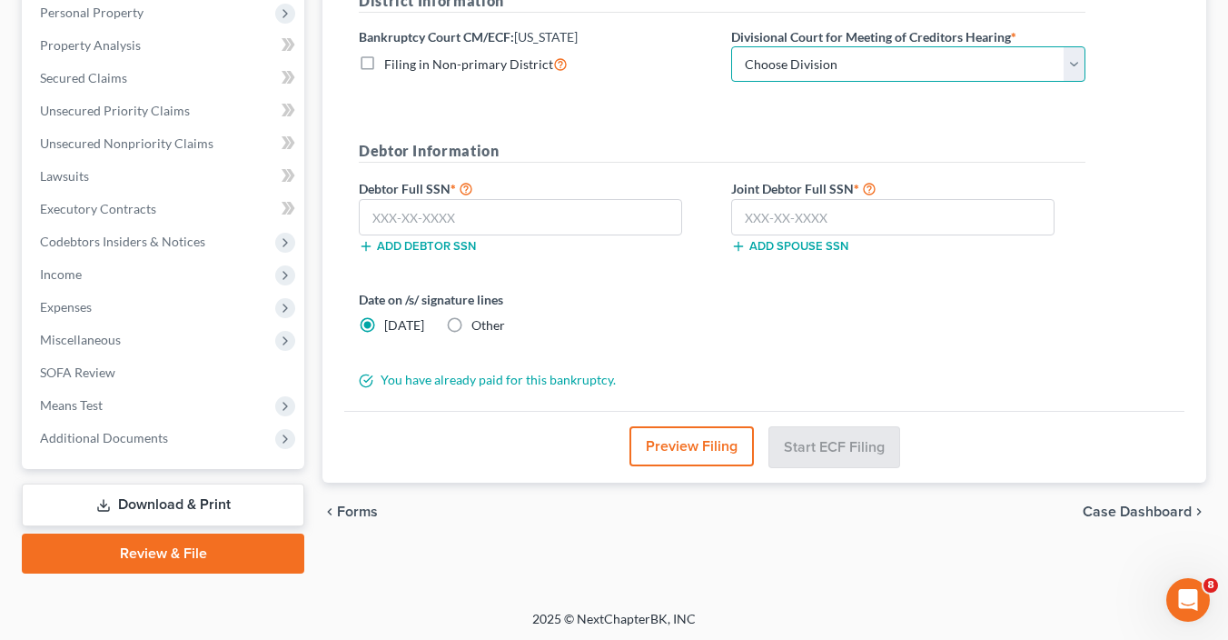
click at [867, 62] on select "Choose Division Phoenix Tucson Yuma Prescott" at bounding box center [908, 64] width 354 height 36
select select "1"
click at [731, 46] on select "Choose Division Phoenix Tucson Yuma Prescott" at bounding box center [908, 64] width 354 height 36
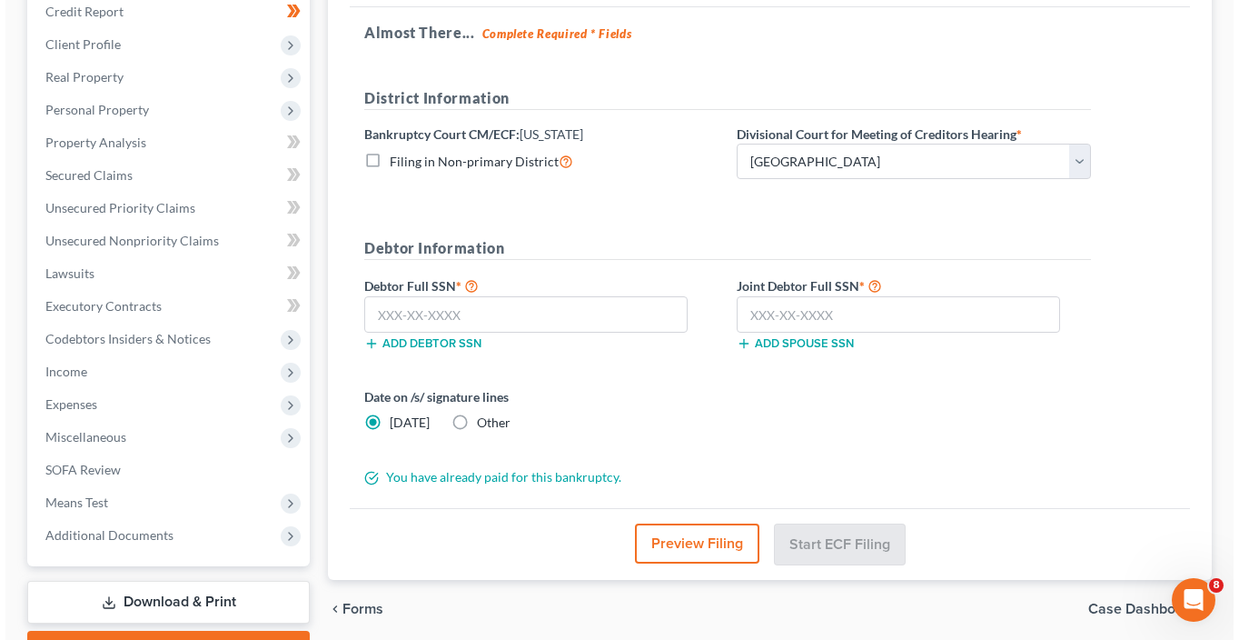
scroll to position [291, 0]
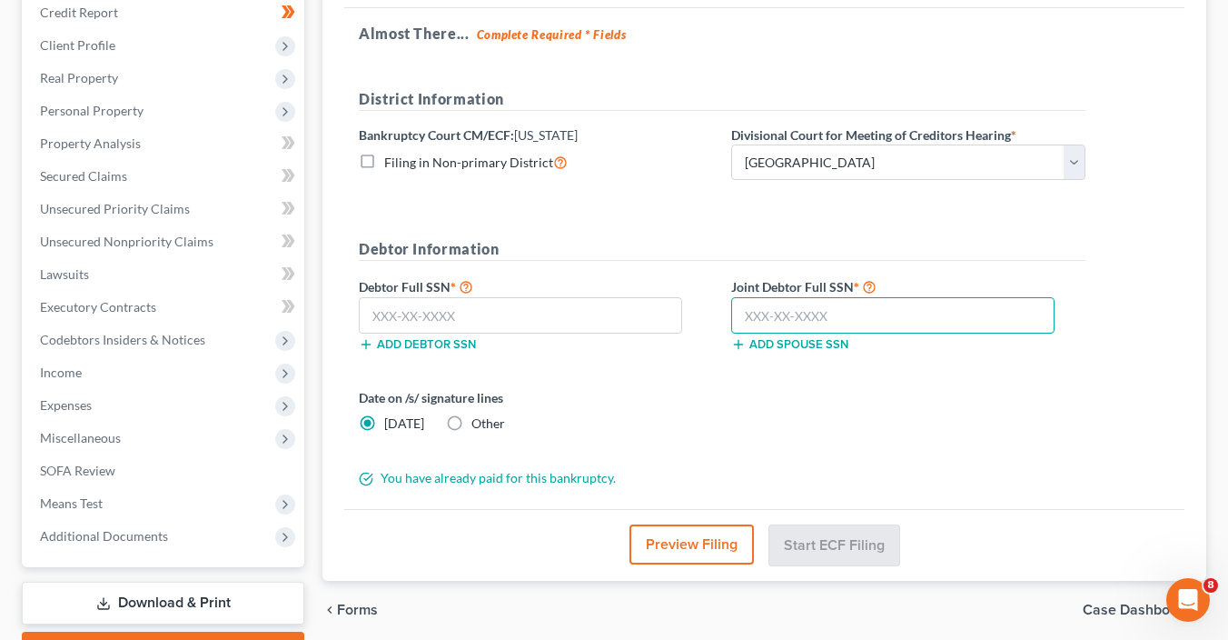
click at [849, 313] on input "text" at bounding box center [892, 315] width 323 height 36
type input "346-52-5730"
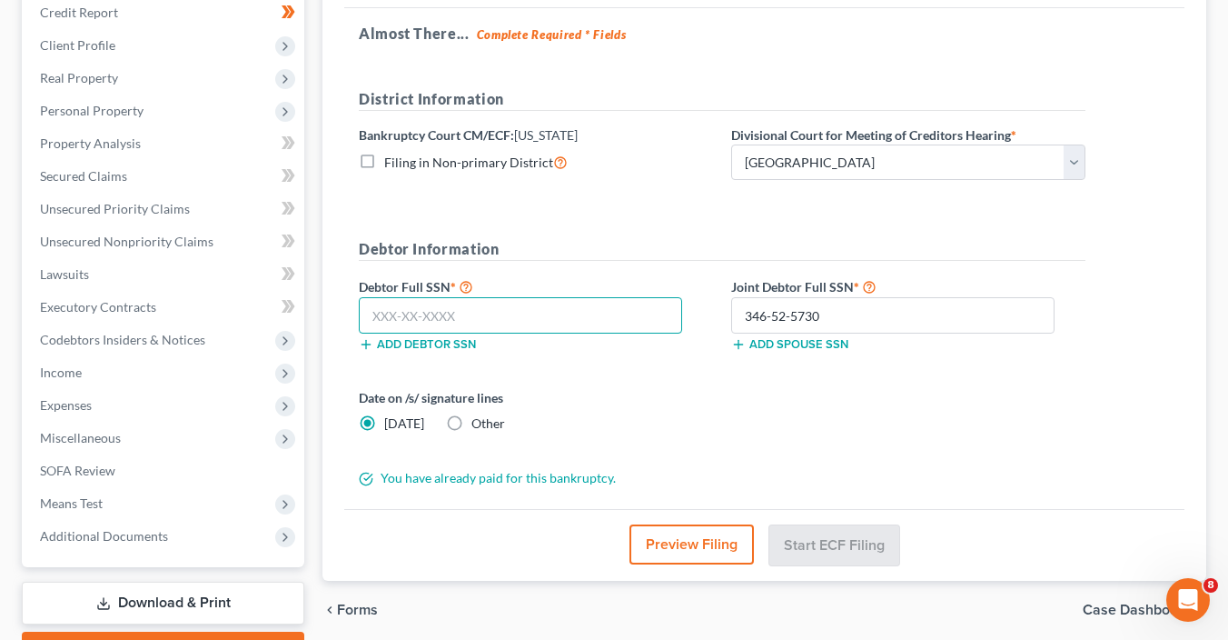
click at [532, 309] on input "text" at bounding box center [520, 315] width 323 height 36
type input "083-44-6975"
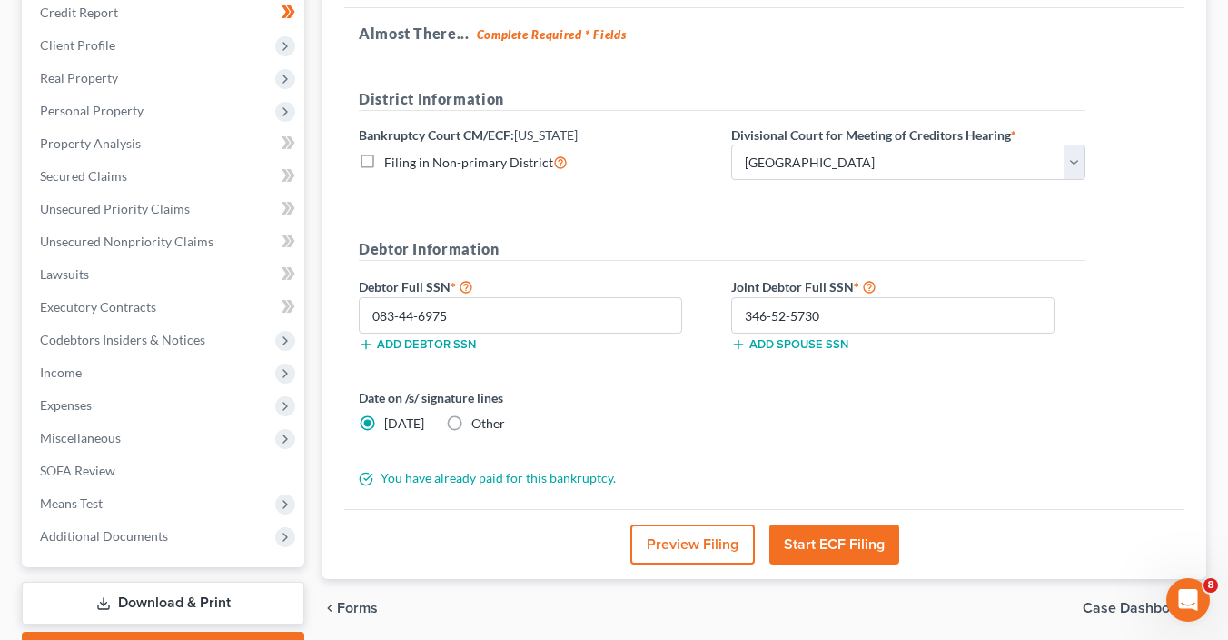
click at [706, 548] on button "Preview Filing" at bounding box center [693, 544] width 124 height 40
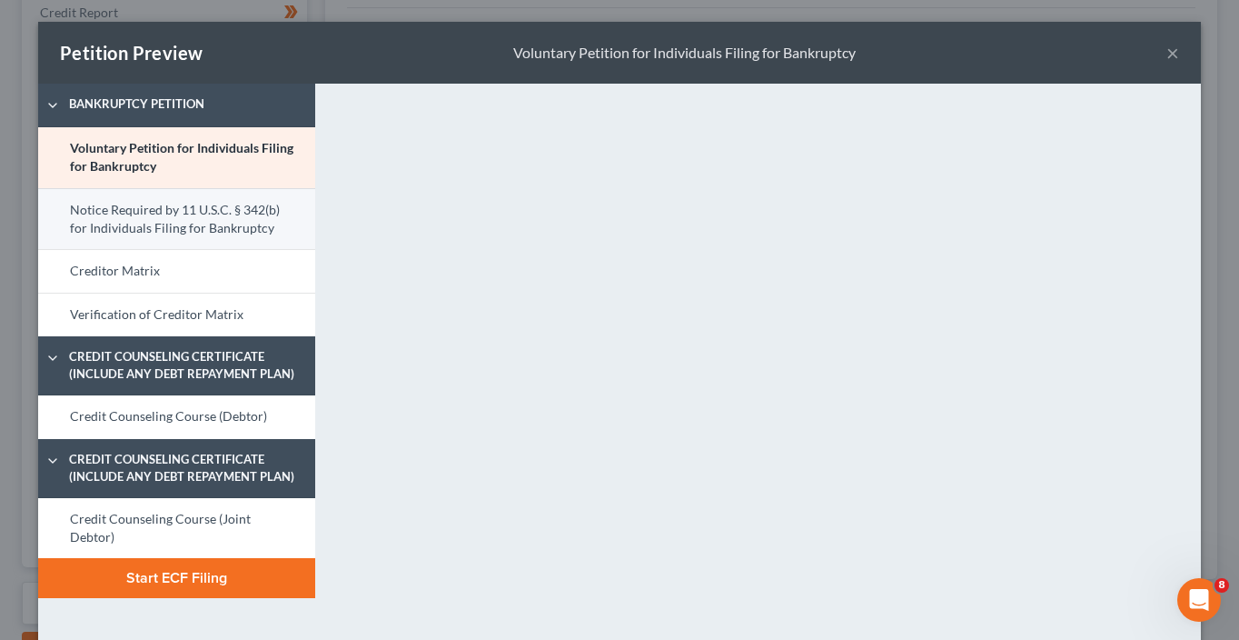
click at [172, 224] on link "Notice Required by 11 U.S.C. § 342(b) for Individuals Filing for Bankruptcy" at bounding box center [176, 219] width 277 height 62
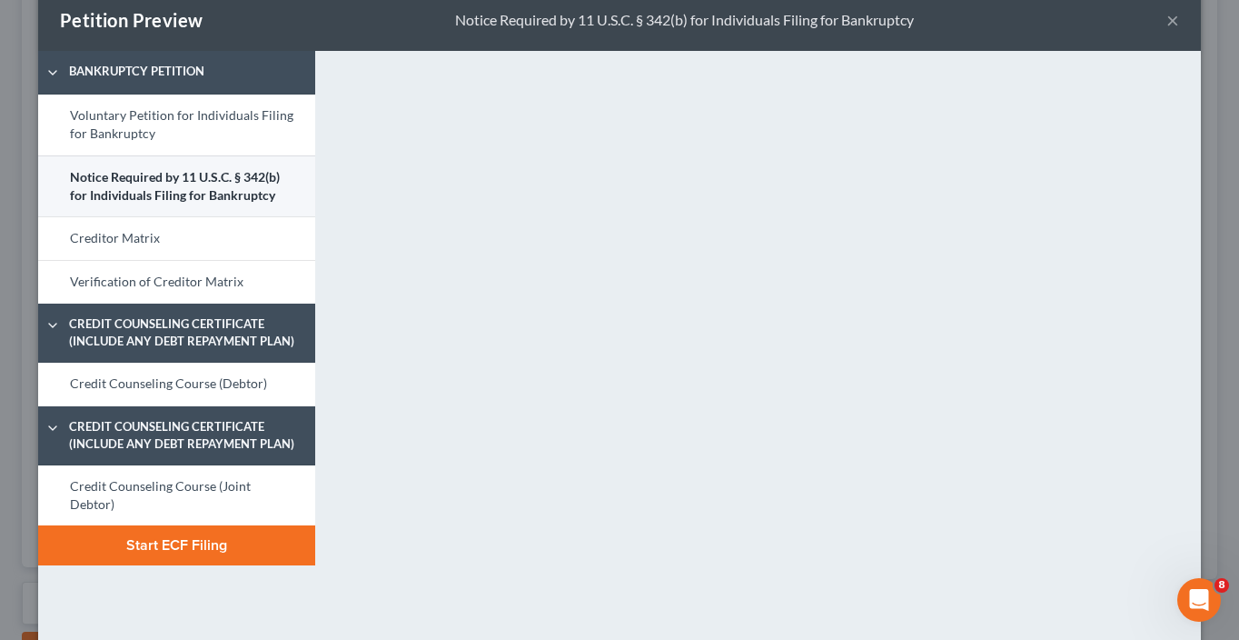
scroll to position [0, 0]
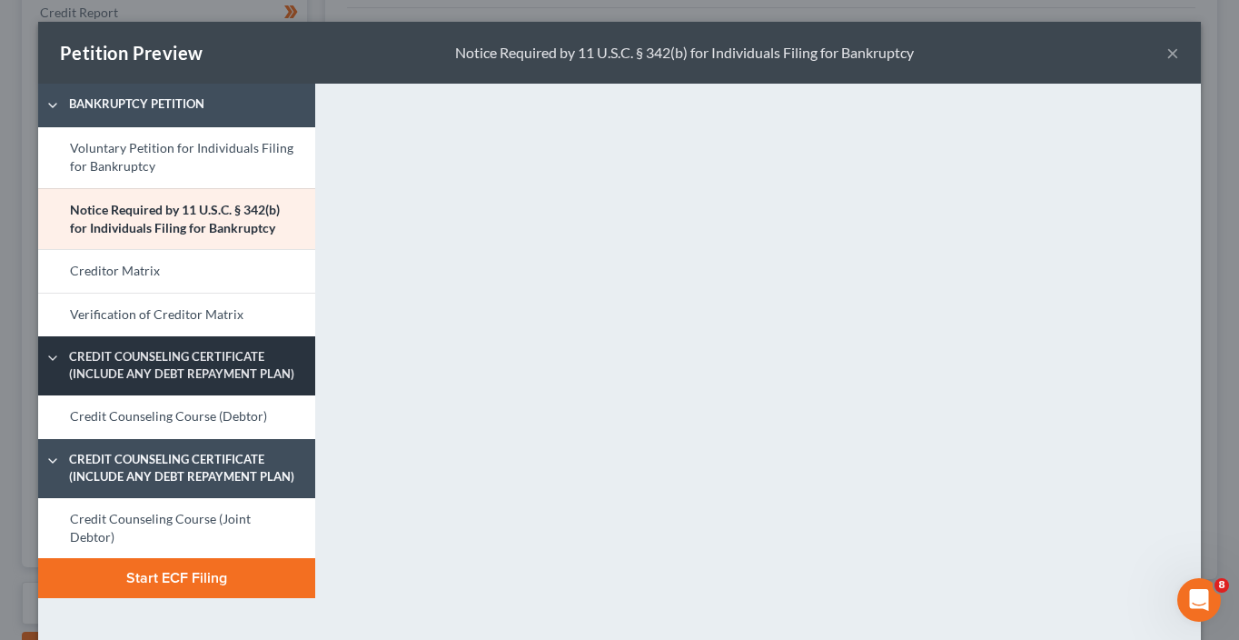
drag, startPoint x: 226, startPoint y: 401, endPoint x: 240, endPoint y: 391, distance: 16.9
click at [227, 400] on link "Credit Counseling Course (Debtor)" at bounding box center [176, 417] width 277 height 44
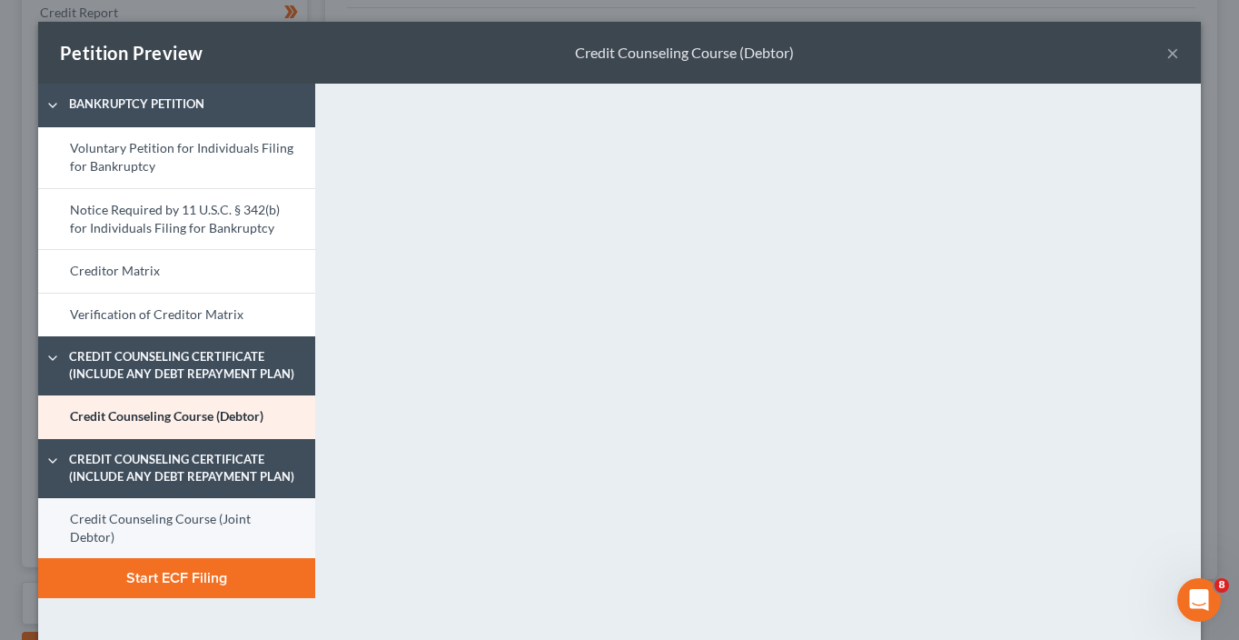
drag, startPoint x: 241, startPoint y: 531, endPoint x: 295, endPoint y: 506, distance: 59.8
click at [241, 530] on link "Credit Counseling Course (Joint Debtor)" at bounding box center [176, 528] width 277 height 61
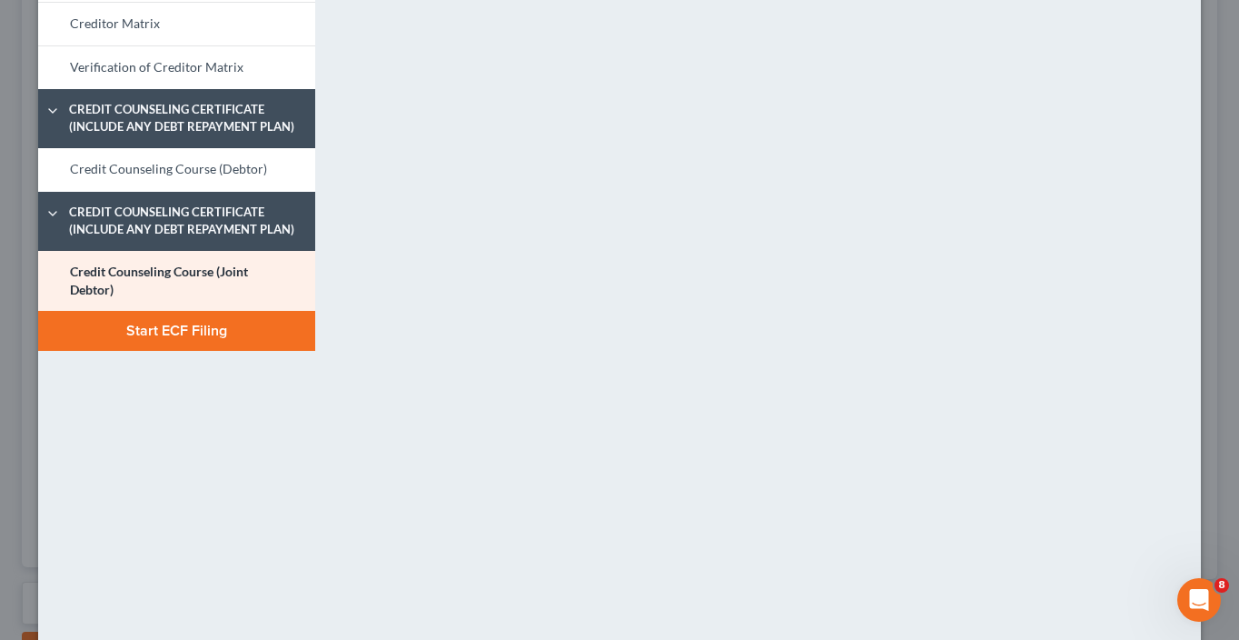
scroll to position [283, 0]
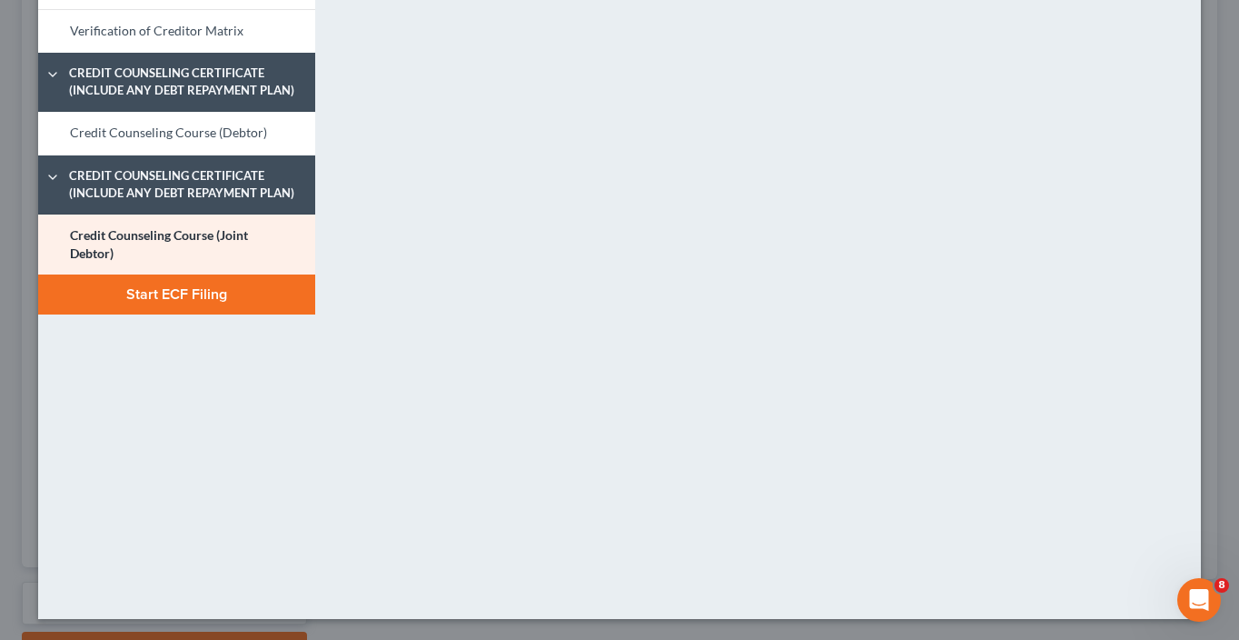
drag, startPoint x: 184, startPoint y: 316, endPoint x: 185, endPoint y: 301, distance: 15.6
click at [184, 312] on div "Bankruptcy Petition Voluntary Petition for Individuals Filing for Bankruptcy No…" at bounding box center [176, 209] width 295 height 819
click at [186, 294] on button "Start ECF Filing" at bounding box center [176, 294] width 277 height 40
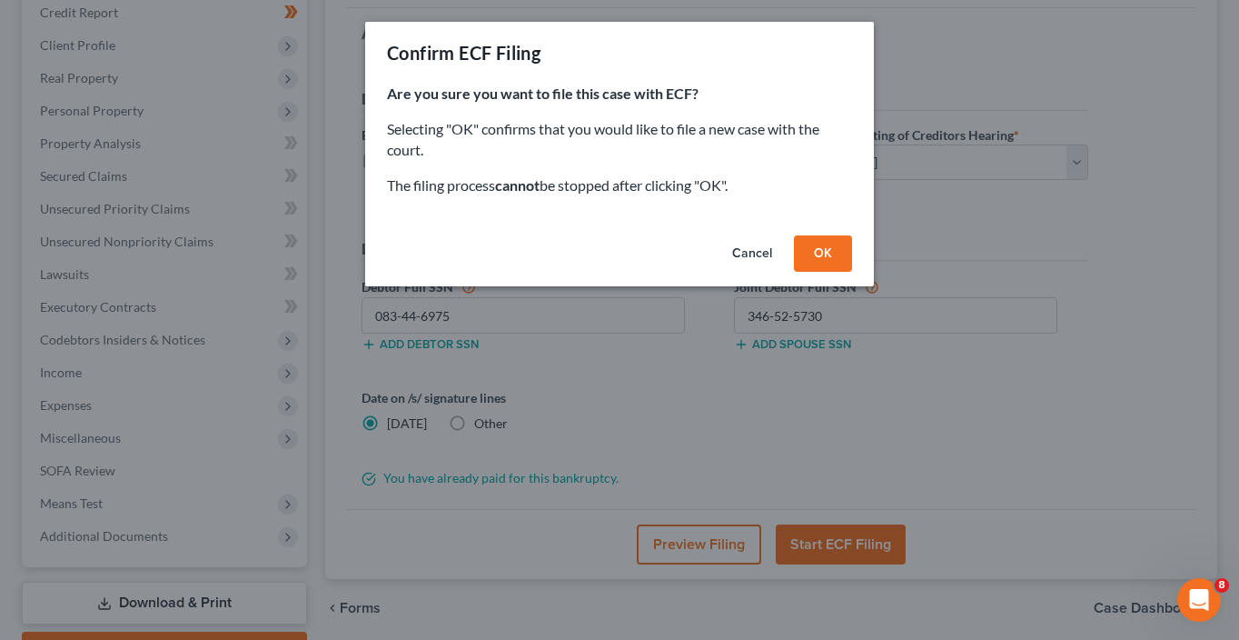
click at [844, 266] on button "OK" at bounding box center [823, 253] width 58 height 36
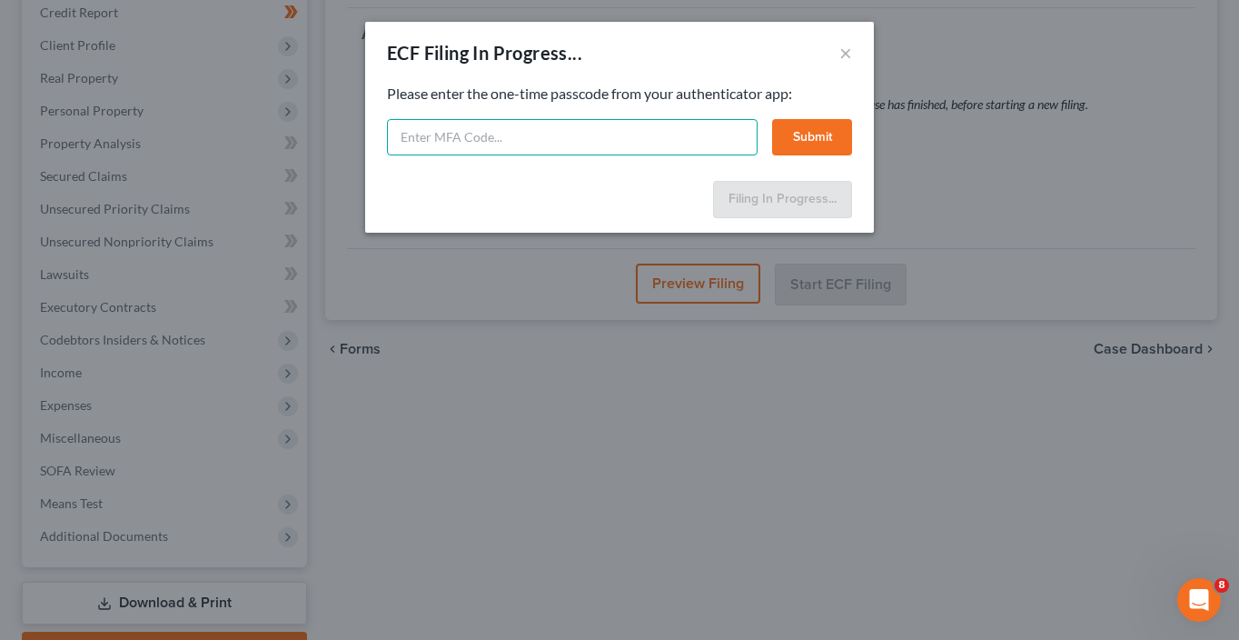
click at [544, 141] on input "text" at bounding box center [572, 137] width 371 height 36
type input "338446"
click at [816, 139] on button "Submit" at bounding box center [812, 137] width 80 height 36
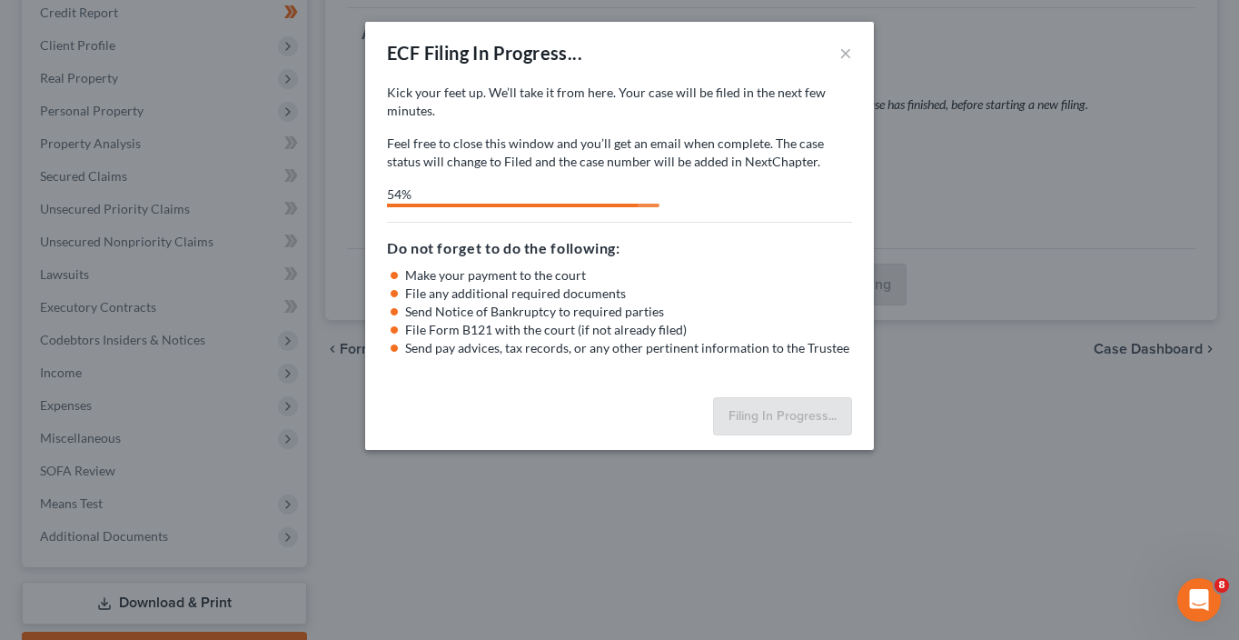
select select "1"
